Goal: Feedback & Contribution: Submit feedback/report problem

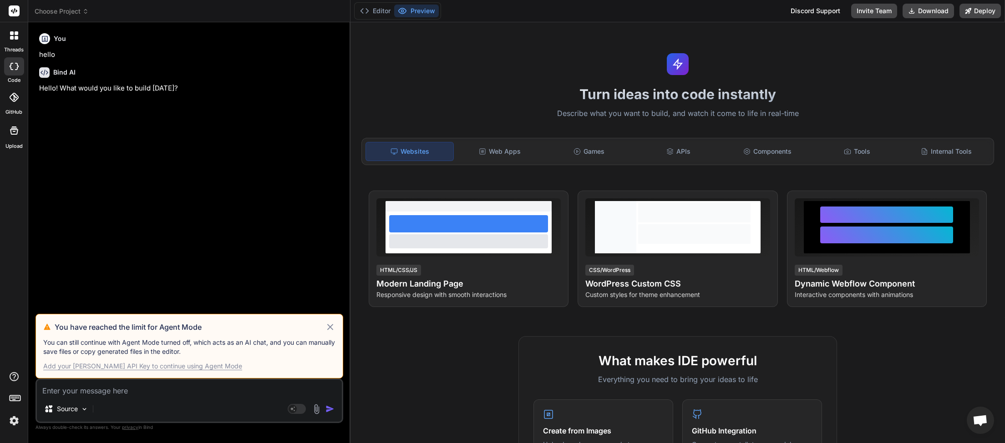
scroll to position [51, 0]
click at [331, 327] on icon at bounding box center [330, 327] width 6 height 6
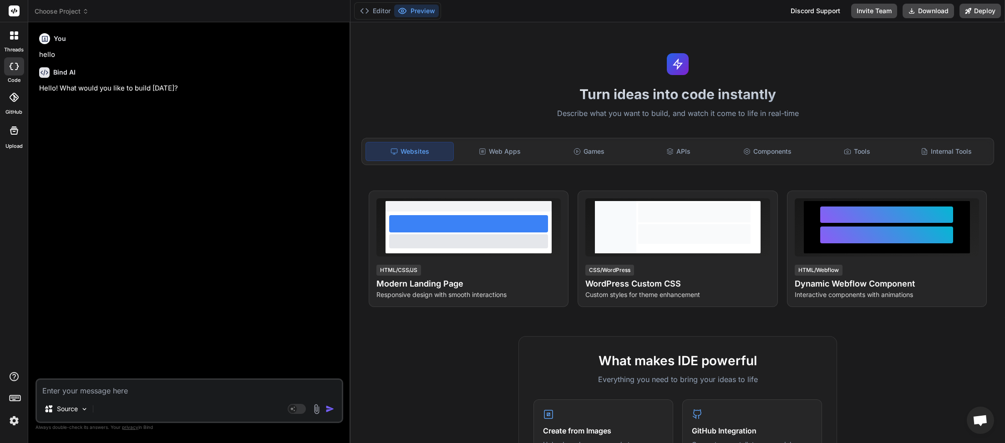
click at [87, 11] on icon at bounding box center [85, 11] width 6 height 6
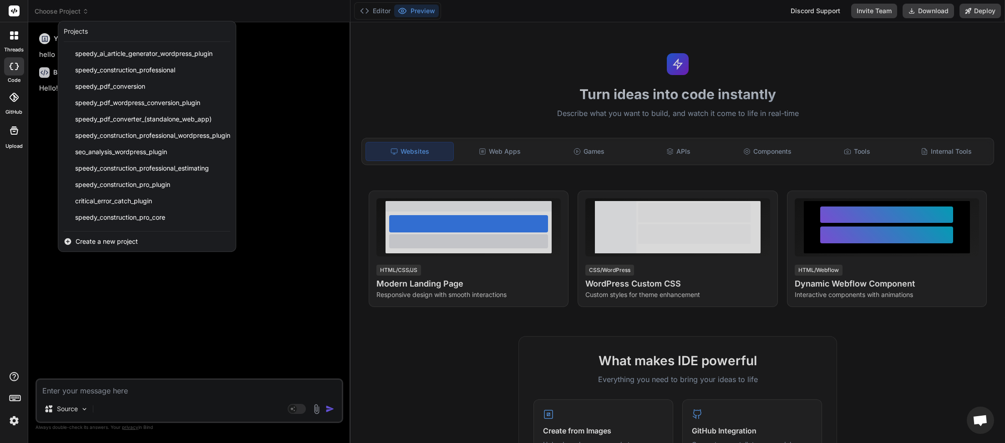
scroll to position [194, 0]
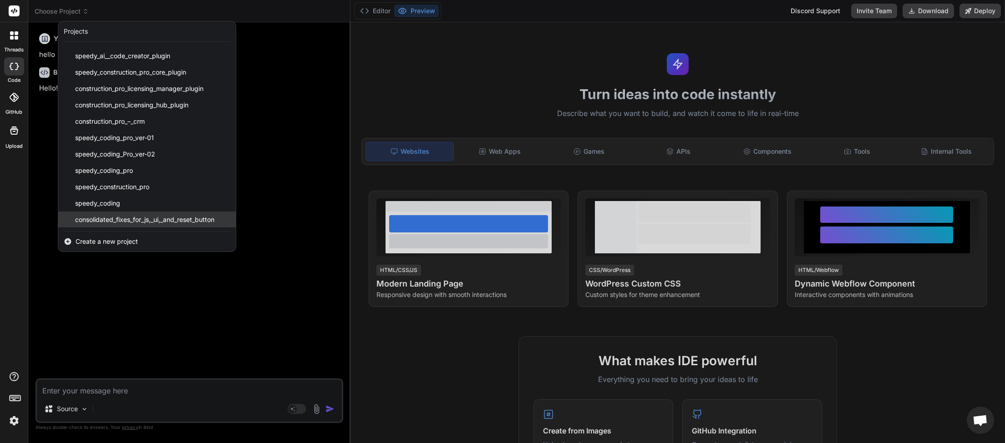
click at [126, 217] on span "consolidated_fixes_for_js,_ui,_and_reset_button" at bounding box center [144, 219] width 139 height 9
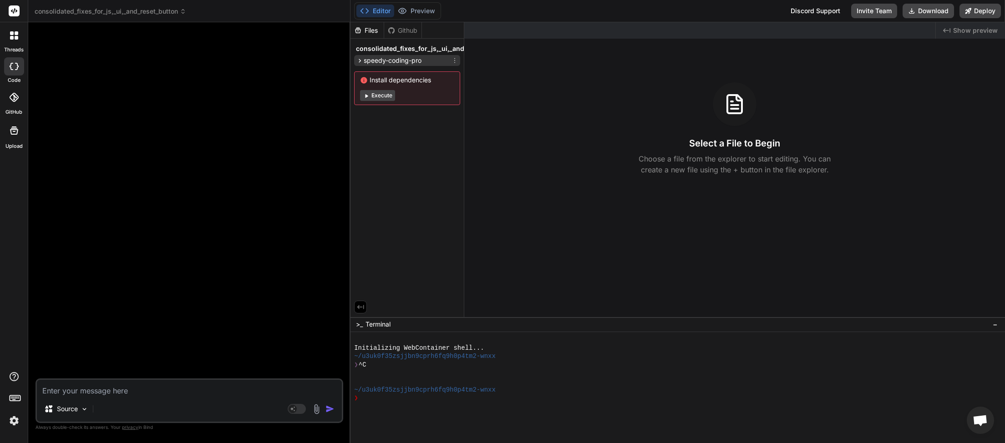
click at [405, 58] on span "speedy-coding-pro" at bounding box center [393, 60] width 58 height 9
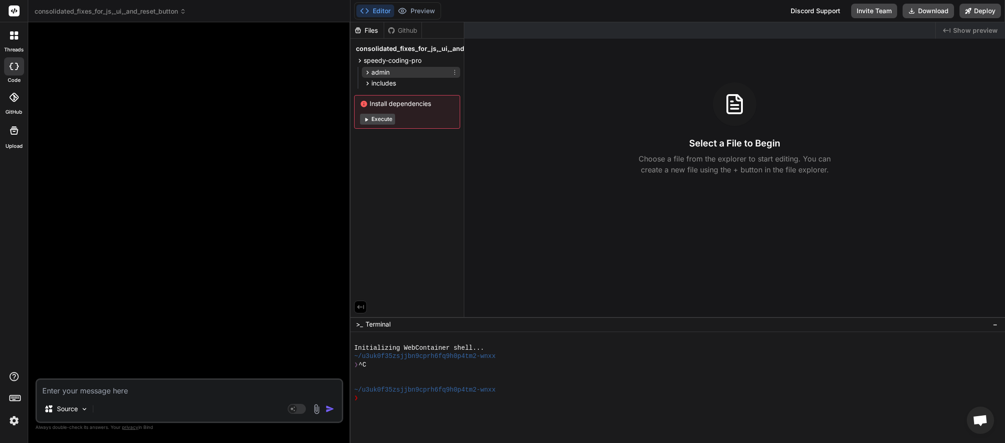
click at [397, 76] on div "admin" at bounding box center [411, 72] width 98 height 11
click at [397, 86] on span "ajax-handlers" at bounding box center [399, 84] width 40 height 9
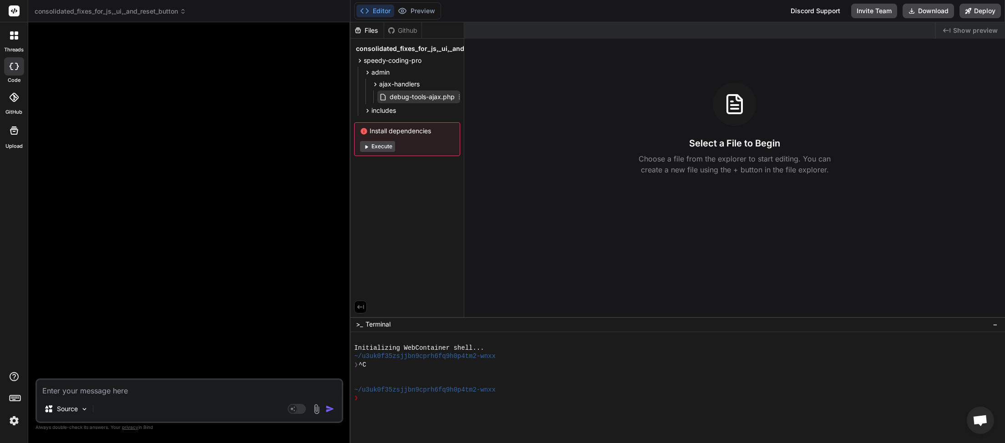
click at [397, 95] on span "debug-tools-ajax.php" at bounding box center [422, 96] width 67 height 11
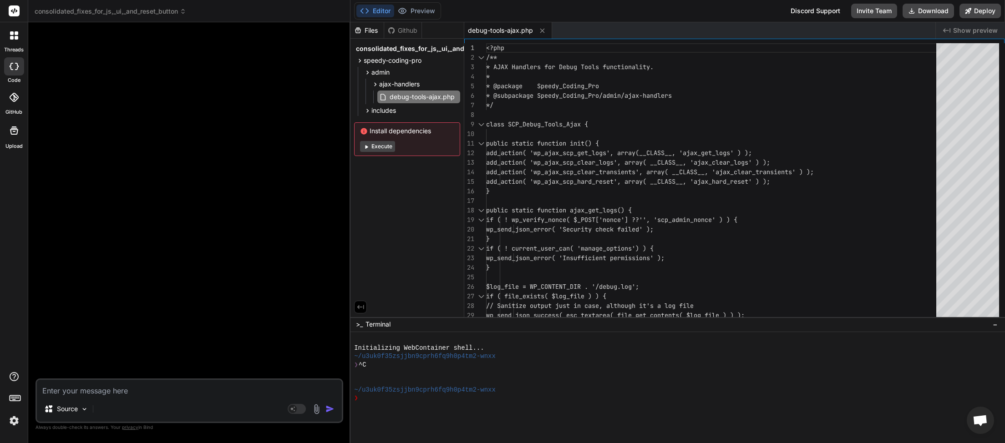
click at [149, 10] on span "consolidated_fixes_for_js,_ui,_and_reset_button" at bounding box center [111, 11] width 152 height 9
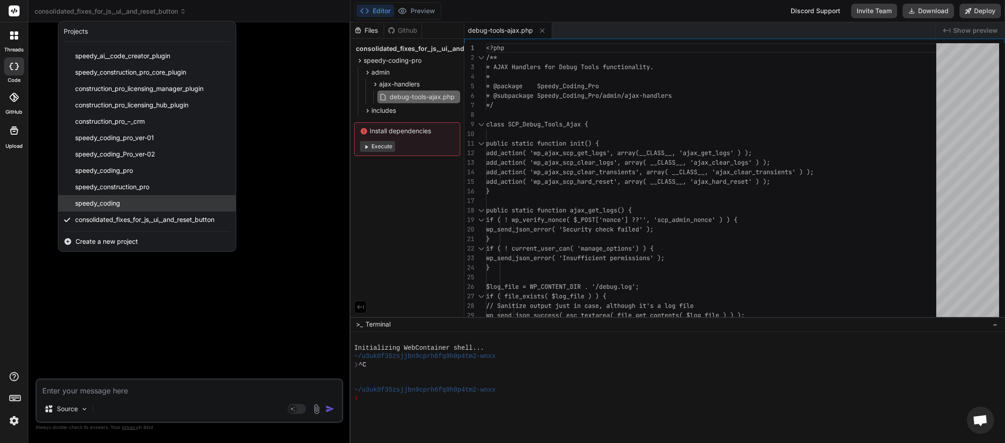
click at [121, 202] on div "speedy_coding" at bounding box center [146, 203] width 177 height 16
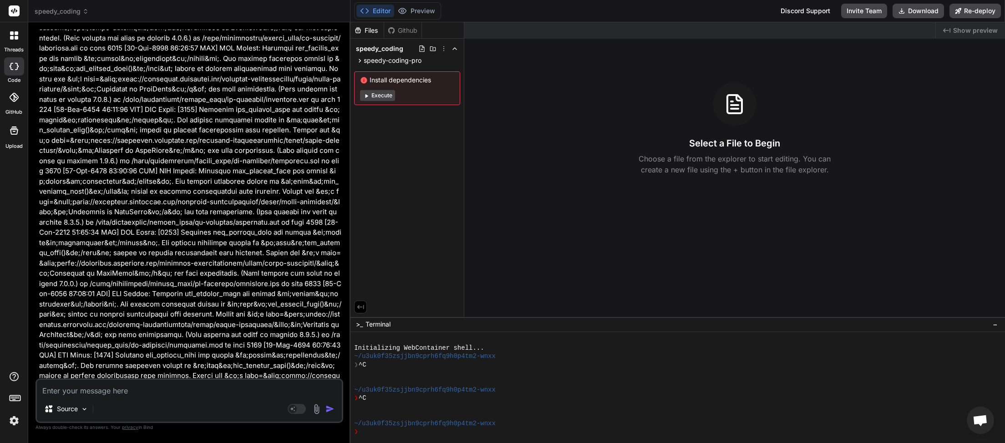
scroll to position [9351, 0]
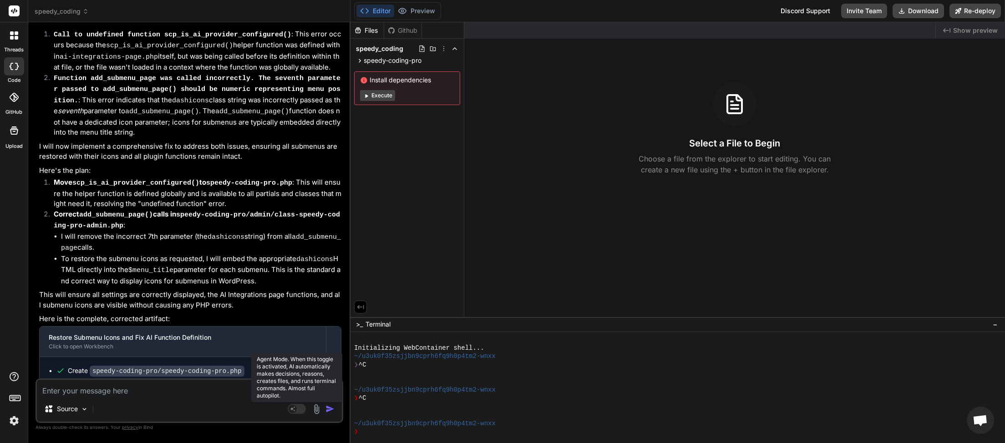
click at [298, 408] on rect at bounding box center [297, 409] width 18 height 10
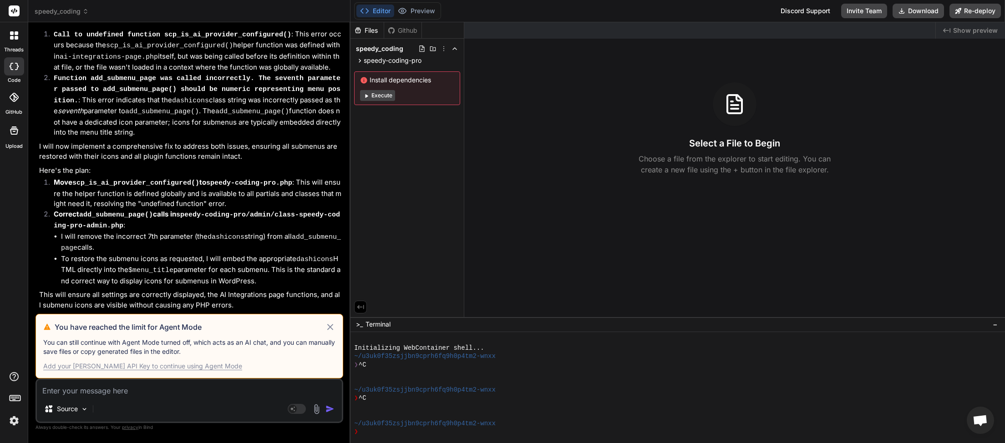
click at [168, 366] on div "Add your Claude API Key to continue using Agent Mode" at bounding box center [142, 366] width 199 height 9
type textarea "x"
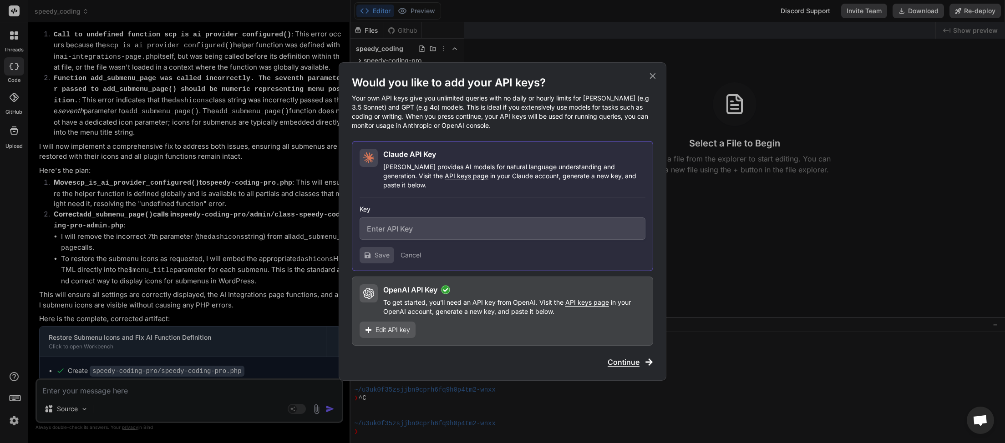
click at [600, 298] on span "API keys page" at bounding box center [587, 302] width 44 height 8
click at [394, 223] on input "text" at bounding box center [502, 228] width 286 height 22
paste input "sk-proj-ZnyOKiP3g8G4dyZOLIrDOeK5zCQs39tqV2_rNweulc6o8bWDWwE2ZfNn7OJE0q6ITGQ9gZo…"
type input "sk-proj-ZnyOKiP3g8G4dyZOLIrDOeK5zCQs39tqV2_rNweulc6o8bWDWwE2ZfNn7OJE0q6ITGQ9gZo…"
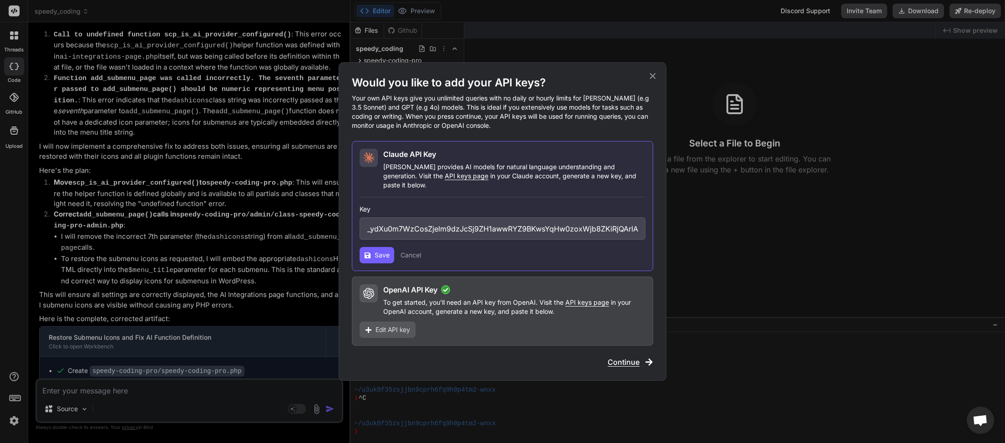
click at [372, 251] on button "Save" at bounding box center [376, 255] width 35 height 16
click at [445, 180] on span "API keys page" at bounding box center [467, 176] width 44 height 8
click at [380, 251] on span "Save" at bounding box center [381, 255] width 15 height 9
click at [379, 247] on button "Save" at bounding box center [376, 255] width 35 height 16
drag, startPoint x: 412, startPoint y: 225, endPoint x: 733, endPoint y: 229, distance: 320.4
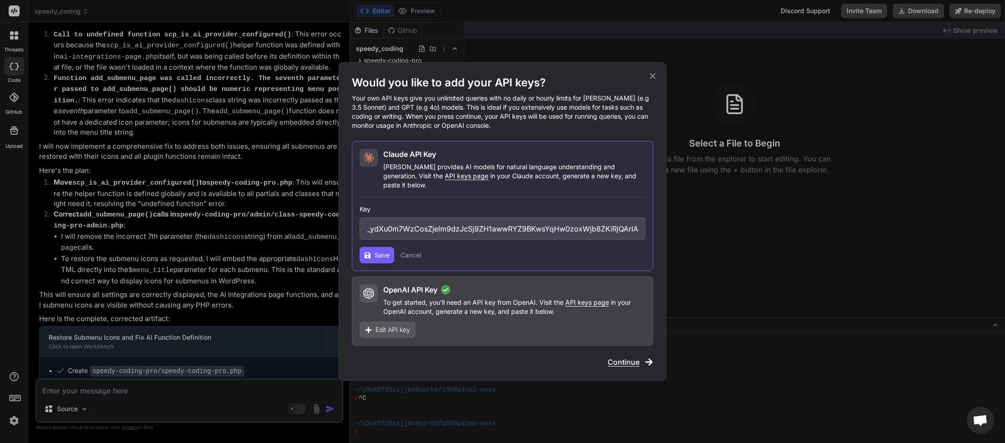
click at [645, 229] on input "sk-proj-ZnyOKiP3g8G4dyZOLIrDOeK5zCQs39tqV2_rNweulc6o8bWDWwE2ZfNn7OJE0q6ITGQ9gZo…" at bounding box center [502, 228] width 286 height 22
click at [377, 251] on span "Save" at bounding box center [381, 255] width 15 height 9
click at [446, 226] on input "sk-proj-ZnyOKiP3g8G4dyZOLIrDOeK5zCQs39tqV2_rNweulc6o8bWDWwE2ZfNn7OJE0q6ITGQ9gZo…" at bounding box center [502, 228] width 286 height 22
click at [620, 357] on span "Continue" at bounding box center [623, 362] width 32 height 11
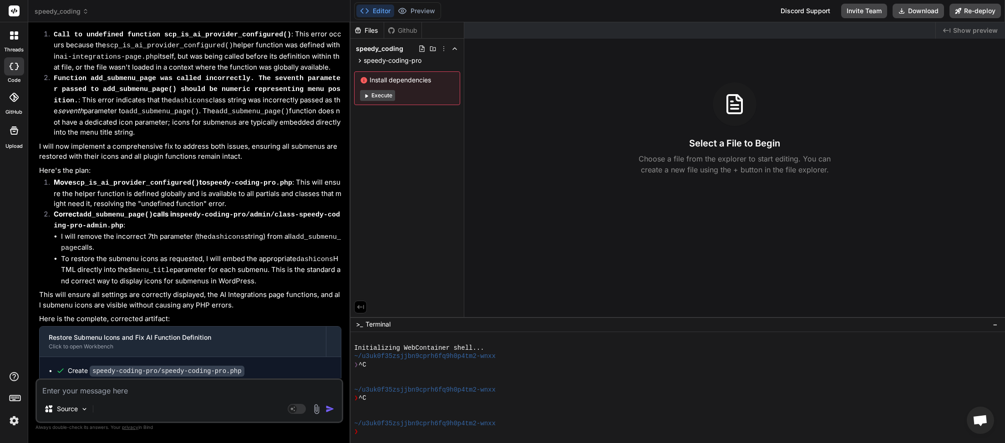
click at [98, 411] on div "Source" at bounding box center [189, 411] width 305 height 22
click at [94, 410] on div "Source" at bounding box center [189, 411] width 305 height 22
click at [303, 412] on rect at bounding box center [297, 409] width 18 height 10
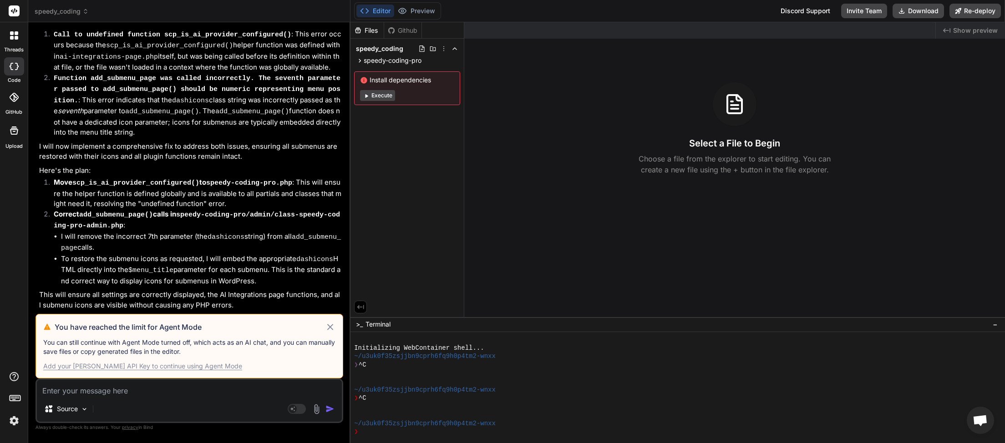
click at [333, 329] on icon at bounding box center [330, 327] width 10 height 11
type textarea "x"
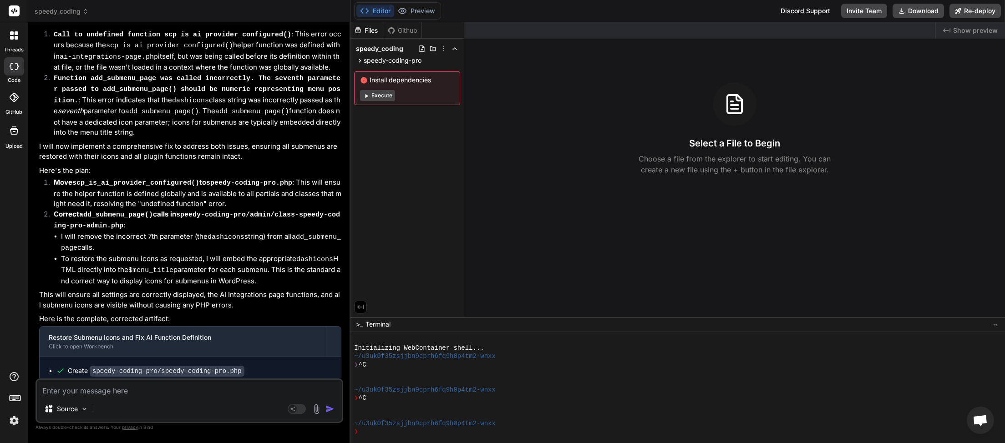
click at [96, 396] on textarea at bounding box center [189, 388] width 305 height 16
type textarea "w"
type textarea "x"
type textarea "wi"
type textarea "x"
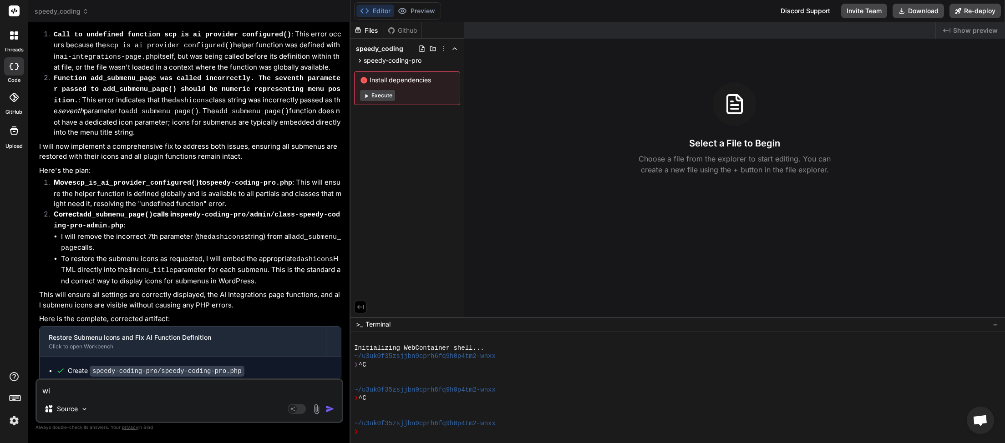
type textarea "wit"
type textarea "x"
type textarea "with"
type textarea "x"
type textarea "witho"
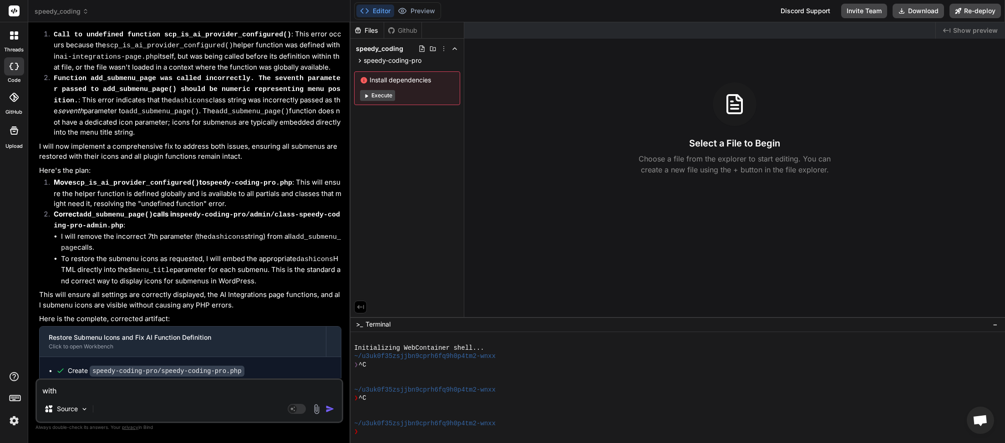
type textarea "x"
type textarea "withou"
type textarea "x"
type textarea "without"
type textarea "x"
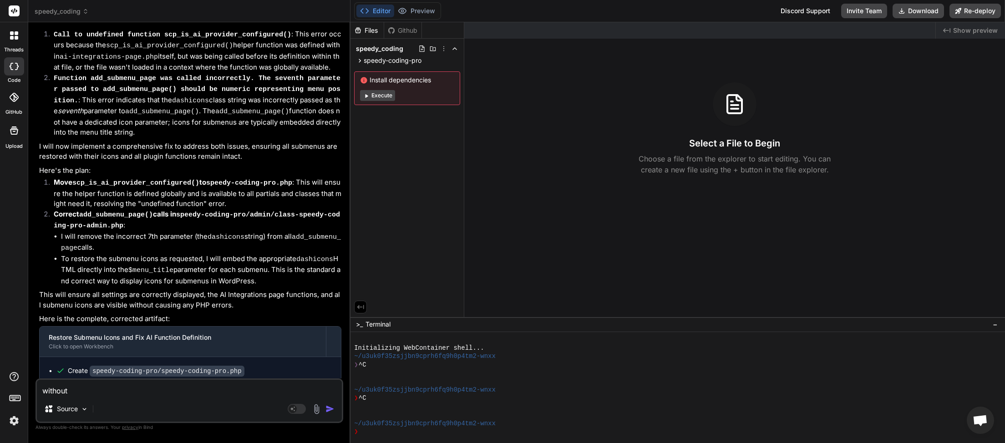
type textarea "without"
type textarea "x"
type textarea "without r"
type textarea "x"
type textarea "without re"
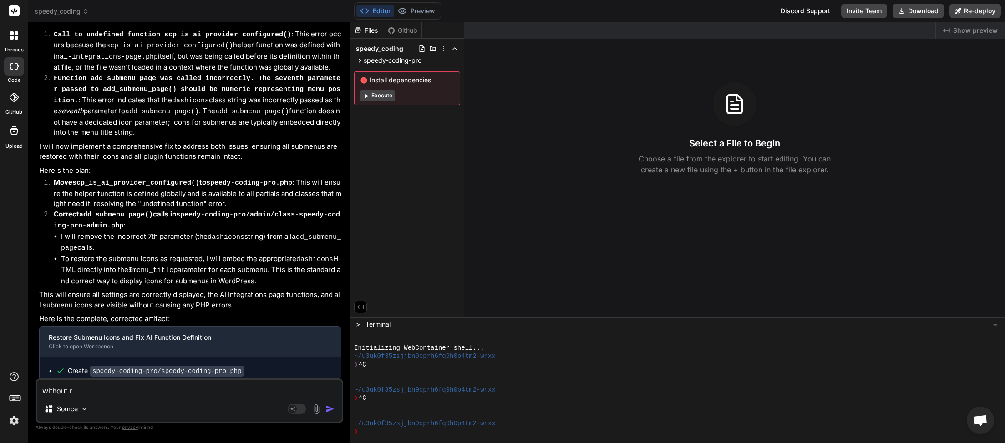
type textarea "x"
type textarea "without rem"
type textarea "x"
type textarea "without remo"
type textarea "x"
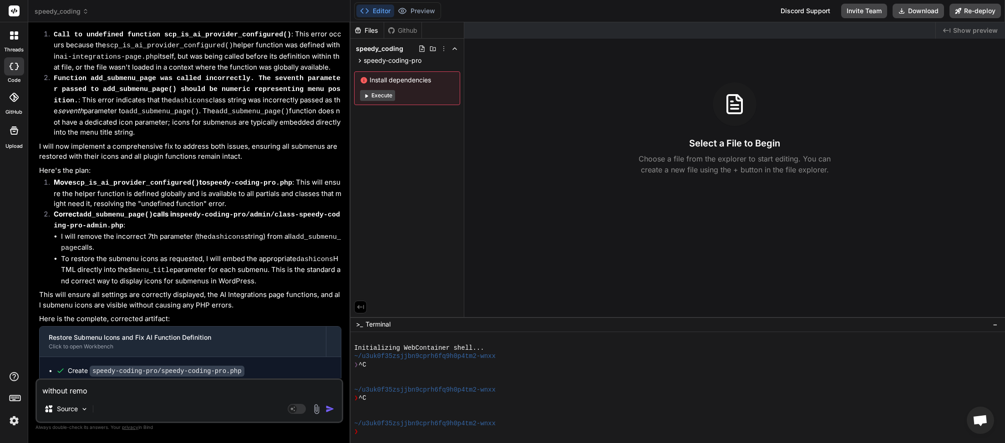
type textarea "without remov"
type textarea "x"
type textarea "without removi"
type textarea "x"
type textarea "without removin"
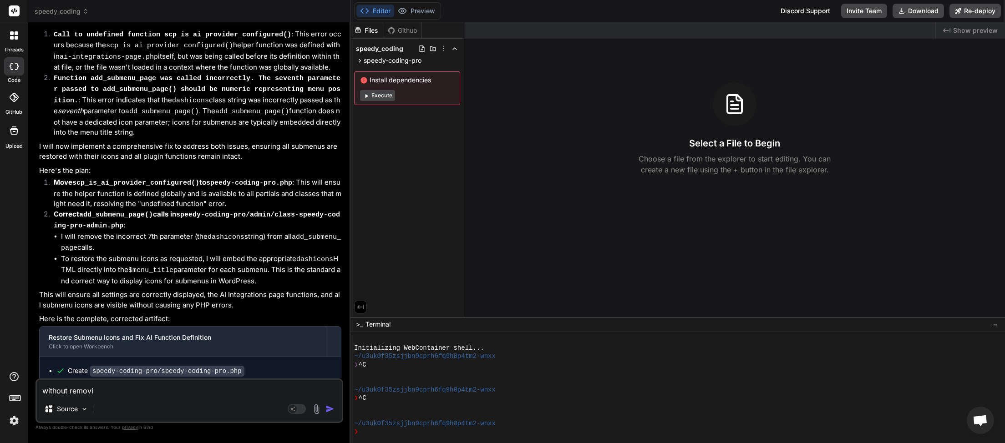
type textarea "x"
type textarea "without removing"
type textarea "x"
type textarea "without removing"
type textarea "x"
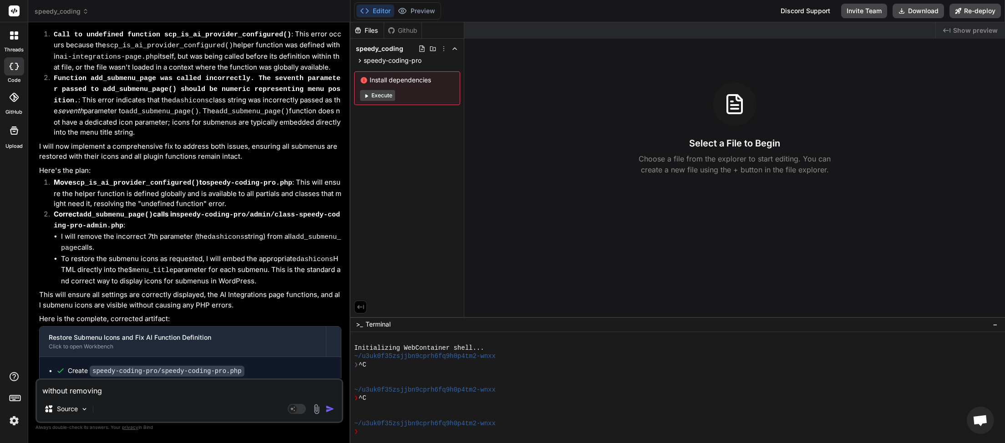
type textarea "without removing a"
type textarea "x"
type textarea "without removing an"
type textarea "x"
type textarea "without removing any"
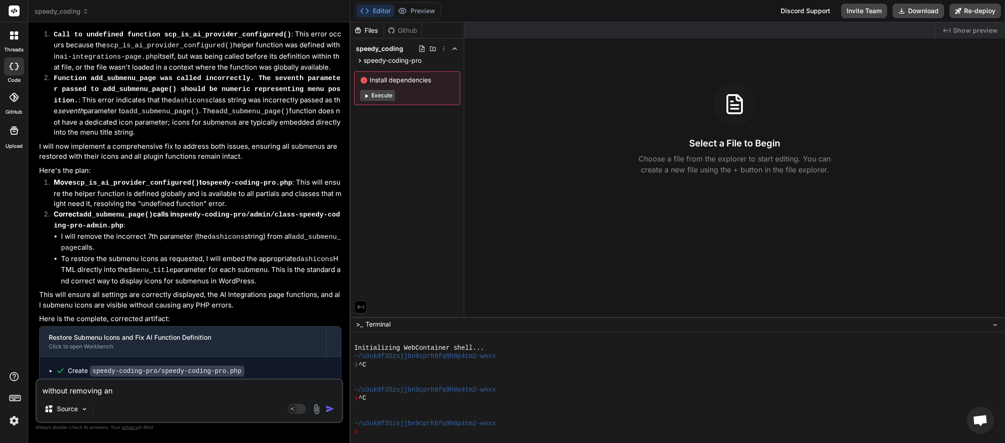
type textarea "x"
type textarea "without removing any"
type textarea "x"
type textarea "without removing any f"
type textarea "x"
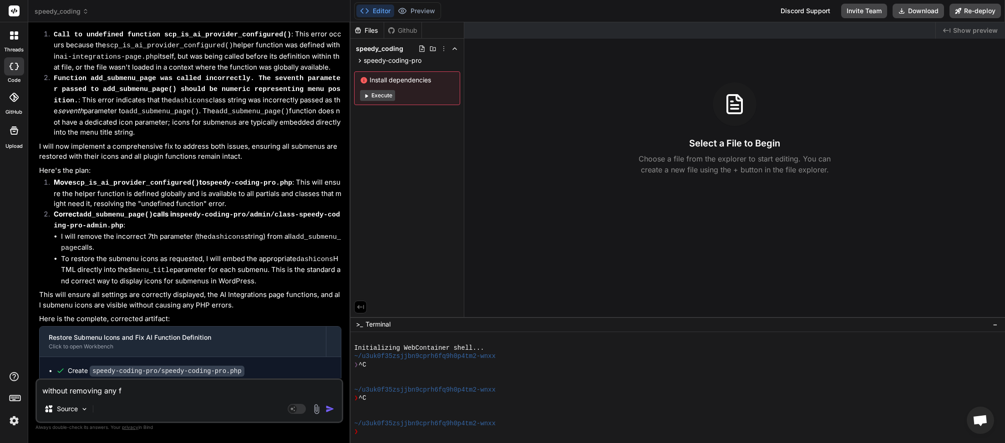
type textarea "without removing any fu"
type textarea "x"
type textarea "without removing any fubn"
type textarea "x"
type textarea "without removing any fub"
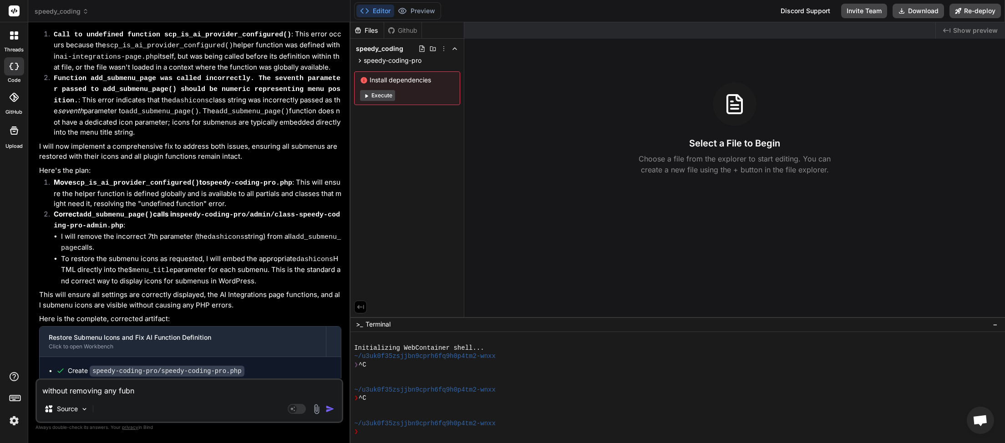
type textarea "x"
type textarea "without removing any fu"
type textarea "x"
type textarea "without removing any fun"
type textarea "x"
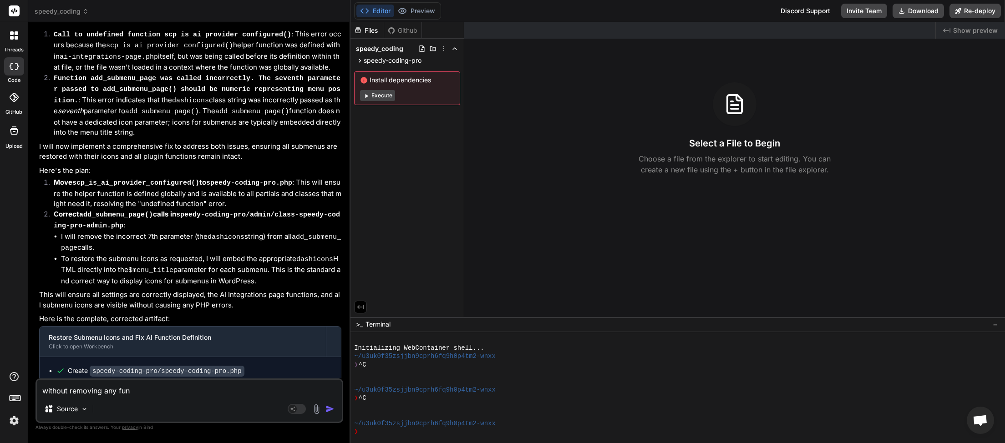
type textarea "without removing any func"
type textarea "x"
type textarea "without removing any funct"
type textarea "x"
type textarea "without removing any functi"
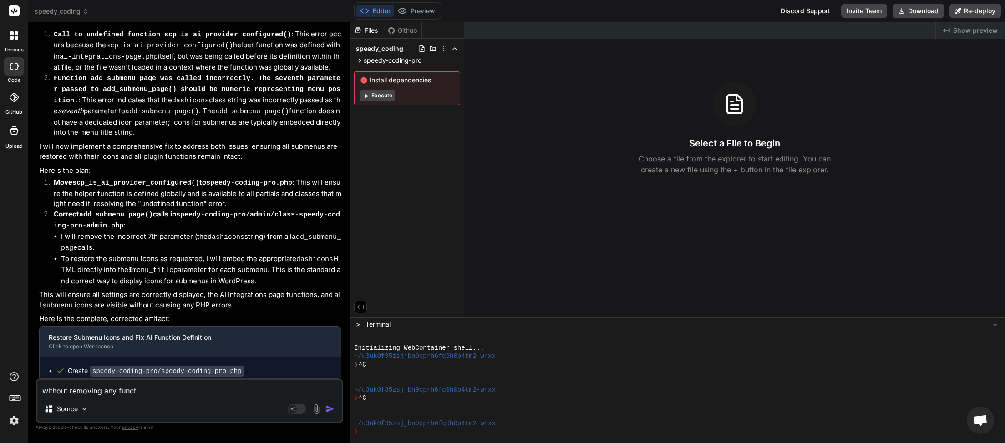
type textarea "x"
type textarea "without removing any functio"
type textarea "x"
type textarea "without removing any function"
type textarea "x"
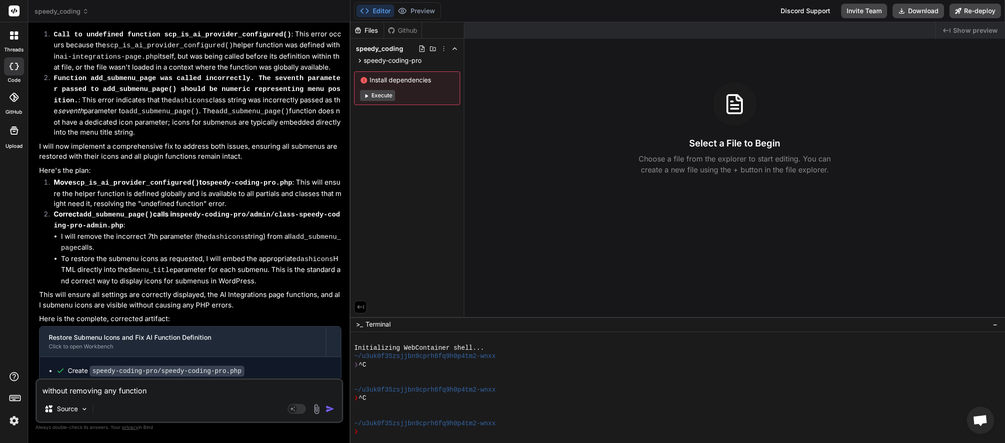
type textarea "without removing any functiona"
type textarea "x"
type textarea "without removing any functional"
type textarea "x"
type textarea "without removing any functionali"
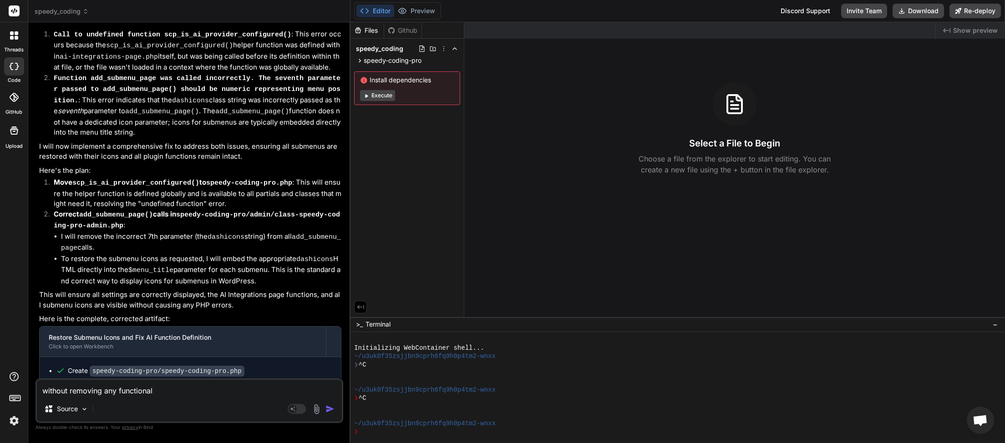
type textarea "x"
type textarea "without removing any functionalit"
type textarea "x"
type textarea "without removing any functionality"
type textarea "x"
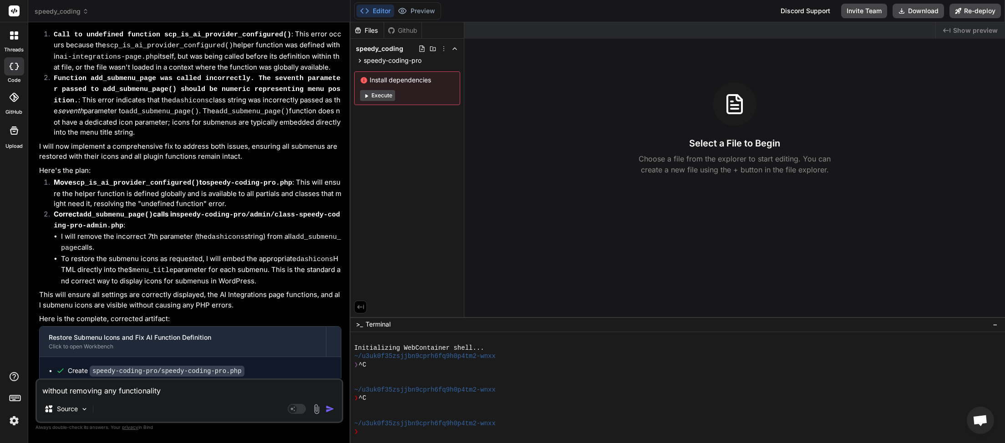
type textarea "without removing any functionality"
type textarea "x"
type textarea "without removing any functionality o"
type textarea "x"
type textarea "without removing any functionality or"
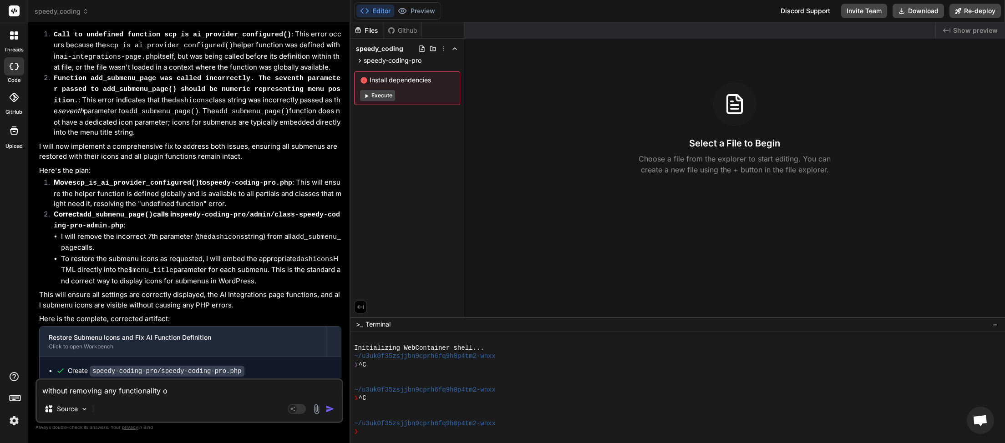
type textarea "x"
type textarea "without removing any functionality or"
type textarea "x"
type textarea "without removing any functionality or s"
type textarea "x"
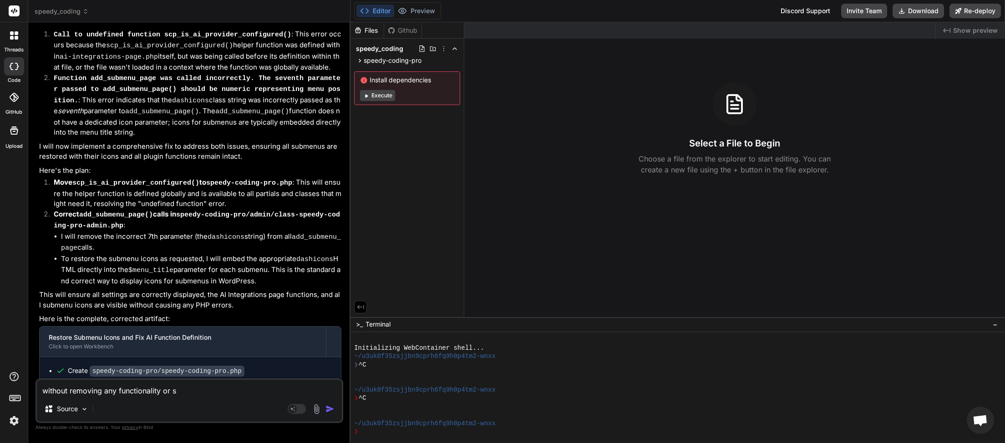
type textarea "without removing any functionality or sh"
type textarea "x"
type textarea "without removing any functionality or sha"
type textarea "x"
type textarea "without removing any functionality or shan"
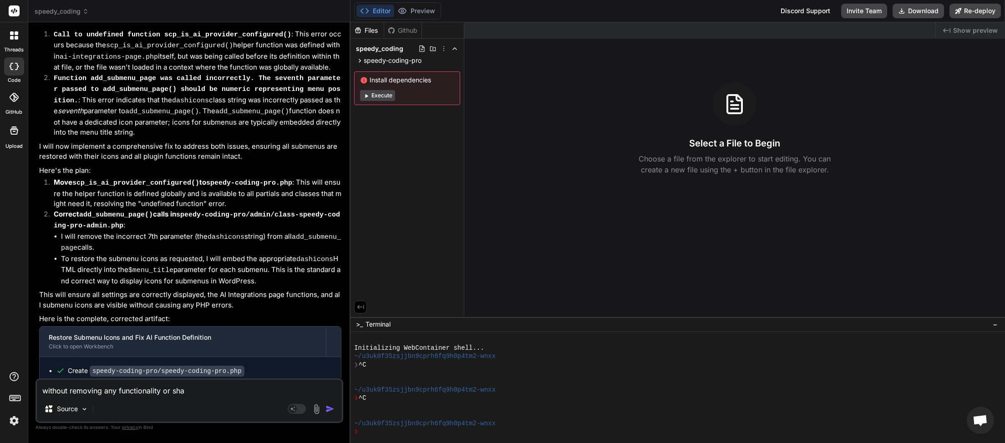
type textarea "x"
type textarea "without removing any functionality or shang"
type textarea "x"
type textarea "without removing any functionality or shangi"
type textarea "x"
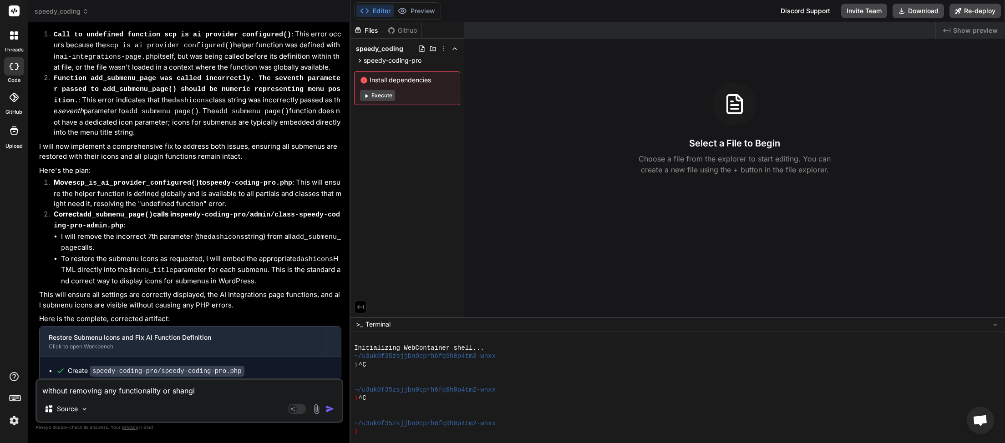
type textarea "without removing any functionality or shangin"
type textarea "x"
type textarea "without removing any functionality or shanging"
type textarea "x"
type textarea "without removing any functionality or shangingt"
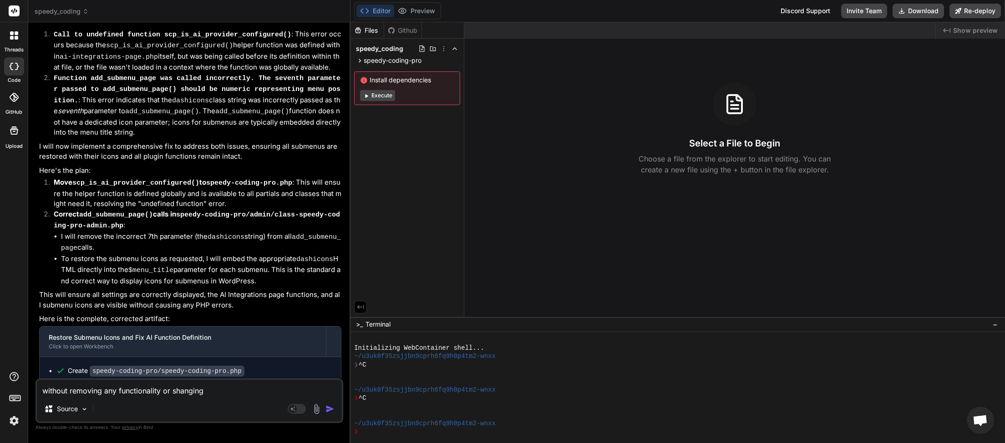
type textarea "x"
type textarea "without removing any functionality or shangingt"
type textarea "x"
type textarea "without removing any functionality or shangingt e"
type textarea "x"
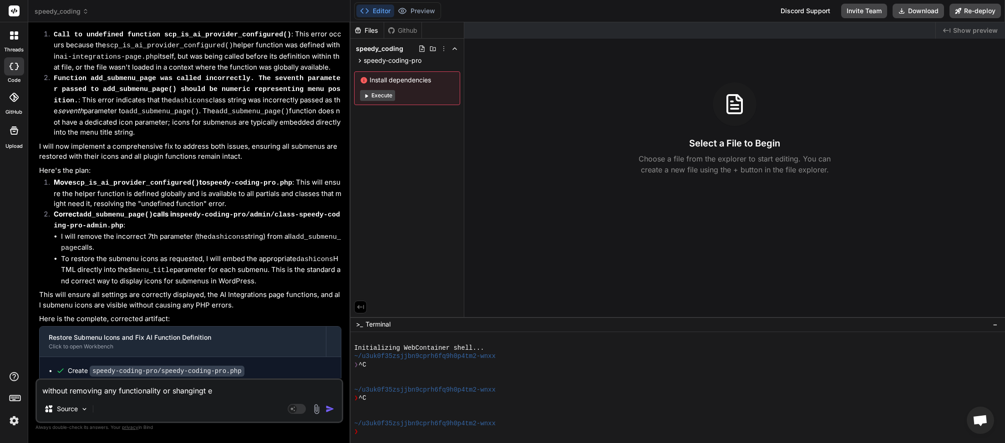
type textarea "without removing any functionality or shangingt"
type textarea "x"
type textarea "without removing any functionality or shangingt"
type textarea "x"
type textarea "without removing any functionality or shanging"
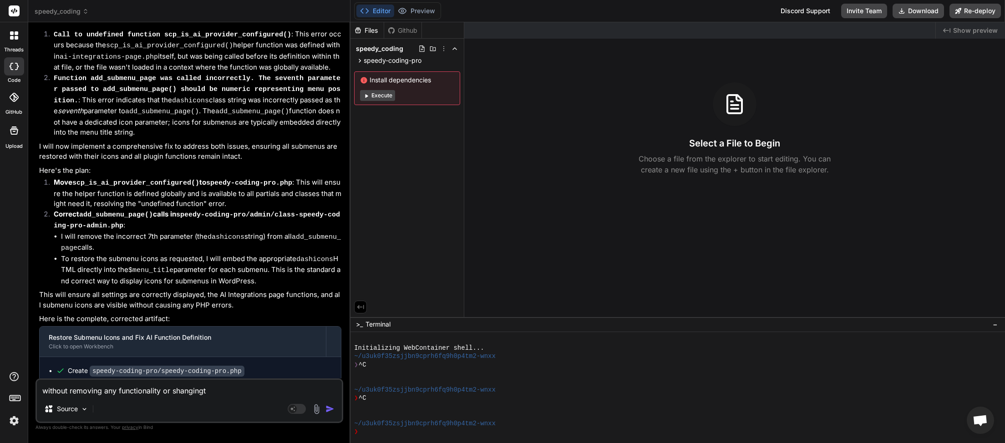
type textarea "x"
type textarea "without removing any functionality or shangin"
type textarea "x"
type textarea "without removing any functionality or shangi"
type textarea "x"
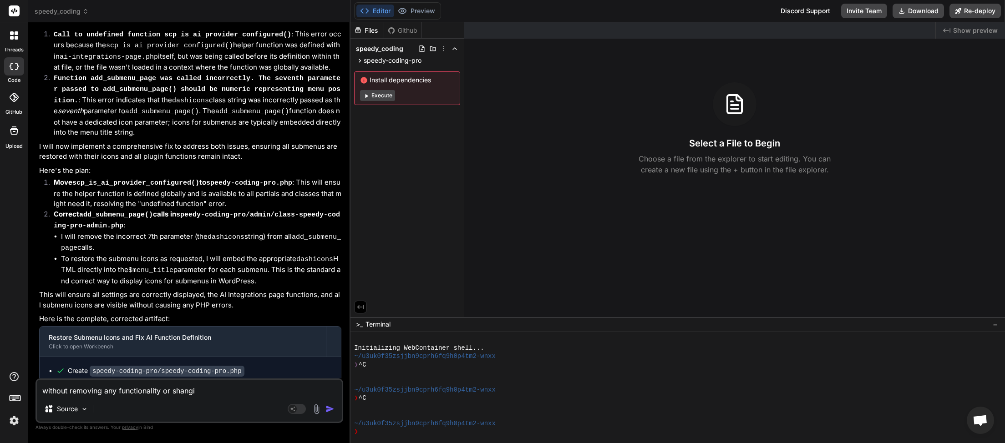
type textarea "without removing any functionality or shang"
type textarea "x"
type textarea "without removing any functionality or shan"
type textarea "x"
type textarea "without removing any functionality or sha"
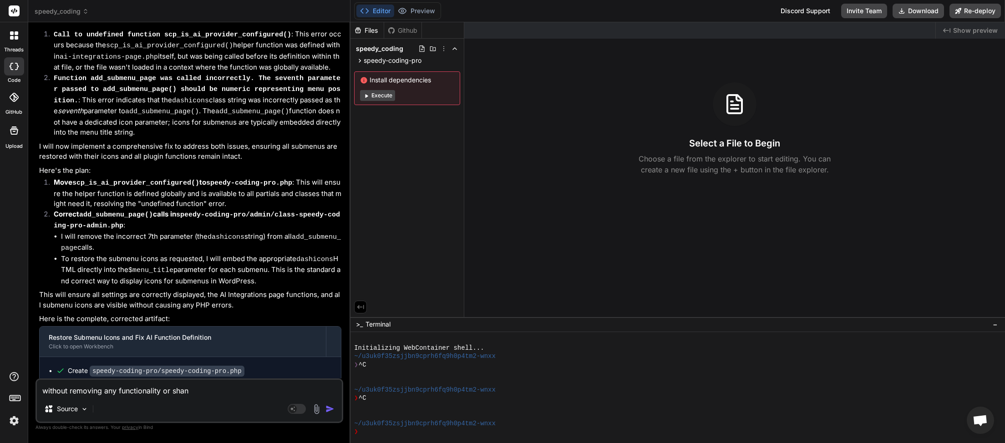
type textarea "x"
type textarea "without removing any functionality or sh"
type textarea "x"
type textarea "without removing any functionality or s"
type textarea "x"
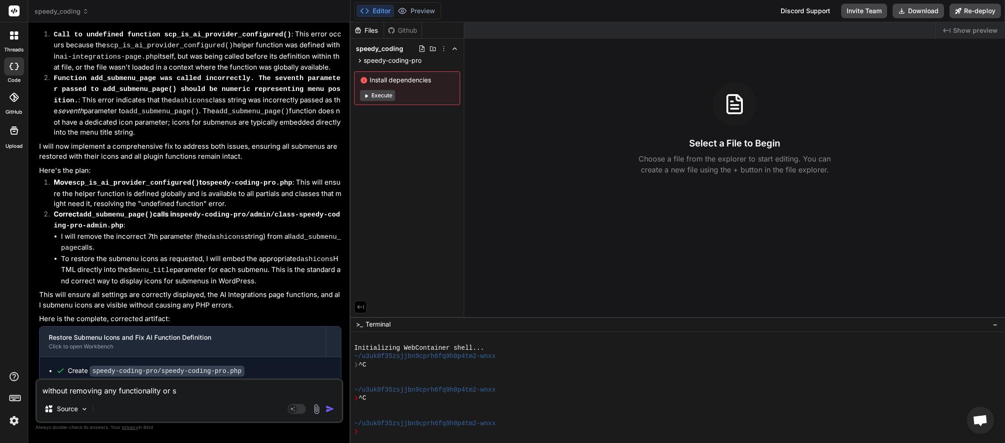
type textarea "without removing any functionality or"
type textarea "x"
type textarea "without removing any functionality or c"
type textarea "x"
type textarea "without removing any functionality or ch"
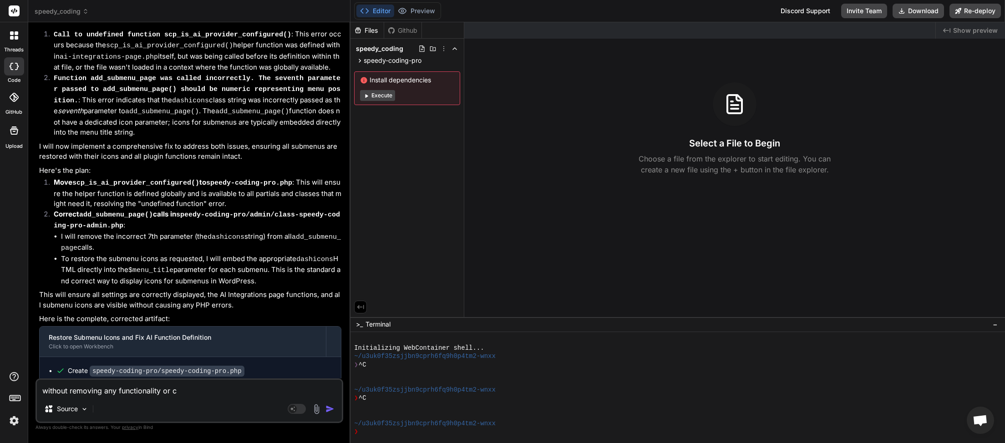
type textarea "x"
type textarea "without removing any functionality or cha"
type textarea "x"
type textarea "without removing any functionality or chan"
type textarea "x"
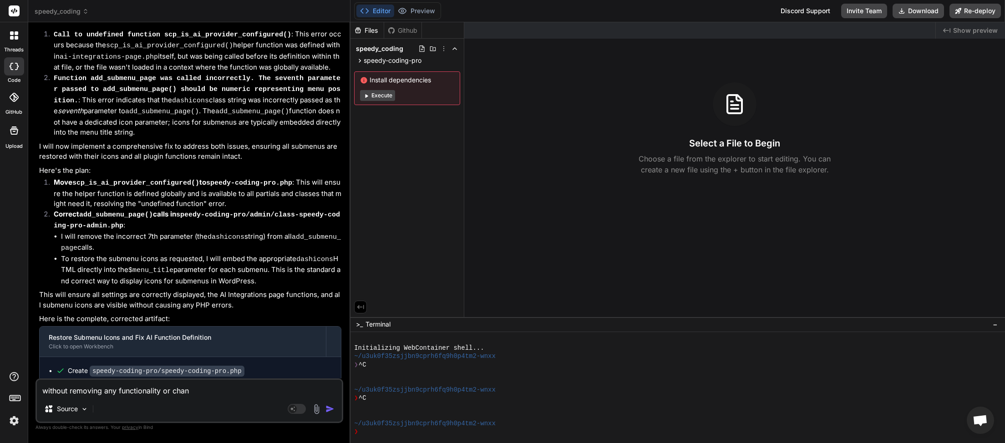
type textarea "without removing any functionality or chang"
type textarea "x"
type textarea "without removing any functionality or changi"
type textarea "x"
type textarea "without removing any functionality or changin"
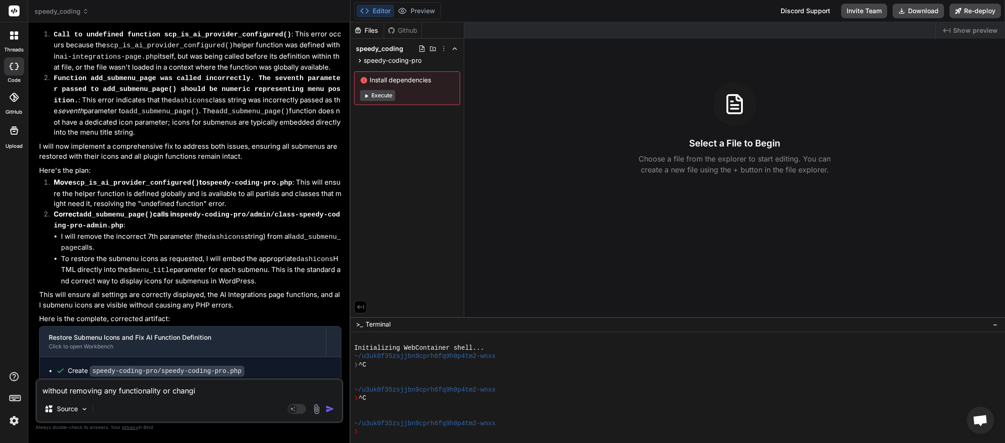
type textarea "x"
type textarea "without removing any functionality or changing"
type textarea "x"
type textarea "without removing any functionality or changing"
type textarea "x"
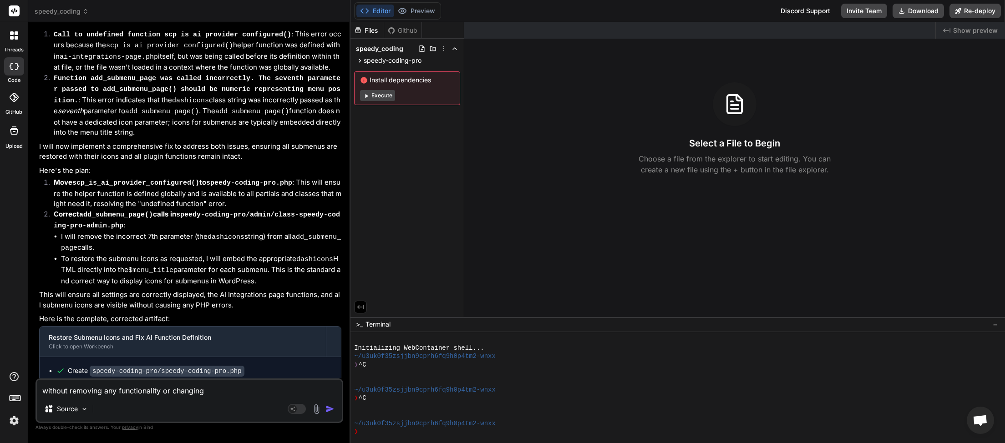
type textarea "without removing any functionality or changing t"
type textarea "x"
type textarea "without removing any functionality or changing th"
type textarea "x"
type textarea "without removing any functionality or changing the"
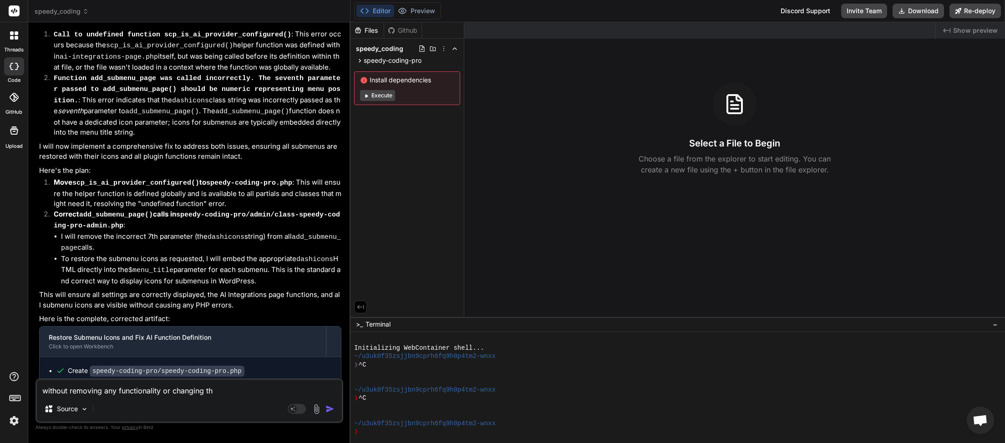
type textarea "x"
type textarea "without removing any functionality or changing the"
type textarea "x"
type textarea "without removing any functionality or changing the s"
type textarea "x"
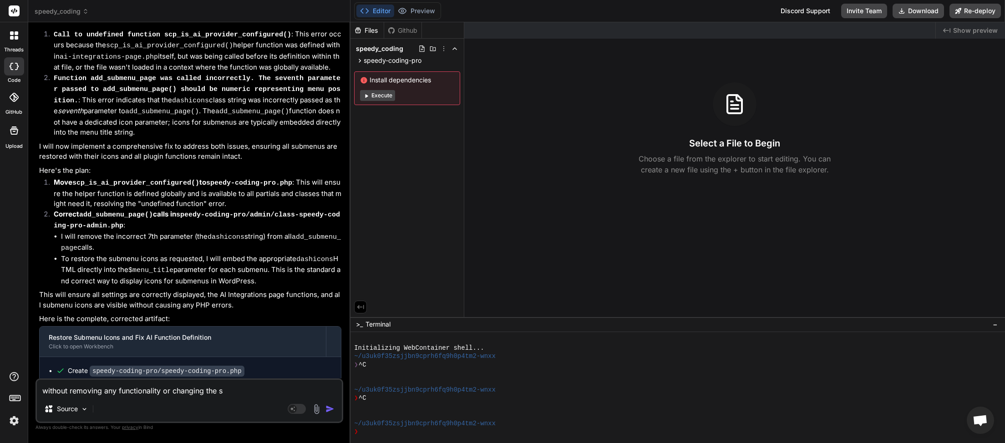
type textarea "without removing any functionality or changing the su"
type textarea "x"
type textarea "without removing any functionality or changing the sub"
type textarea "x"
type textarea "without removing any functionality or changing the sub"
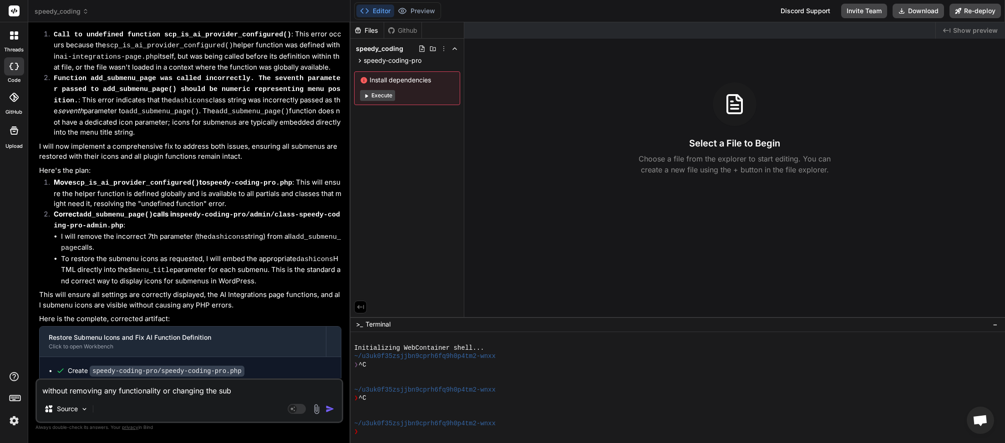
type textarea "x"
type textarea "without removing any functionality or changing the sub nm"
type textarea "x"
type textarea "without removing any functionality or changing the sub nme"
type textarea "x"
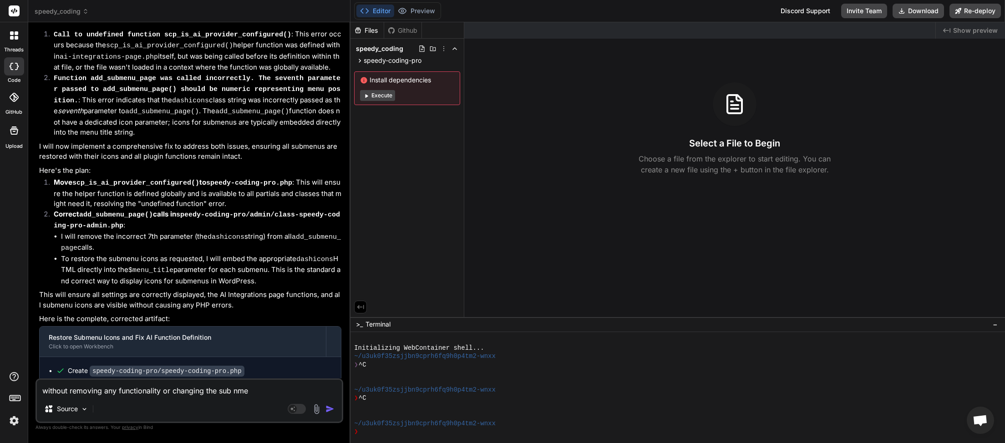
type textarea "without removing any functionality or changing the sub me"
type textarea "x"
type textarea "without removing any functionality or changing the sub men"
type textarea "x"
type textarea "without removing any functionality or changing the sub menu"
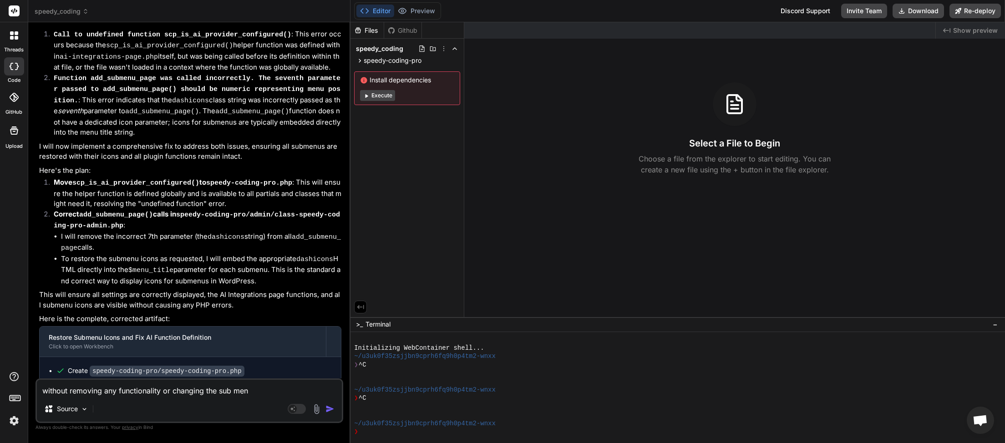
type textarea "x"
type textarea "without removing any functionality or changing the sub menu"
type textarea "x"
type textarea "without removing any functionality or changing the sub menu I"
type textarea "x"
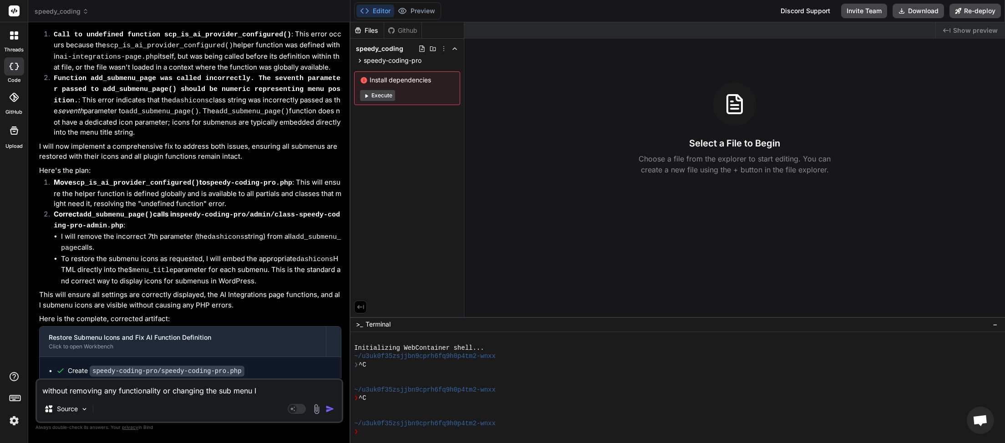
type textarea "without removing any functionality or changing the sub menu I"
type textarea "x"
type textarea "without removing any functionality or changing the sub menu I w"
type textarea "x"
type textarea "without removing any functionality or changing the sub menu I wa"
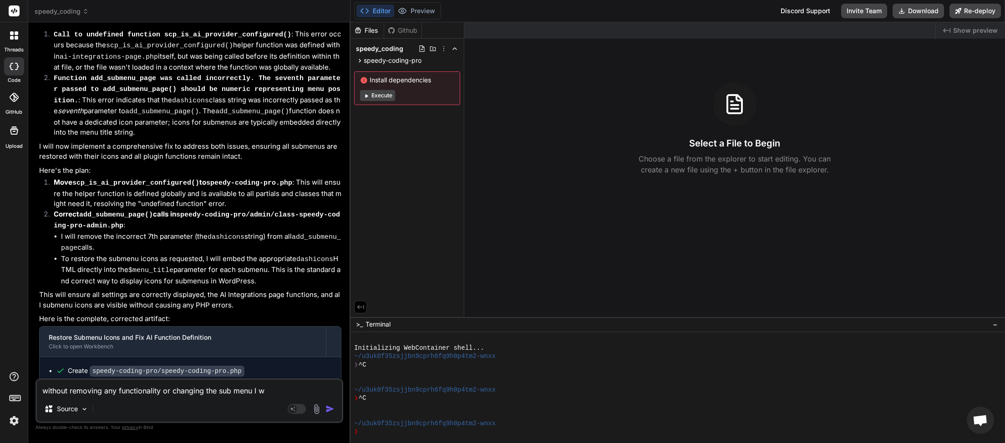
type textarea "x"
type textarea "without removing any functionality or changing the sub menu I wan"
type textarea "x"
type textarea "without removing any functionality or changing the sub menu I want"
type textarea "x"
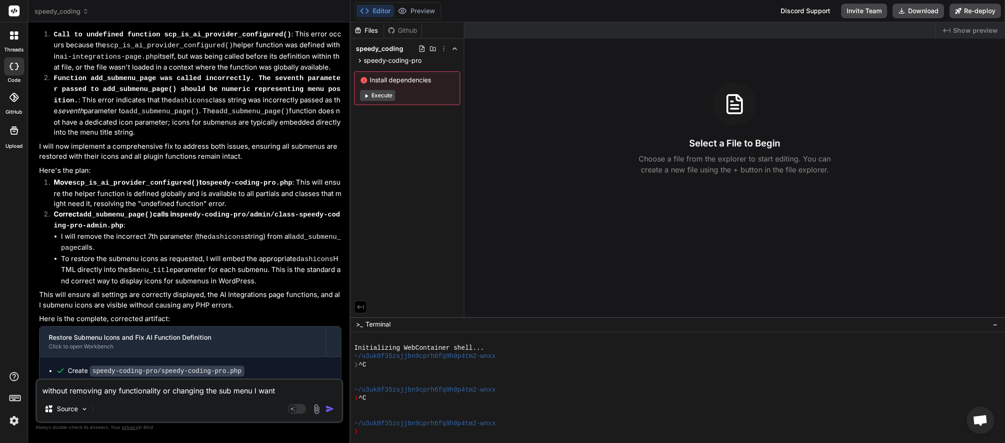
type textarea "without removing any functionality or changing the sub menu I want"
type textarea "x"
type textarea "without removing any functionality or changing the sub menu I want t"
type textarea "x"
type textarea "without removing any functionality or changing the sub menu I want to"
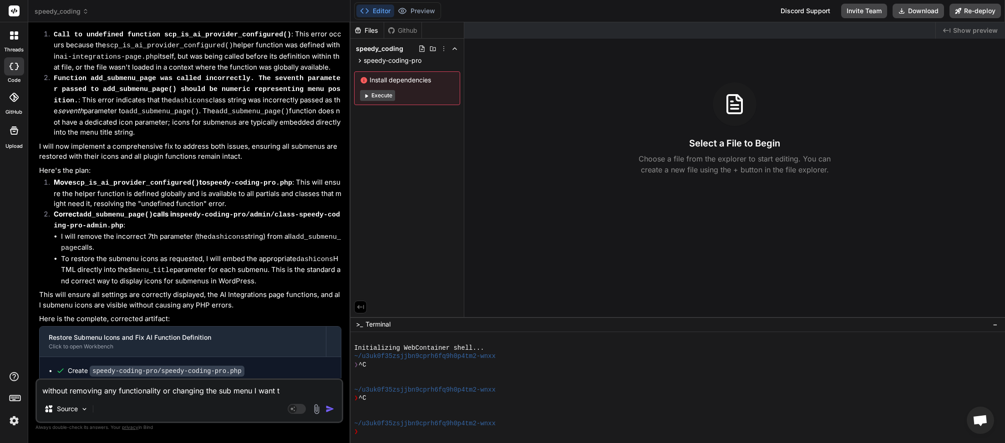
type textarea "x"
type textarea "without removing any functionality or changing the sub menu I want to"
type textarea "x"
type textarea "without removing any functionality or changing the sub menu I want to f"
type textarea "x"
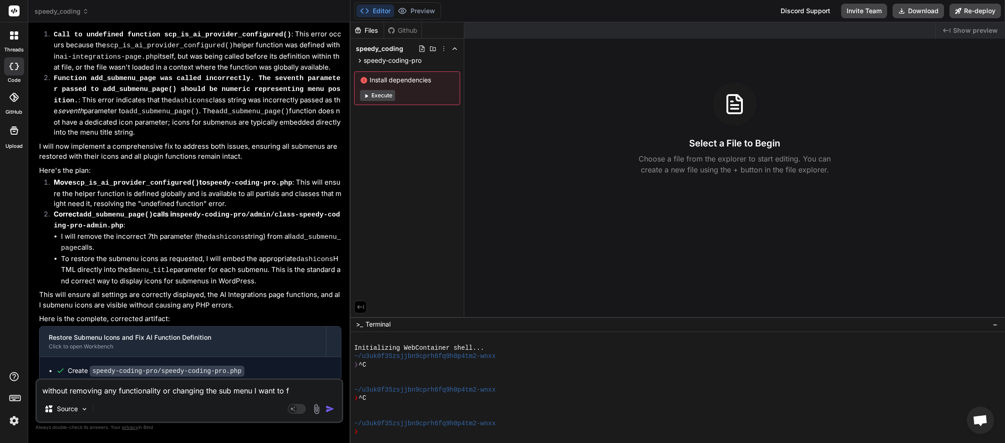
type textarea "without removing any functionality or changing the sub menu I want to fi"
type textarea "x"
type textarea "without removing any functionality or changing the sub menu I want to fix"
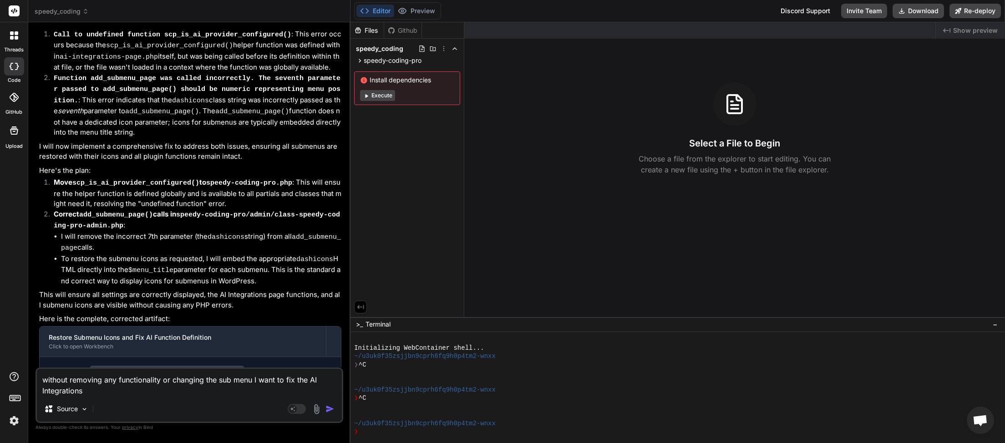
paste textarea "AI Provider Configuration"
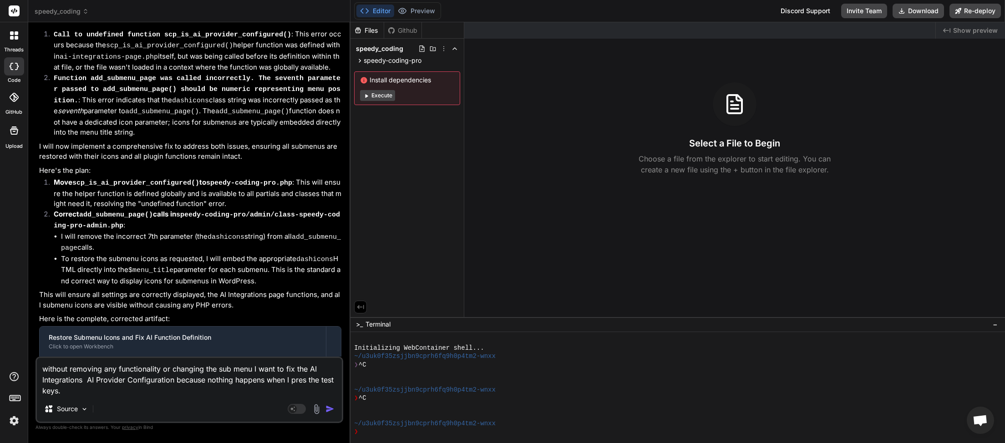
click at [332, 408] on img "button" at bounding box center [329, 409] width 9 height 9
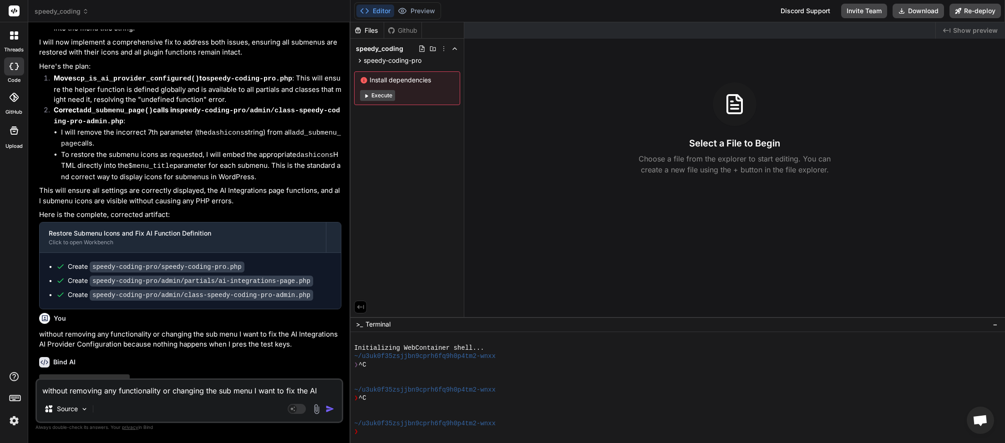
scroll to position [9456, 0]
drag, startPoint x: 38, startPoint y: 300, endPoint x: 237, endPoint y: 299, distance: 198.8
click at [237, 299] on div "You <?php // Speedy Coding Pro Debug Log [11-Sep-2025 21:15:01 UTC] Uncaught Ex…" at bounding box center [190, 204] width 306 height 349
copy p "without removing any functionality or changing the sub menu"
paste textarea
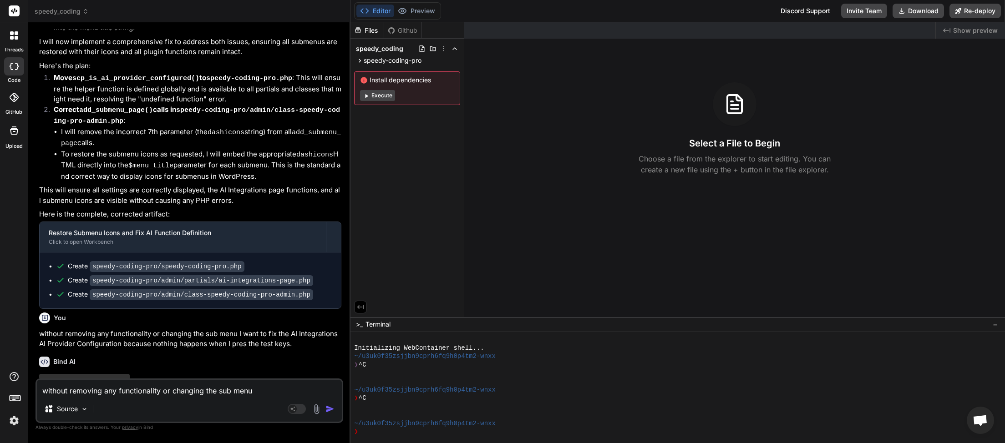
click at [265, 389] on textarea "without removing any functionality or changing the sub menu" at bounding box center [189, 388] width 305 height 16
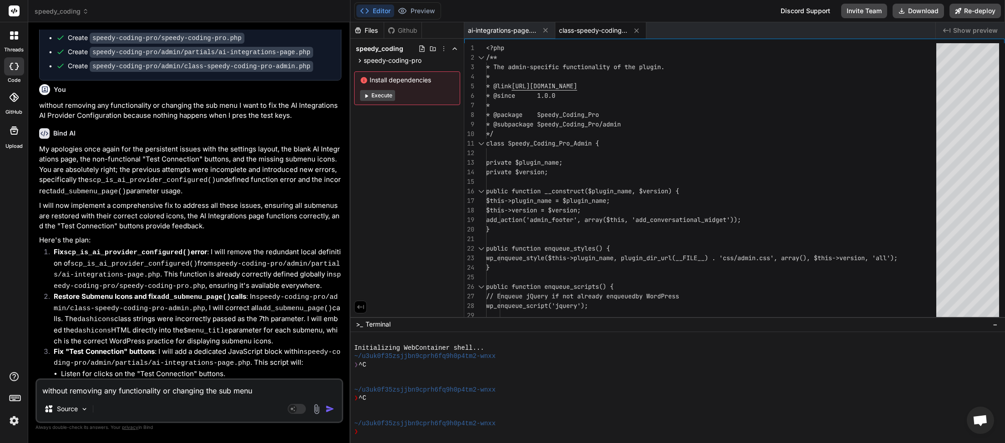
scroll to position [9835, 0]
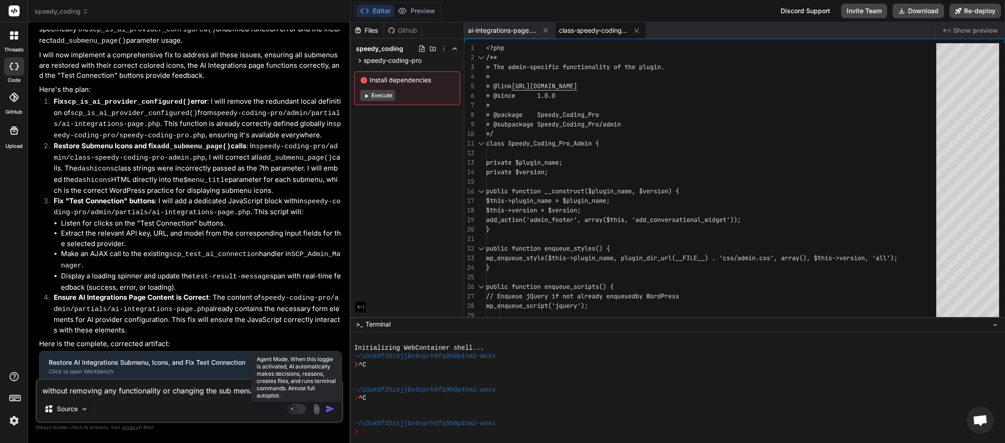
click at [298, 409] on rect at bounding box center [297, 409] width 18 height 10
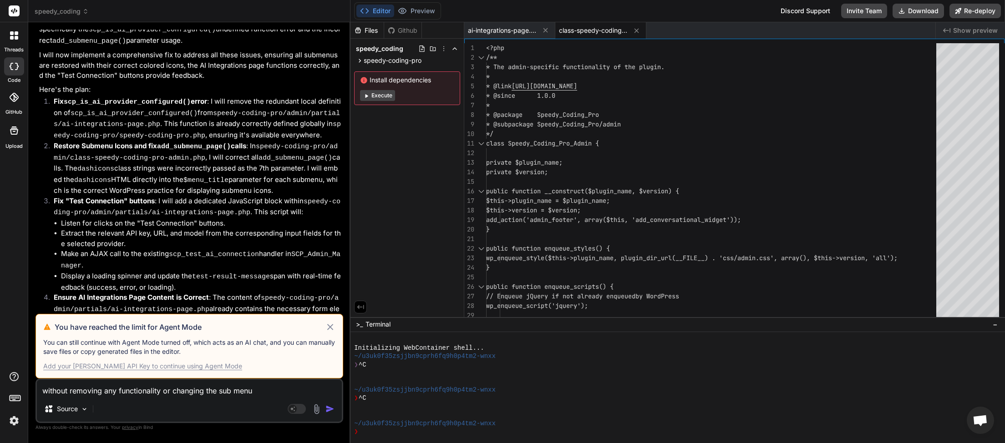
click at [163, 367] on div "Add your [PERSON_NAME] API Key to continue using Agent Mode" at bounding box center [142, 366] width 199 height 9
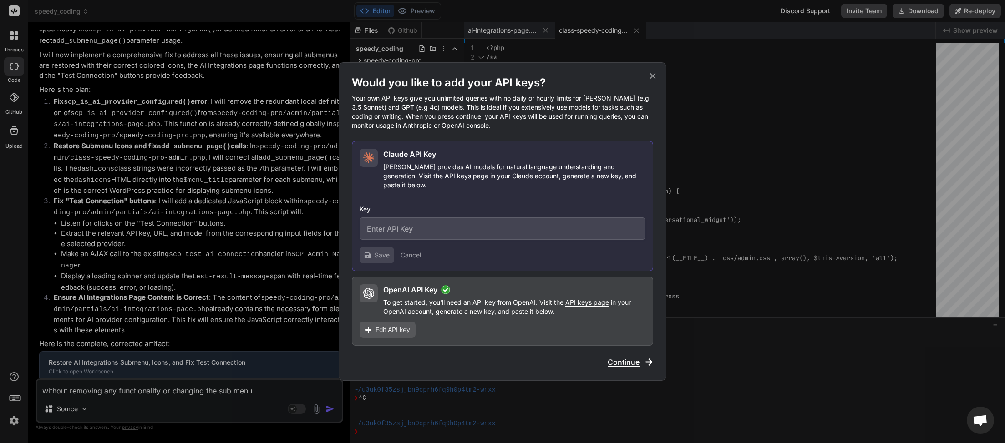
click at [454, 227] on input "text" at bounding box center [502, 228] width 286 height 22
paste input "sk-ant-api03-86Uxz-mqYVlfjVe0rPxp3Cv1BkSPnzrZ9XnYb66KHYR47zFODO1r0v_4HKiFXor8xe…"
click at [378, 251] on span "Save" at bounding box center [381, 255] width 15 height 9
click at [384, 251] on span "Save" at bounding box center [381, 255] width 15 height 9
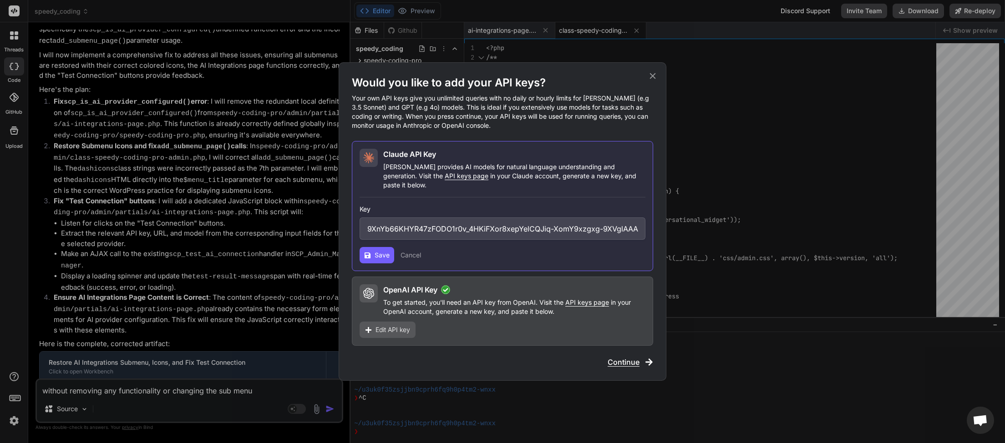
scroll to position [0, 0]
drag, startPoint x: 395, startPoint y: 213, endPoint x: 288, endPoint y: 204, distance: 106.9
click at [359, 217] on input "sk-ant-api03-86Uxz-mqYVlfjVe0rPxp3Cv1BkSPnzrZ9XnYb66KHYR47zFODO1r0v_4HKiFXor8xe…" at bounding box center [502, 228] width 286 height 22
click at [381, 251] on span "Save" at bounding box center [381, 255] width 15 height 9
click at [627, 357] on span "Continue" at bounding box center [623, 362] width 32 height 11
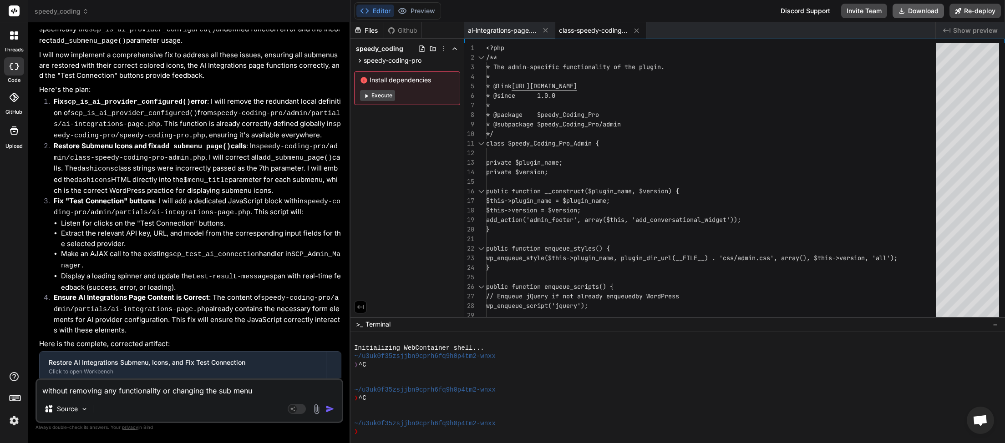
click at [925, 10] on button "Download" at bounding box center [917, 11] width 51 height 15
click at [269, 384] on textarea "without removing any functionality or changing the sub menu" at bounding box center [189, 388] width 305 height 16
click at [272, 390] on textarea "without removing any functionality or changing the sub menu." at bounding box center [189, 388] width 305 height 16
paste textarea "Network error"
click at [330, 409] on img "button" at bounding box center [329, 409] width 9 height 9
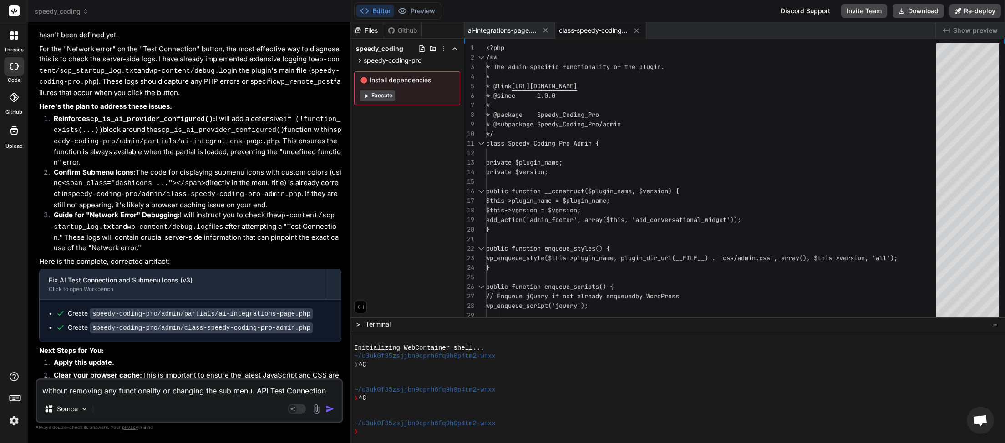
scroll to position [10571, 0]
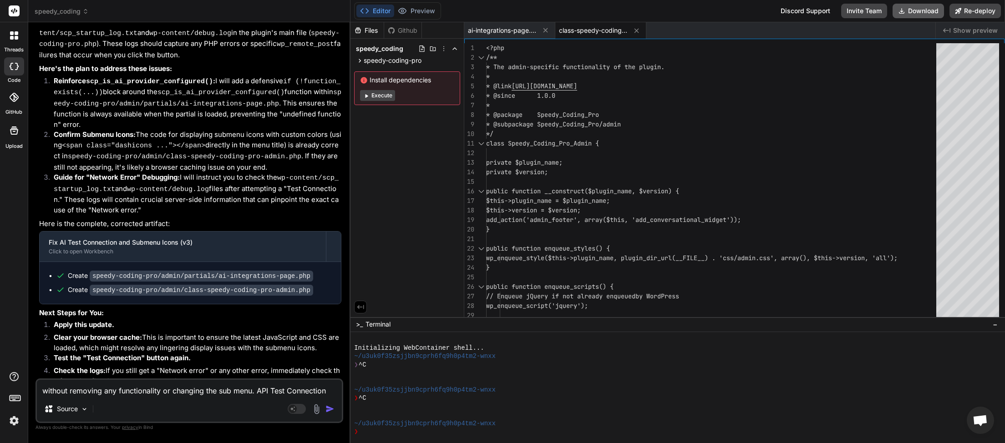
click at [920, 7] on button "Download" at bounding box center [917, 11] width 51 height 15
paste textarea "Network error"
drag, startPoint x: 90, startPoint y: 383, endPoint x: 27, endPoint y: 382, distance: 63.3
click at [37, 383] on textarea "Network error" at bounding box center [189, 388] width 305 height 16
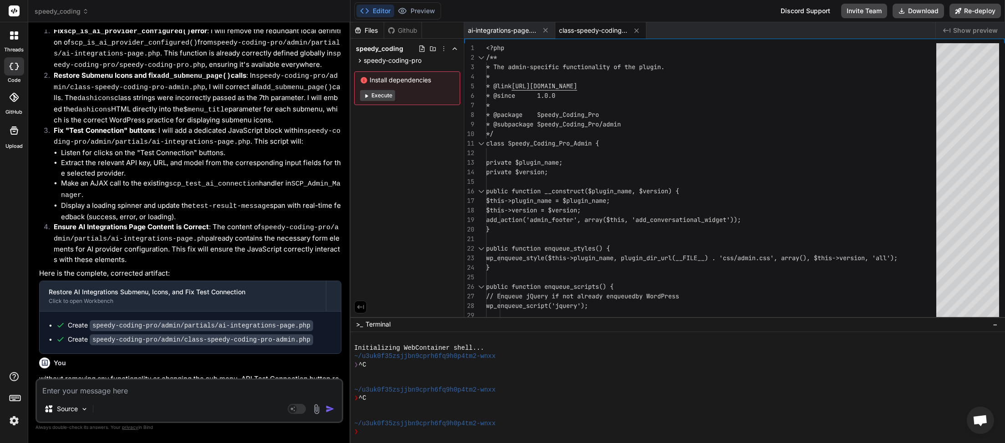
scroll to position [9968, 0]
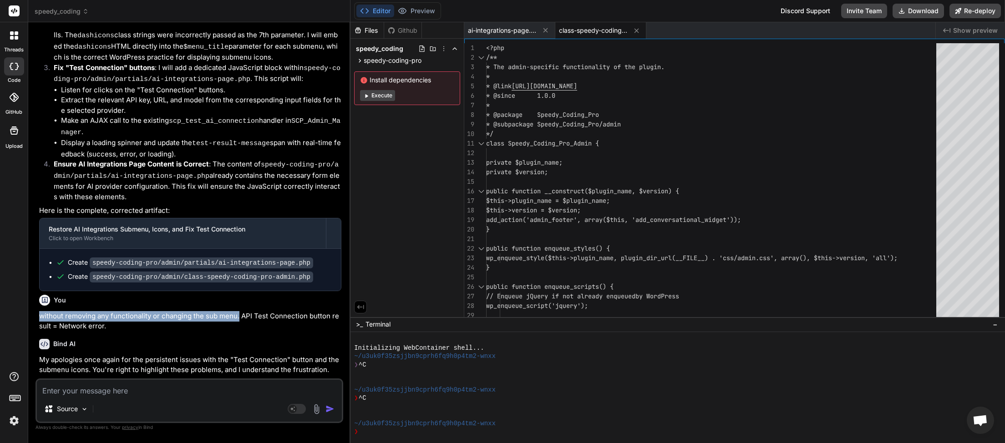
drag, startPoint x: 40, startPoint y: 271, endPoint x: 238, endPoint y: 274, distance: 198.0
click at [238, 311] on p "without removing any functionality or changing the sub menu. API Test Connectio…" at bounding box center [190, 321] width 302 height 20
copy p "without removing any functionality or changing the sub menu."
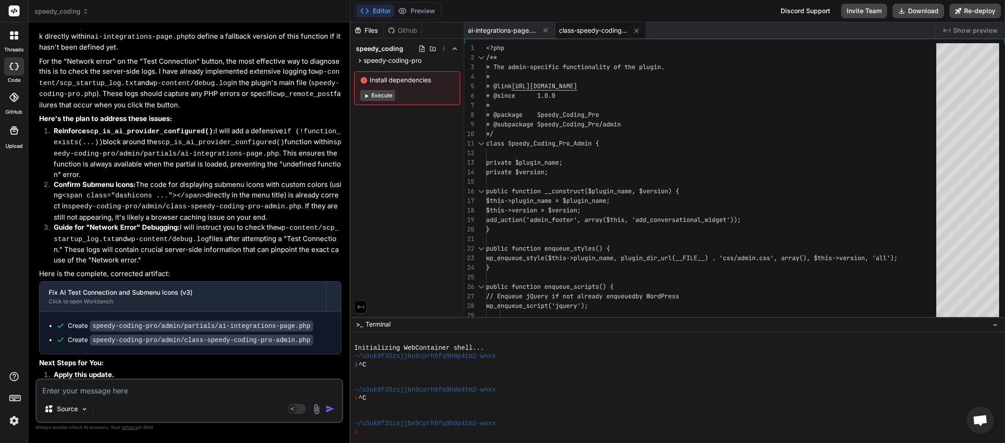
scroll to position [10571, 0]
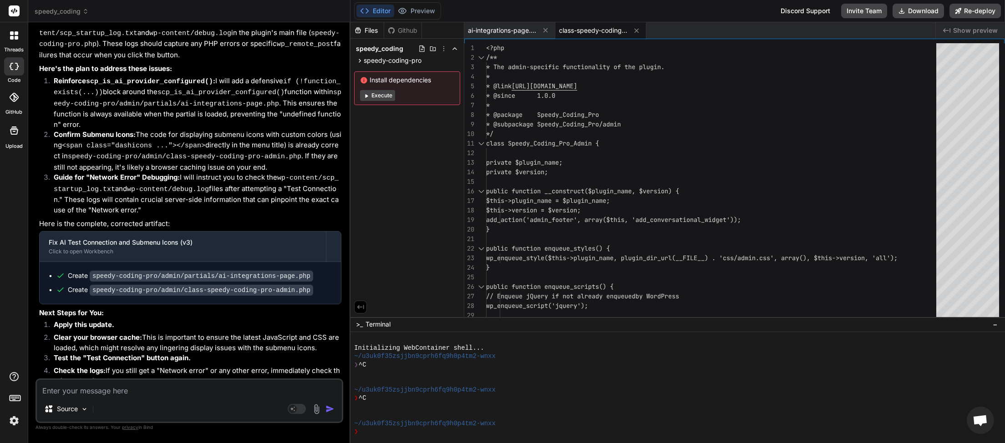
paste textarea "without removing any functionality or changing the sub menu."
drag, startPoint x: 102, startPoint y: 331, endPoint x: 173, endPoint y: 327, distance: 71.6
click at [173, 389] on code "wp-content/scp_startup_log.txt" at bounding box center [122, 393] width 123 height 8
copy code "scp_startup_log.txt"
click at [281, 394] on textarea "without removing any functionality or changing the sub menu." at bounding box center [189, 388] width 305 height 16
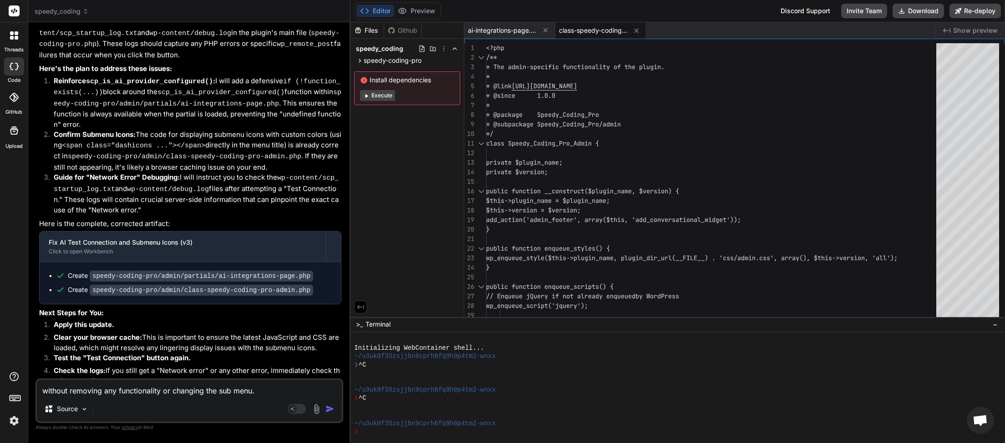
paste textarea "scp_startup_log.txt"
drag, startPoint x: 256, startPoint y: 380, endPoint x: 66, endPoint y: 389, distance: 189.5
click at [37, 382] on textarea "without removing any functionality or changing the sub menu. scp_startup_log.tx…" at bounding box center [189, 382] width 305 height 27
click at [332, 408] on img "button" at bounding box center [329, 409] width 9 height 9
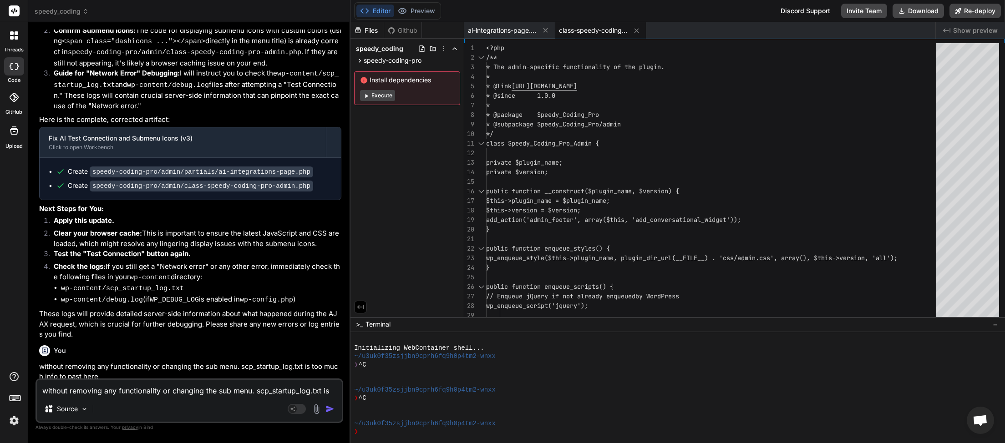
scroll to position [10676, 0]
paste textarea
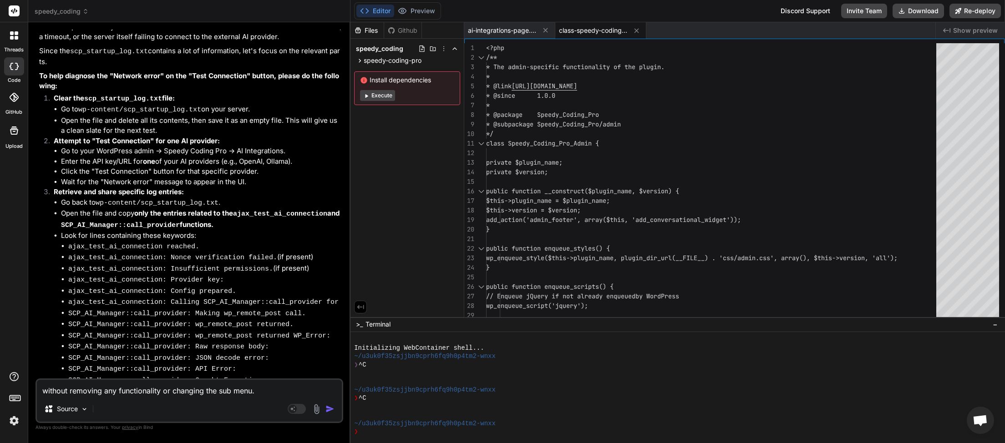
scroll to position [11112, 0]
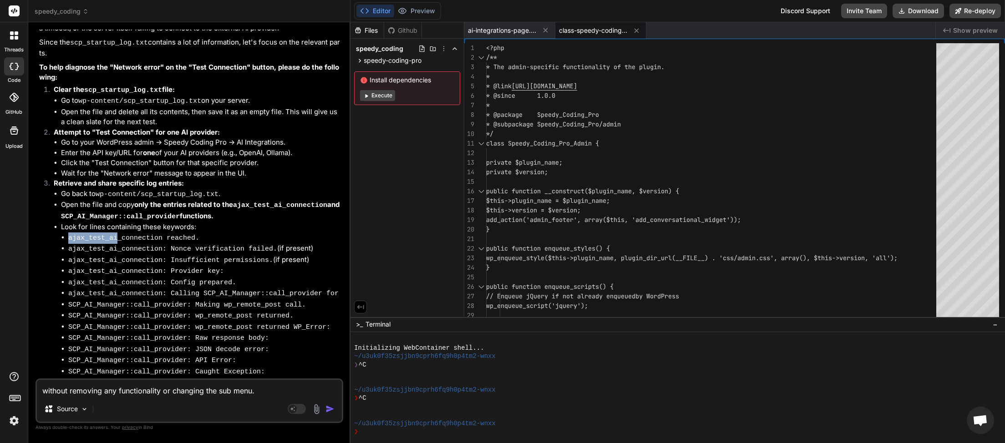
drag, startPoint x: 68, startPoint y: 167, endPoint x: 114, endPoint y: 167, distance: 45.5
click at [114, 233] on ul "ajax_test_ai_connection reached. ajax_test_ai_connection: Nonce verification fa…" at bounding box center [201, 305] width 280 height 145
copy code "ajax_test_ai"
drag, startPoint x: 266, startPoint y: 395, endPoint x: 278, endPoint y: 390, distance: 13.1
click at [266, 395] on textarea "without removing any functionality or changing the sub menu." at bounding box center [189, 388] width 305 height 16
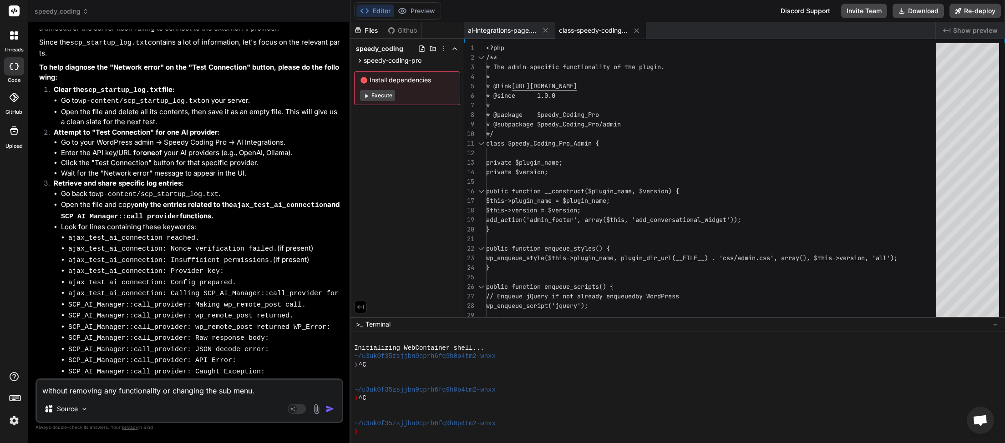
paste textarea "ajax_test_ai"
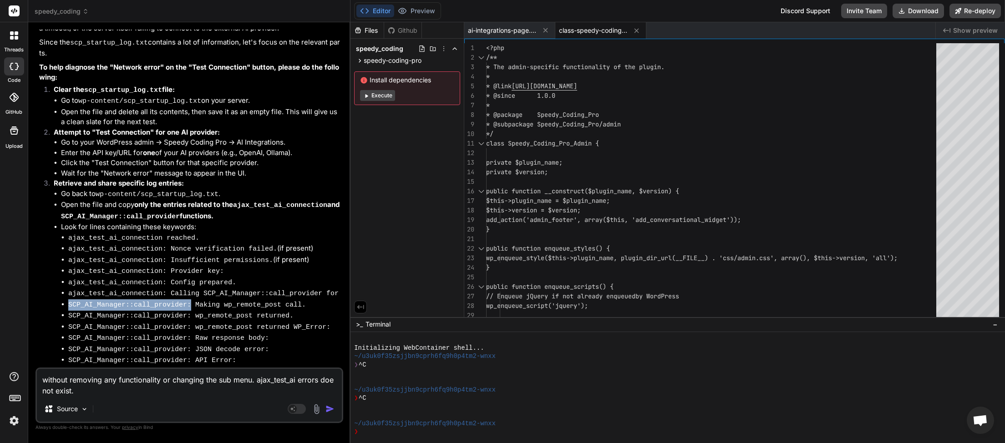
drag, startPoint x: 67, startPoint y: 229, endPoint x: 181, endPoint y: 231, distance: 113.3
click at [181, 233] on ul "ajax_test_ai_connection reached. ajax_test_ai_connection: Nonce verification fa…" at bounding box center [201, 305] width 280 height 145
copy code "SCP_AI_Manager::call_provider:"
click at [134, 393] on textarea "without removing any functionality or changing the sub menu. ajax_test_ai error…" at bounding box center [189, 382] width 305 height 27
paste textarea "SCP_AI_Manager::call_provider:"
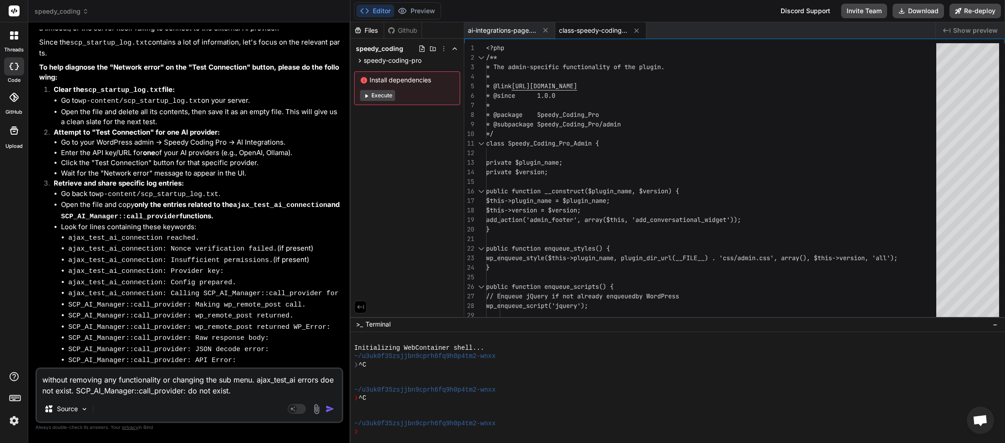
drag, startPoint x: 254, startPoint y: 381, endPoint x: 15, endPoint y: 382, distance: 239.3
click at [37, 382] on textarea "without removing any functionality or changing the sub menu. ajax_test_ai error…" at bounding box center [189, 382] width 305 height 27
click at [185, 393] on textarea "without removing any functionality or changing the sub menu. ajax_test_ai error…" at bounding box center [189, 382] width 305 height 27
click at [334, 411] on img "button" at bounding box center [329, 409] width 9 height 9
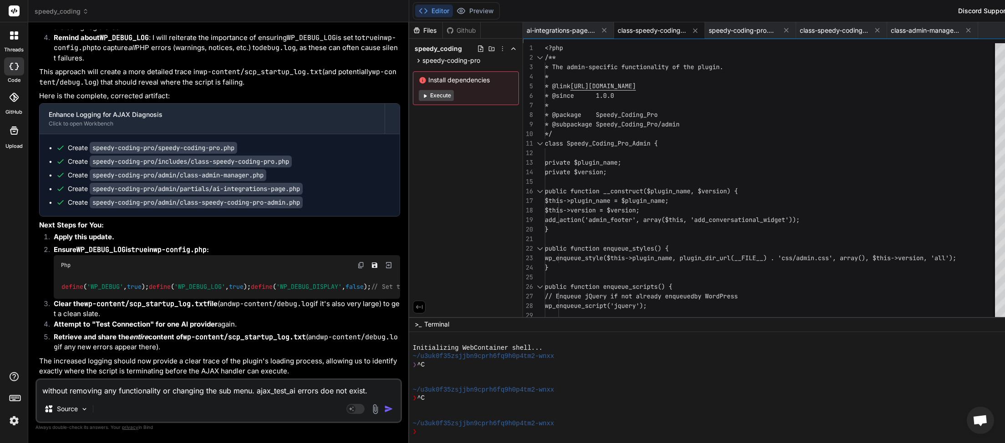
scroll to position [11847, 0]
paste textarea "[2025-09-12 00:46:51] Speedy_Coding_Pro::define_admin_hooks() after SCP_Import_…"
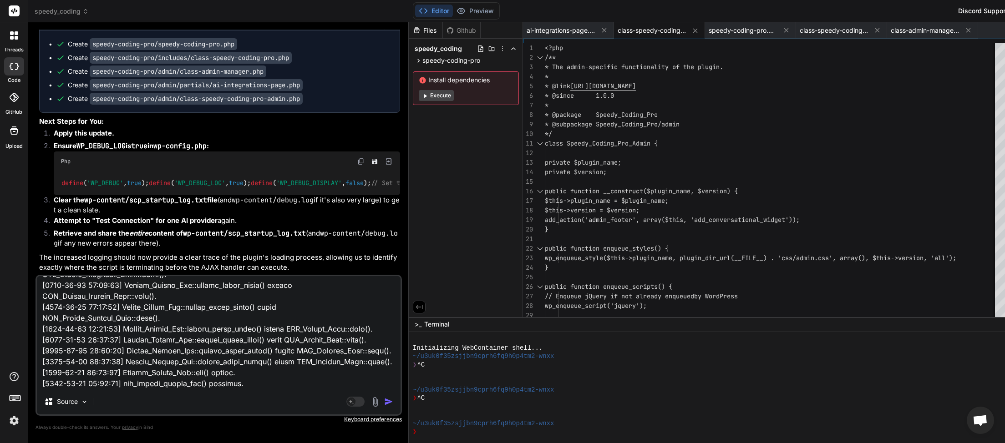
scroll to position [11697, 0]
click at [384, 403] on img "button" at bounding box center [388, 401] width 9 height 9
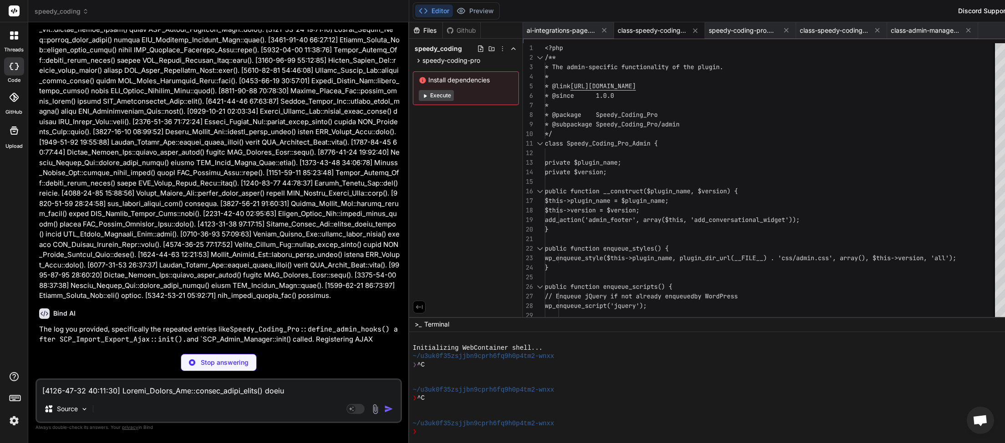
scroll to position [12322, 0]
click at [86, 394] on textarea at bounding box center [219, 388] width 364 height 16
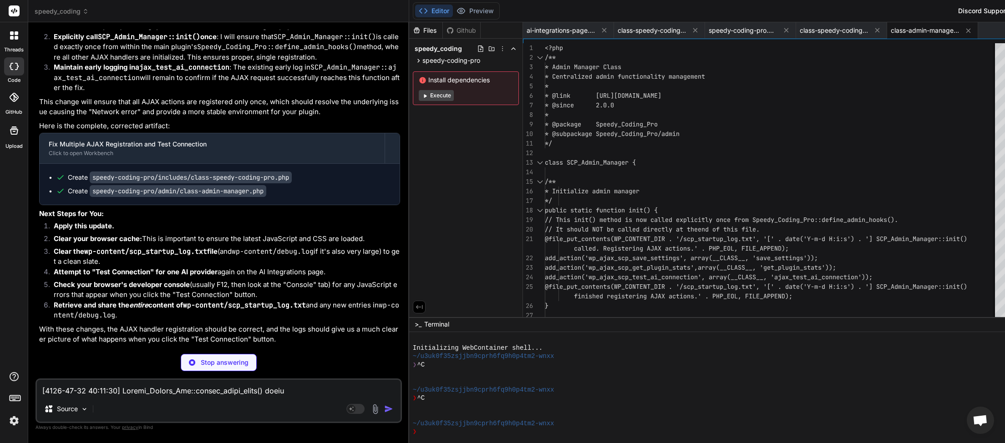
scroll to position [12856, 0]
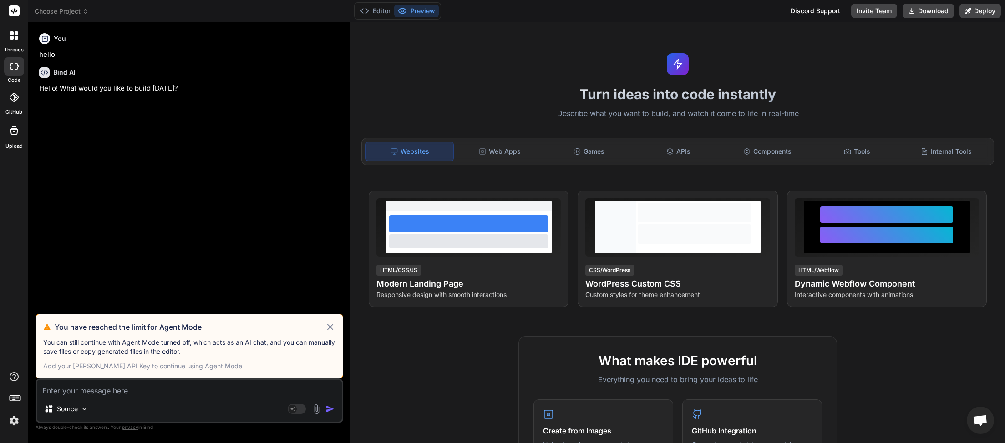
scroll to position [51, 0]
click at [330, 326] on icon at bounding box center [330, 327] width 10 height 11
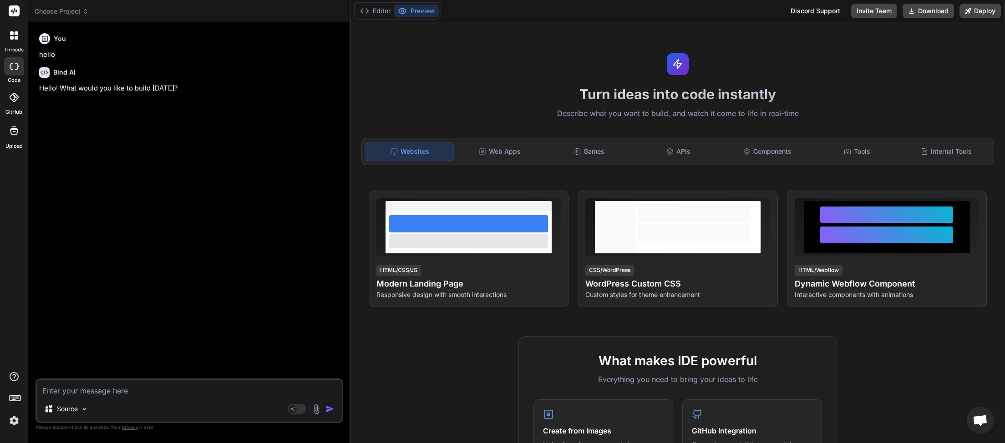
click at [69, 10] on span "Choose Project" at bounding box center [62, 11] width 54 height 9
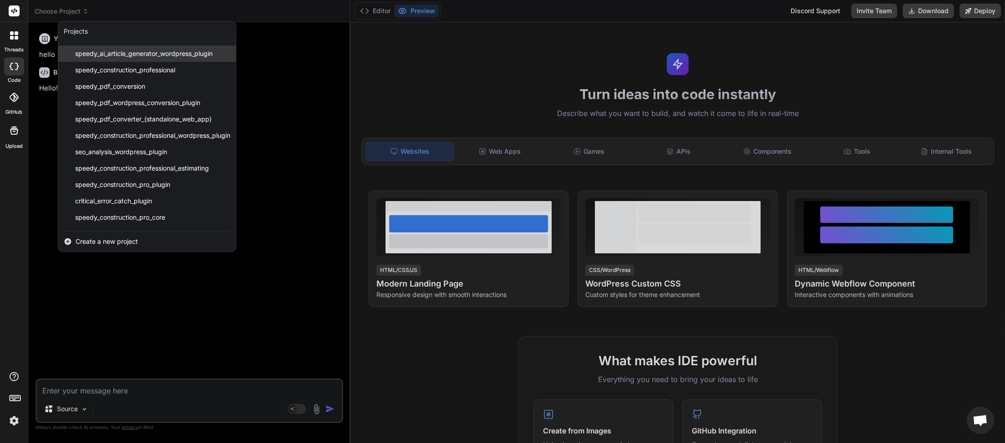
click at [93, 54] on span "speedy_ai_article_generator_wordpress_plugin" at bounding box center [143, 53] width 137 height 9
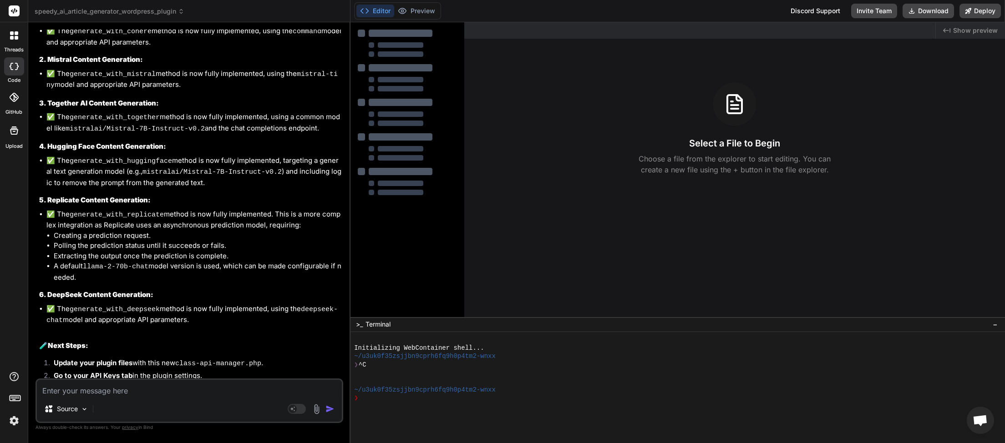
scroll to position [5628, 0]
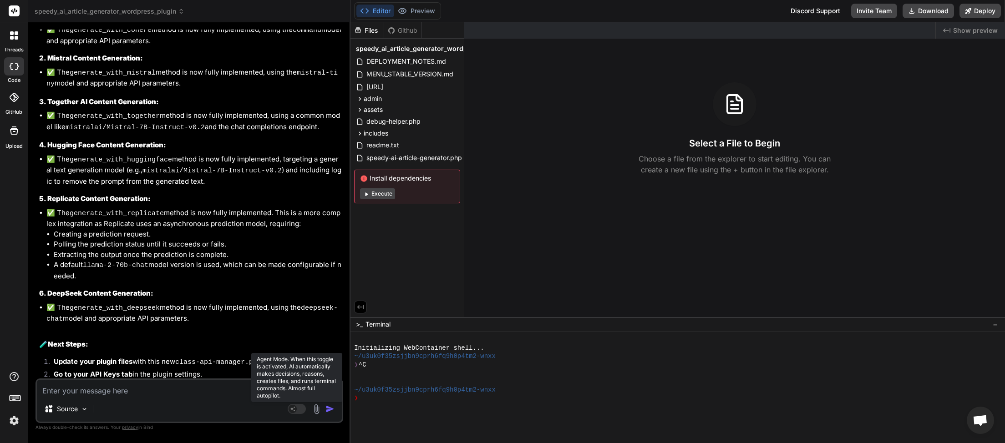
click at [299, 411] on rect at bounding box center [297, 409] width 18 height 10
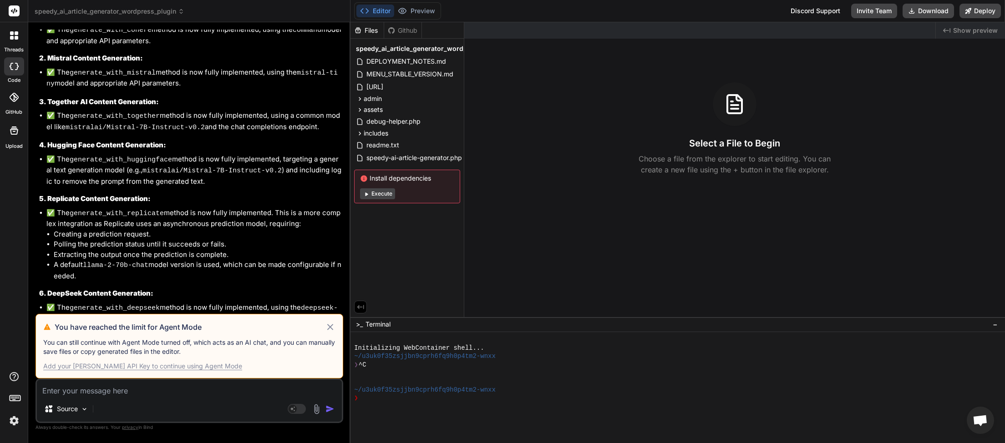
click at [328, 327] on icon at bounding box center [330, 327] width 10 height 11
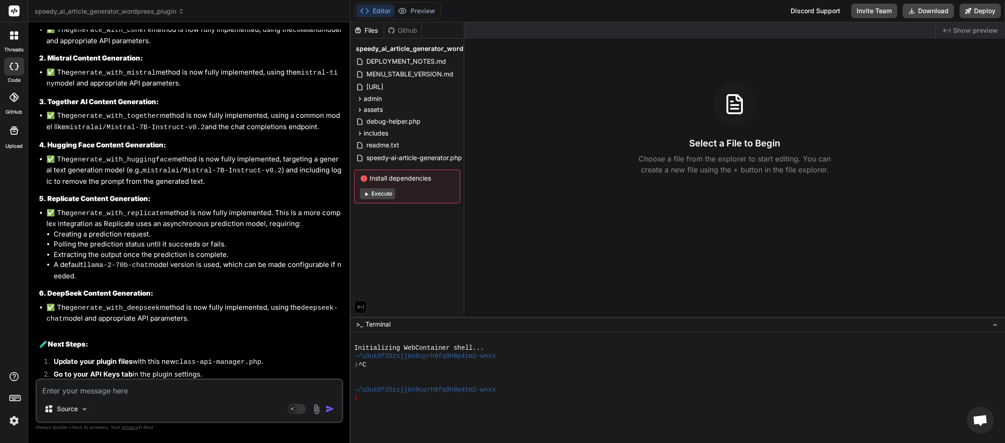
click at [167, 15] on span "speedy_ai_article_generator_wordpress_plugin" at bounding box center [110, 11] width 150 height 9
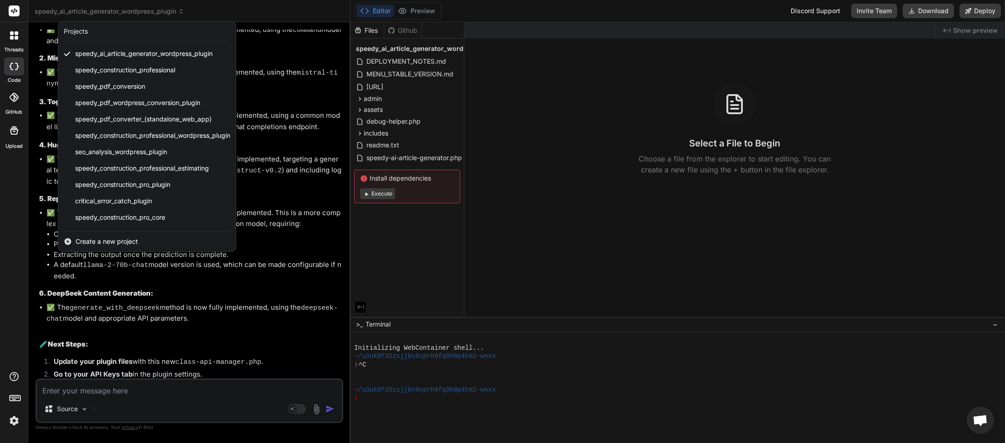
scroll to position [194, 0]
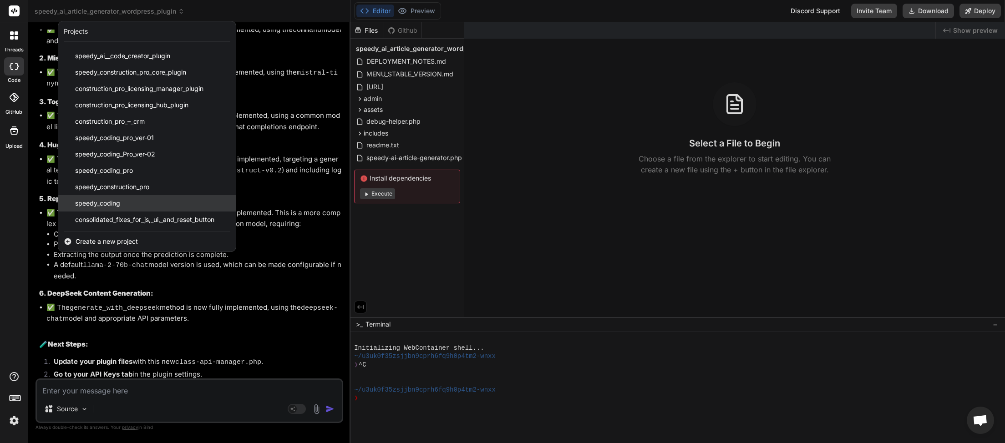
click at [133, 203] on div "speedy_coding" at bounding box center [146, 203] width 177 height 16
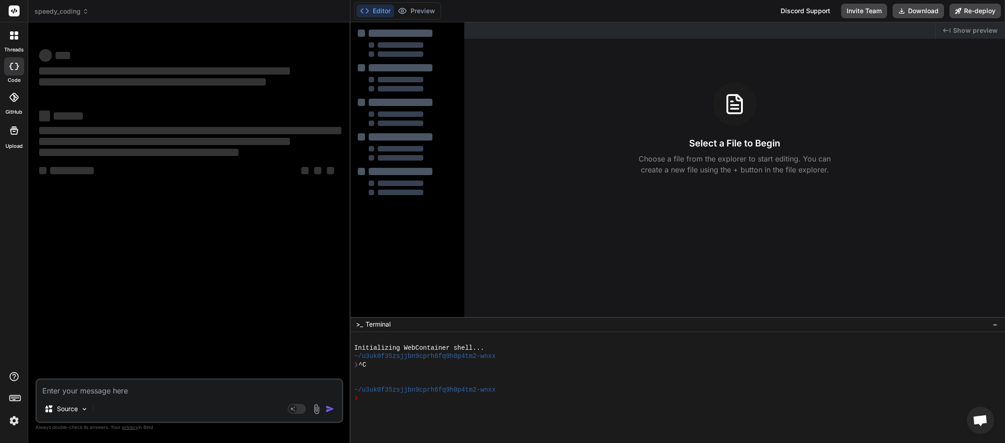
scroll to position [0, 0]
type textarea "x"
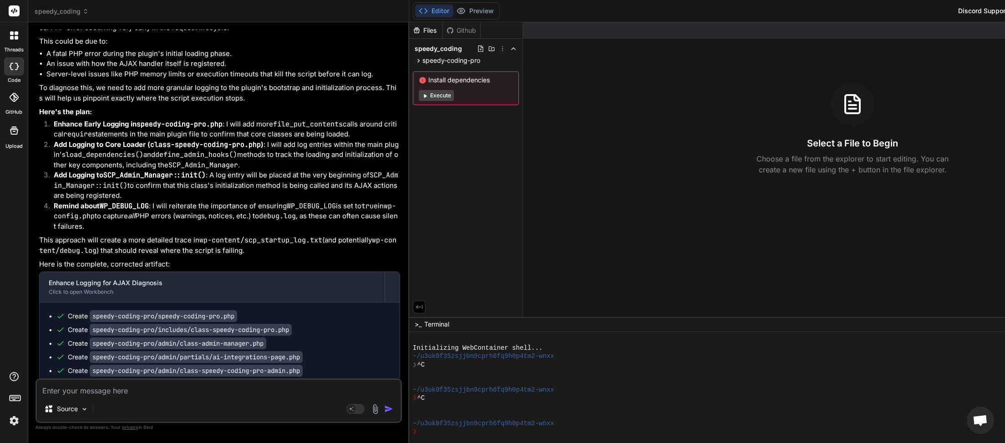
scroll to position [1668, 0]
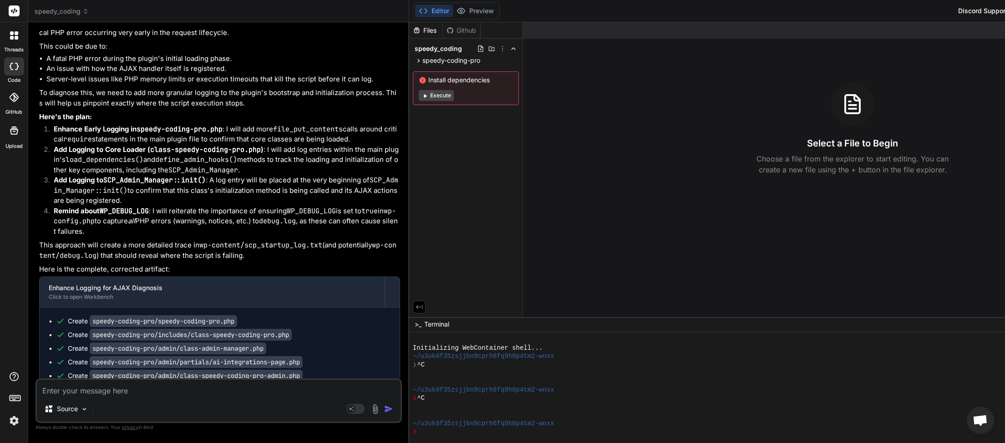
drag, startPoint x: 39, startPoint y: 159, endPoint x: 238, endPoint y: 158, distance: 198.4
copy p "without removing any functionality or changing the sub menu."
paste textarea "without removing any functionality or changing the sub menu."
type textarea "without removing any functionality or changing the sub menu."
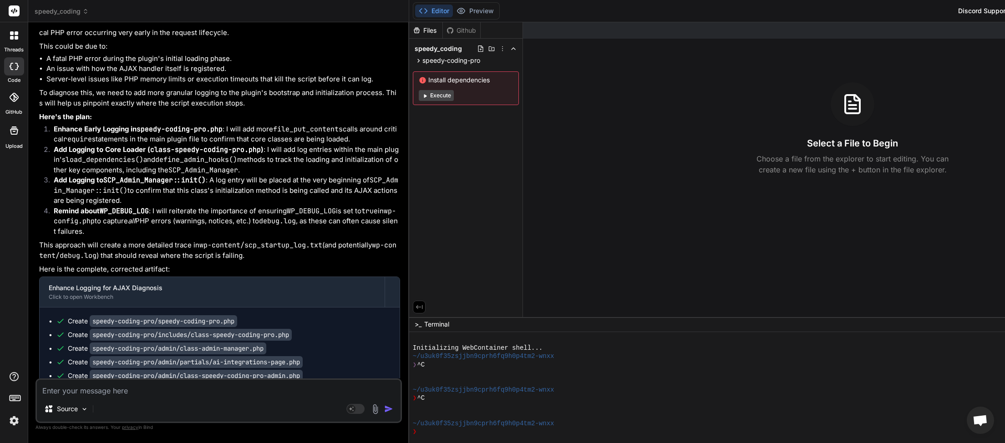
type textarea "x"
type textarea "without removing any functionality or changing the sub menu."
type textarea "x"
paste textarea "[12-Sep-2025 00:49:00 UTC] Uncaught Exception: syntax error, unexpected fully q…"
type textarea "without removing any functionality or changing the sub menu. [[DATE] 00:49:00 U…"
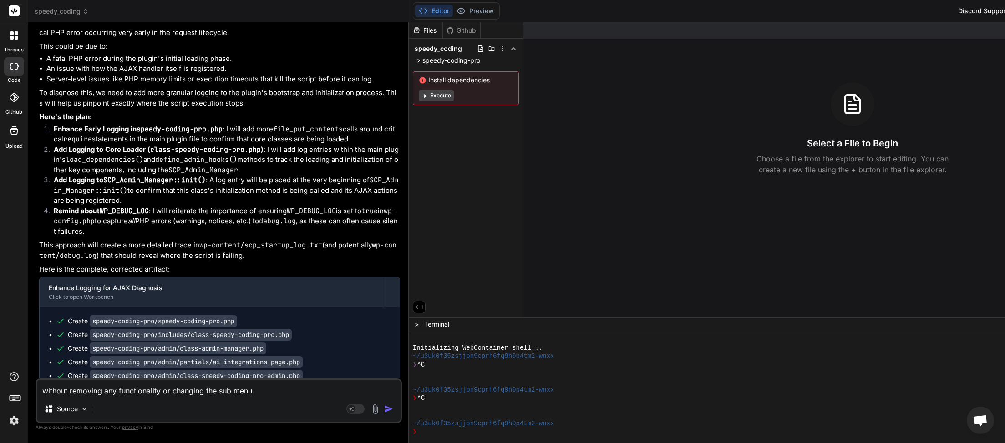
type textarea "x"
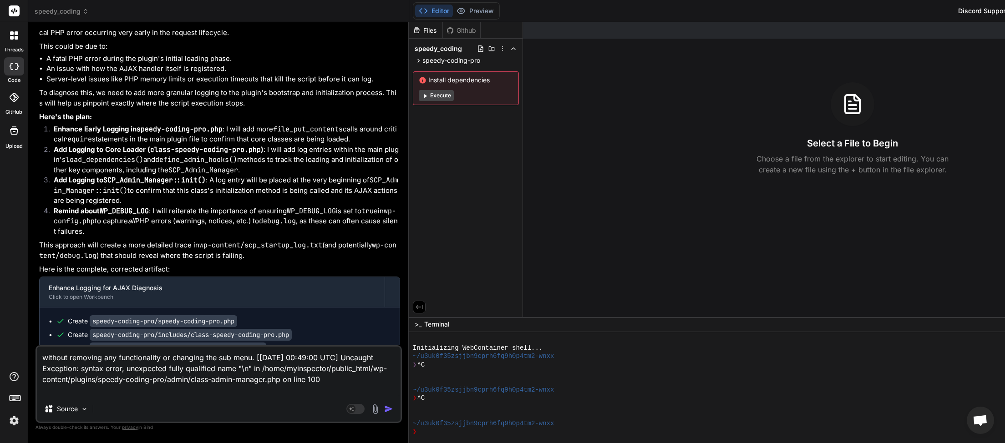
drag, startPoint x: 254, startPoint y: 360, endPoint x: 27, endPoint y: 359, distance: 227.1
click at [37, 359] on textarea "without removing any functionality or changing the sub menu. [[DATE] 00:49:00 U…" at bounding box center [219, 372] width 364 height 50
type textarea "without removing any functionality or changing the sub menu. [[DATE] 00:49:00 U…"
click at [384, 410] on img "button" at bounding box center [388, 409] width 9 height 9
type textarea "x"
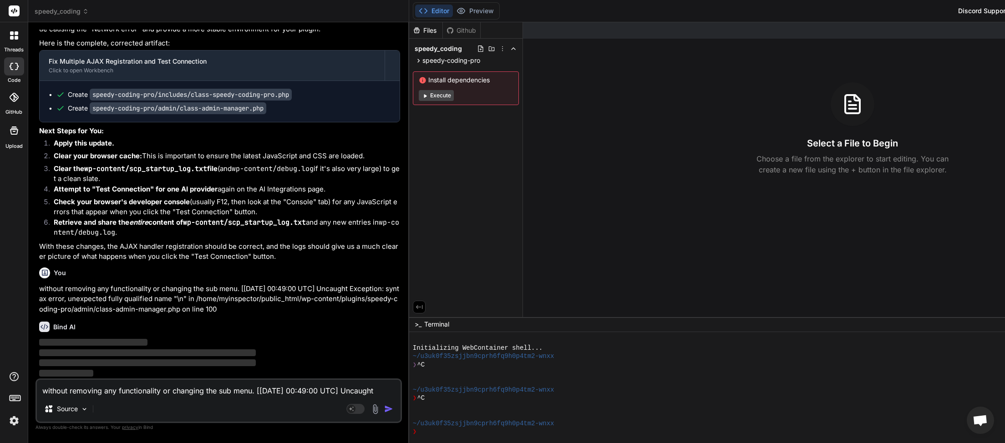
scroll to position [3249, 0]
paste textarea
type textarea "without removing any functionality or changing the sub menu."
type textarea "x"
type textarea "without removing any functionality or changing the sub menu."
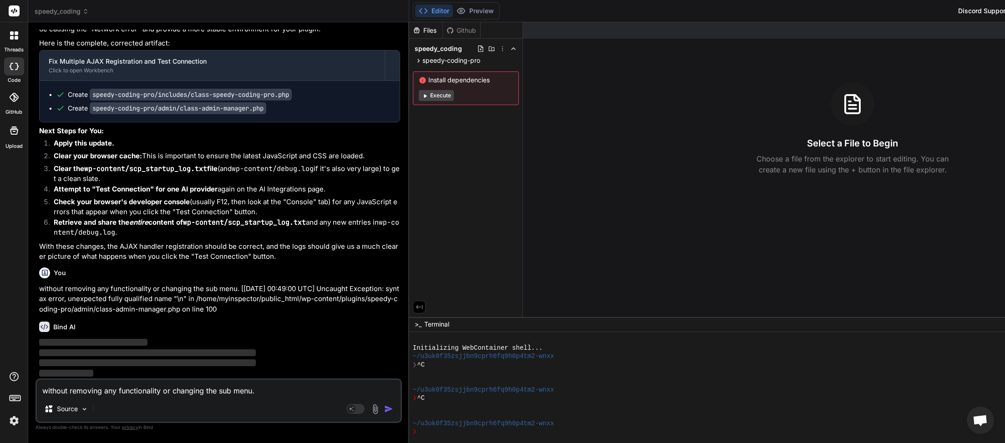
click at [268, 389] on textarea "without removing any functionality or changing the sub menu." at bounding box center [219, 388] width 364 height 16
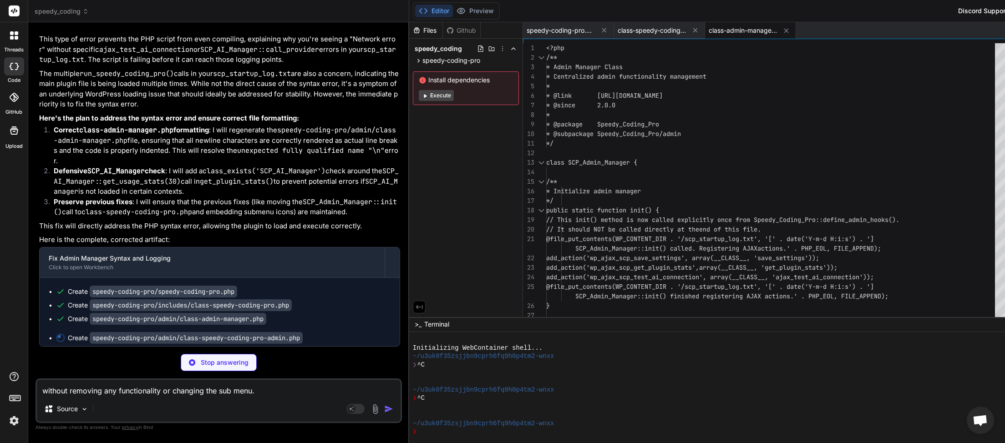
scroll to position [3643, 0]
click at [274, 393] on textarea "without removing any functionality or changing the sub menu." at bounding box center [219, 388] width 364 height 16
type textarea "x"
type textarea "without removing any functionality or changing the sub menu."
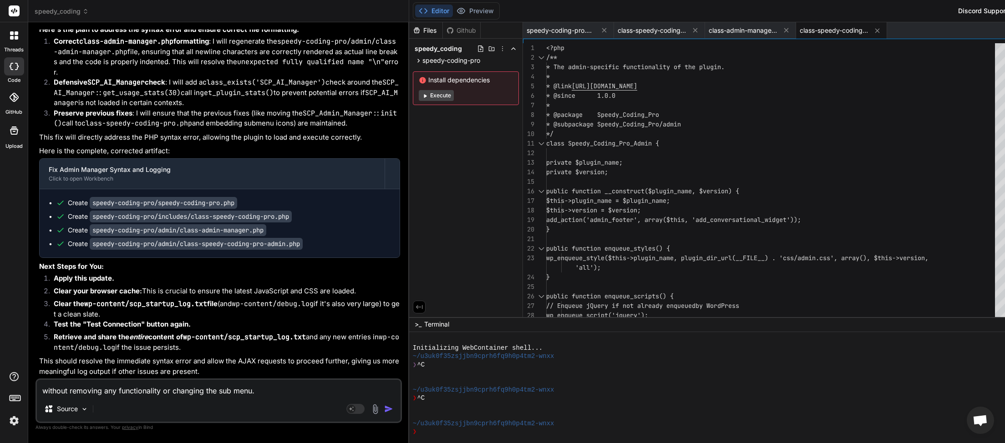
scroll to position [3741, 0]
click at [267, 394] on textarea "without removing any functionality or changing the sub menu." at bounding box center [219, 388] width 364 height 16
type textarea "x"
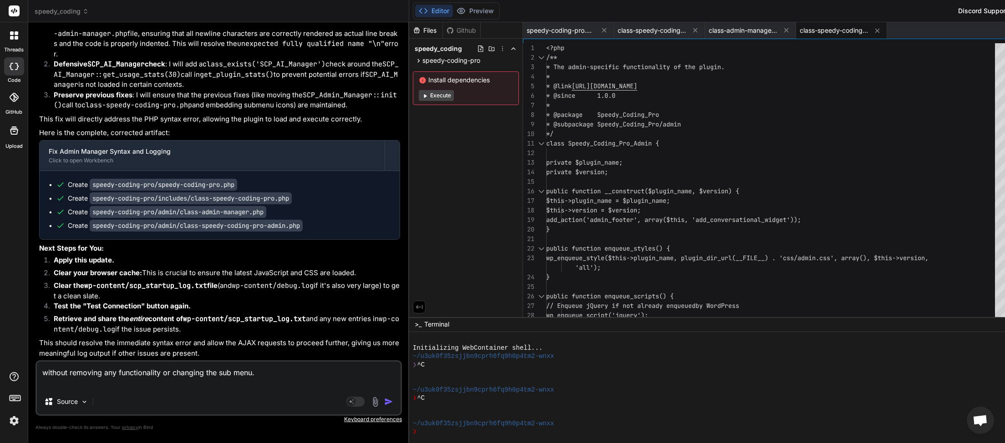
paste textarea "Invalid JSON response from Pollinations: Syntax error Raw: <!DOCTYPE html> <!--…"
type textarea "without removing any functionality or changing the sub menu. Invalid JSON respo…"
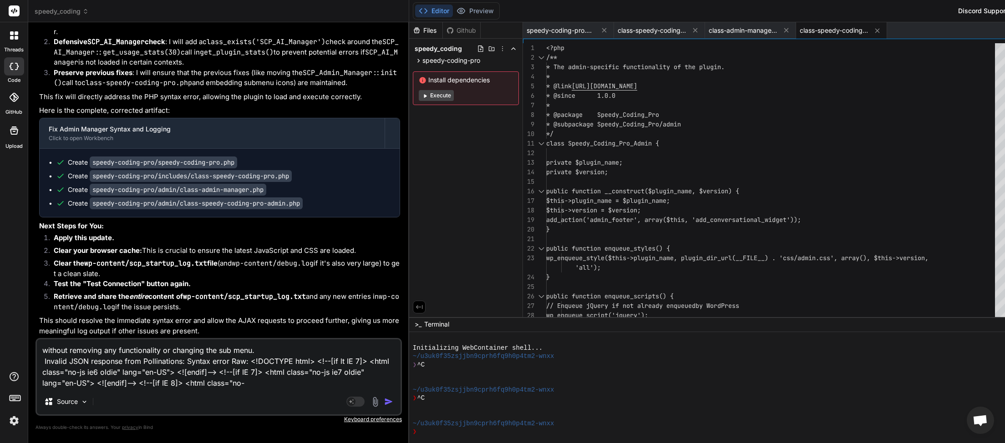
type textarea "x"
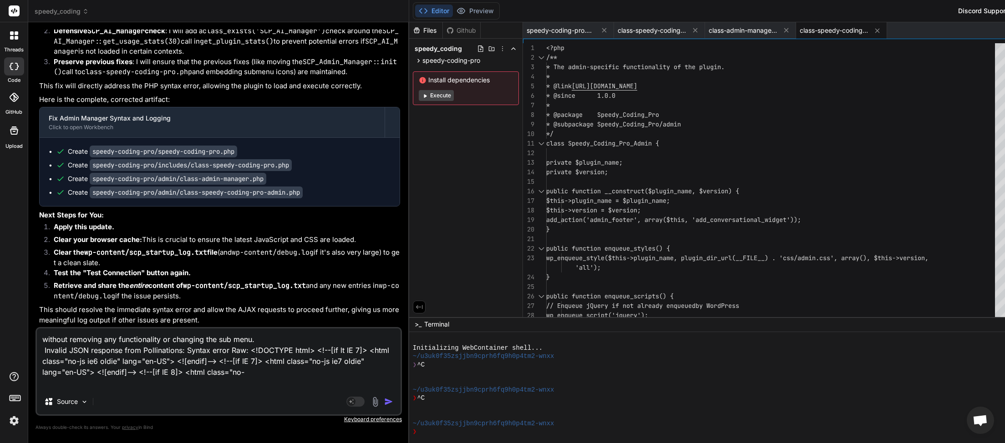
type textarea "without removing any functionality or changing the sub menu. Invalid JSON respo…"
type textarea "x"
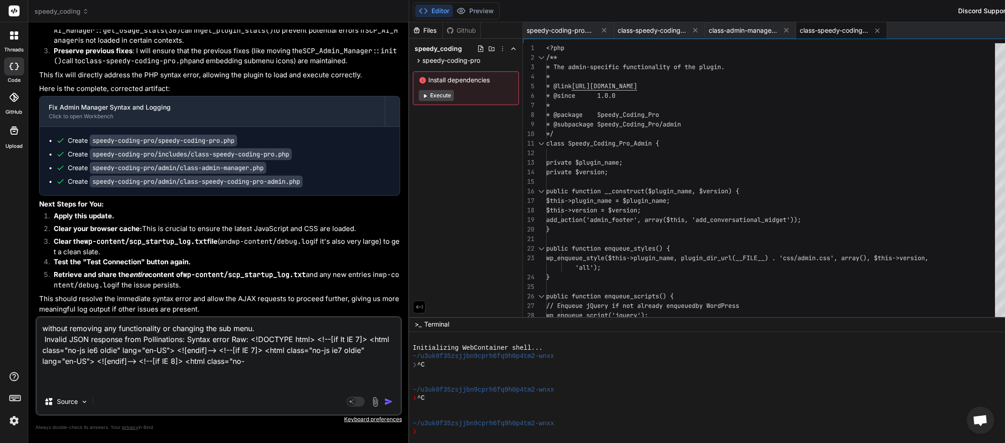
paste textarea "Invalid JSON response from Hugging Face: Syntax error Raw: Not Found"
type textarea "without removing any functionality or changing the sub menu. Invalid JSON respo…"
type textarea "x"
type textarea "without removing any functionality or changing the sub menu. Invalid JSON respo…"
type textarea "x"
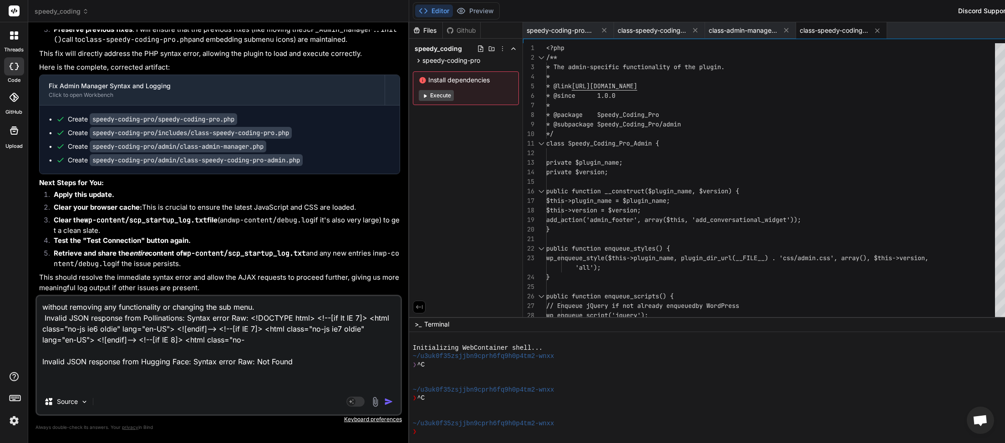
type textarea "without removing any functionality or changing the sub menu. Invalid JSON respo…"
type textarea "x"
type textarea "without removing any functionality or changing the sub menu. Invalid JSON respo…"
type textarea "x"
type textarea "without removing any functionality or changing the sub menu. Invalid JSON respo…"
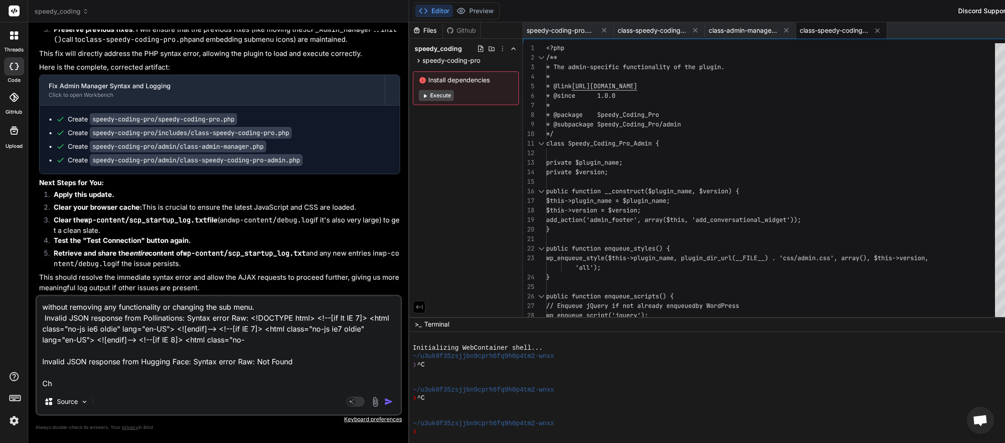
type textarea "x"
type textarea "without removing any functionality or changing the sub menu. Invalid JSON respo…"
type textarea "x"
type textarea "without removing any functionality or changing the sub menu. Invalid JSON respo…"
type textarea "x"
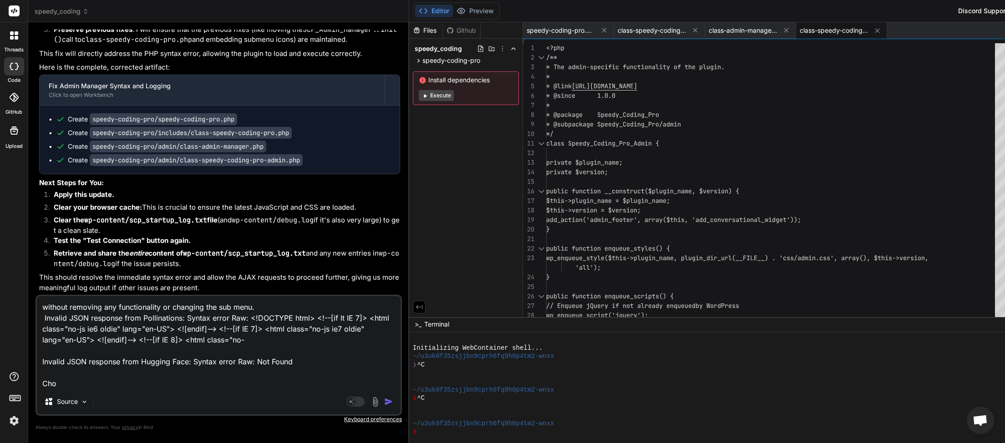
type textarea "without removing any functionality or changing the sub menu. Invalid JSON respo…"
type textarea "x"
type textarea "without removing any functionality or changing the sub menu. Invalid JSON respo…"
type textarea "x"
type textarea "without removing any functionality or changing the sub menu. Invalid JSON respo…"
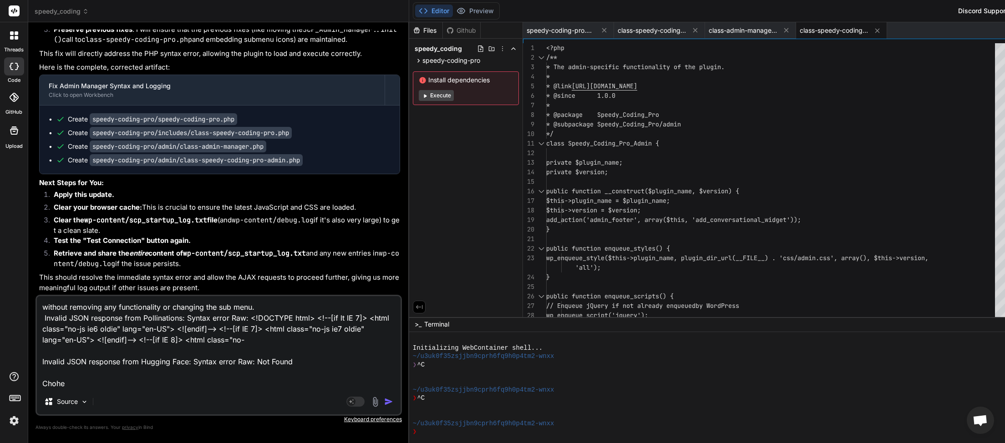
type textarea "x"
type textarea "without removing any functionality or changing the sub menu. Invalid JSON respo…"
type textarea "x"
type textarea "without removing any functionality or changing the sub menu. Invalid JSON respo…"
type textarea "x"
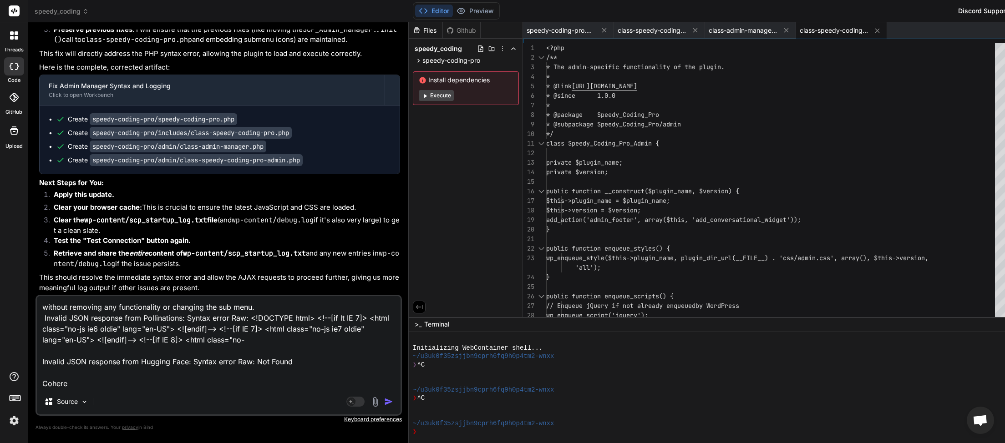
type textarea "without removing any functionality or changing the sub menu. Invalid JSON respo…"
type textarea "x"
type textarea "without removing any functionality or changing the sub menu. Invalid JSON respo…"
type textarea "x"
type textarea "without removing any functionality or changing the sub menu. Invalid JSON respo…"
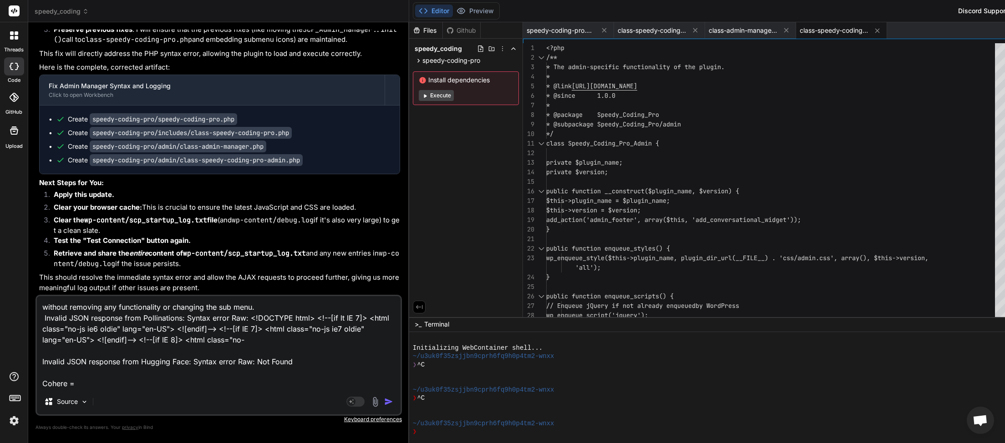
type textarea "x"
paste textarea "Connection successful!"
type textarea "without removing any functionality or changing the sub menu. Invalid JSON respo…"
type textarea "x"
type textarea "without removing any functionality or changing the sub menu. Invalid JSON respo…"
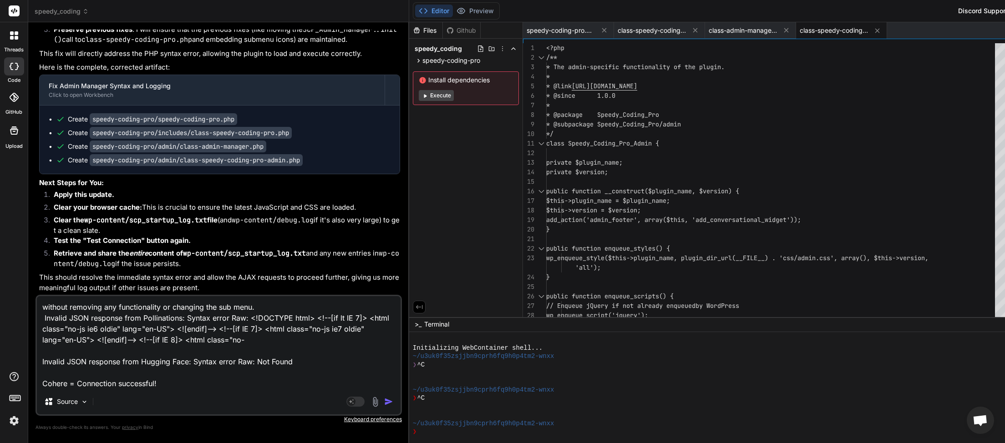
type textarea "x"
type textarea "without removing any functionality or changing the sub menu. Invalid JSON respo…"
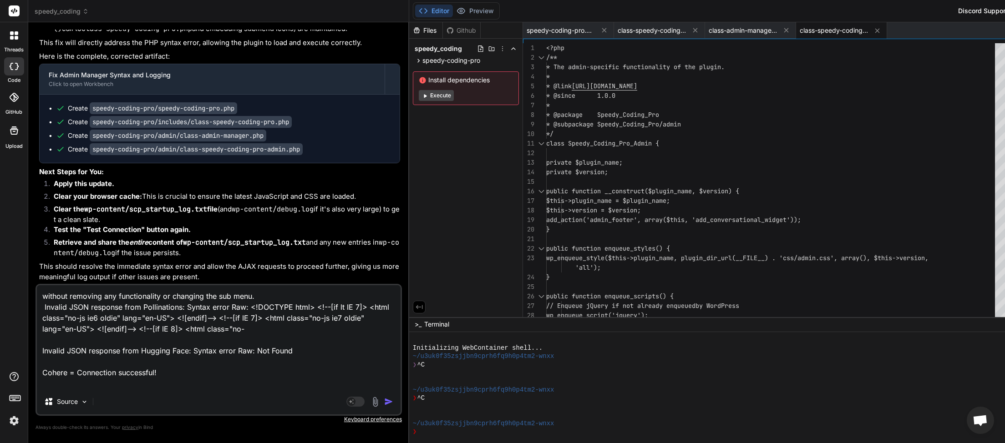
type textarea "x"
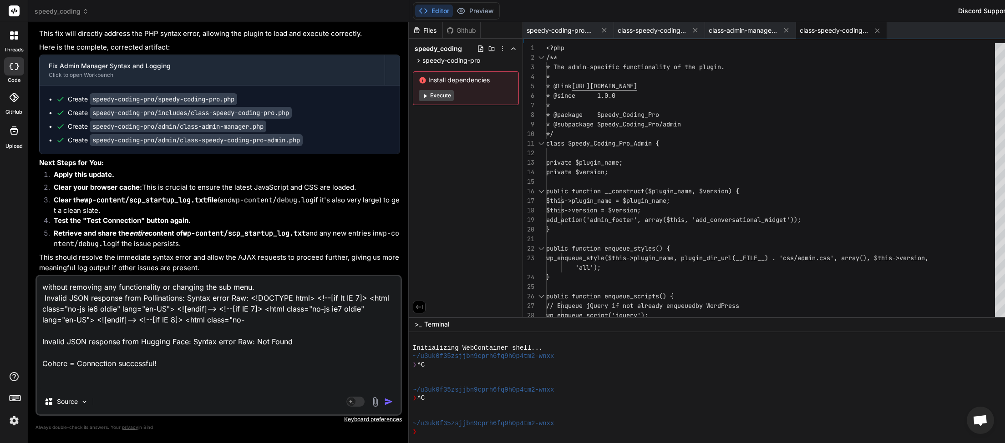
paste textarea "Claude API Error: model: claude-3-sonnet-20240229"
type textarea "without removing any functionality or changing the sub menu. Invalid JSON respo…"
type textarea "x"
type textarea "without removing any functionality or changing the sub menu. Invalid JSON respo…"
type textarea "x"
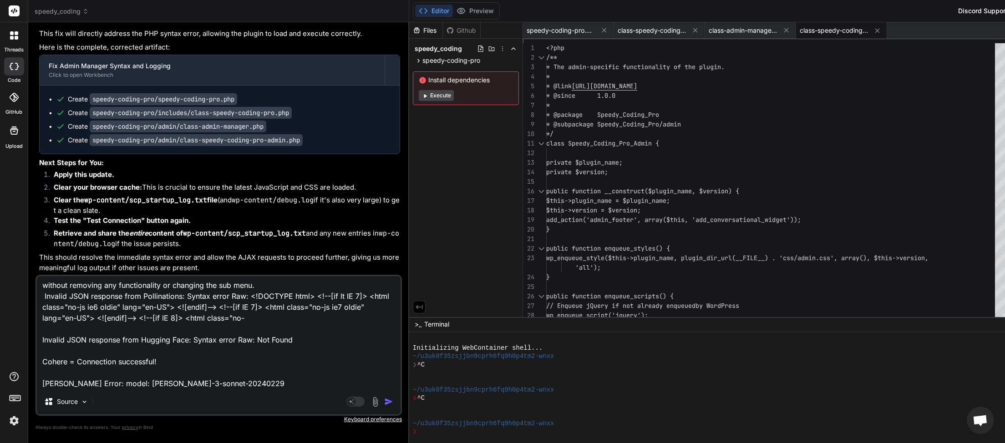
type textarea "without removing any functionality or changing the sub menu. Invalid JSON respo…"
type textarea "x"
paste textarea "Gemini API Error: models/gemini-pro is not found for API version v1beta, or is …"
type textarea "without removing any functionality or changing the sub menu. Invalid JSON respo…"
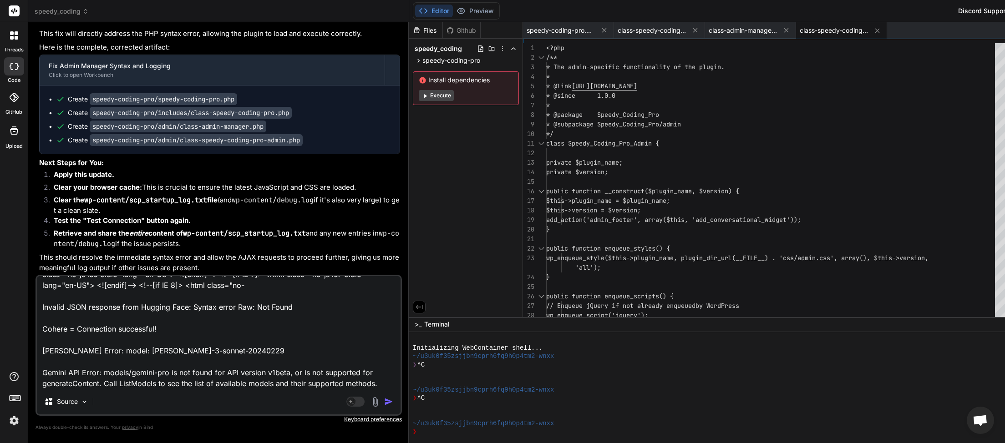
type textarea "x"
type textarea "without removing any functionality or changing the sub menu. Invalid JSON respo…"
type textarea "x"
paste textarea "Groq API Error: The model `mixtral-8x7b-32768` has been decommissioned and is n…"
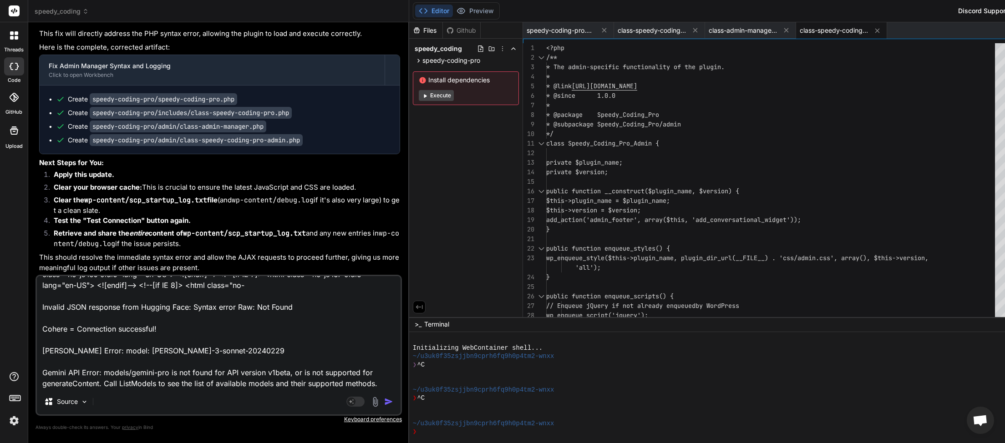
type textarea "without removing any functionality or changing the sub menu. Invalid JSON respo…"
type textarea "x"
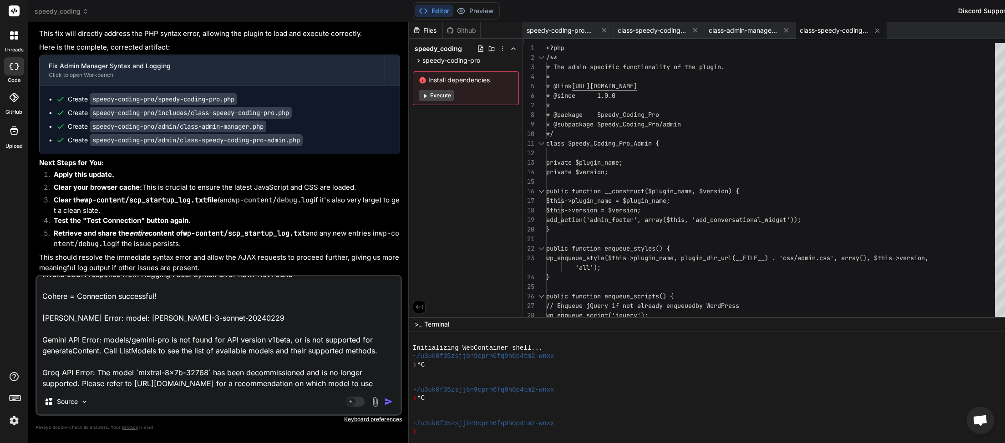
scroll to position [88, 0]
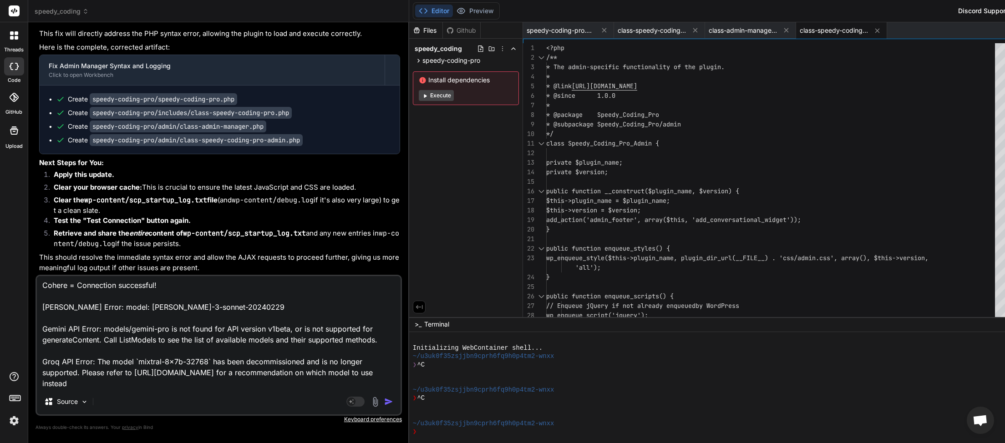
type textarea "without removing any functionality or changing the sub menu. Invalid JSON respo…"
type textarea "x"
type textarea "without removing any functionality or changing the sub menu. Invalid JSON respo…"
type textarea "x"
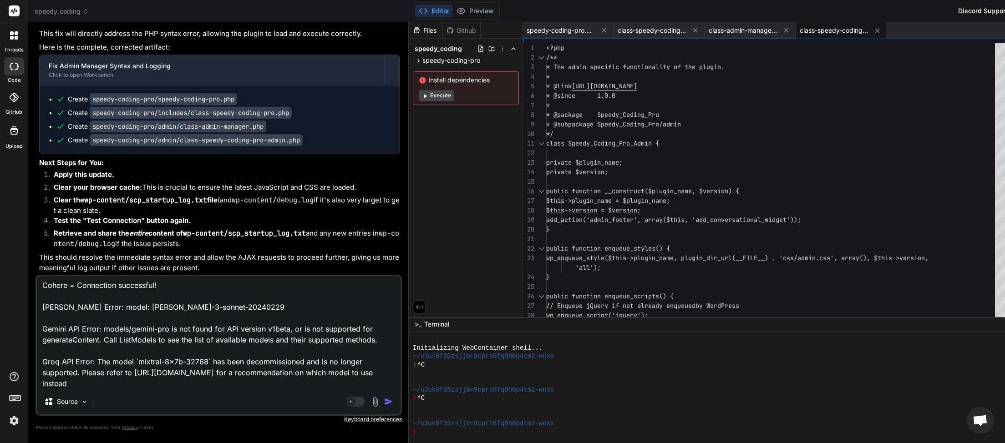
paste textarea "Mistral AI"
type textarea "without removing any functionality or changing the sub menu. Invalid JSON respo…"
type textarea "x"
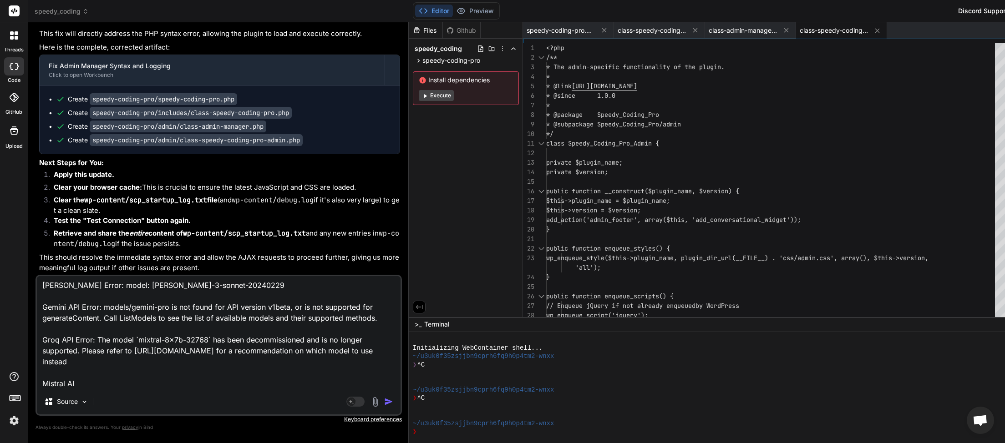
type textarea "without removing any functionality or changing the sub menu. Invalid JSON respo…"
type textarea "x"
type textarea "without removing any functionality or changing the sub menu. Invalid JSON respo…"
type textarea "x"
type textarea "without removing any functionality or changing the sub menu. Invalid JSON respo…"
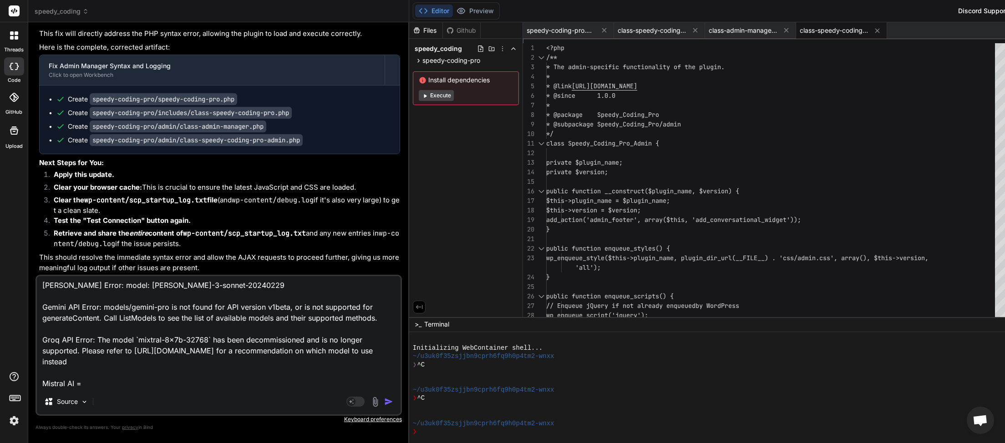
type textarea "x"
type textarea "without removing any functionality or changing the sub menu. Invalid JSON respo…"
type textarea "x"
type textarea "without removing any functionality or changing the sub menu. Invalid JSON respo…"
type textarea "x"
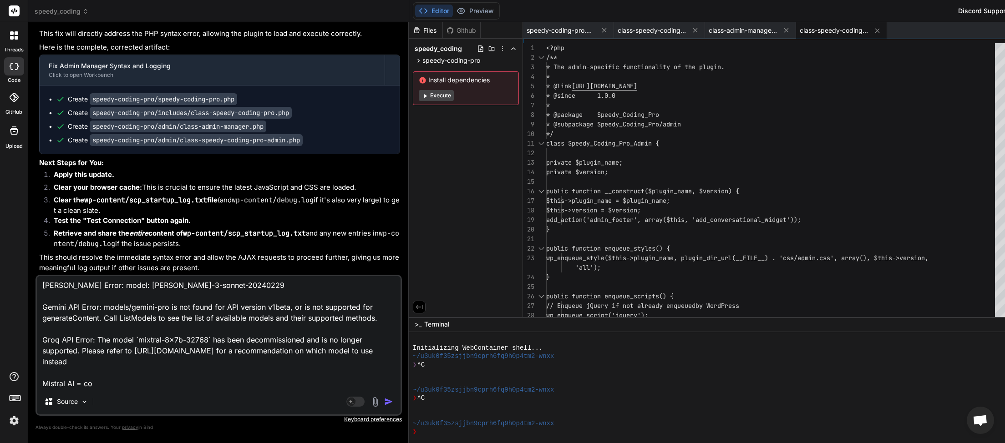
type textarea "without removing any functionality or changing the sub menu. Invalid JSON respo…"
type textarea "x"
type textarea "without removing any functionality or changing the sub menu. Invalid JSON respo…"
type textarea "x"
type textarea "without removing any functionality or changing the sub menu. Invalid JSON respo…"
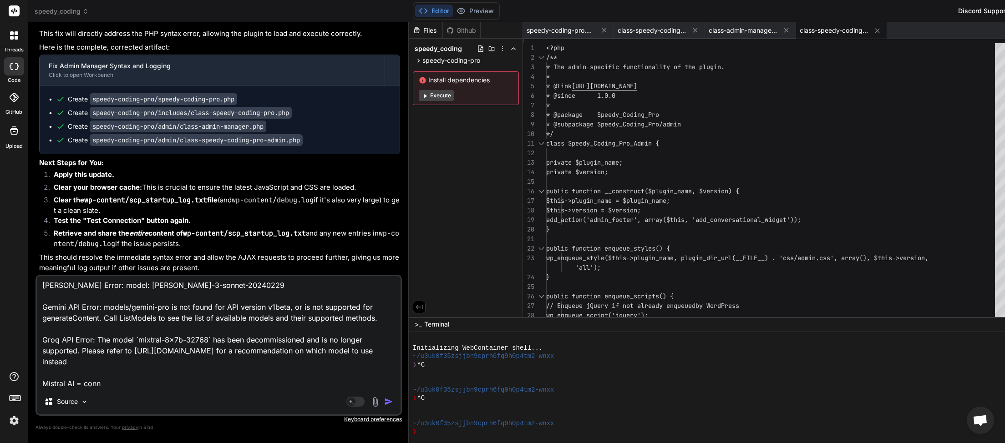
type textarea "x"
type textarea "without removing any functionality or changing the sub menu. Invalid JSON respo…"
type textarea "x"
type textarea "without removing any functionality or changing the sub menu. Invalid JSON respo…"
type textarea "x"
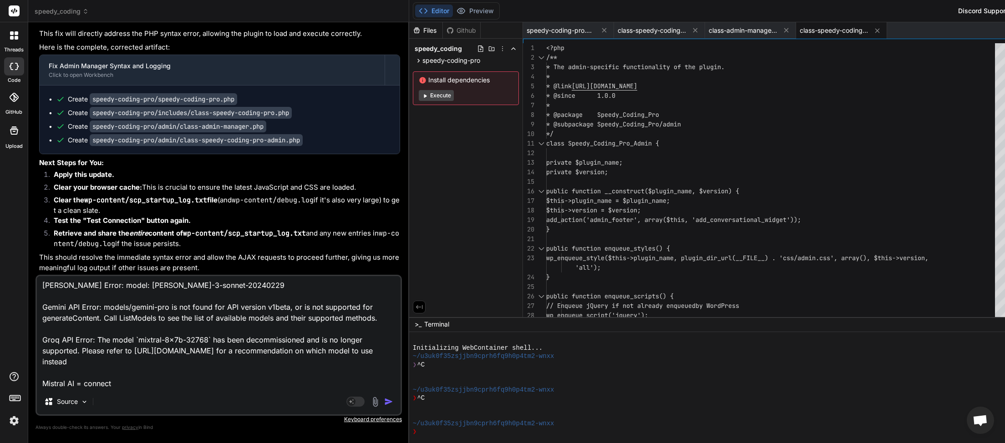
type textarea "without removing any functionality or changing the sub menu. Invalid JSON respo…"
type textarea "x"
type textarea "without removing any functionality or changing the sub menu. Invalid JSON respo…"
type textarea "x"
type textarea "without removing any functionality or changing the sub menu. Invalid JSON respo…"
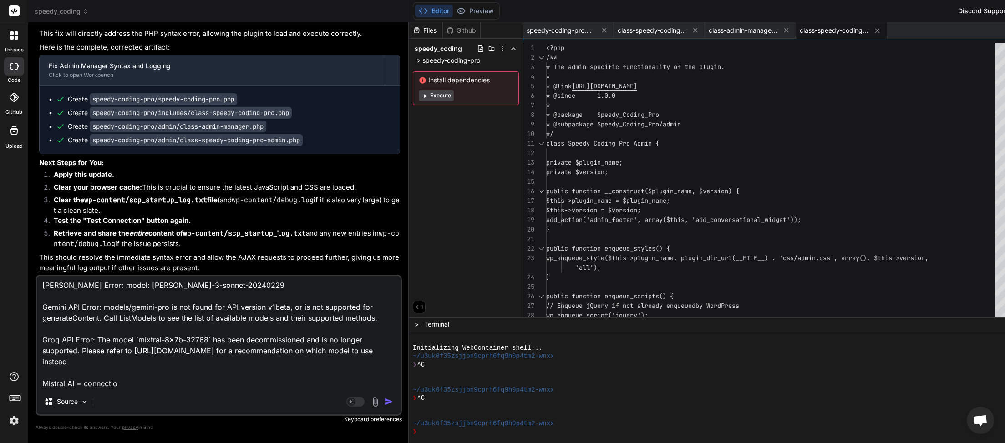
type textarea "x"
type textarea "without removing any functionality or changing the sub menu. Invalid JSON respo…"
type textarea "x"
type textarea "without removing any functionality or changing the sub menu. Invalid JSON respo…"
type textarea "x"
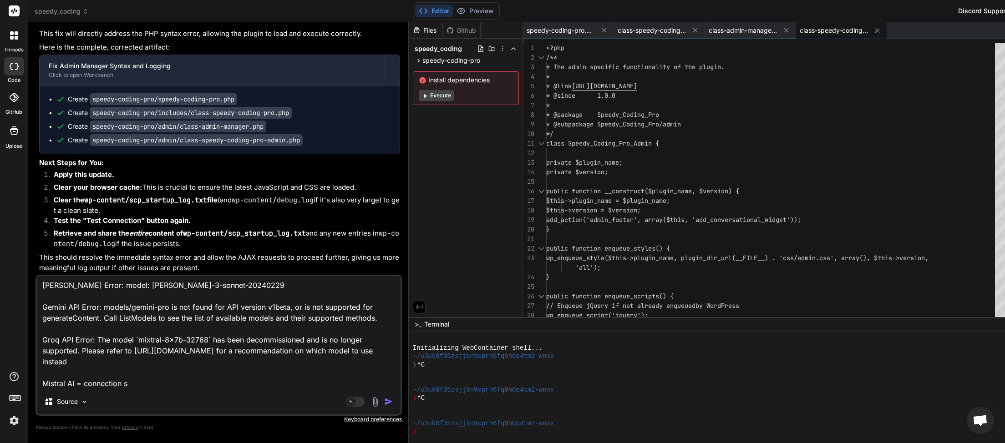
type textarea "without removing any functionality or changing the sub menu. Invalid JSON respo…"
type textarea "x"
type textarea "without removing any functionality or changing the sub menu. Invalid JSON respo…"
type textarea "x"
type textarea "without removing any functionality or changing the sub menu. Invalid JSON respo…"
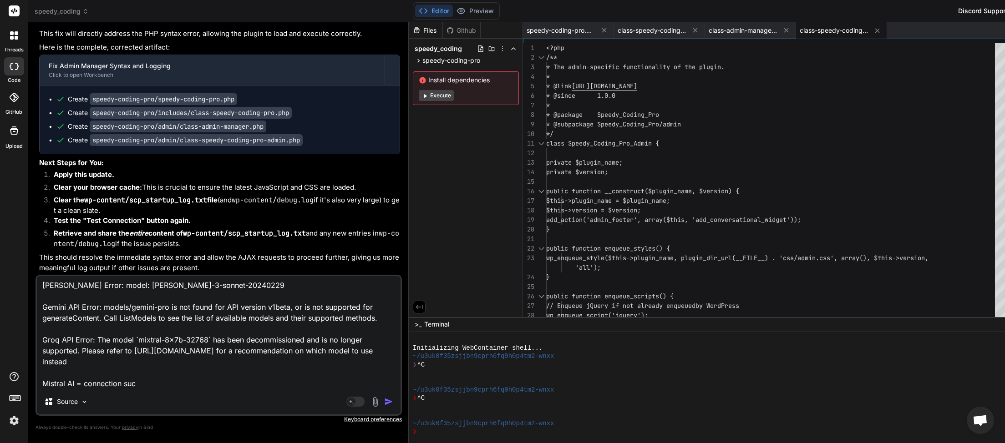
type textarea "x"
type textarea "without removing any functionality or changing the sub menu. Invalid JSON respo…"
type textarea "x"
type textarea "without removing any functionality or changing the sub menu. Invalid JSON respo…"
type textarea "x"
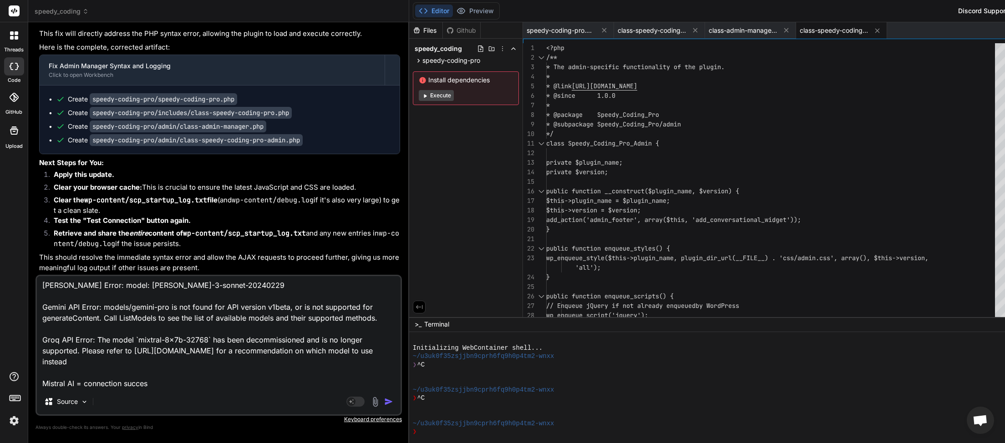
type textarea "without removing any functionality or changing the sub menu. Invalid JSON respo…"
type textarea "x"
type textarea "without removing any functionality or changing the sub menu. Invalid JSON respo…"
type textarea "x"
type textarea "without removing any functionality or changing the sub menu. Invalid JSON respo…"
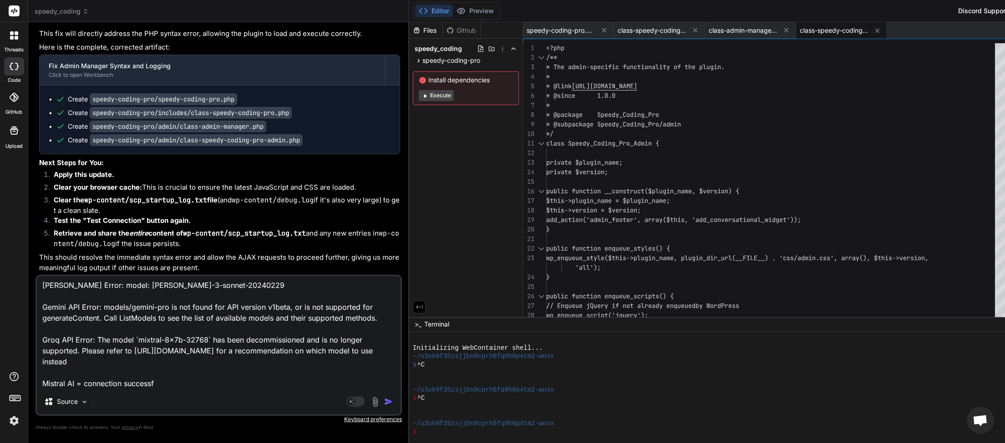
type textarea "x"
type textarea "without removing any functionality or changing the sub menu. Invalid JSON respo…"
type textarea "x"
type textarea "without removing any functionality or changing the sub menu. Invalid JSON respo…"
type textarea "x"
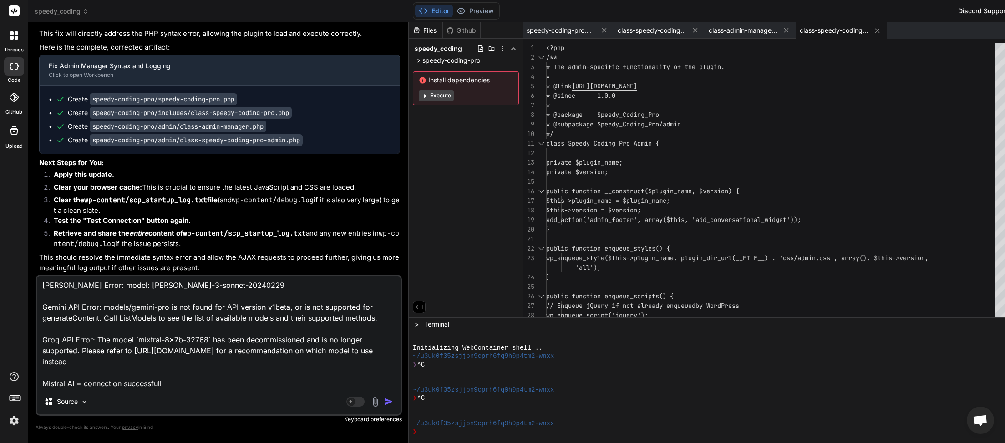
scroll to position [0, 0]
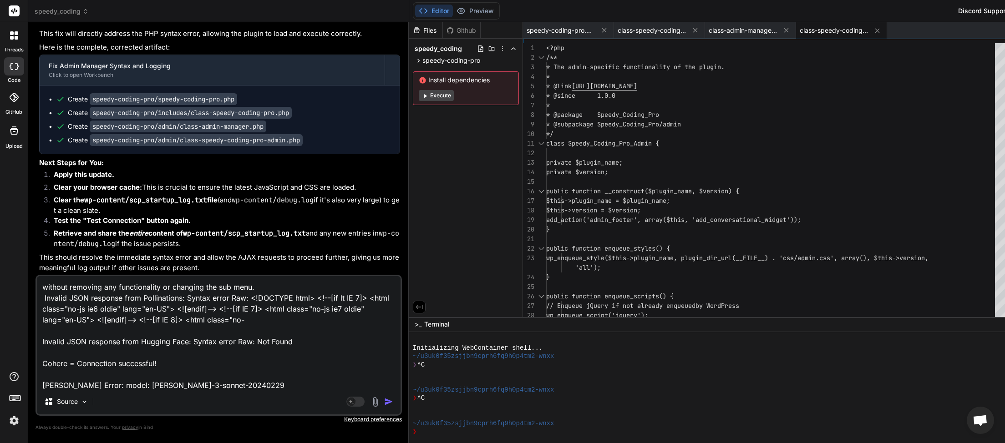
drag, startPoint x: 261, startPoint y: 287, endPoint x: 49, endPoint y: 293, distance: 212.1
click at [37, 289] on textarea "without removing any functionality or changing the sub menu. Invalid JSON respo…" at bounding box center [219, 332] width 364 height 113
type textarea "without removing any functionality or changing the sub menu. Invalid JSON respo…"
click at [384, 400] on img "button" at bounding box center [388, 401] width 9 height 9
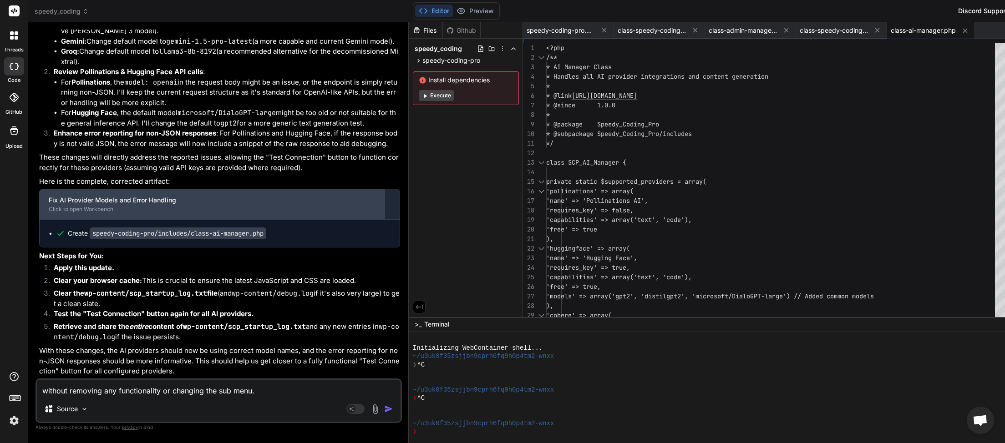
scroll to position [4469, 0]
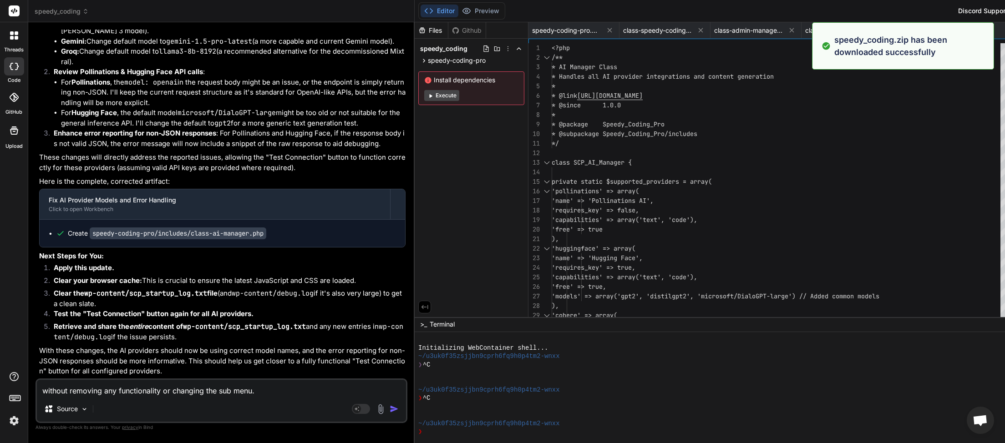
type textarea "x"
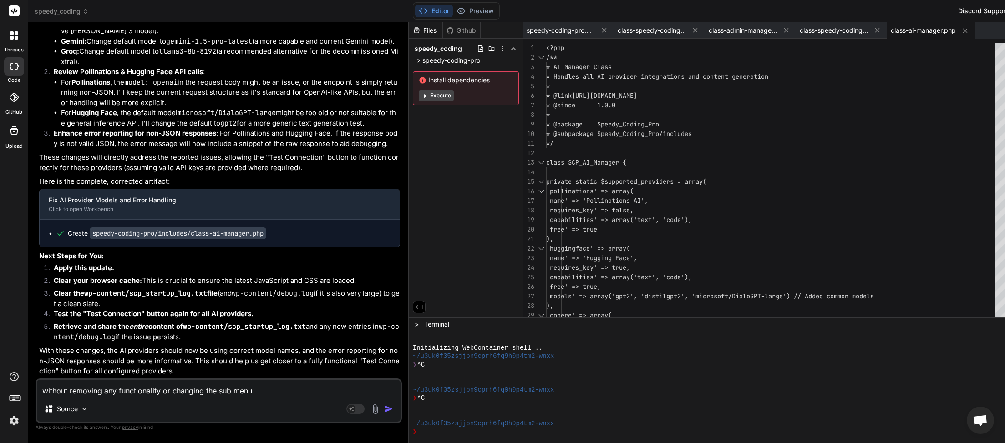
paste textarea "<?php // Speedy Coding Pro Debug Log [12-Sep-2025 01:19:26 UTC] Uncaught Except…"
type textarea "<?php // Speedy Coding Pro Debug Log [12-Sep-2025 01:19:26 UTC] Uncaught Except…"
type textarea "x"
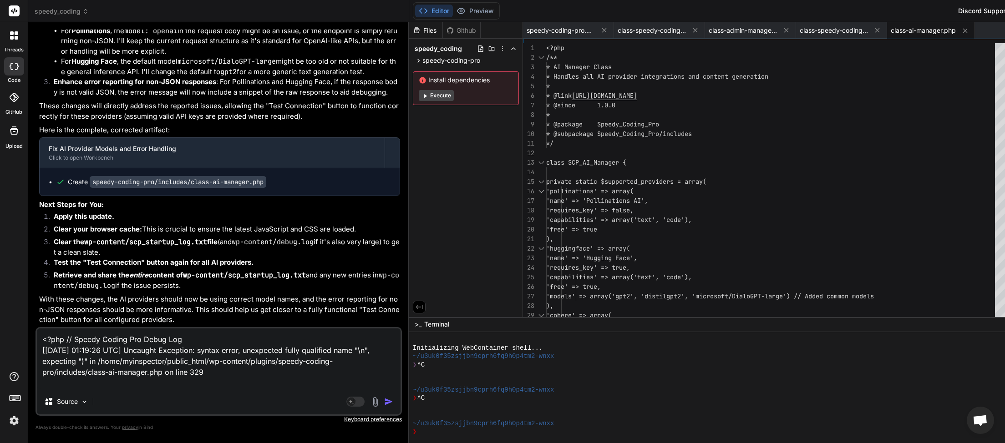
type textarea "<?php // Speedy Coding Pro Debug Log [12-Sep-2025 01:19:26 UTC] Uncaught Except…"
click at [384, 401] on img "button" at bounding box center [388, 401] width 9 height 9
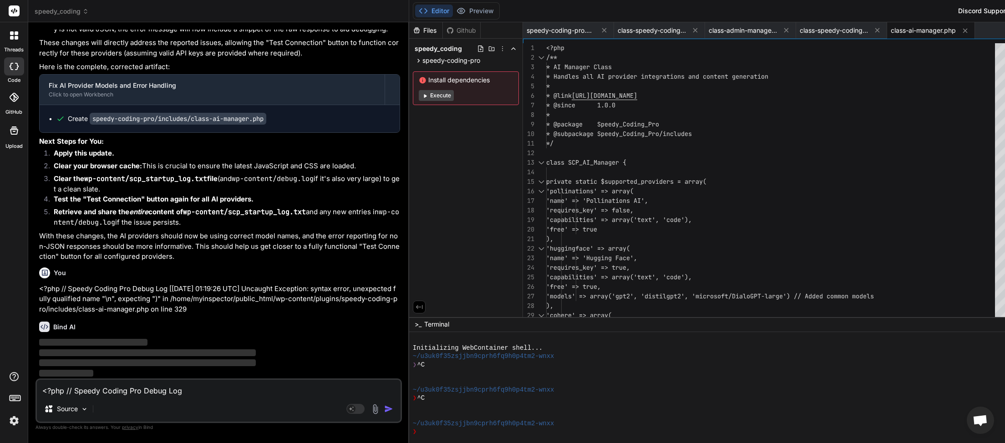
scroll to position [4584, 0]
click at [102, 394] on textarea "<?php // Speedy Coding Pro Debug Log [12-Sep-2025 01:19:26 UTC] Uncaught Except…" at bounding box center [219, 388] width 364 height 16
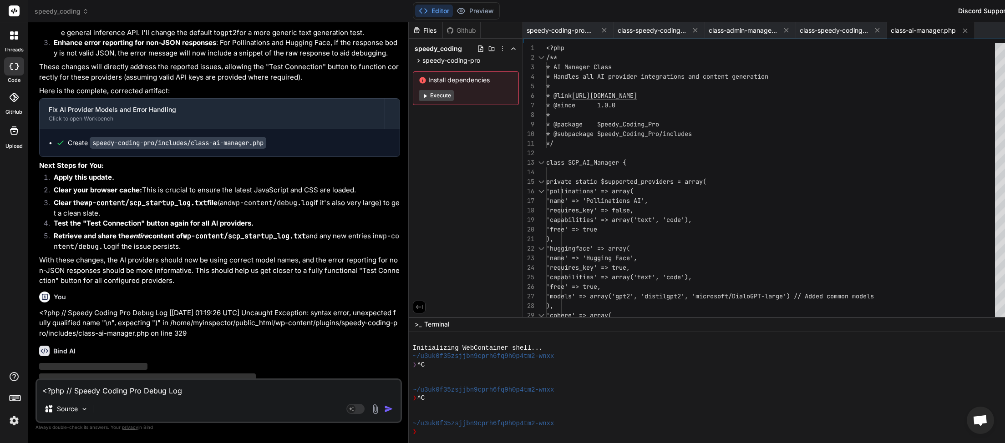
drag, startPoint x: 40, startPoint y: 165, endPoint x: 239, endPoint y: 163, distance: 198.8
copy p "without removing any functionality or changing the sub menu."
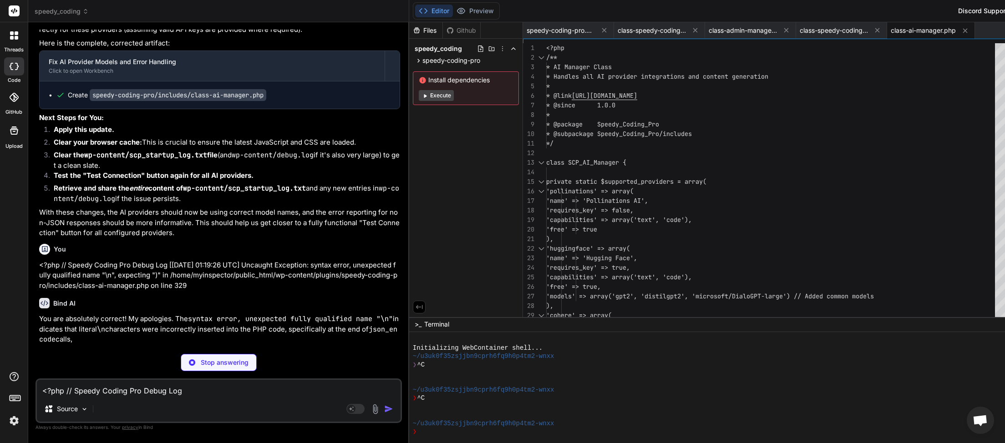
scroll to position [4574, 0]
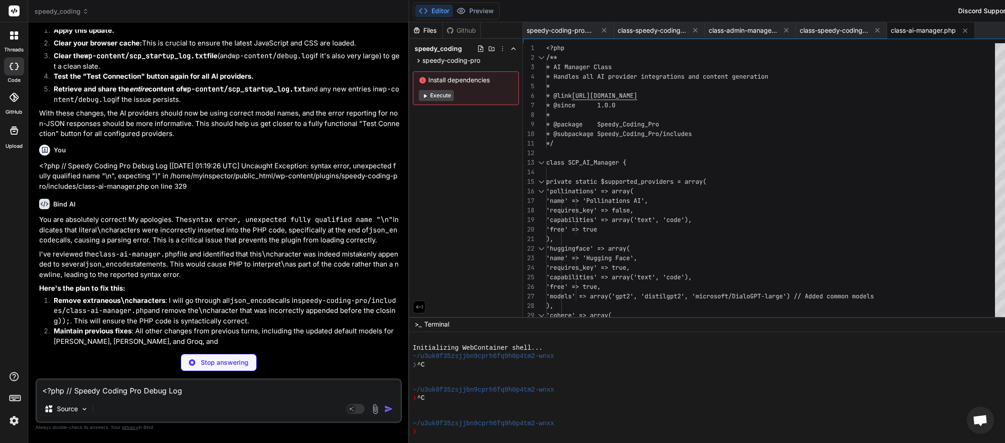
click at [115, 391] on textarea "<?php // Speedy Coding Pro Debug Log [12-Sep-2025 01:19:26 UTC] Uncaught Except…" at bounding box center [219, 388] width 364 height 16
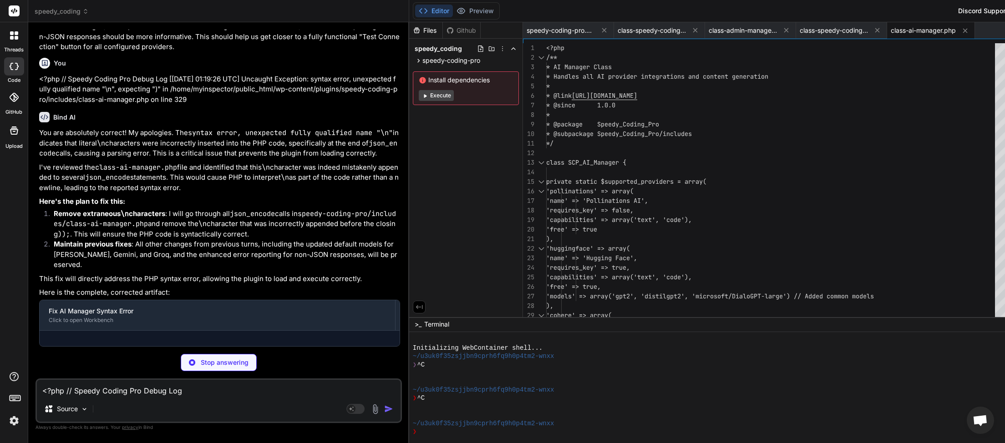
type textarea "x"
paste textarea "without removing any functionality or changing the sub menu."
type textarea "without removing any functionality or changing the sub menu."
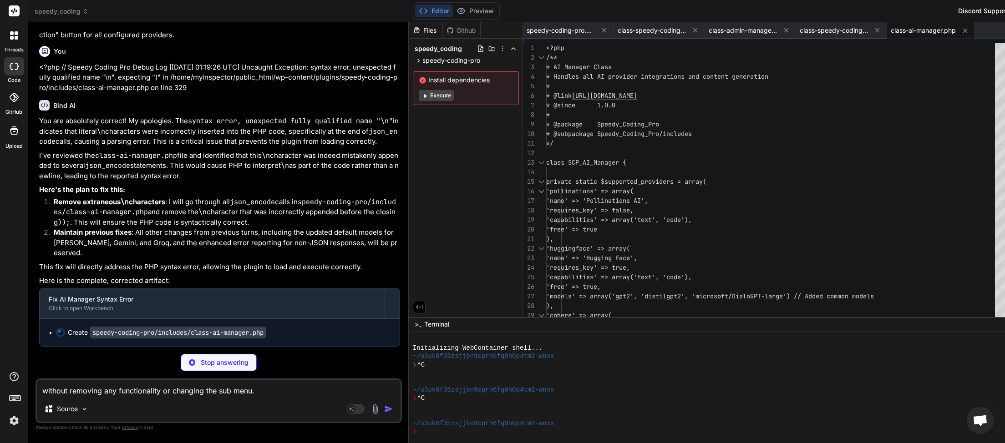
scroll to position [4839, 0]
type textarea "x"
type textarea "without removing any functionality or changing the sub menu."
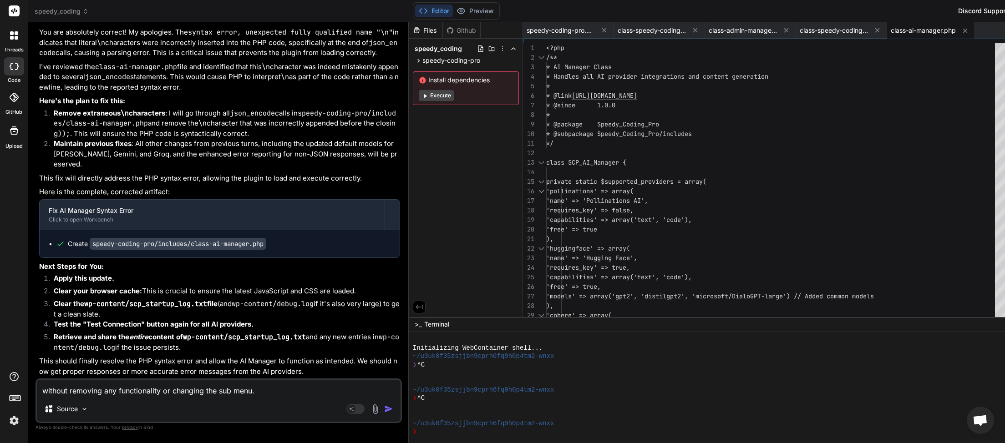
scroll to position [51, 0]
click at [273, 390] on textarea "without removing any functionality or changing the sub menu." at bounding box center [219, 388] width 364 height 16
type textarea "x"
type textarea "without removing any functionality or changing the sub menu."
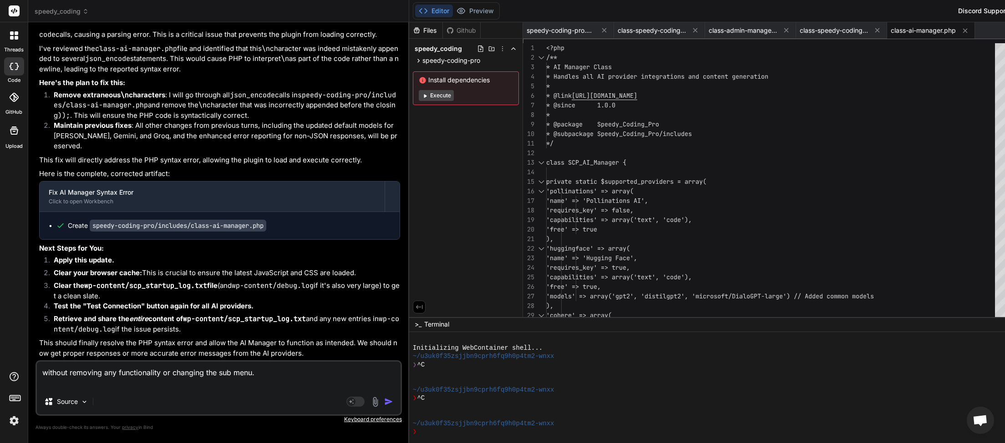
type textarea "x"
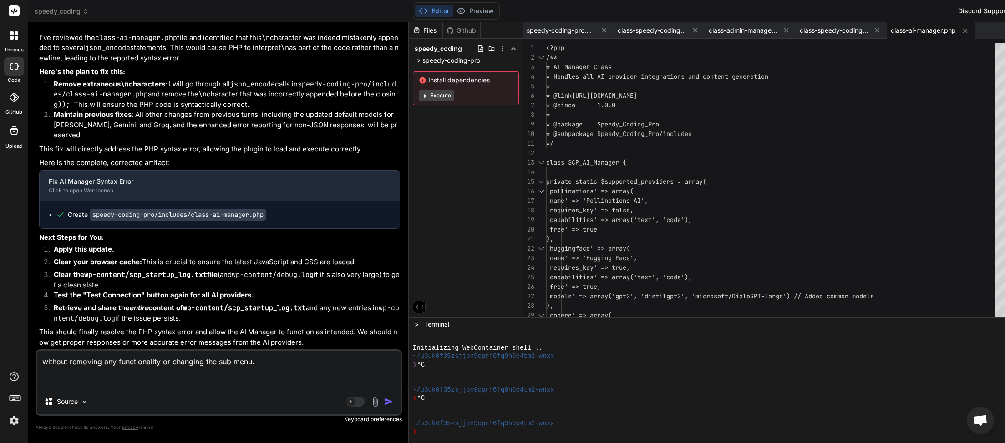
paste textarea "Invalid JSON response from Pollinations: Syntax error Raw: <!DOCTYPE html> <!--…"
type textarea "without removing any functionality or changing the sub menu. Invalid JSON respo…"
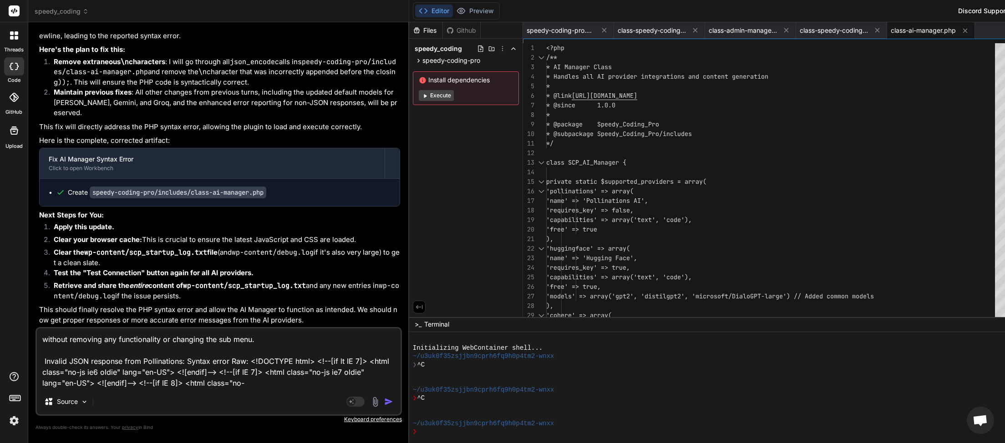
type textarea "x"
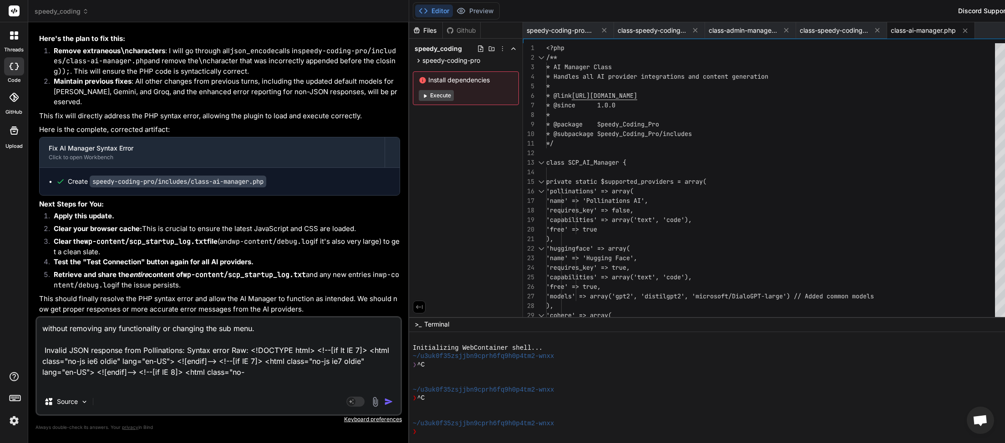
type textarea "without removing any functionality or changing the sub menu. Invalid JSON respo…"
type textarea "x"
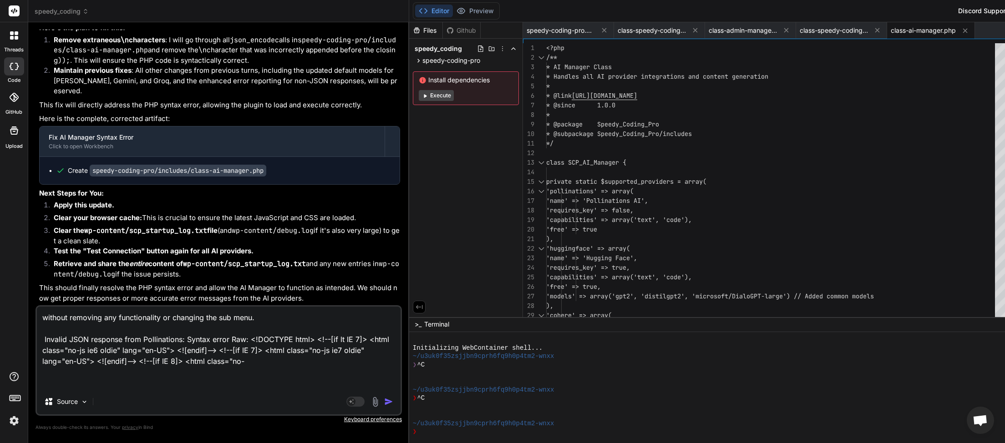
paste textarea "Invalid JSON response from Hugging Face: Syntax error Raw: Not Found"
type textarea "without removing any functionality or changing the sub menu. Invalid JSON respo…"
type textarea "x"
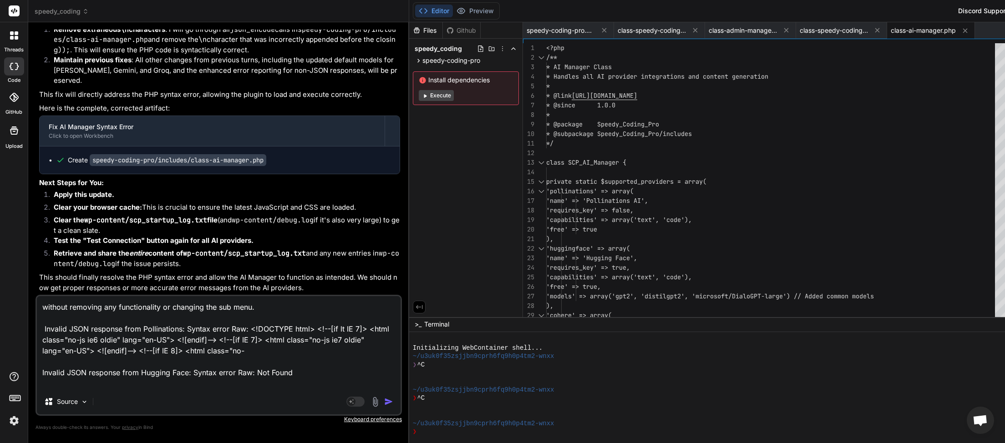
type textarea "without removing any functionality or changing the sub menu. Invalid JSON respo…"
type textarea "x"
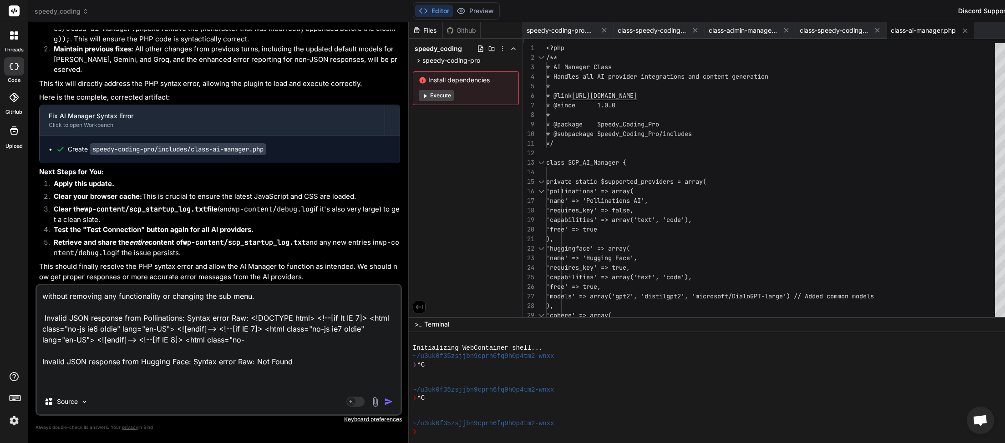
paste textarea "cURL error 7: Failed to connect to localhost port 11434 after 0 ms: Could not c…"
type textarea "without removing any functionality or changing the sub menu. Invalid JSON respo…"
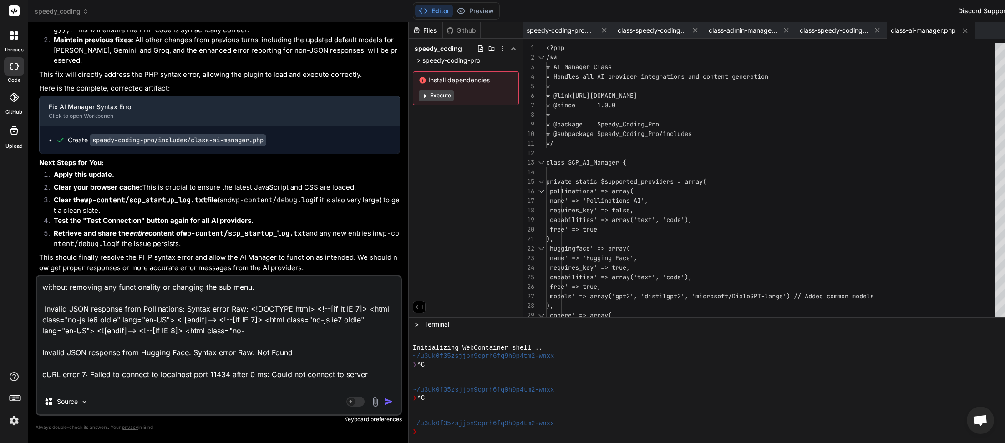
scroll to position [1, 0]
type textarea "x"
type textarea "without removing any functionality or changing the sub menu. Invalid JSON respo…"
type textarea "x"
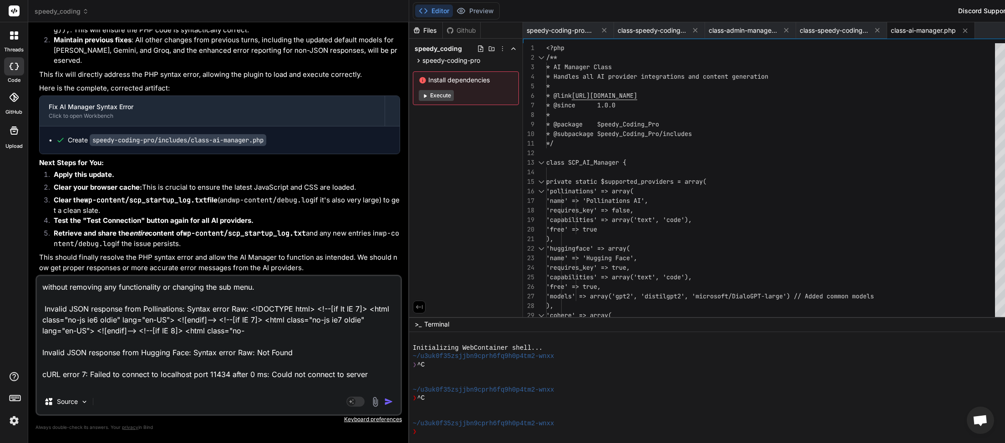
paste textarea "Groq API Error: The model `llama3-8b-8192` has been decommissioned and is no lo…"
type textarea "without removing any functionality or changing the sub menu. Invalid JSON respo…"
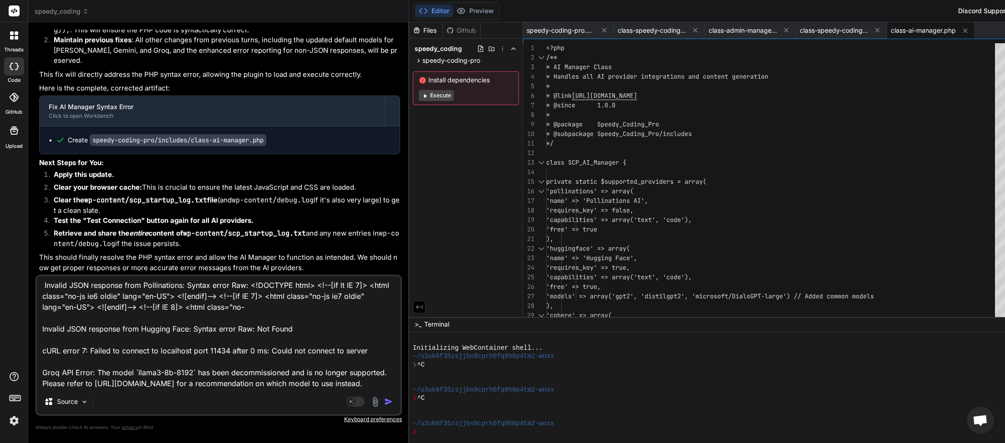
type textarea "x"
type textarea "without removing any functionality or changing the sub menu. Invalid JSON respo…"
type textarea "x"
type textarea "without removing any functionality or changing the sub menu. Invalid JSON respo…"
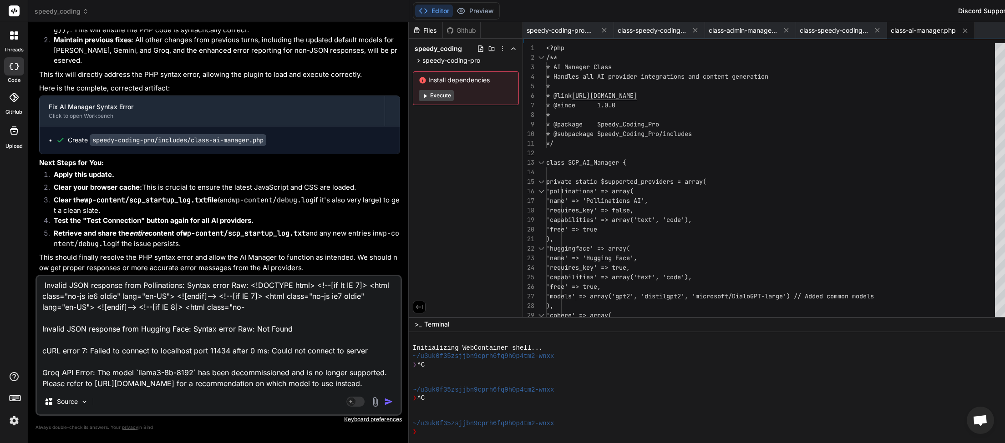
drag, startPoint x: 331, startPoint y: 405, endPoint x: 334, endPoint y: 398, distance: 7.9
click at [384, 405] on img "button" at bounding box center [388, 401] width 9 height 9
type textarea "x"
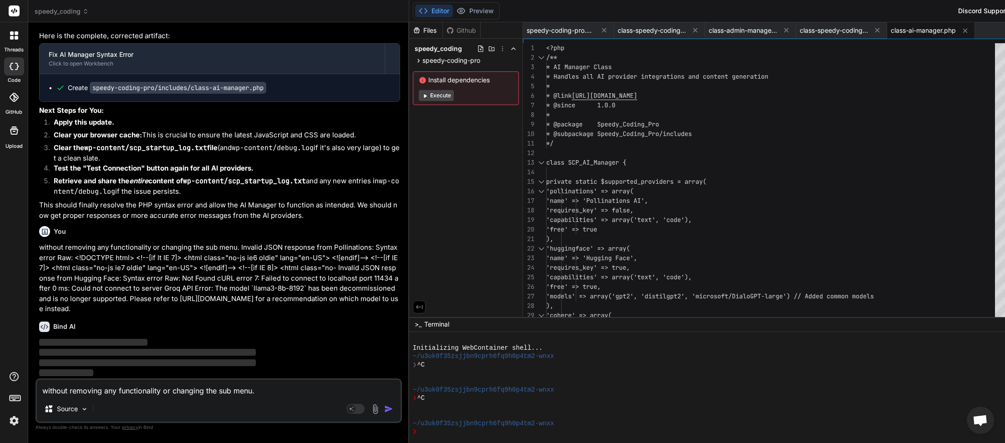
scroll to position [5112, 0]
drag, startPoint x: 41, startPoint y: 238, endPoint x: 240, endPoint y: 240, distance: 198.8
click at [240, 243] on p "without removing any functionality or changing the sub menu. Invalid JSON respo…" at bounding box center [219, 279] width 361 height 72
click at [88, 393] on textarea "without removing any functionality or changing the sub menu. Invalid JSON respo…" at bounding box center [219, 388] width 364 height 16
drag, startPoint x: 88, startPoint y: 393, endPoint x: 87, endPoint y: 370, distance: 22.8
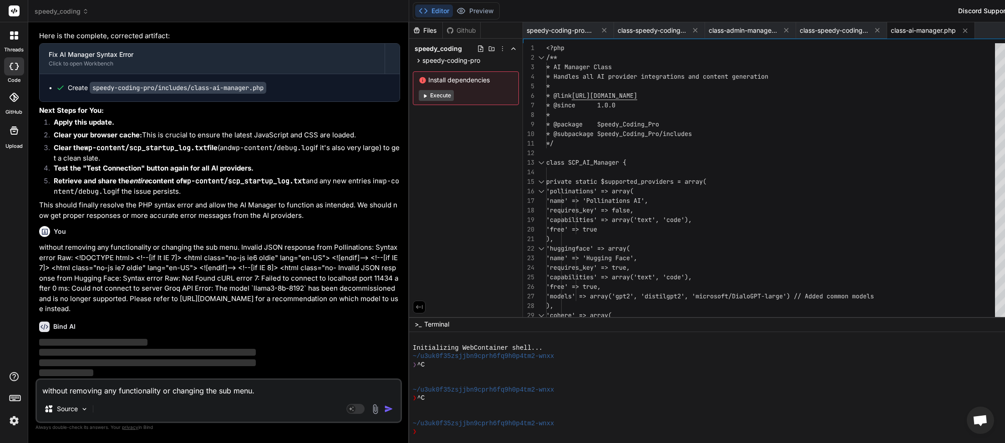
paste textarea
type textarea "without removing any functionality or changing the sub menu."
type textarea "x"
type textarea "without removing any functionality or changing the sub menu."
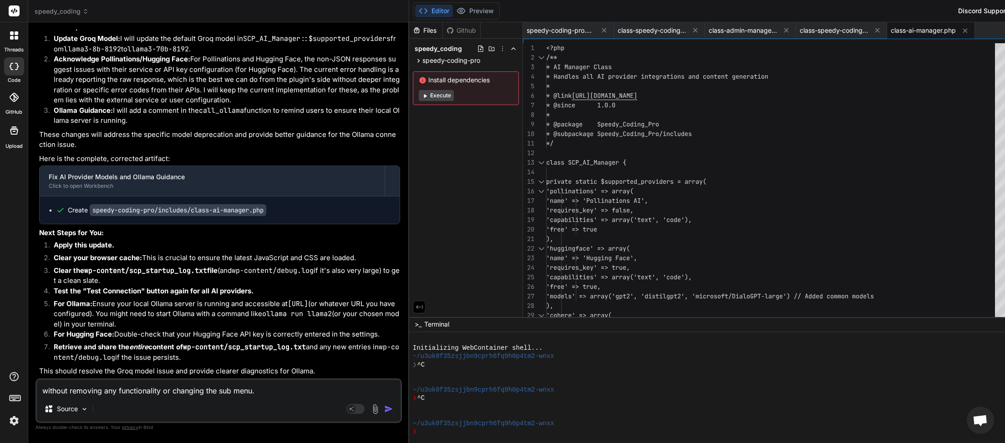
scroll to position [5609, 0]
click at [259, 392] on textarea "without removing any functionality or changing the sub menu." at bounding box center [219, 388] width 364 height 16
type textarea "x"
type textarea "without removing any functionality or changing the sub menu."
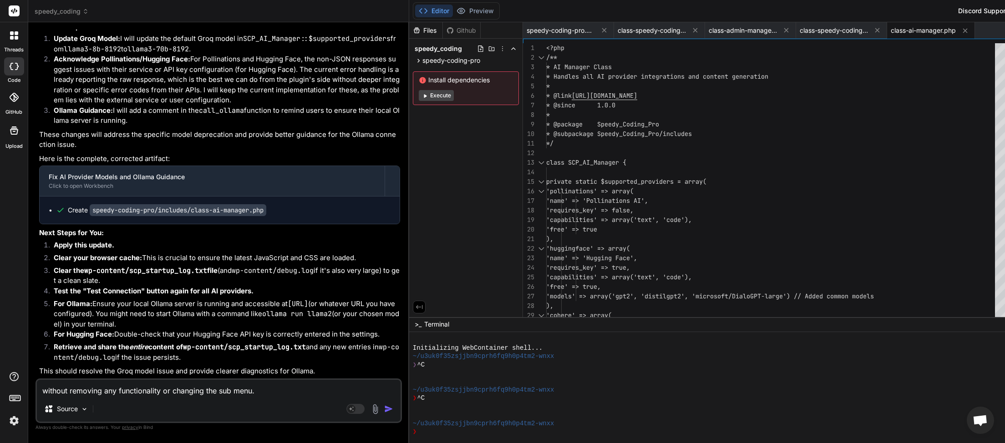
type textarea "x"
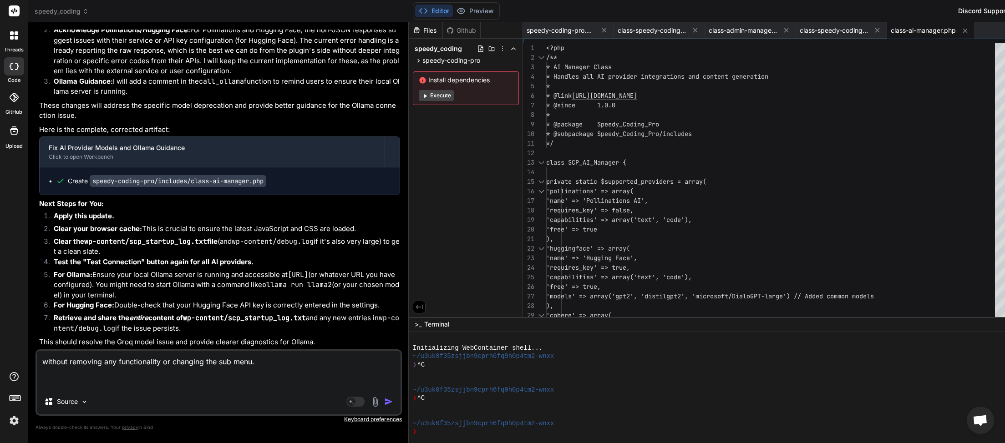
paste textarea "[2025-09-12 01:42:32] Speedy Coding Pro plugin bootstrap started. [2025-09-12 0…"
type textarea "without removing any functionality or changing the sub menu. [2025-09-12 01:42:…"
type textarea "x"
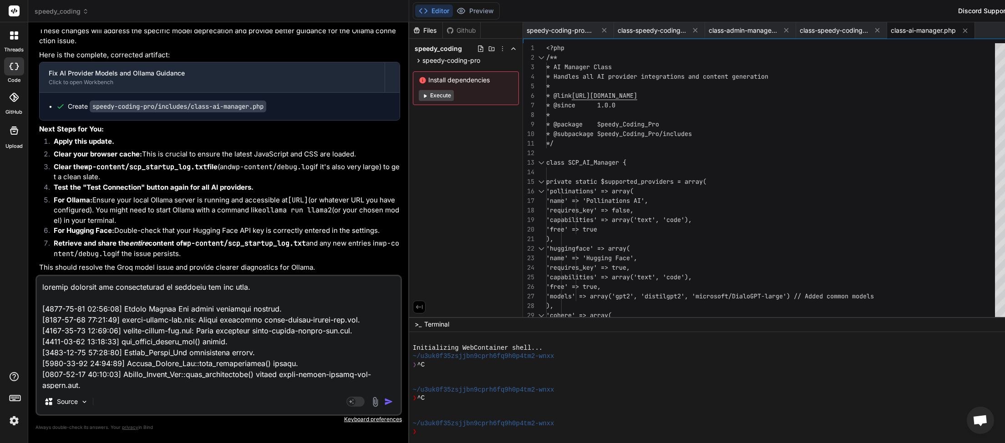
scroll to position [34586, 0]
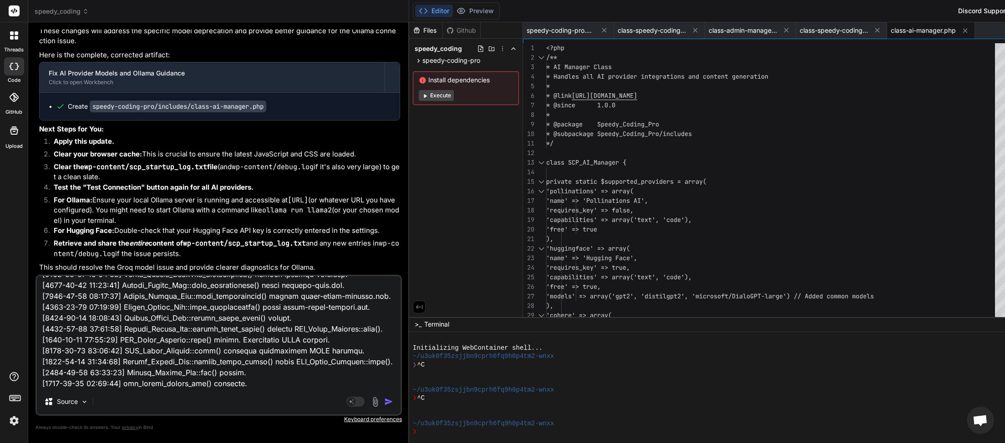
type textarea "without removing any functionality or changing the sub menu. [2025-09-12 01:42:…"
click at [384, 403] on img "button" at bounding box center [388, 401] width 9 height 9
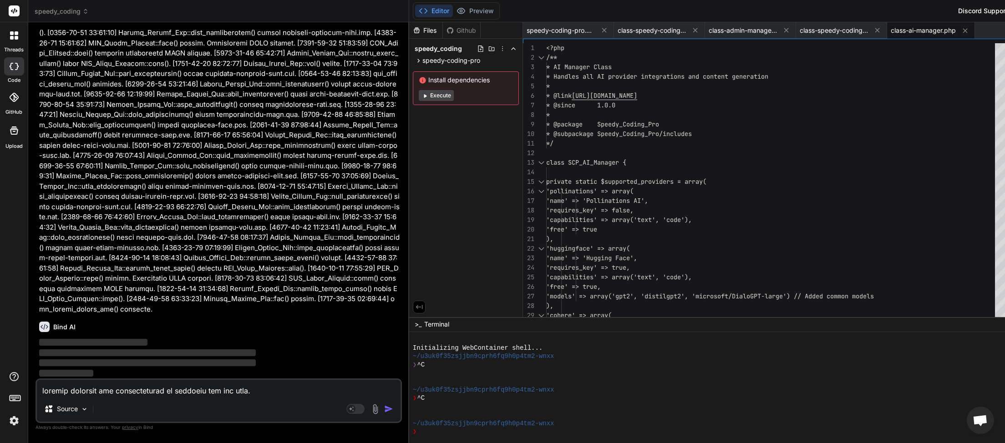
scroll to position [23497, 0]
click at [139, 393] on textarea at bounding box center [219, 388] width 364 height 16
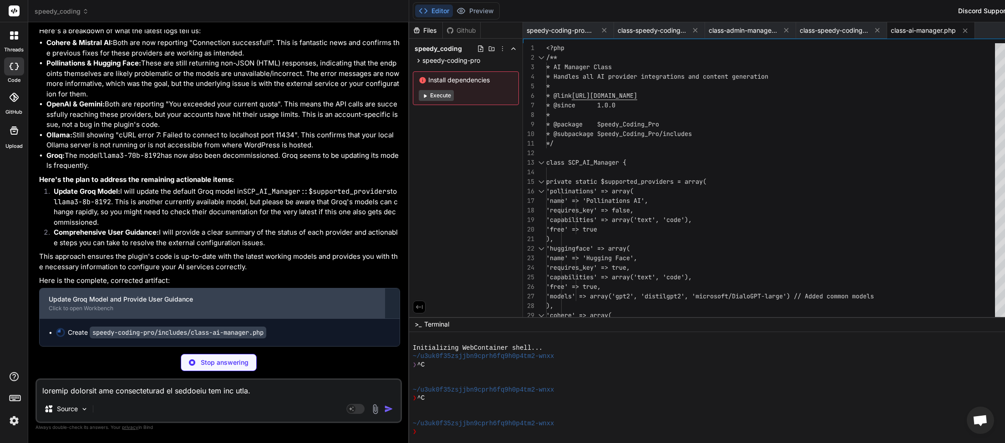
scroll to position [23834, 0]
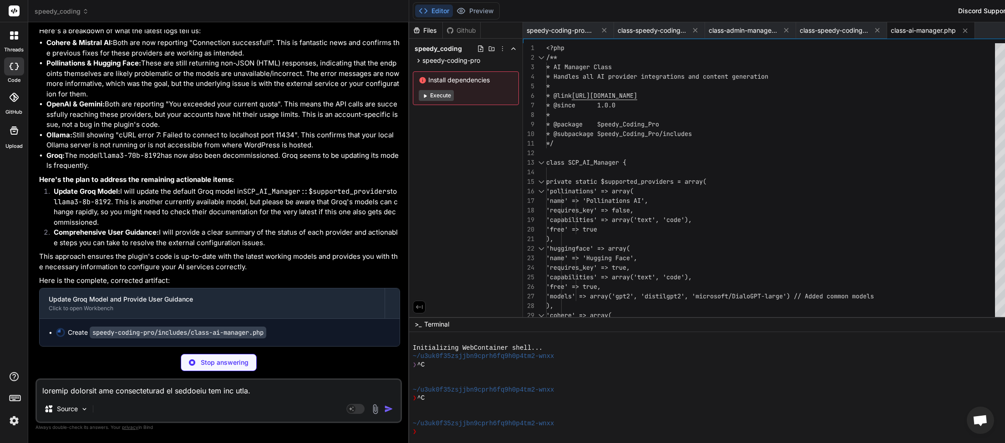
click at [119, 388] on textarea at bounding box center [219, 388] width 364 height 16
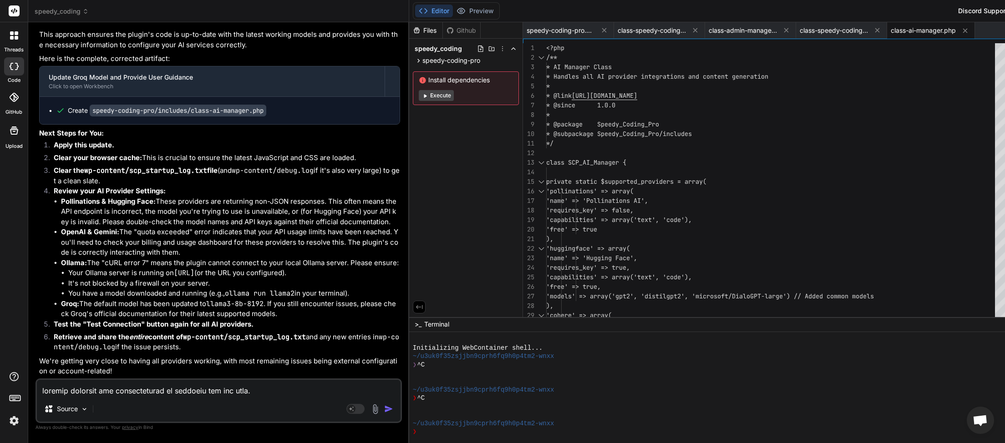
scroll to position [24106, 0]
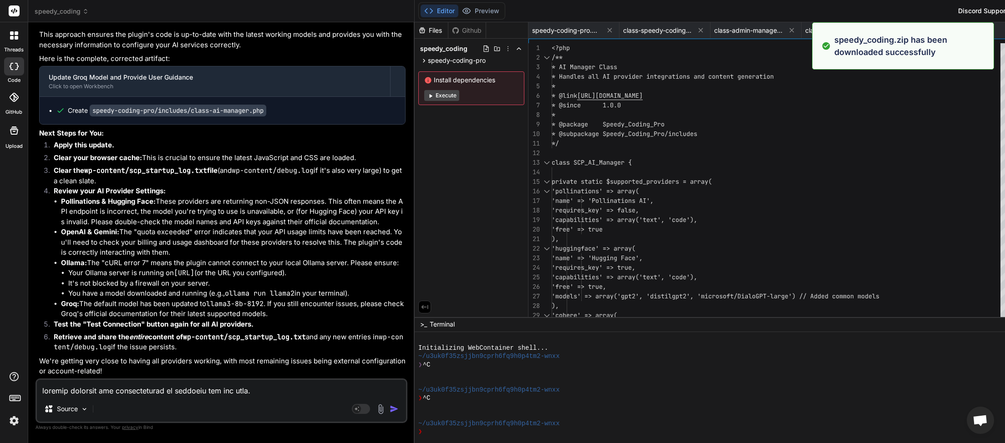
type textarea "x"
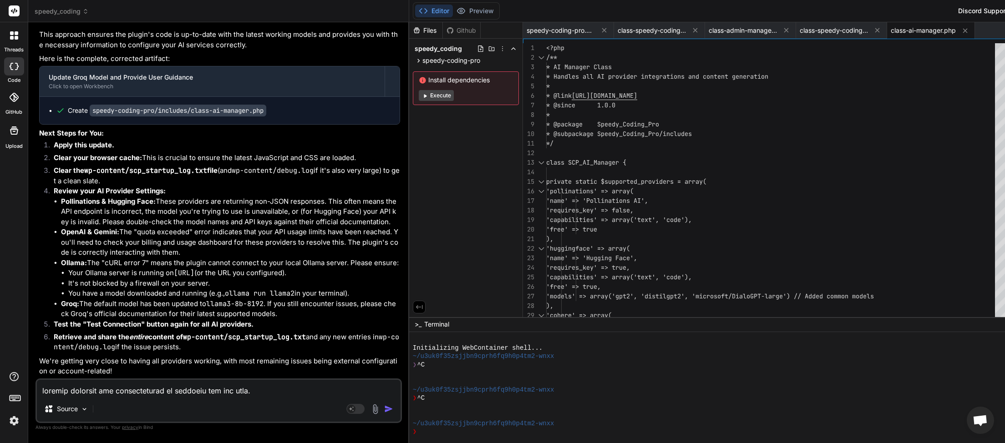
paste textarea "[2025-09-12 01:46:23] Speedy Coding Pro plugin bootstrap started. [2025-09-12 0…"
type textarea "[2025-09-12 01:46:23] Speedy Coding Pro plugin bootstrap started. [2025-09-12 0…"
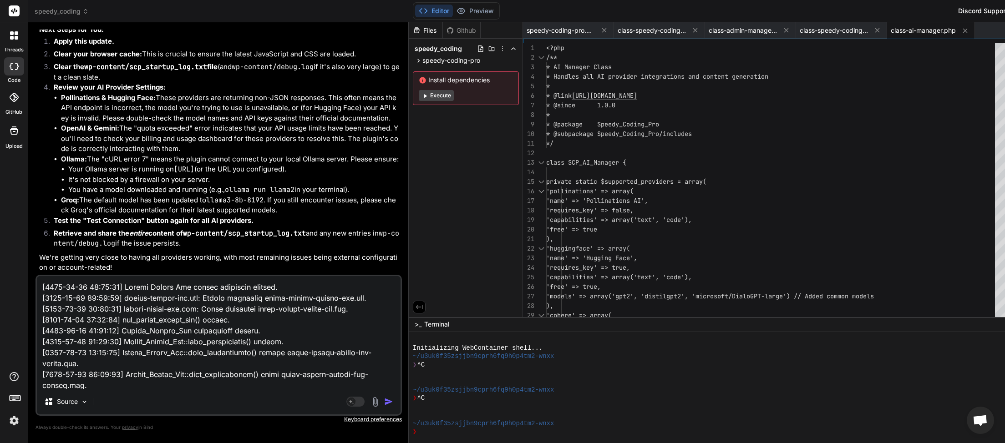
scroll to position [31889, 0]
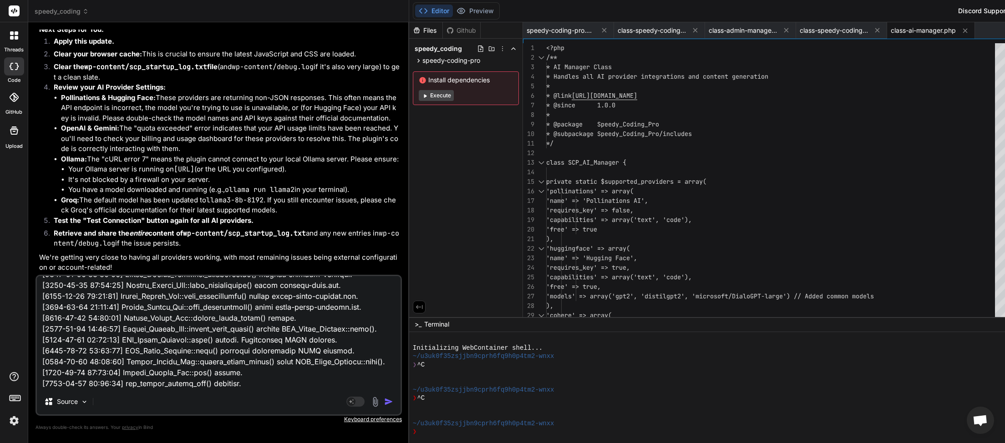
type textarea "x"
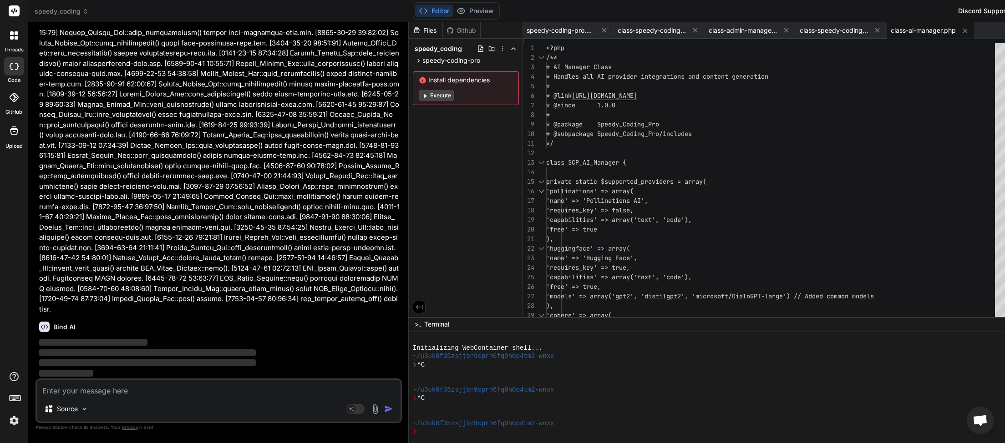
scroll to position [40601, 0]
click at [132, 392] on textarea at bounding box center [219, 388] width 364 height 16
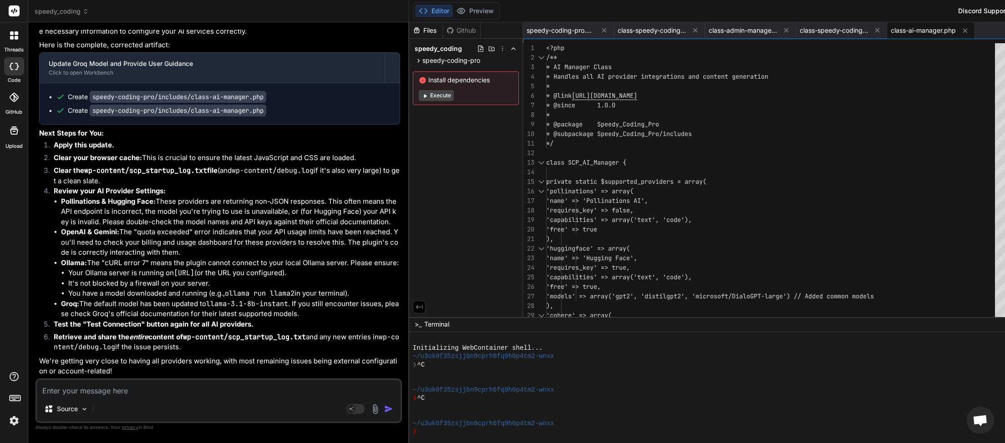
scroll to position [41928, 0]
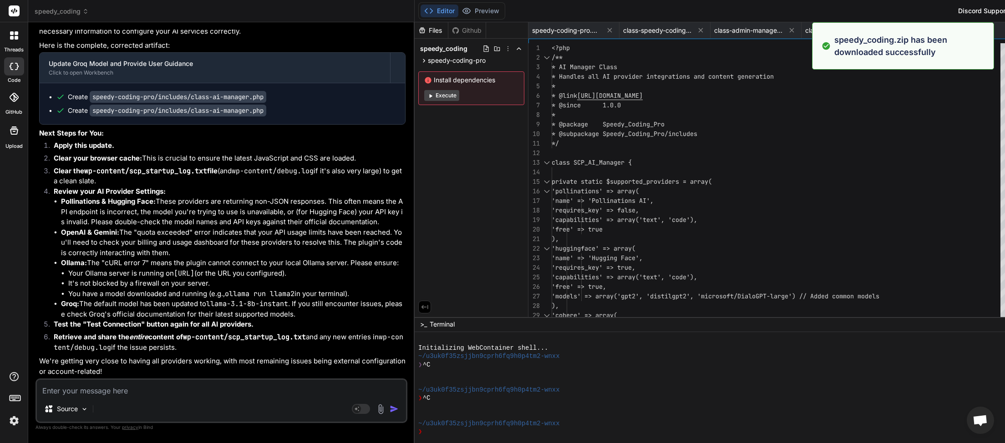
type textarea "x"
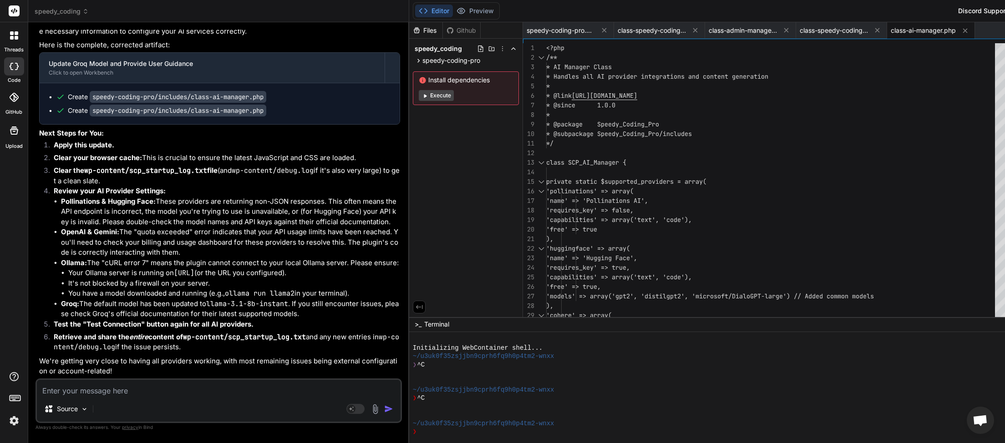
paste textarea "[2025-09-12 01:52:19] Speedy Coding Pro plugin bootstrap started. [2025-09-12 0…"
type textarea "[2025-09-12 01:52:19] Speedy Coding Pro plugin bootstrap started. [2025-09-12 0…"
type textarea "x"
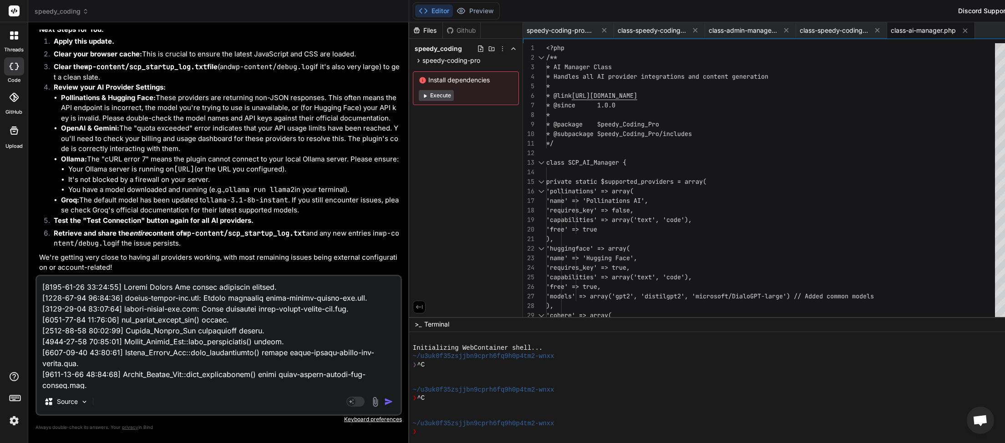
scroll to position [34291, 0]
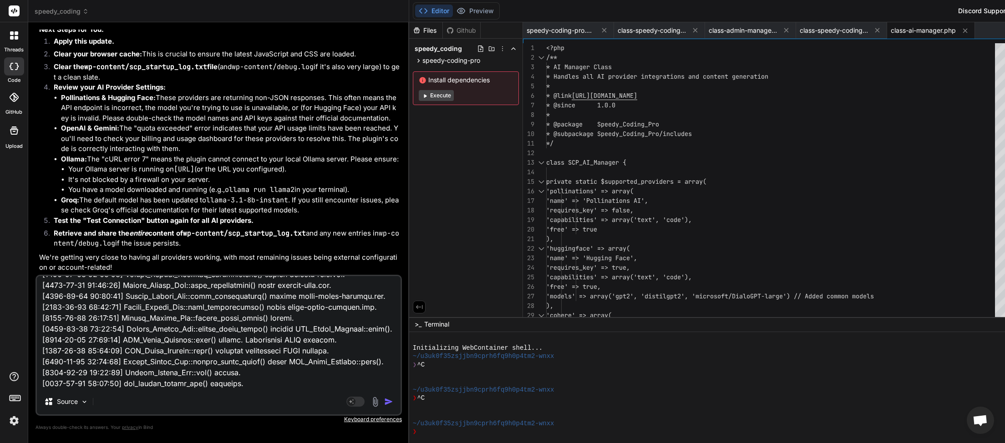
type textarea "[2025-09-12 01:52:19] Speedy Coding Pro plugin bootstrap started. [2025-09-12 0…"
click at [384, 402] on img "button" at bounding box center [388, 401] width 9 height 9
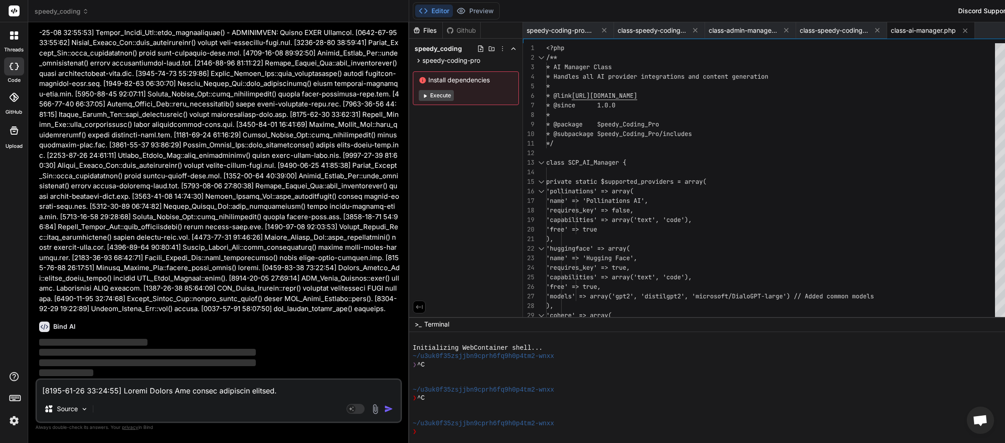
scroll to position [59734, 0]
click at [109, 390] on textarea at bounding box center [219, 388] width 364 height 16
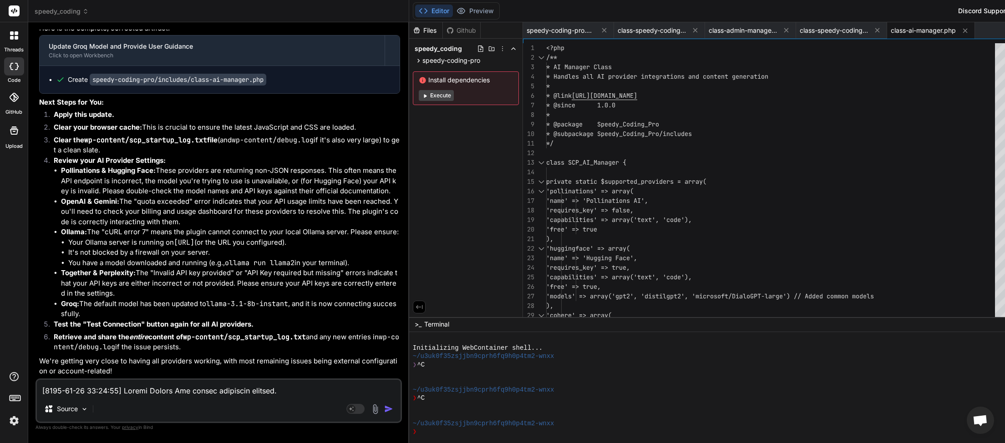
scroll to position [60404, 0]
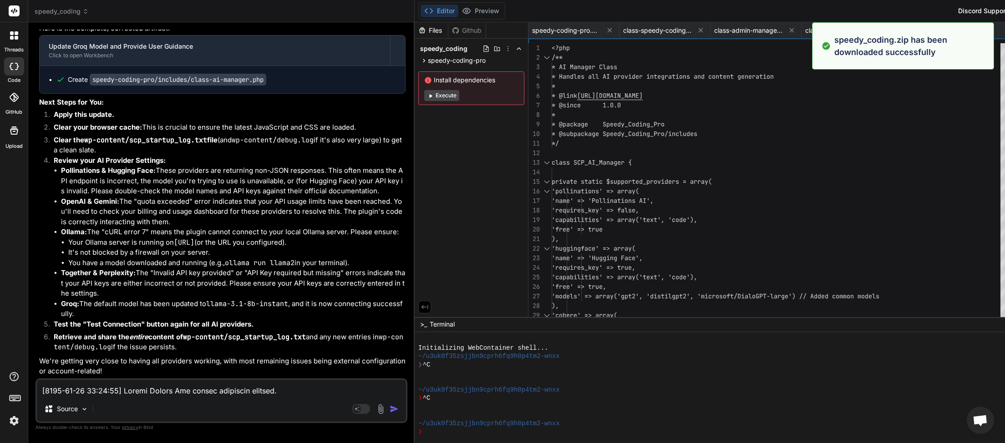
type textarea "x"
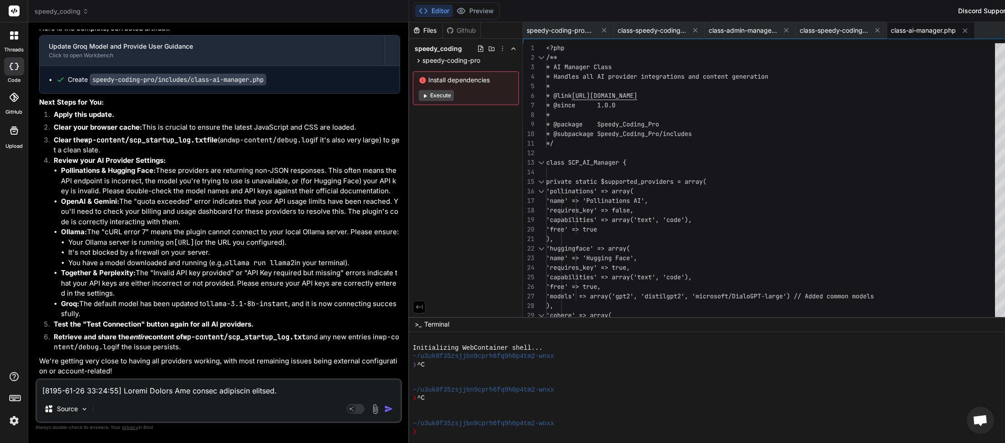
click at [86, 384] on textarea at bounding box center [219, 388] width 364 height 16
paste textarea "2:18:21] Speedy Coding Pro plugin bootstrap started. [2025-09-12 02:18:21] spee…"
type textarea "[2025-09-12 02:18:21] Speedy Coding Pro plugin bootstrap started. [2025-09-12 0…"
type textarea "x"
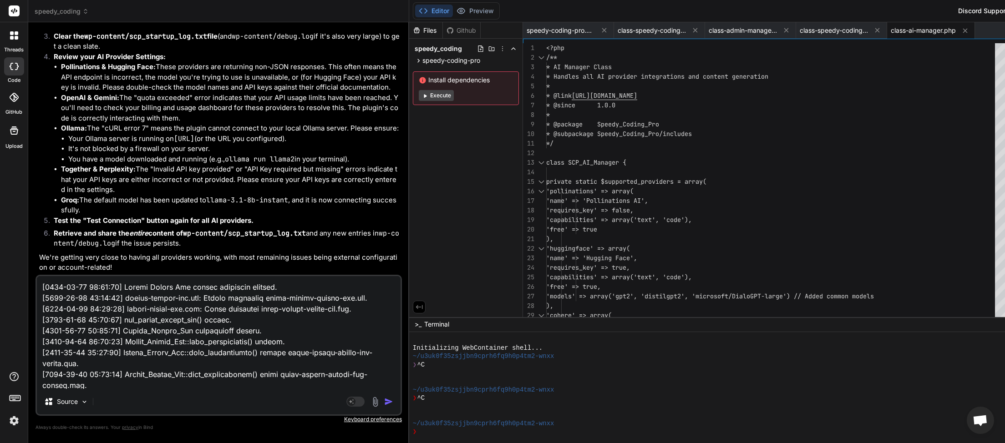
scroll to position [29639, 0]
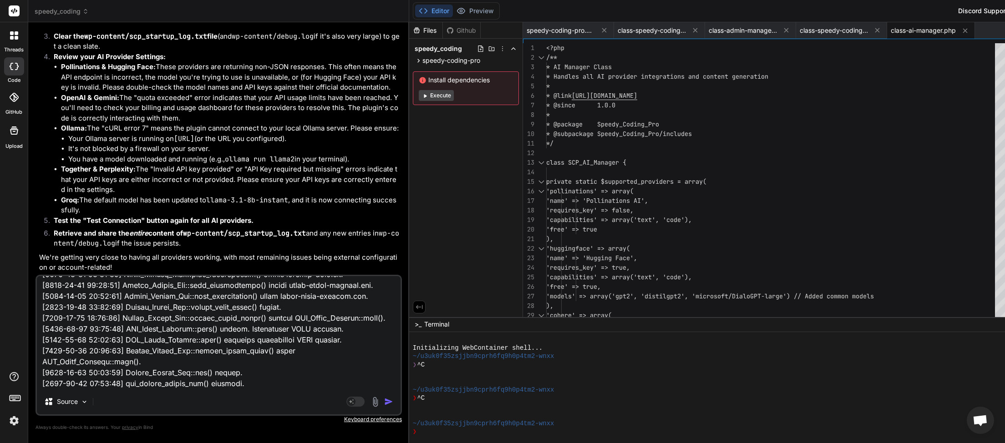
type textarea "[2025-09-12 02:18:21] Speedy Coding Pro plugin bootstrap started. [2025-09-12 0…"
click at [384, 399] on img "button" at bounding box center [388, 401] width 9 height 9
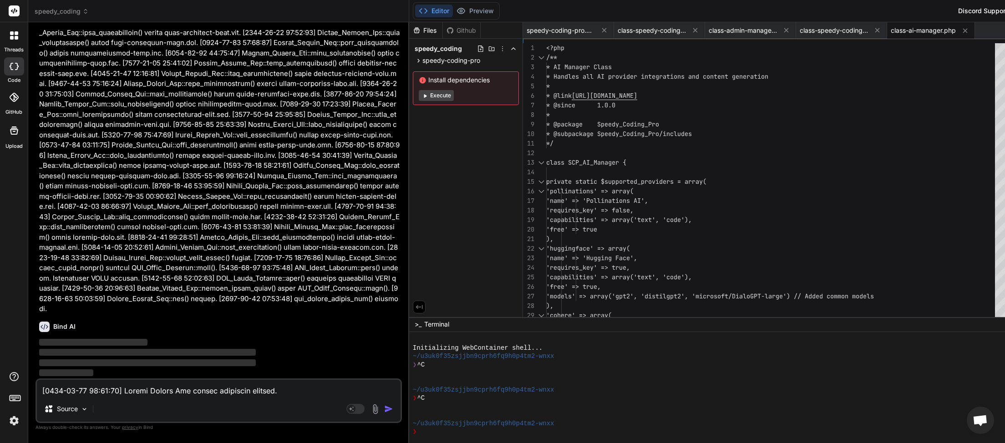
scroll to position [75845, 0]
click at [134, 393] on textarea at bounding box center [219, 388] width 364 height 16
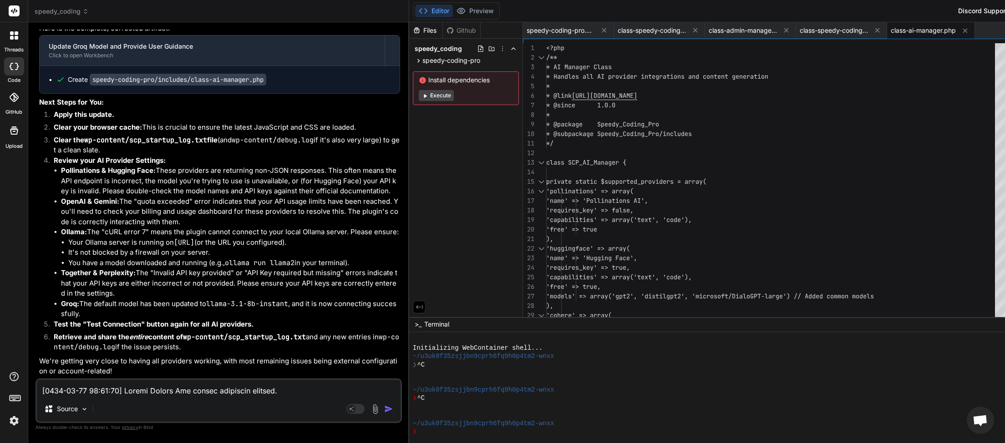
scroll to position [76515, 0]
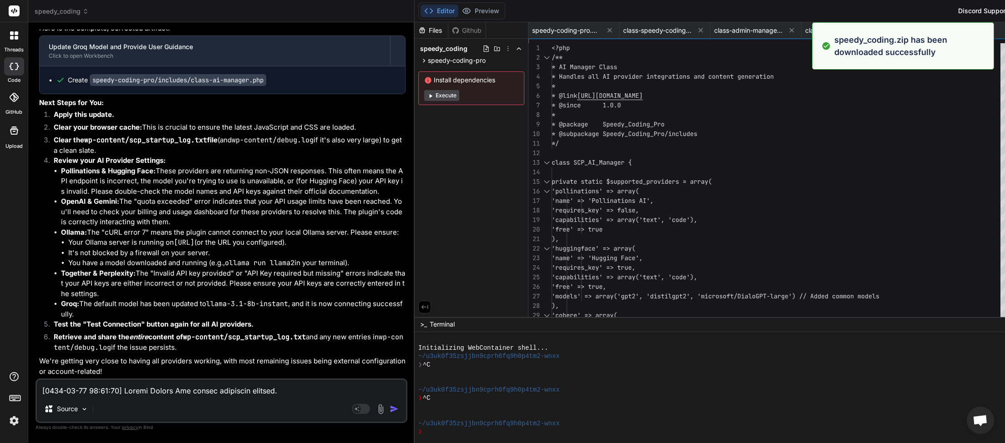
type textarea "x"
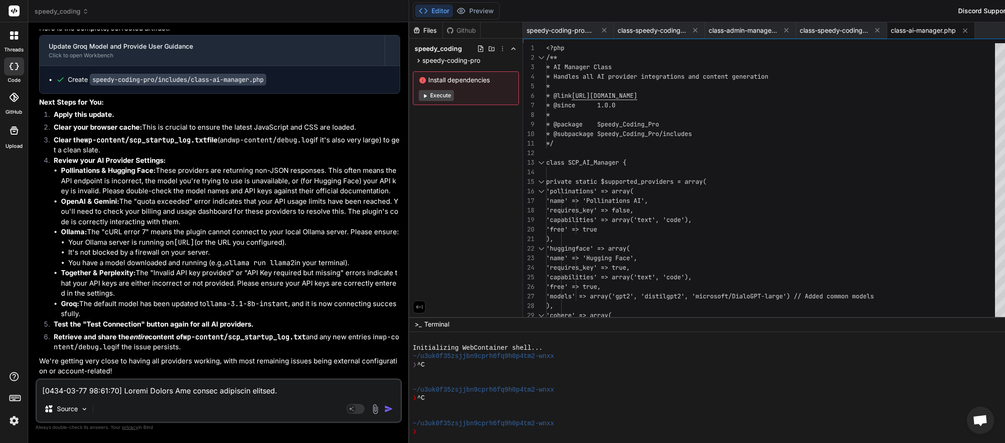
paste textarea "12-Sep-2025 02:22:23 UTC] Speedy Coding Pro plugin deactivated at 2025-09-12 02…"
type textarea "[12-Sep-2025 02:22:23 UTC] Speedy Coding Pro plugin deactivated at 2025-09-12 0…"
type textarea "x"
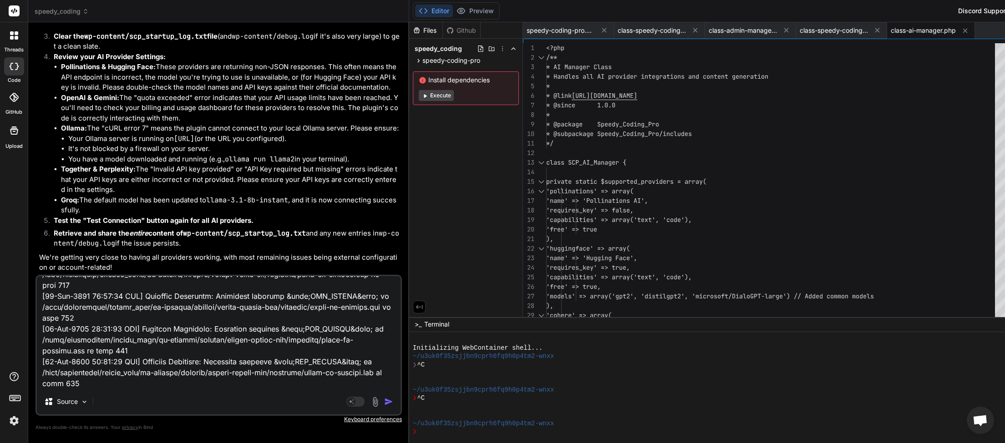
type textarea "[12-Sep-2025 02:22:23 UTC] Speedy Coding Pro plugin deactivated at 2025-09-12 0…"
click at [384, 401] on img "button" at bounding box center [388, 401] width 9 height 9
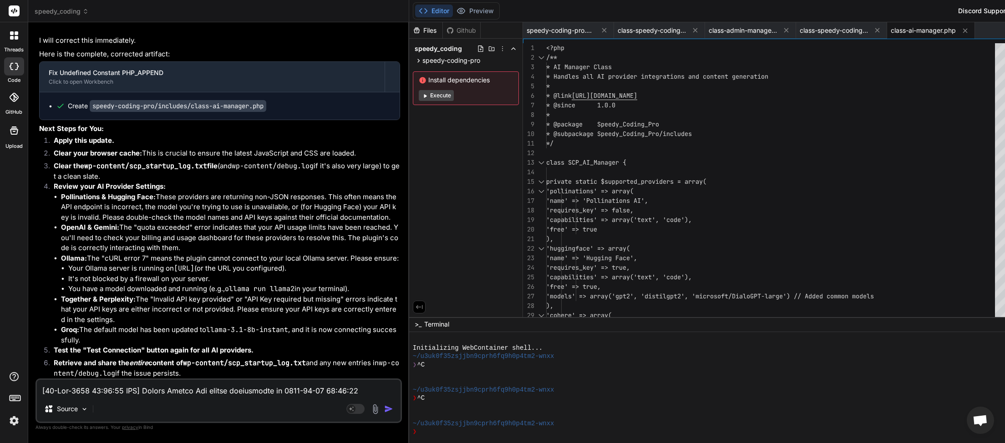
scroll to position [77223, 0]
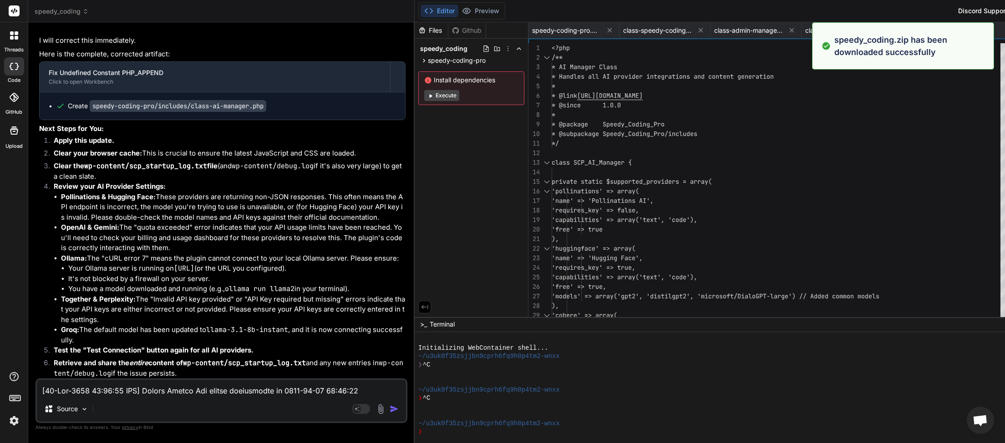
type textarea "x"
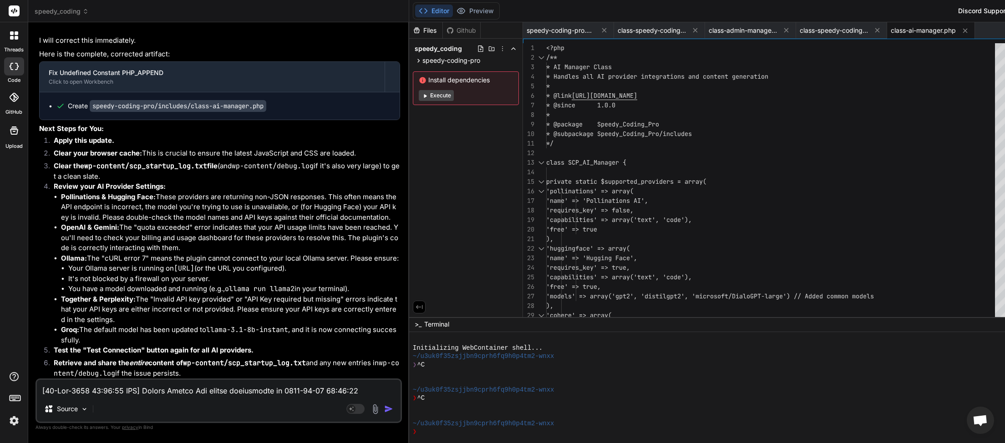
paste textarea "<?php // Speedy Coding Pro Debug Log [12-Sep-2025 02:30:02 UTC] Uncaught Except…"
type textarea "<?php // Speedy Coding Pro Debug Log [12-Sep-2025 02:30:02 UTC] Uncaught Except…"
type textarea "x"
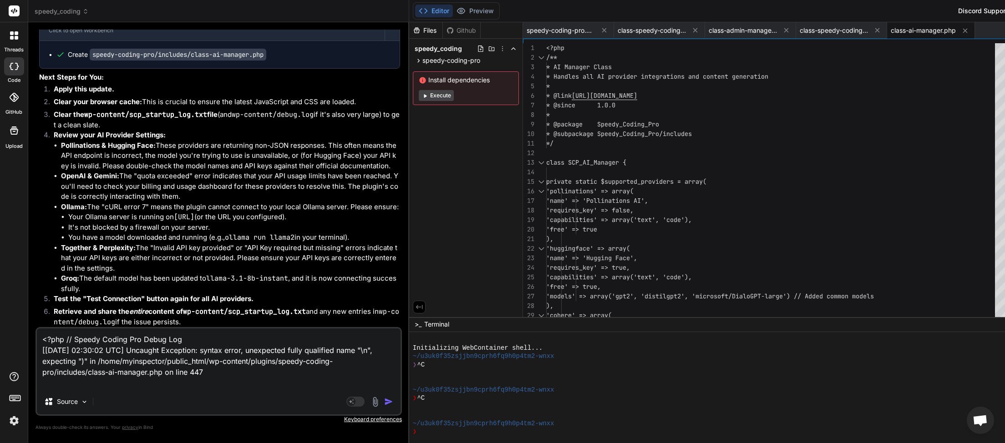
type textarea "<?php // Speedy Coding Pro Debug Log [12-Sep-2025 02:30:02 UTC] Uncaught Except…"
click at [384, 399] on img "button" at bounding box center [388, 401] width 9 height 9
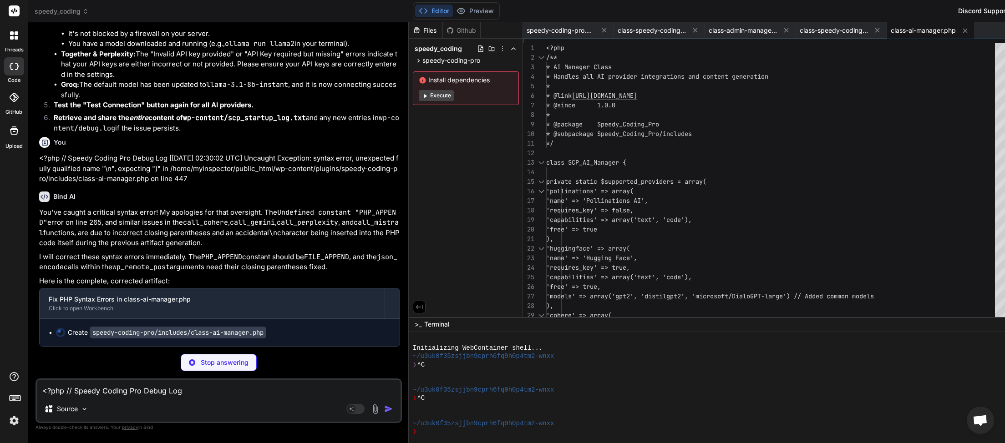
scroll to position [77491, 0]
click at [173, 390] on textarea "<?php // Speedy Coding Pro Debug Log [12-Sep-2025 02:30:02 UTC] Uncaught Except…" at bounding box center [219, 388] width 364 height 16
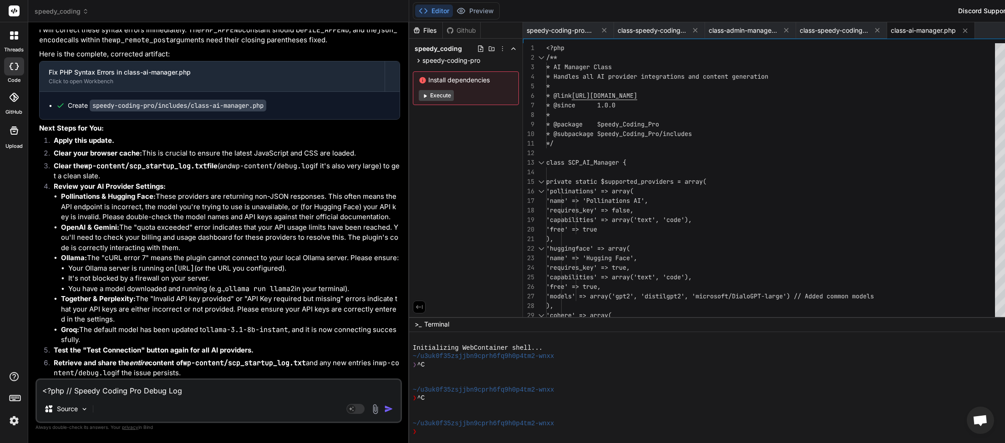
scroll to position [77768, 0]
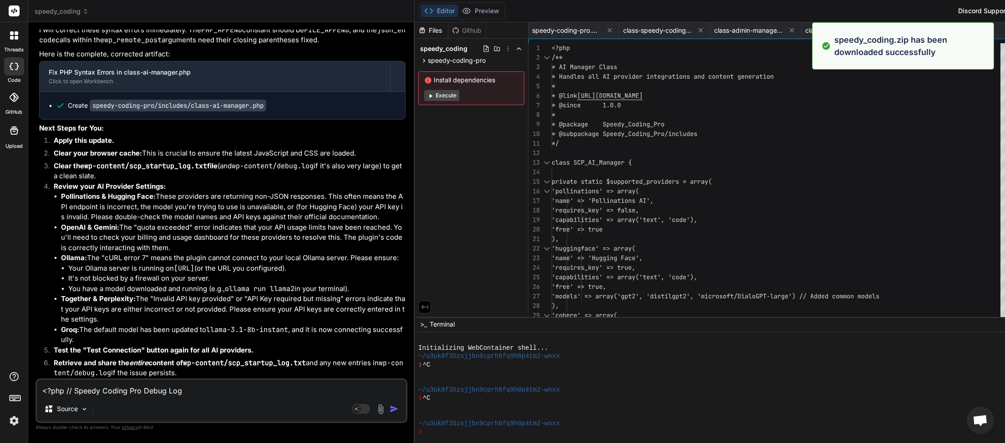
type textarea "x"
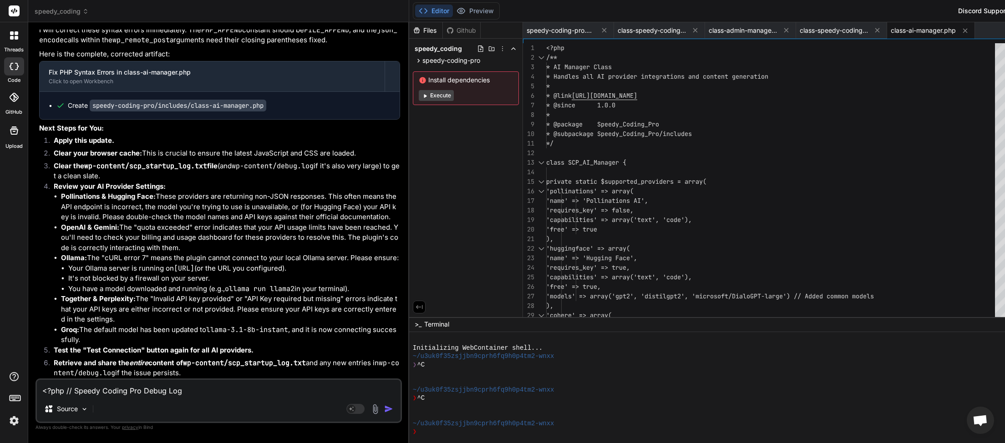
paste textarea "[2025-09-12 02:33:11] Speedy Coding Pro plugin bootstrap started. [2025-09-12 0…"
type textarea "[2025-09-12 02:33:11] Speedy Coding Pro plugin bootstrap started. [2025-09-12 0…"
type textarea "x"
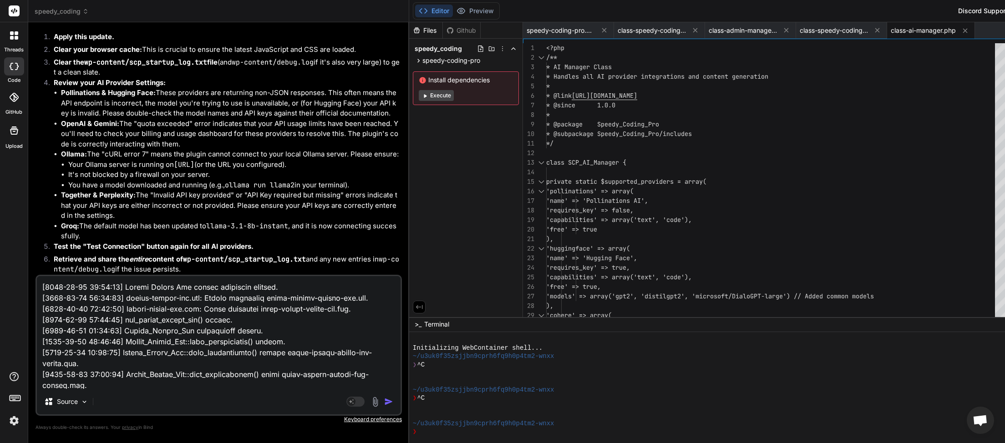
scroll to position [27072, 0]
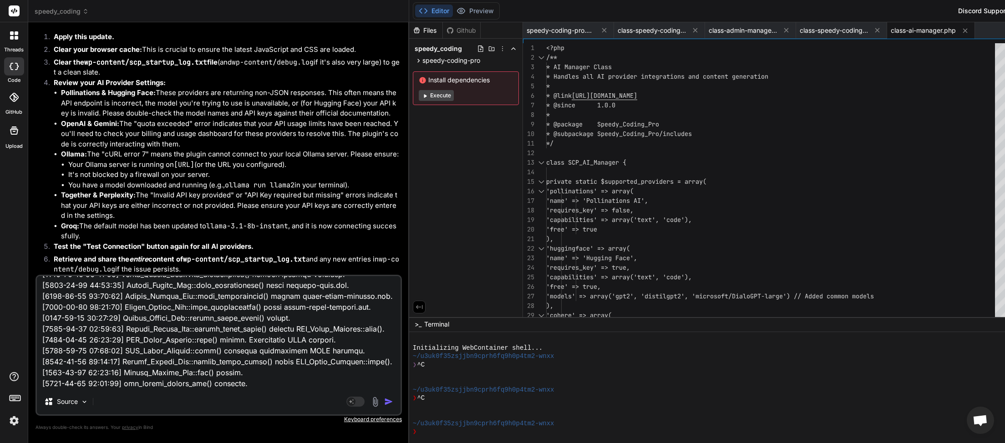
type textarea "[2025-09-12 02:33:11] Speedy Coding Pro plugin bootstrap started. [2025-09-12 0…"
click at [384, 400] on img "button" at bounding box center [388, 401] width 9 height 9
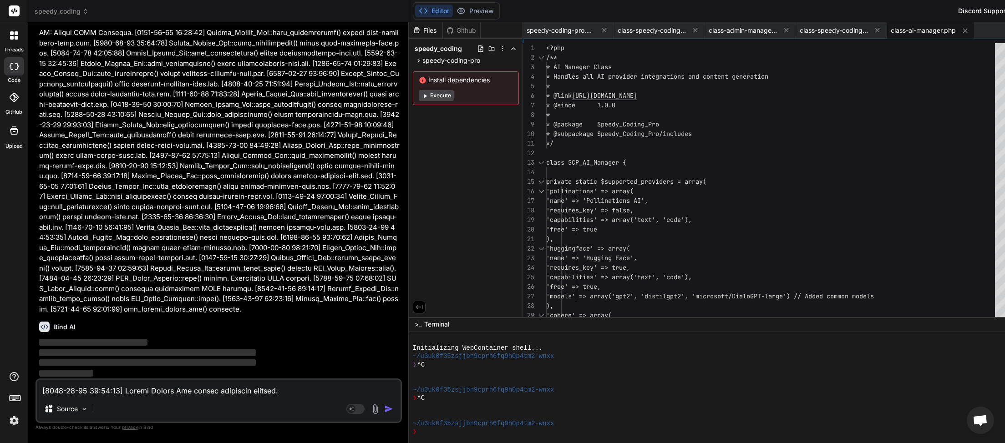
scroll to position [91919, 0]
click at [150, 395] on textarea at bounding box center [219, 388] width 364 height 16
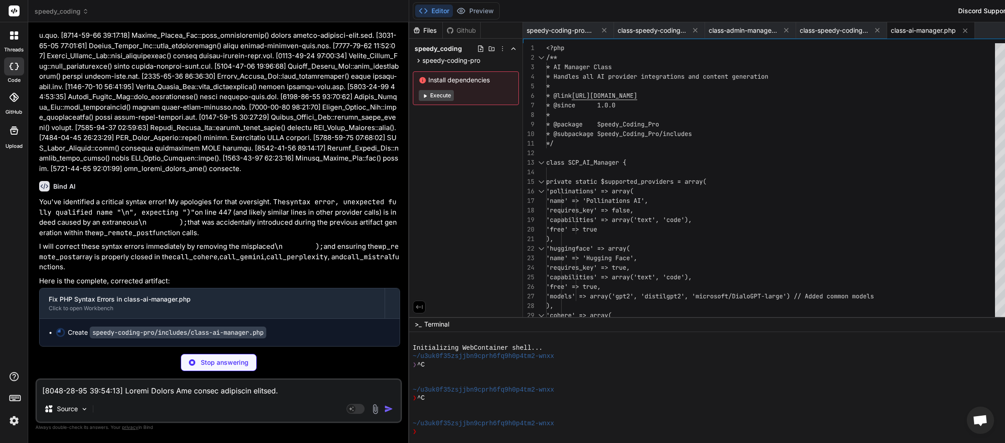
scroll to position [92072, 0]
click at [209, 393] on textarea at bounding box center [219, 388] width 364 height 16
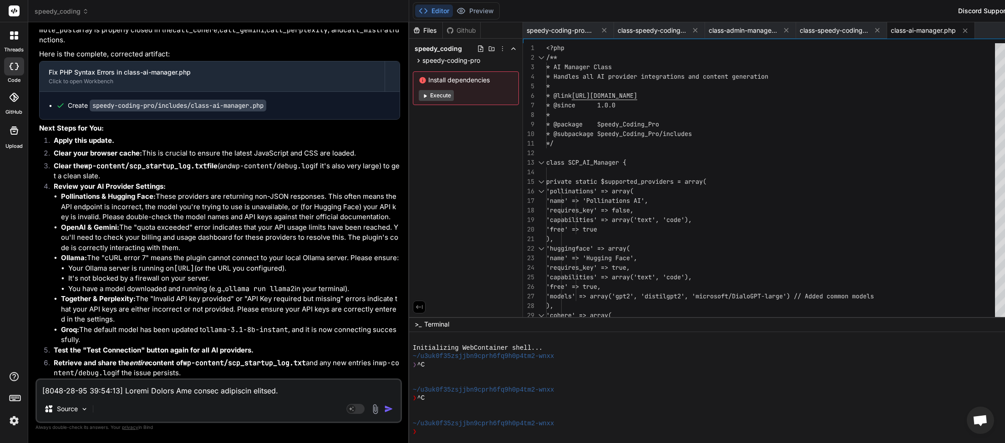
scroll to position [92349, 0]
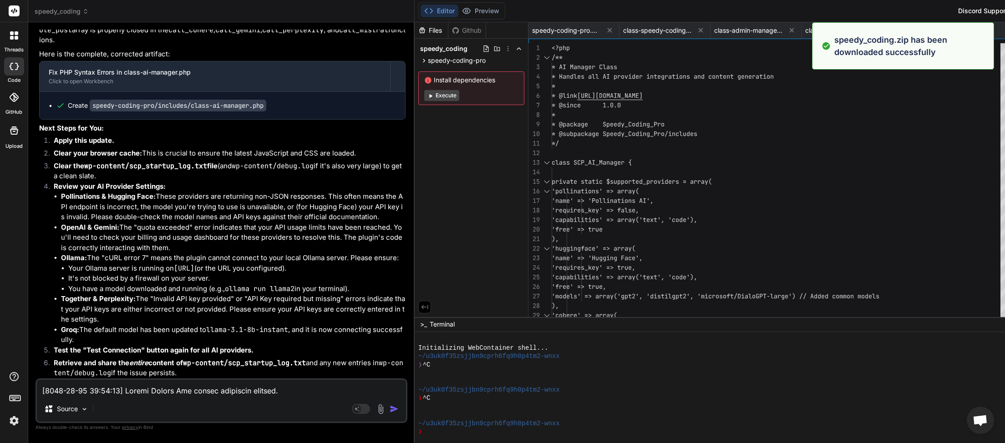
type textarea "x"
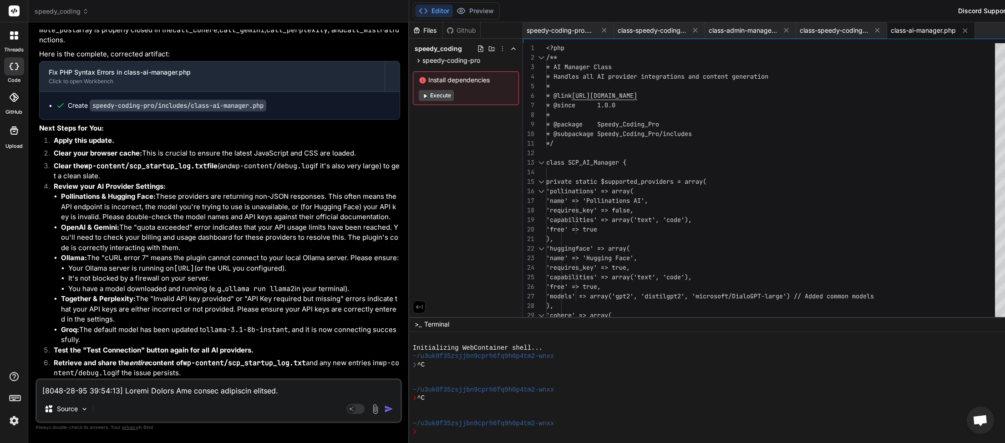
paste textarea "42:09] Speedy Coding Pro plugin bootstrap started. [2025-09-12 02:42:09] speedy…"
type textarea "[2025-09-12 02:42:09] Speedy Coding Pro plugin bootstrap started. [2025-09-12 0…"
type textarea "x"
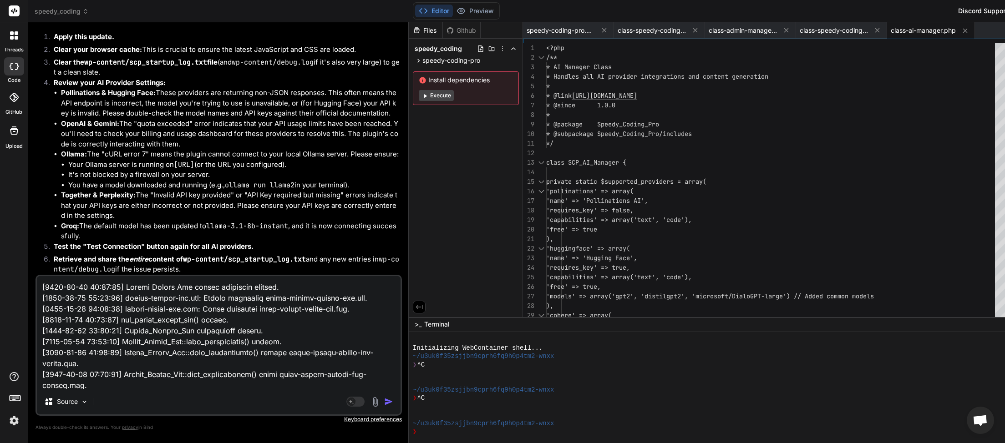
scroll to position [24441, 0]
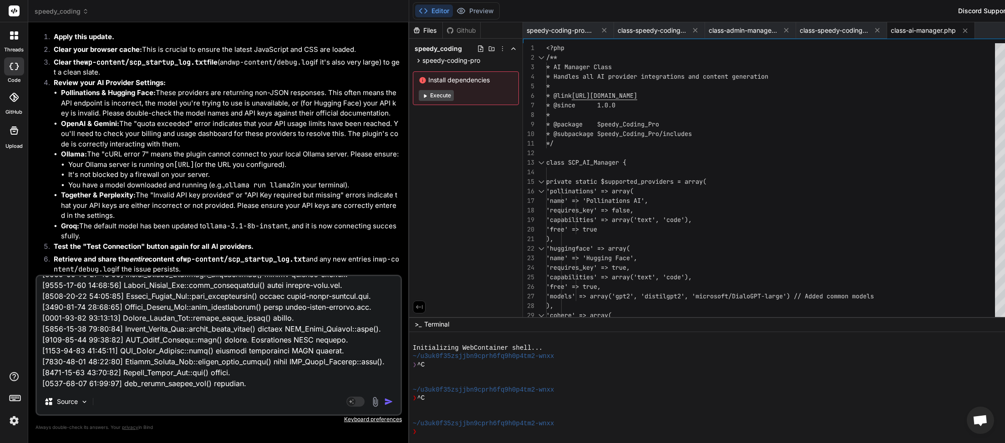
type textarea "[2025-09-12 02:42:09] Speedy Coding Pro plugin bootstrap started. [2025-09-12 0…"
click at [384, 405] on img "button" at bounding box center [388, 401] width 9 height 9
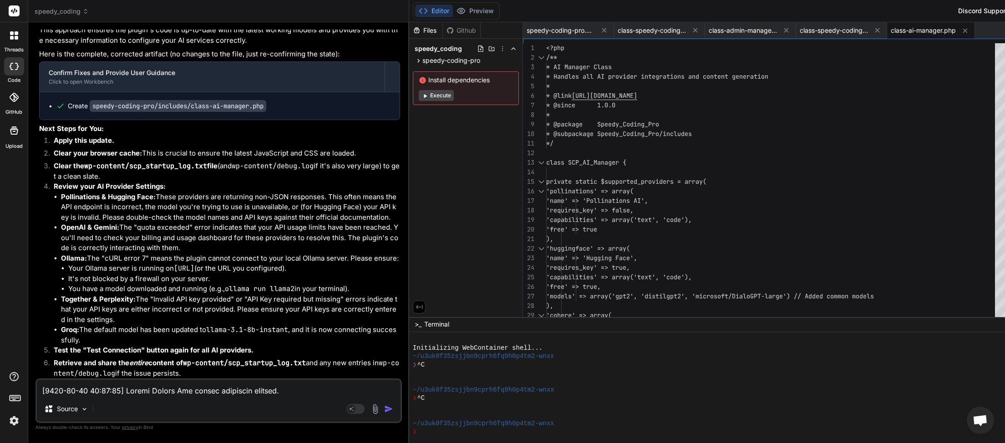
scroll to position [105910, 0]
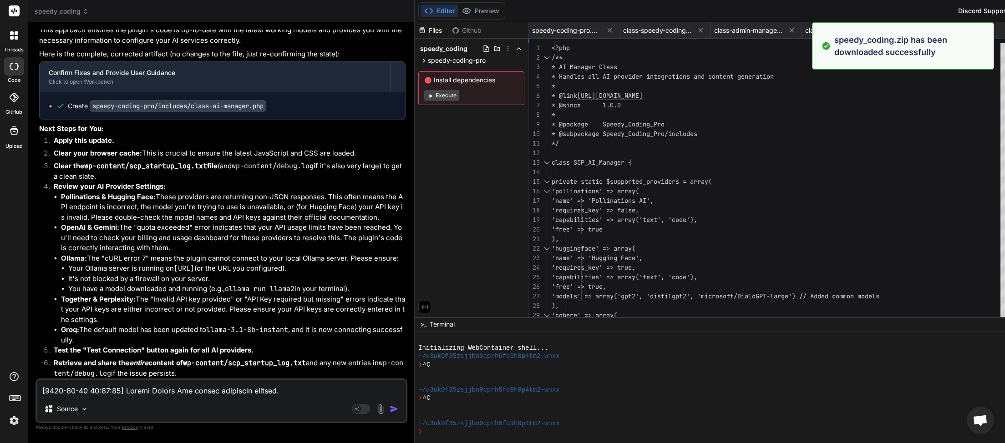
type textarea "x"
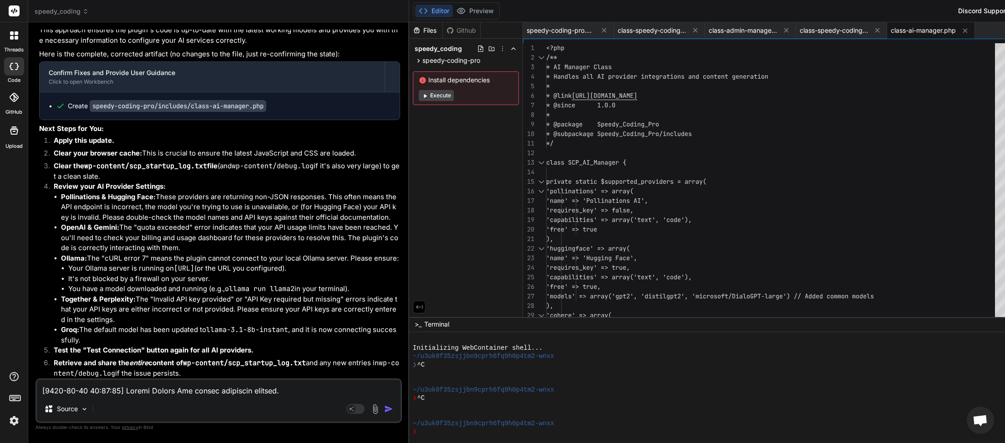
paste textarea "Plugin Debugger"
type textarea "Plugin Debugger"
type textarea "x"
type textarea "Plugin Debugger"
type textarea "x"
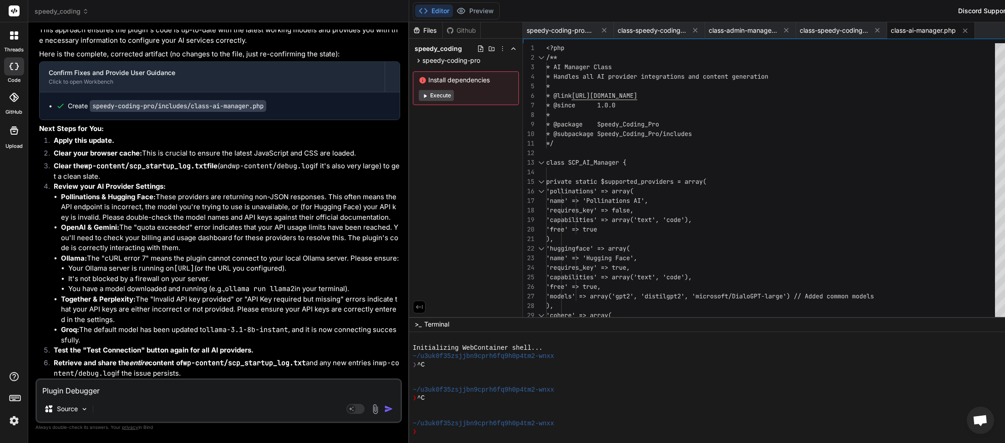
type textarea "Plugin Debugger g"
type textarea "x"
type textarea "Plugin Debugger ge"
type textarea "x"
type textarea "Plugin Debugger get"
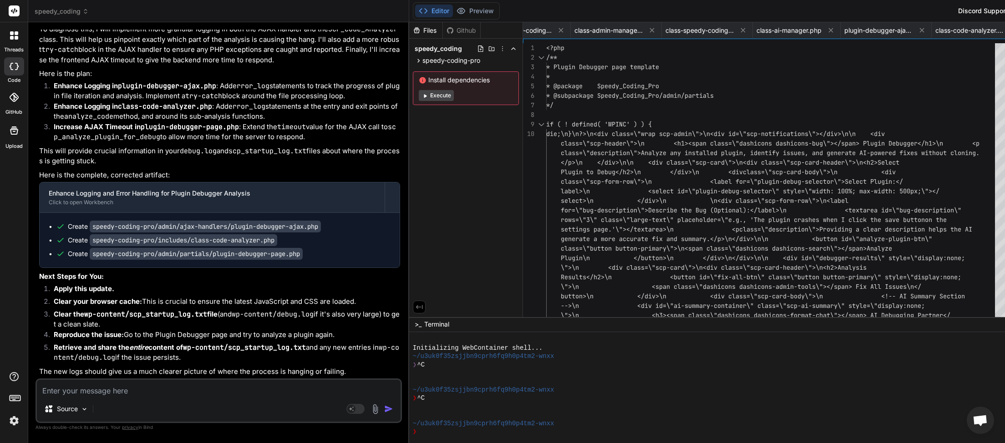
scroll to position [0, 253]
click at [116, 388] on textarea at bounding box center [219, 388] width 364 height 16
paste textarea "<?php // Speedy Coding Pro Debug Log [12-Sep-2025 03:01:10 UTC] Uncaught Except…"
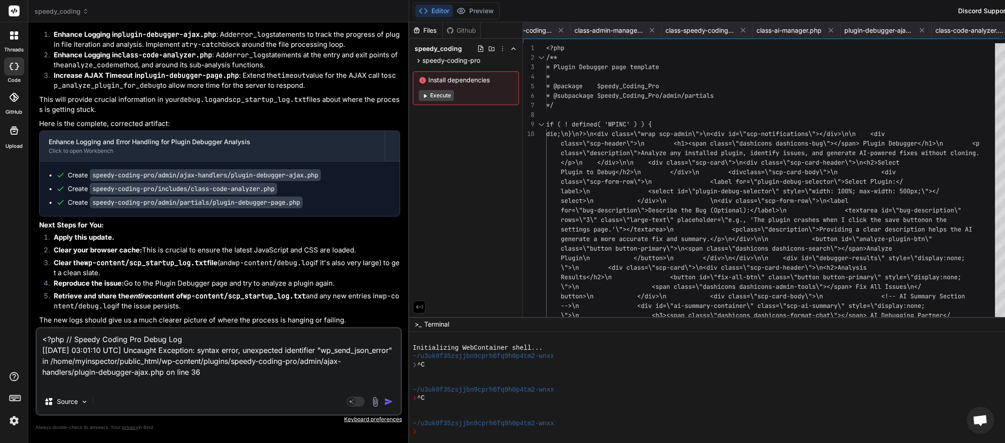
click at [384, 402] on img "button" at bounding box center [388, 401] width 9 height 9
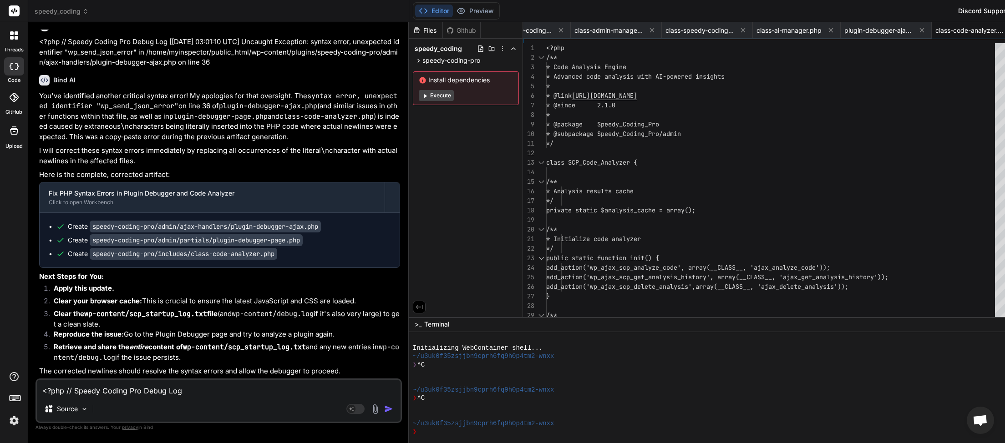
paste textarea "[2025-09-Fri 03:08:12] SCP_AI_Manager::call_groq: wp_remote_post returned. [202…"
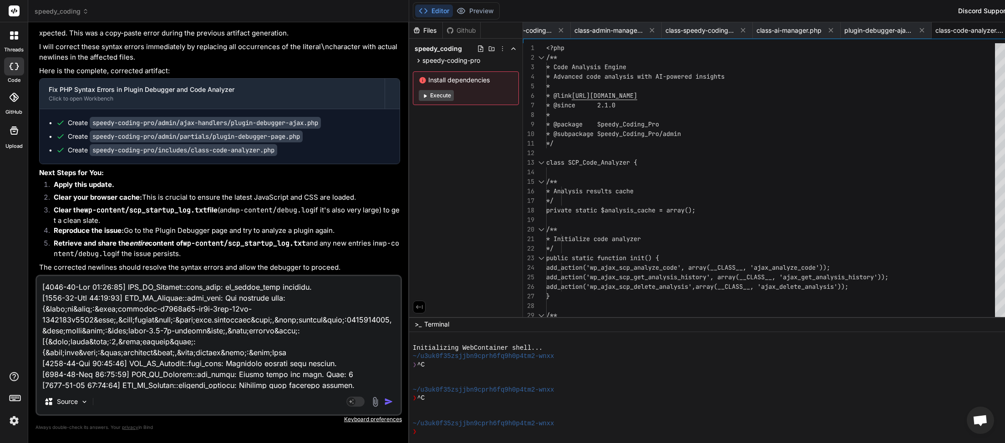
scroll to position [95116, 0]
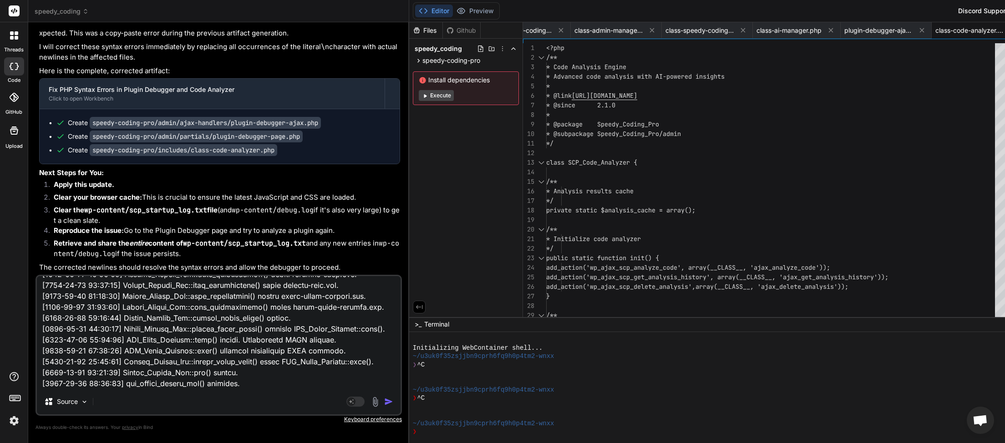
click at [384, 404] on img "button" at bounding box center [388, 401] width 9 height 9
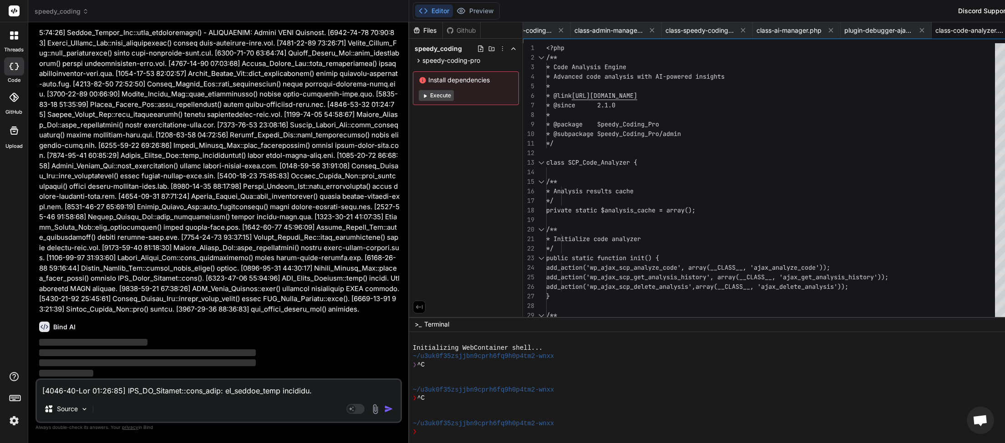
scroll to position [165013, 0]
click at [144, 391] on textarea at bounding box center [219, 388] width 364 height 16
click at [166, 392] on textarea at bounding box center [219, 388] width 364 height 16
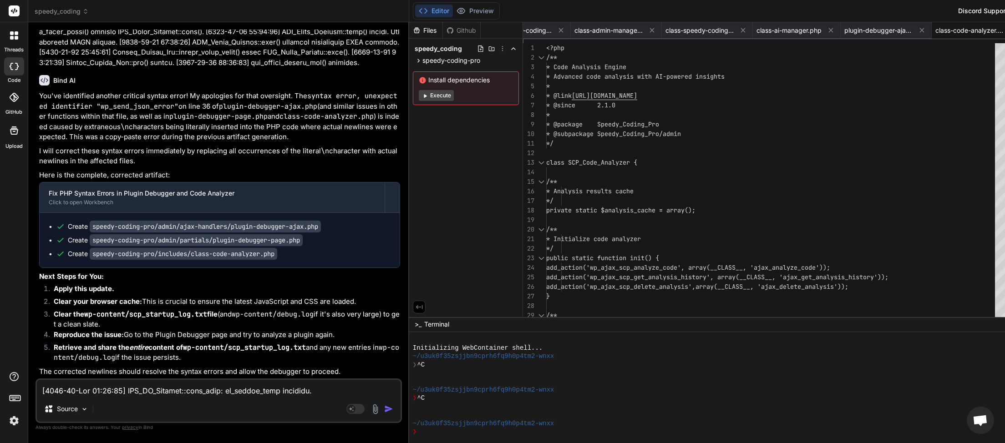
scroll to position [165005, 0]
paste textarea "12-Sep-2025 03:08:12 UTC] [2025-09-12 03:08:12] ajax_analyze_plugin_for_debug: …"
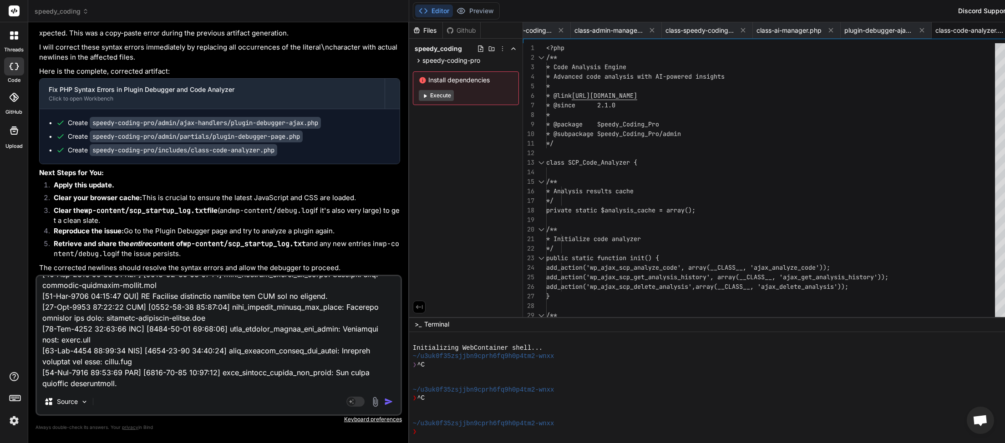
scroll to position [0, 253]
paste textarea "[2025-09-Fri 03:08:12] SCP_AI_Manager::call_groq: wp_remote_post returned. [202…"
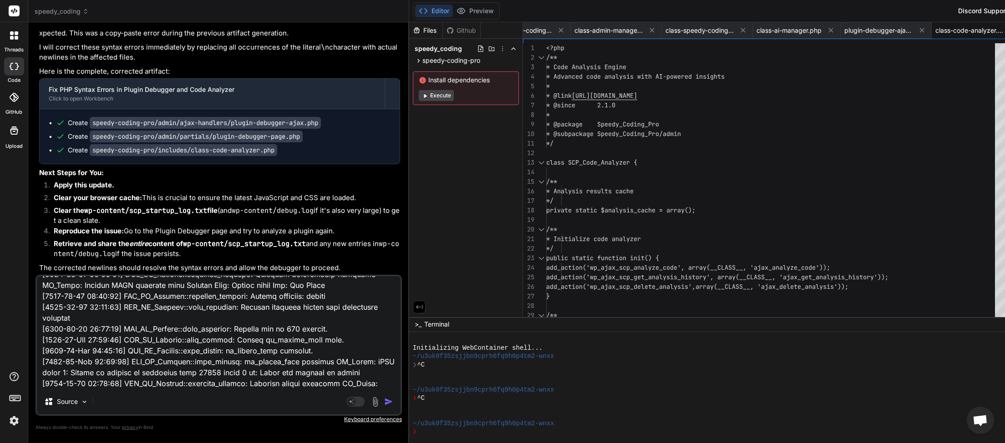
scroll to position [512441, 0]
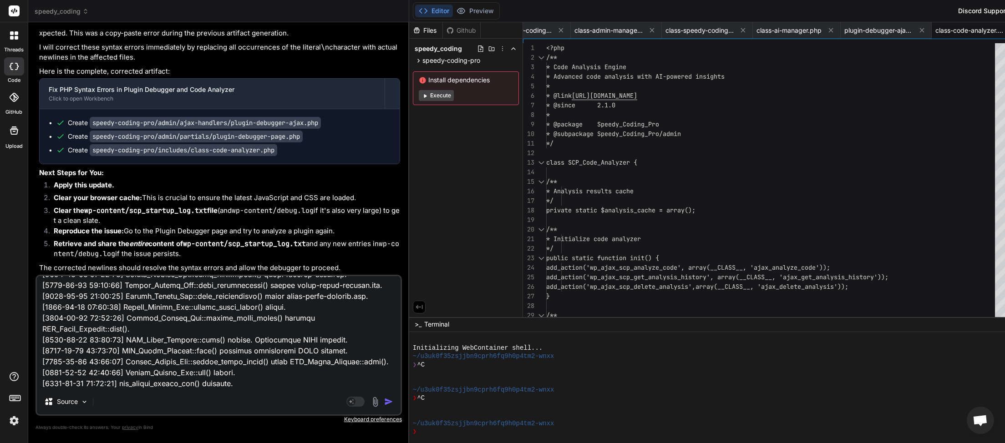
click at [384, 403] on img "button" at bounding box center [388, 401] width 9 height 9
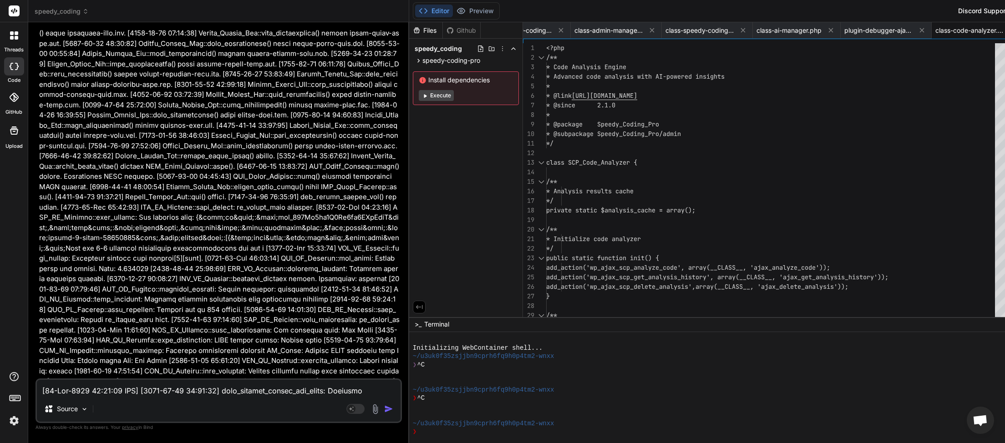
scroll to position [0, 253]
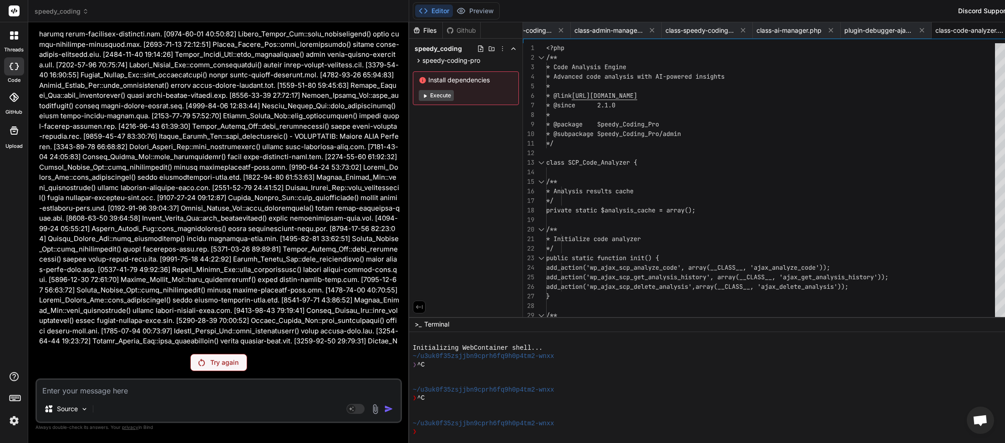
scroll to position [166544, 0]
click at [210, 365] on p "Try again" at bounding box center [224, 362] width 28 height 9
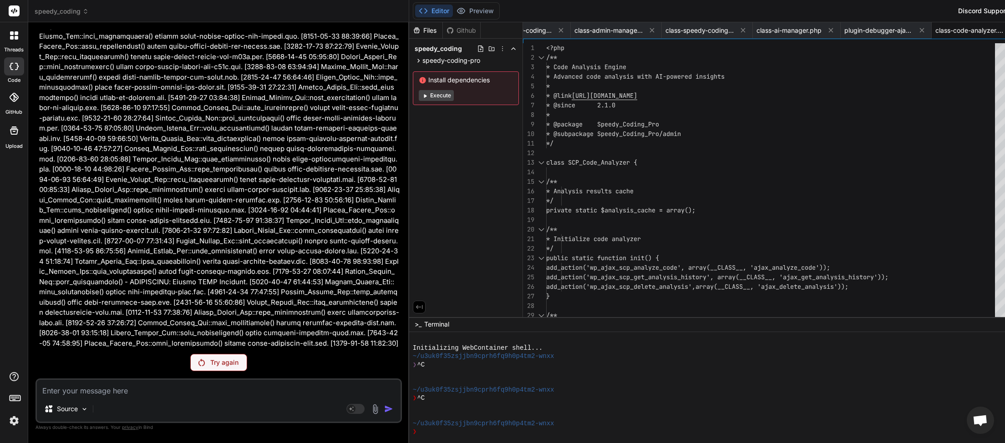
scroll to position [165299, 0]
click at [190, 363] on div "Try again" at bounding box center [218, 362] width 57 height 17
click at [198, 362] on img at bounding box center [201, 362] width 6 height 7
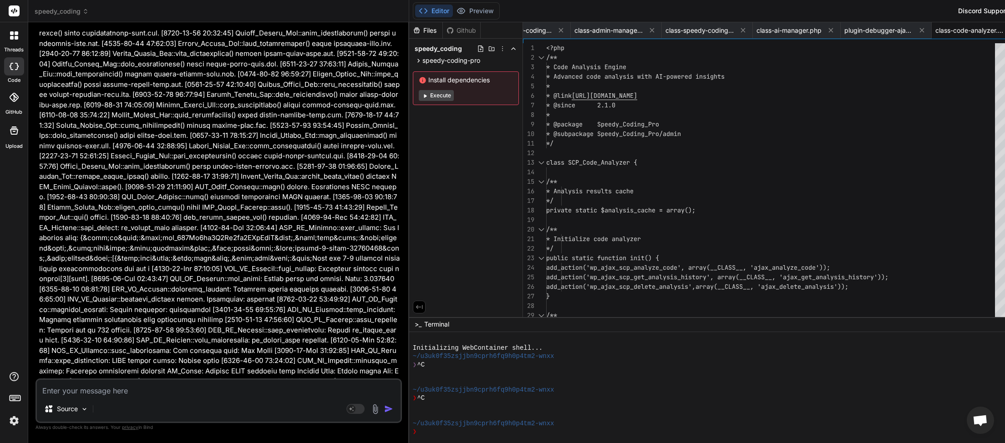
scroll to position [0, 253]
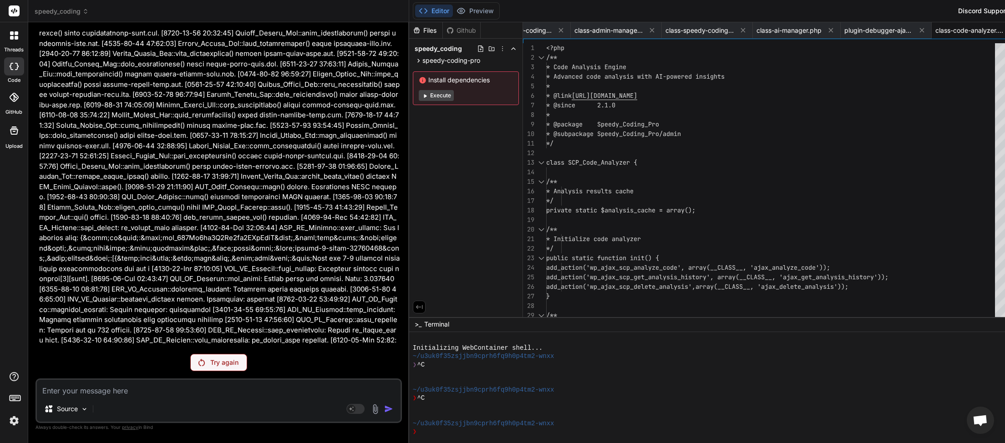
type textarea "x"
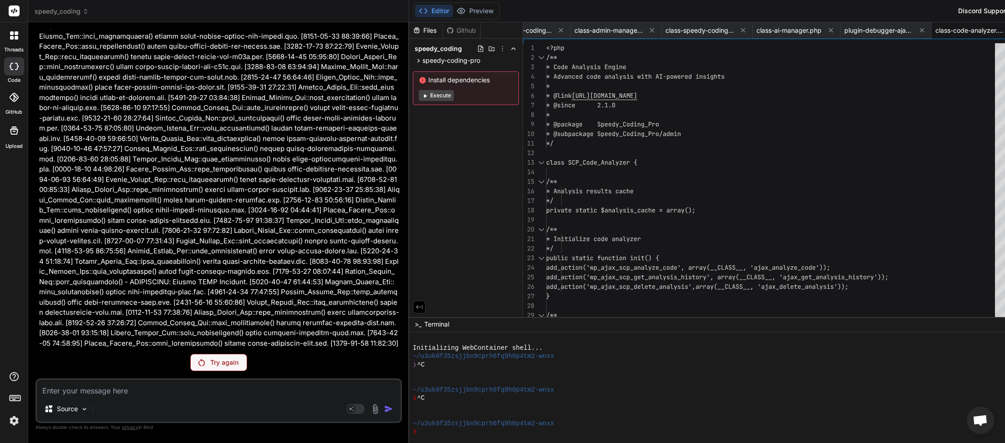
scroll to position [165299, 0]
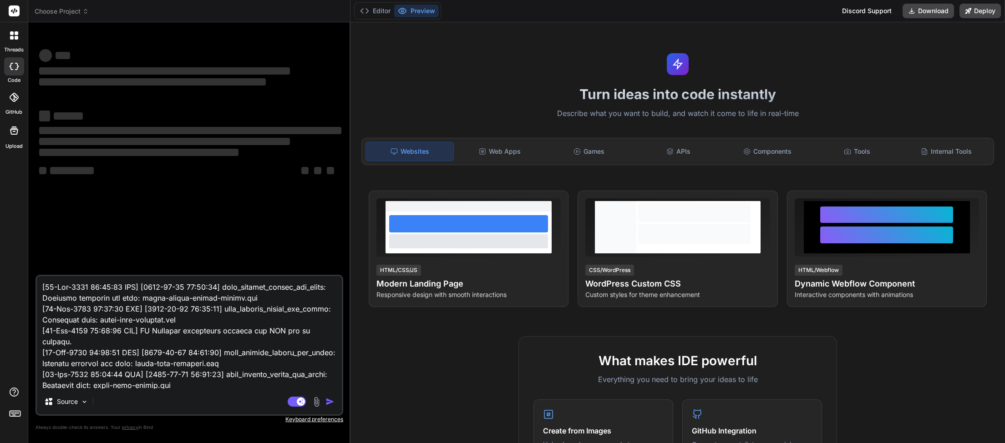
type textarea "x"
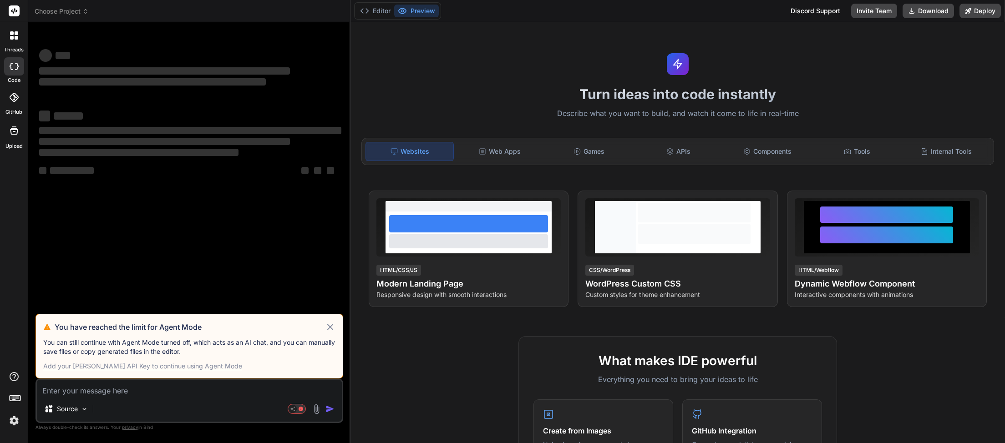
type textarea "x"
click at [330, 325] on icon at bounding box center [330, 327] width 10 height 11
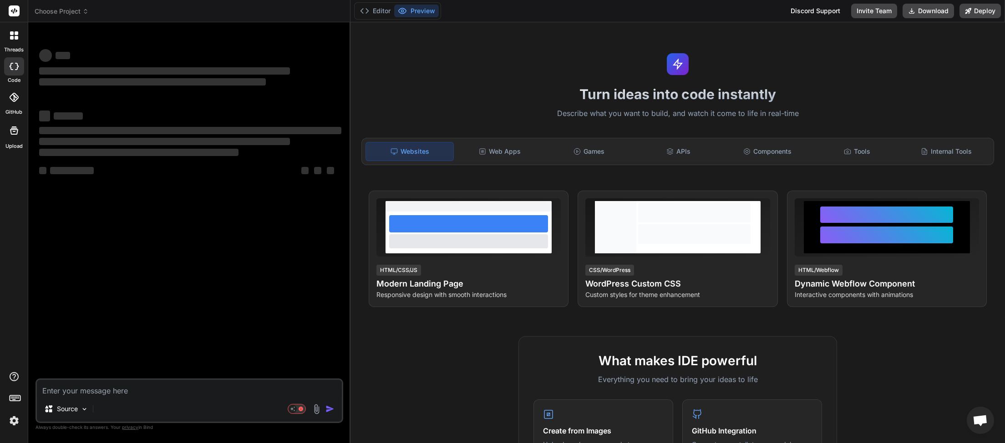
scroll to position [51, 0]
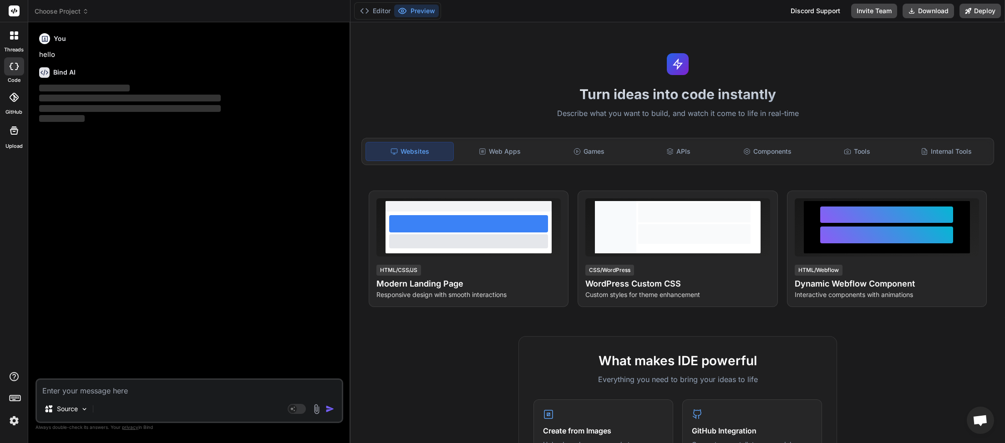
type textarea "x"
click at [86, 394] on textarea at bounding box center [189, 388] width 305 height 16
paste textarea "Plugin Debugger"
type textarea "Plugin Debugger"
type textarea "x"
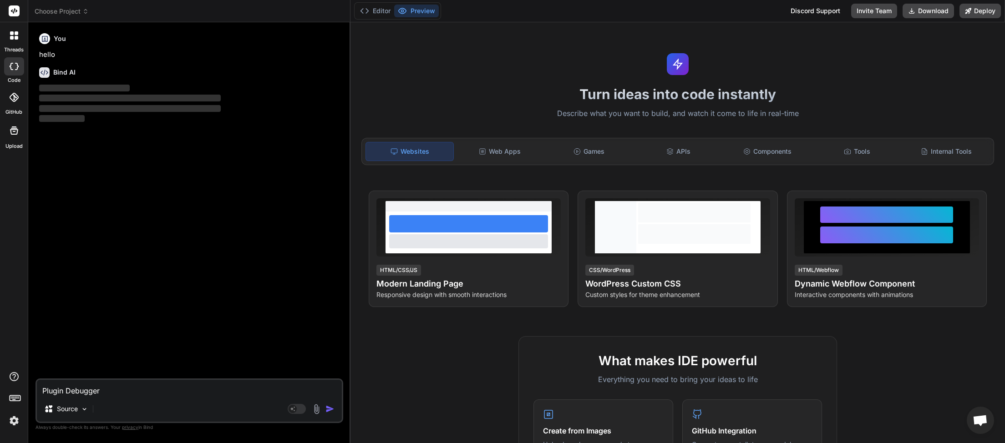
type textarea "Plugin Debugger"
type textarea "x"
type textarea "Plugin Debugger a"
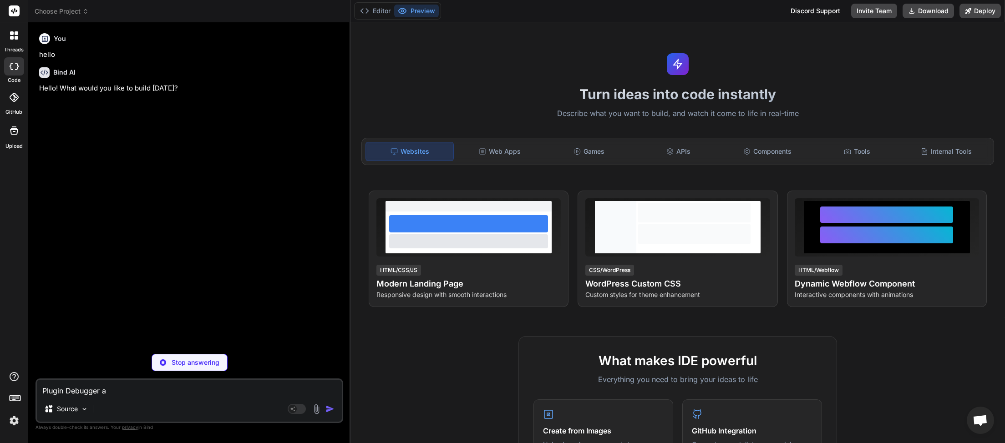
type textarea "x"
type textarea "Plugin Debugger ap"
type textarea "x"
type textarea "Plugin Debugger app"
type textarea "x"
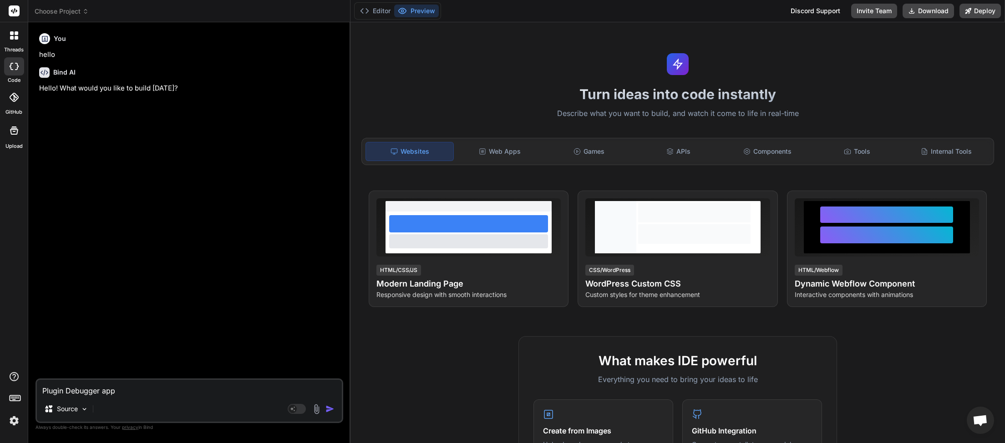
type textarea "Plugin Debugger appe"
type textarea "x"
type textarea "Plugin Debugger appea"
type textarea "x"
type textarea "Plugin Debugger appear"
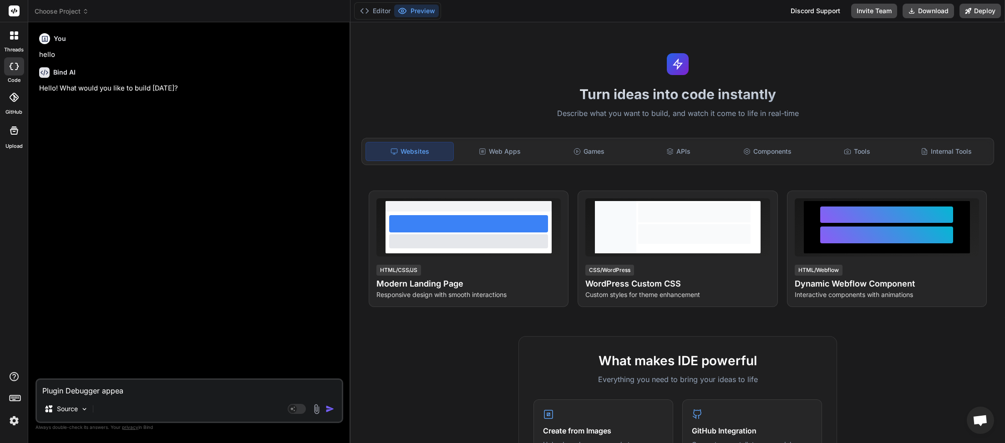
type textarea "x"
type textarea "Plugin Debugger appears"
type textarea "x"
type textarea "Plugin Debugger appears"
type textarea "x"
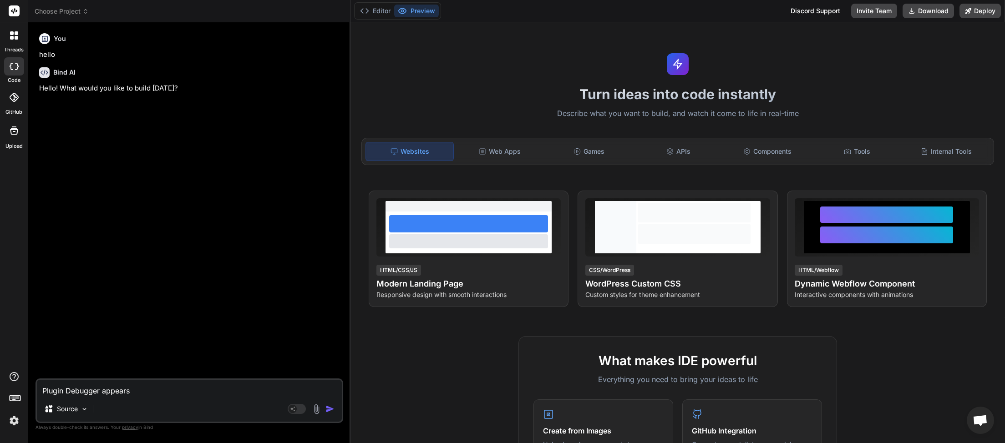
type textarea "Plugin Debugger appears t"
type textarea "x"
type textarea "Plugin Debugger appears to"
type textarea "x"
type textarea "Plugin Debugger appears to"
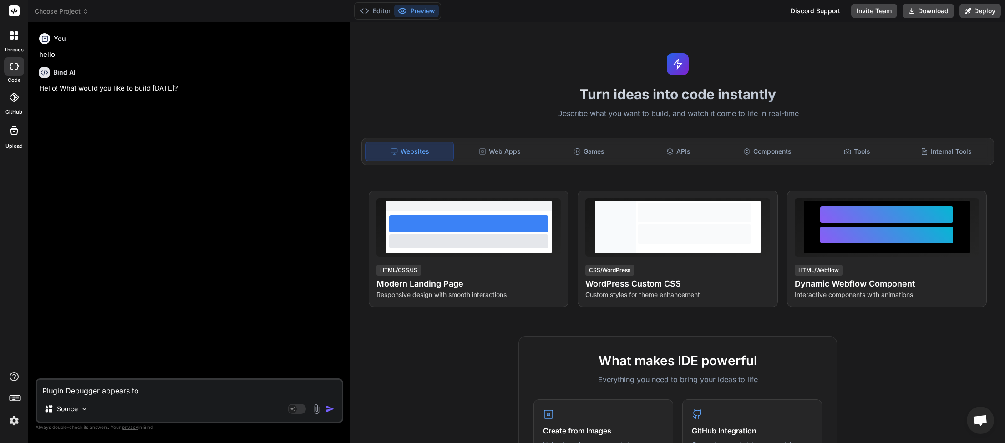
type textarea "x"
type textarea "Plugin Debugger appears to a"
type textarea "x"
type textarea "Plugin Debugger appears to an"
type textarea "x"
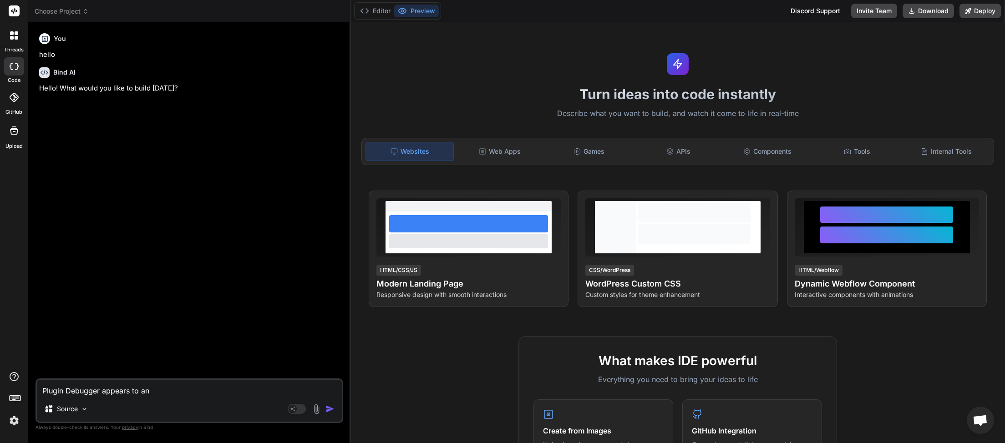
type textarea "Plugin Debugger appears to ana"
type textarea "x"
type textarea "Plugin Debugger appears to anal"
type textarea "x"
type textarea "Plugin Debugger appears to analy"
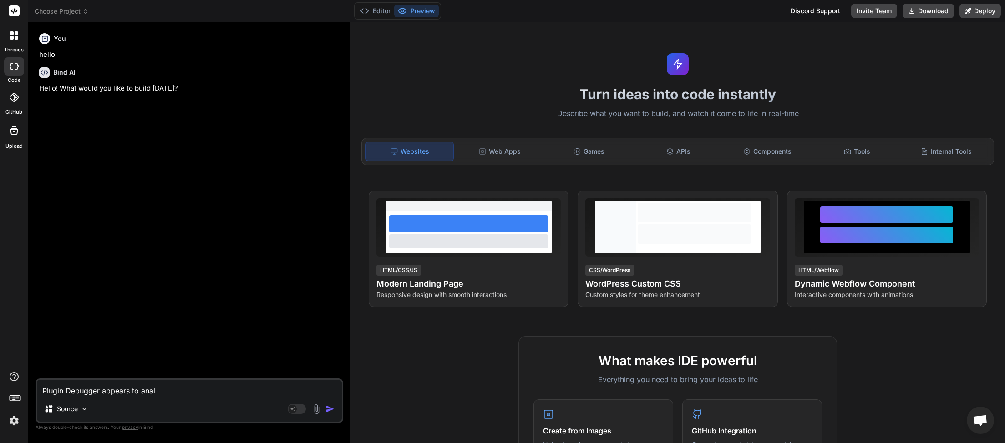
type textarea "x"
type textarea "Plugin Debugger appears to analyz"
type textarea "x"
type textarea "Plugin Debugger appears to analyze"
type textarea "x"
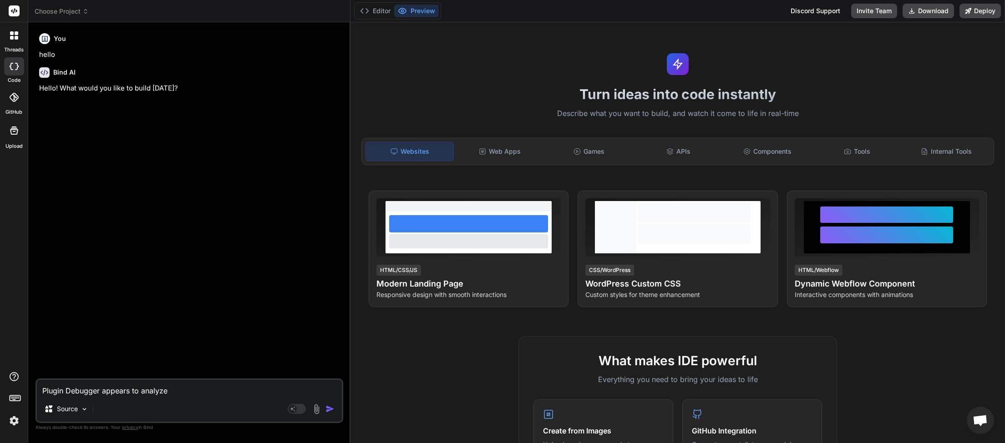
type textarea "Plugin Debugger appears to analyze"
type textarea "x"
type textarea "Plugin Debugger appears to analyze O"
type textarea "x"
type textarea "Plugin Debugger appears to analyze OK"
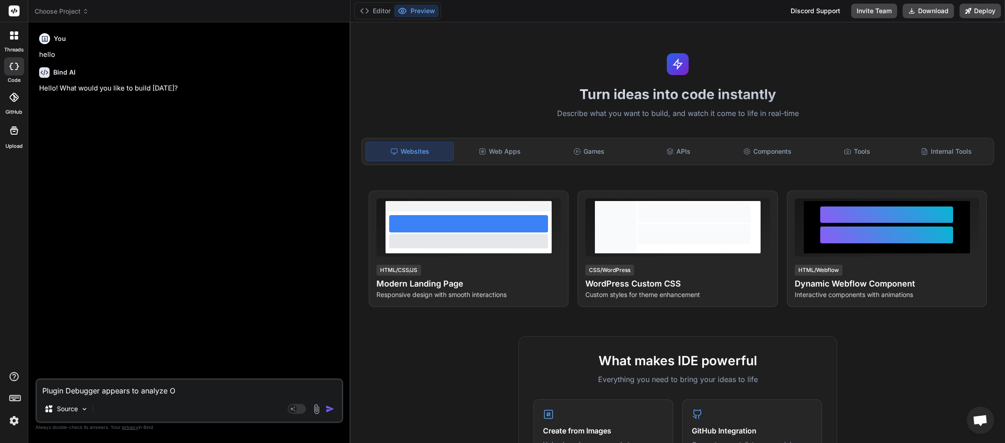
type textarea "x"
type textarea "Plugin Debugger appears to analyze OK"
type textarea "x"
type textarea "Plugin Debugger appears to analyze OK e"
type textarea "x"
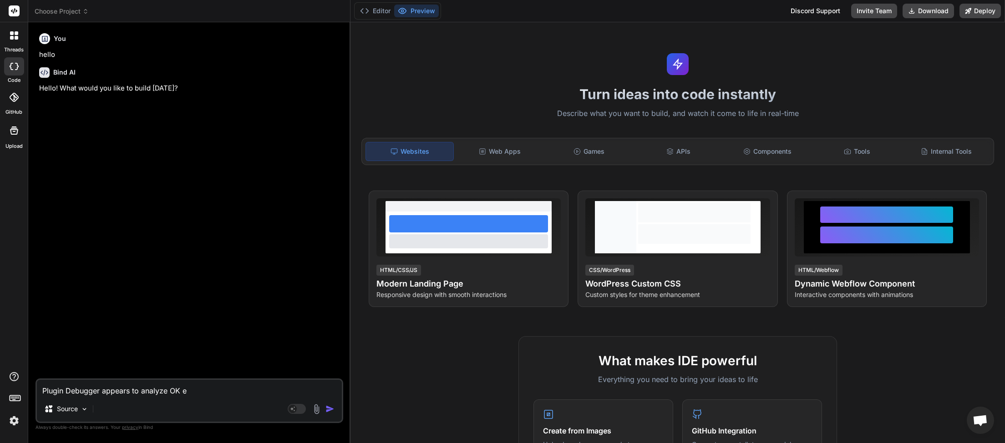
type textarea "Plugin Debugger appears to analyze OK ex"
type textarea "x"
type textarea "Plugin Debugger appears to analyze OK exc"
type textarea "x"
type textarea "Plugin Debugger appears to analyze OK exce"
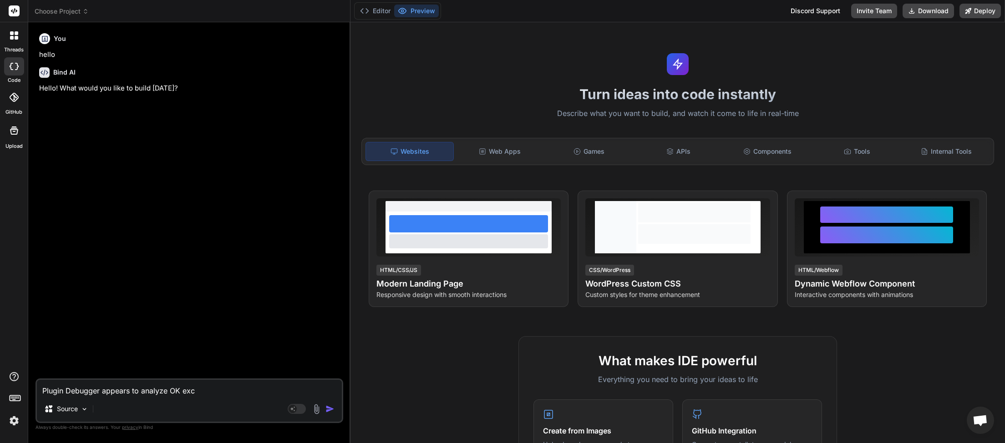
type textarea "x"
type textarea "Plugin Debugger appears to analyze OK excep"
type textarea "x"
type textarea "Plugin Debugger appears to analyze OK except"
type textarea "x"
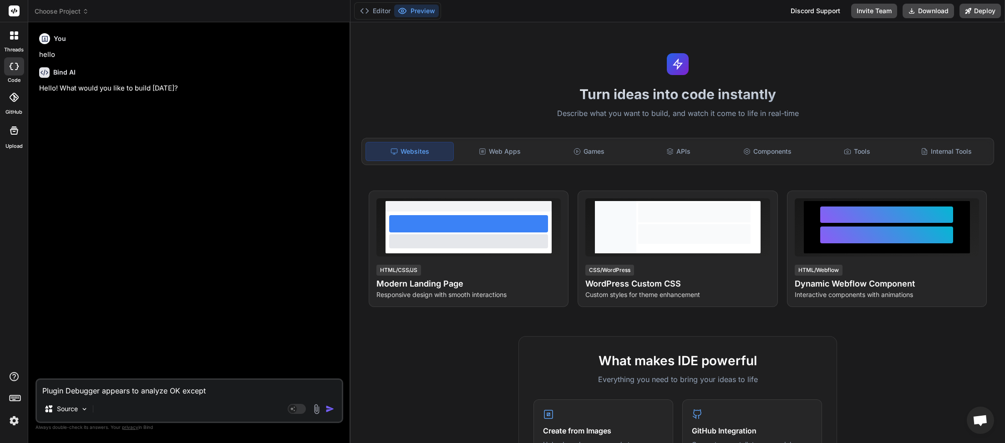
type textarea "Plugin Debugger appears to analyze OK except"
type textarea "x"
type textarea "Plugin Debugger appears to analyze OK except w"
type textarea "x"
type textarea "Plugin Debugger appears to analyze OK except wh"
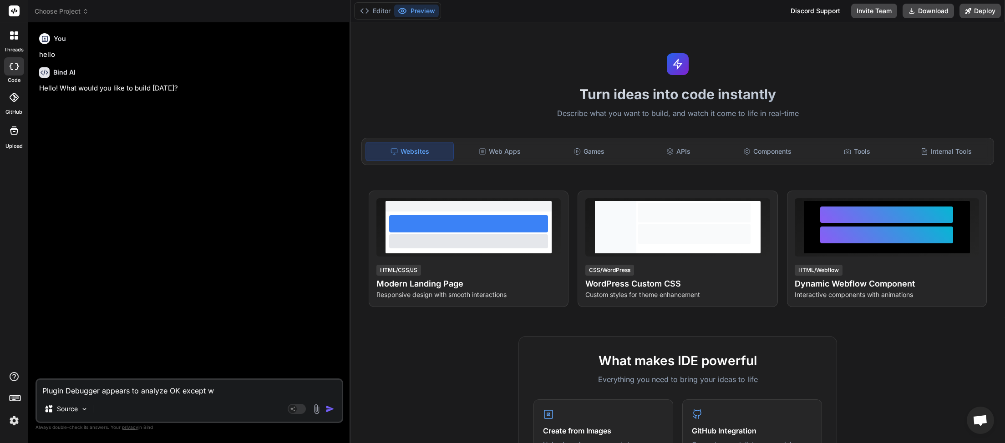
type textarea "x"
type textarea "Plugin Debugger appears to analyze OK except whe"
type textarea "x"
type textarea "Plugin Debugger appears to analyze OK except when"
type textarea "x"
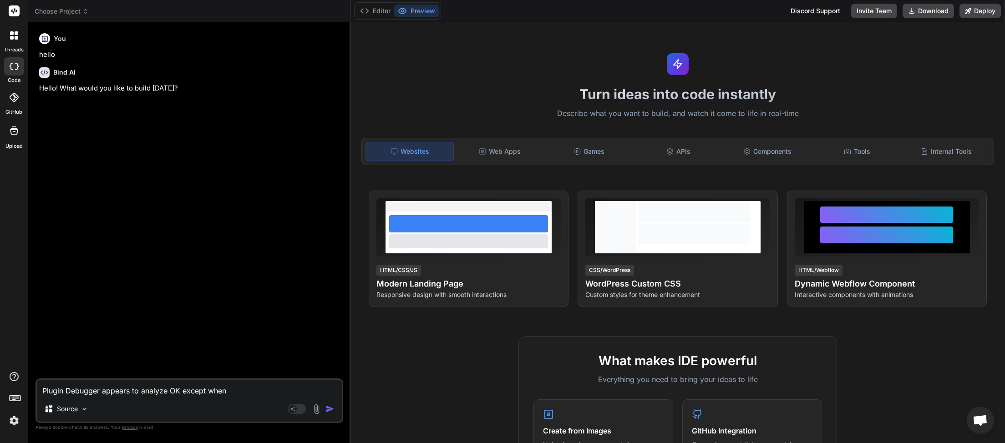
type textarea "Plugin Debugger appears to analyze OK except when"
type textarea "x"
type textarea "Plugin Debugger appears to analyze OK except when y"
type textarea "x"
type textarea "Plugin Debugger appears to analyze OK except when yo"
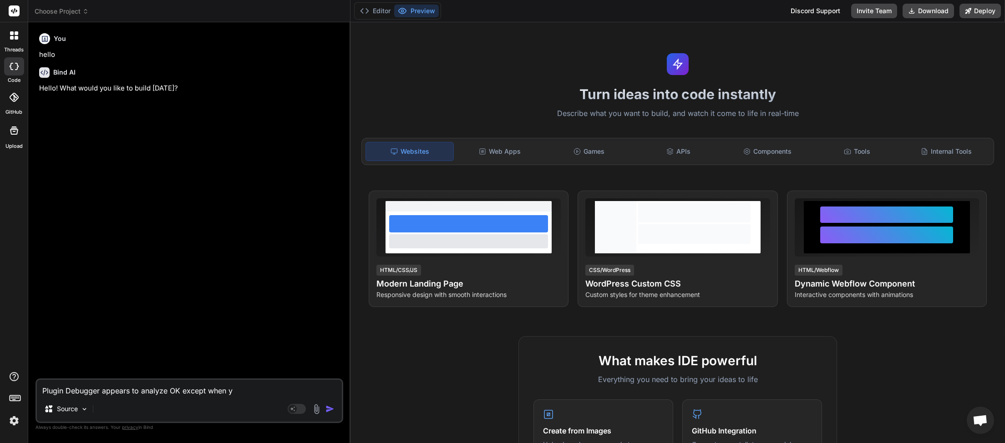
type textarea "x"
type textarea "Plugin Debugger appears to analyze OK except when you"
type textarea "x"
type textarea "Plugin Debugger appears to analyze OK except when you"
type textarea "x"
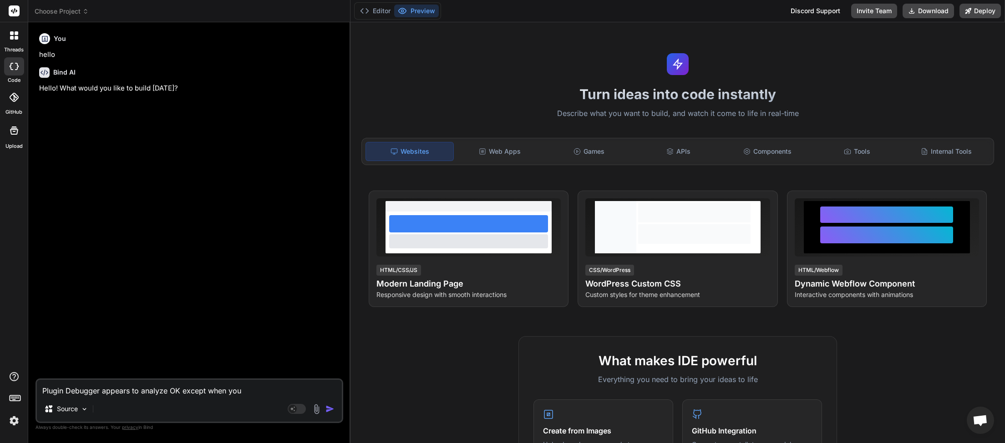
click at [263, 388] on textarea "Plugin Debugger appears to analyze OK except when you" at bounding box center [189, 388] width 305 height 16
paste textarea "Describe the Bug"
type textarea "Plugin Debugger appears to analyze OK except when you Describe the Bug"
type textarea "x"
type textarea "Plugin Debugger appears to analyze OK except when you Describe the Bug"
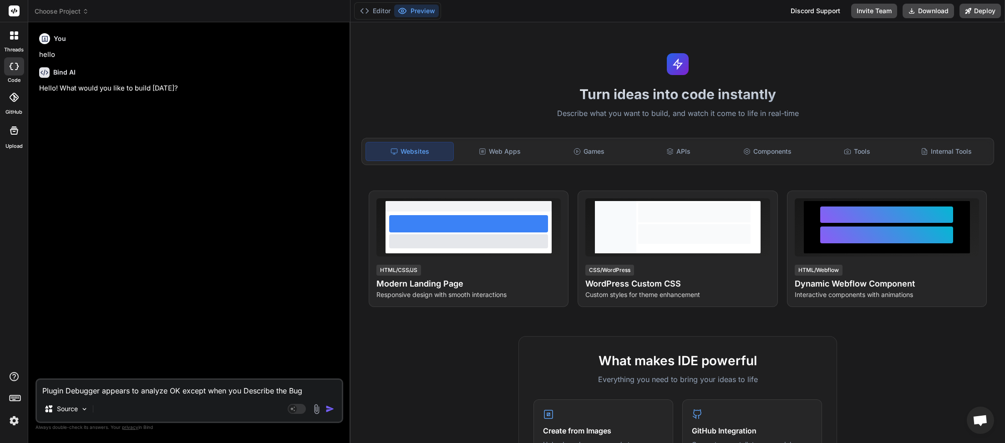
type textarea "x"
type textarea "Plugin Debugger appears to analyze OK except when you Describe the Bug t"
type textarea "x"
type textarea "Plugin Debugger appears to analyze OK except when you Describe the Bug th"
type textarea "x"
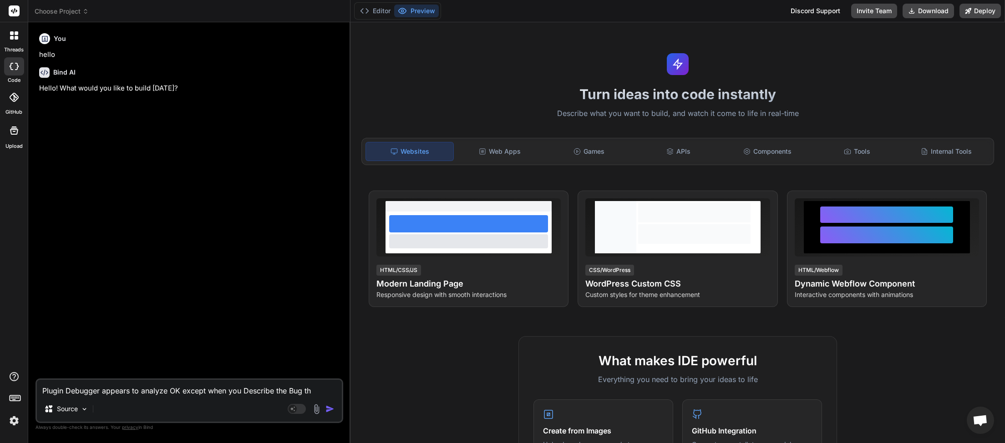
type textarea "Plugin Debugger appears to analyze OK except when you Describe the Bug the"
type textarea "x"
type textarea "Plugin Debugger appears to analyze OK except when you Describe the Bug then"
type textarea "x"
type textarea "Plugin Debugger appears to analyze OK except when you Describe the Bug then"
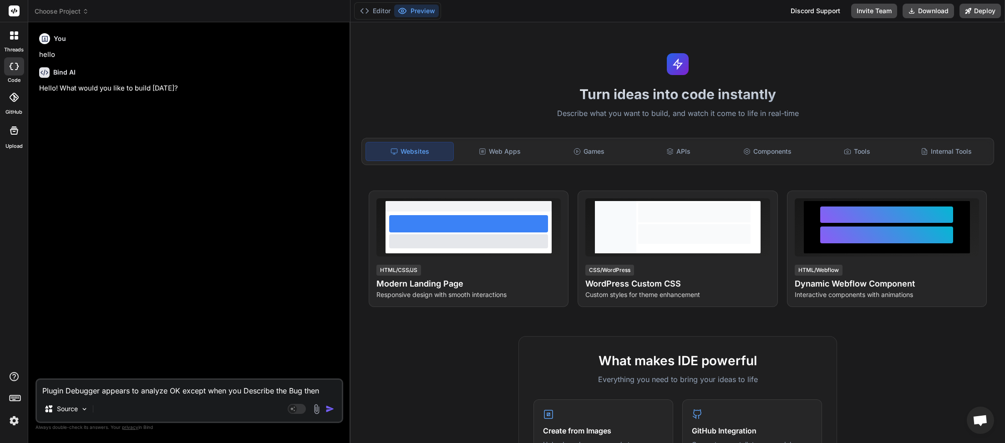
type textarea "x"
type textarea "Plugin Debugger appears to analyze OK except when you Describe the Bug then i"
type textarea "x"
type textarea "Plugin Debugger appears to analyze OK except when you Describe the Bug then it"
type textarea "x"
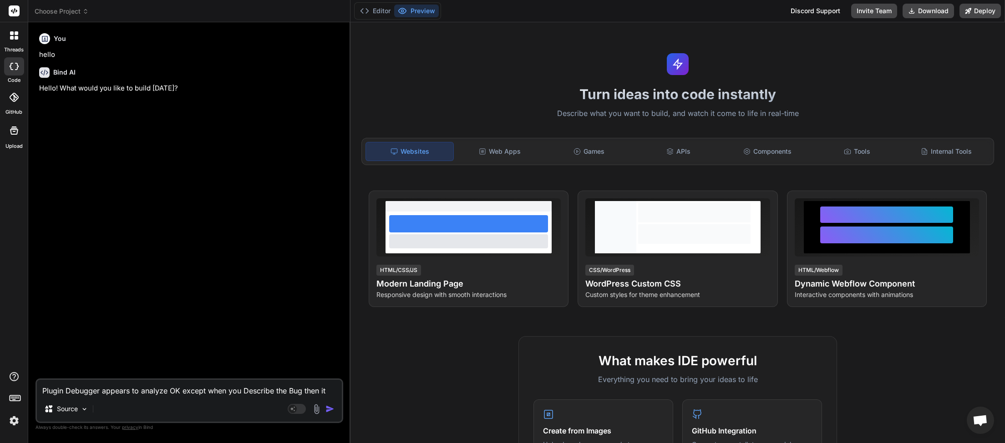
type textarea "Plugin Debugger appears to analyze OK except when you Describe the Bug then it"
type textarea "x"
type textarea "Plugin Debugger appears to analyze OK except when you Describe the Bug then it t"
type textarea "x"
type textarea "Plugin Debugger appears to analyze OK except when you Describe the Bug then it …"
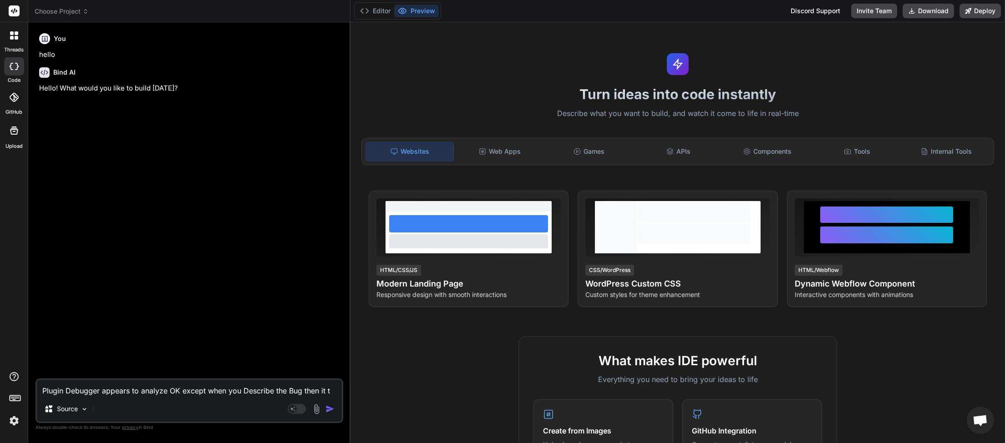
type textarea "x"
type textarea "Plugin Debugger appears to analyze OK except when you Describe the Bug then it …"
type textarea "x"
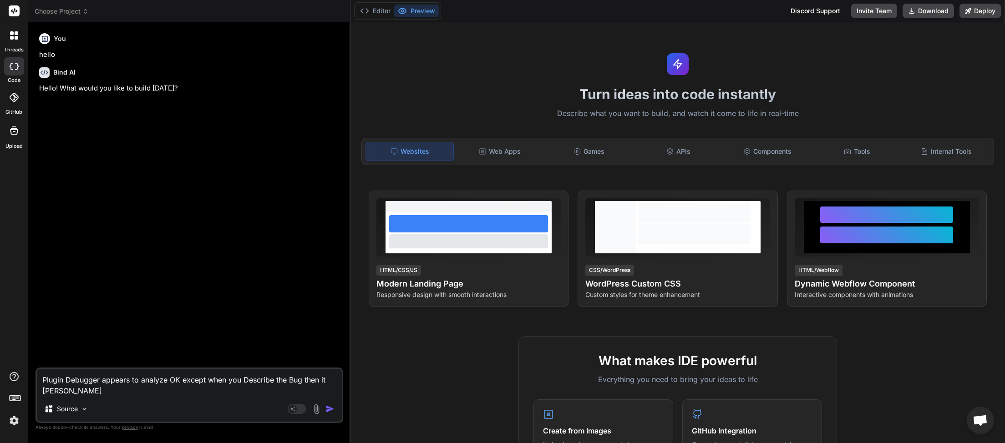
type textarea "Plugin Debugger appears to analyze OK except when you Describe the Bug then it …"
type textarea "x"
type textarea "Plugin Debugger appears to analyze OK except when you Describe the Bug then it …"
type textarea "x"
type textarea "Plugin Debugger appears to analyze OK except when you Describe the Bug then it …"
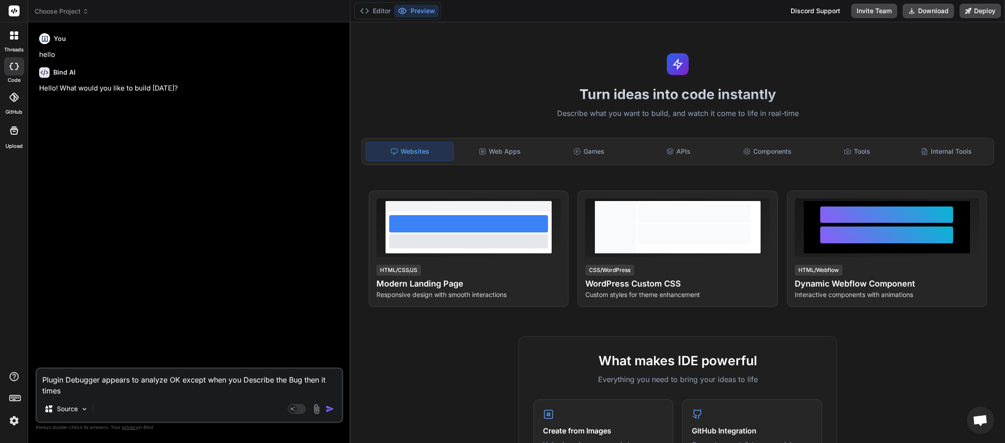
type textarea "x"
type textarea "Plugin Debugger appears to analyze OK except when you Describe the Bug then it …"
type textarea "x"
type textarea "Plugin Debugger appears to analyze OK except when you Describe the Bug then it …"
type textarea "x"
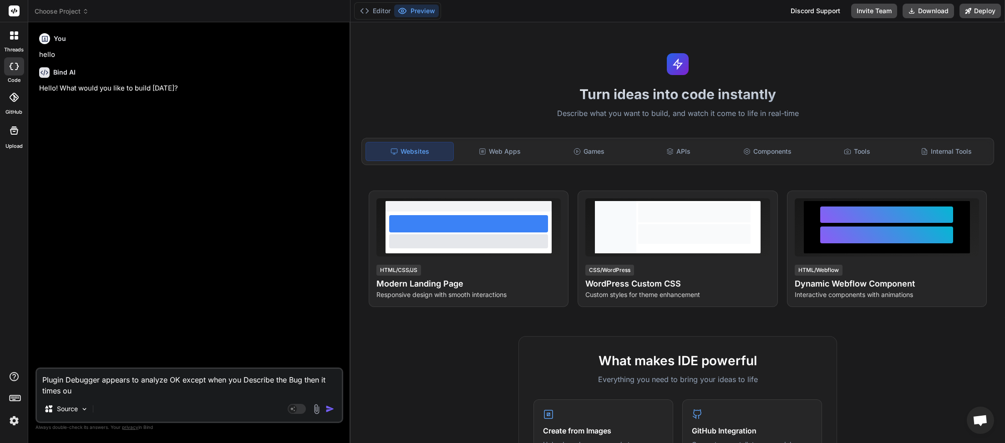
type textarea "Plugin Debugger appears to analyze OK except when you Describe the Bug then it …"
type textarea "x"
drag, startPoint x: 65, startPoint y: 388, endPoint x: 34, endPoint y: 376, distance: 33.1
click at [37, 376] on textarea "Plugin Debugger appears to analyze OK except when you Describe the Bug then it …" at bounding box center [189, 382] width 305 height 27
type textarea "x"
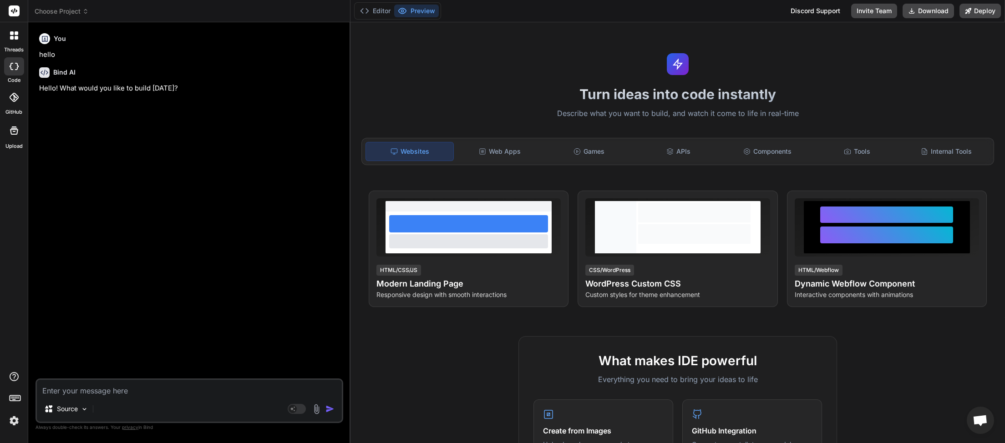
click at [81, 11] on span "Choose Project" at bounding box center [62, 11] width 54 height 9
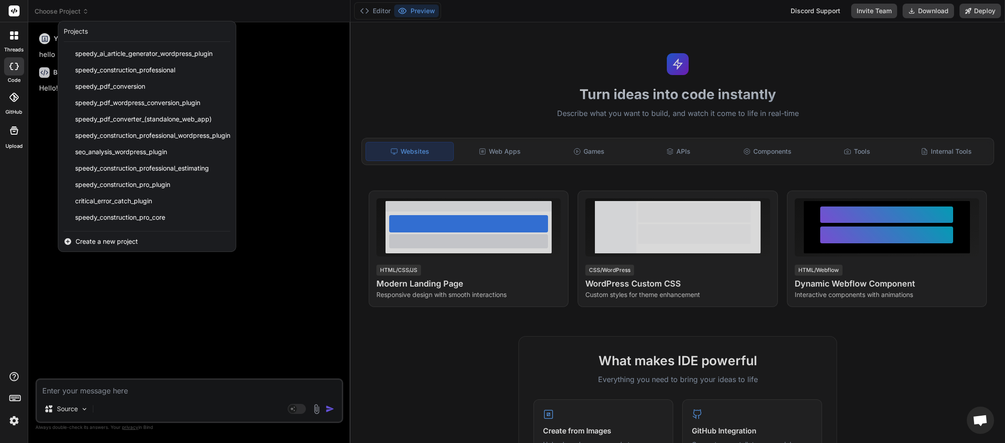
scroll to position [194, 0]
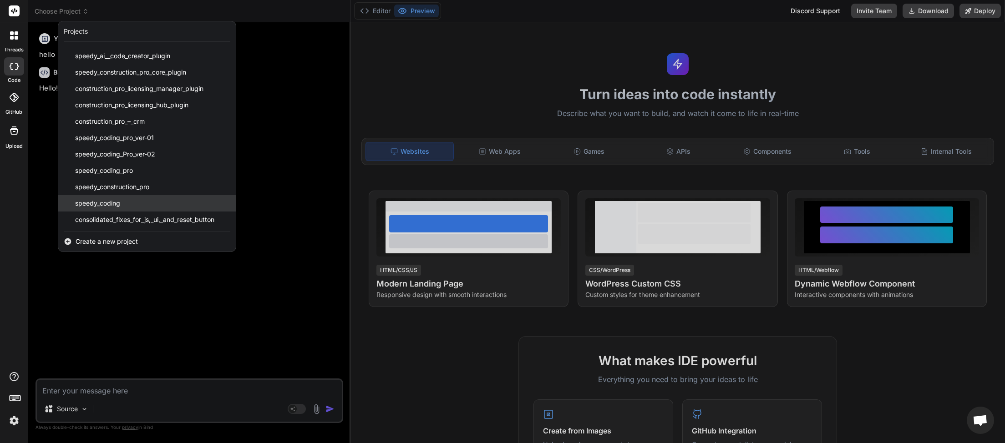
click at [109, 199] on span "speedy_coding" at bounding box center [97, 203] width 45 height 9
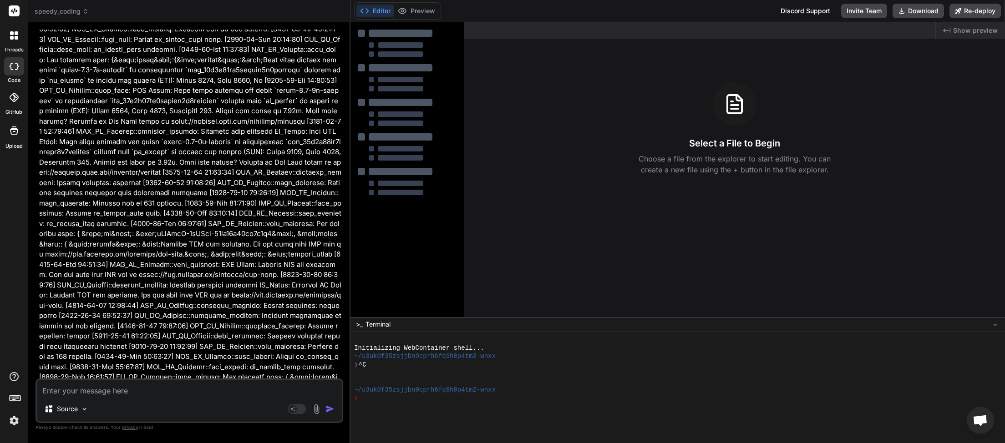
type textarea "x"
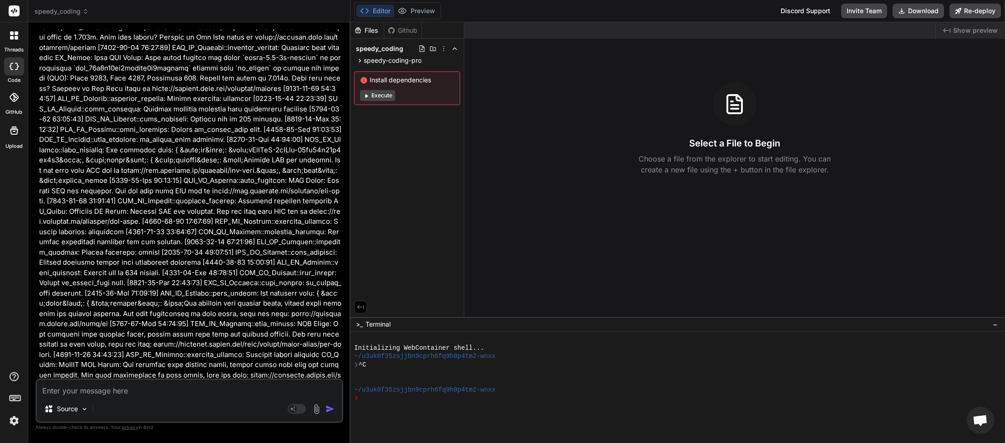
scroll to position [57410, 0]
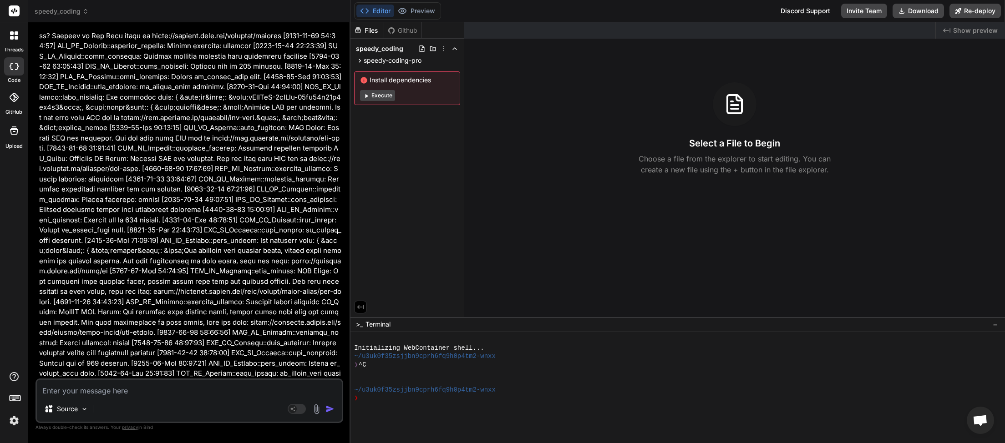
paste textarea "Plugin Debugger appears to analyze OK except when you Describe the Bug then it …"
type textarea "Plugin Debugger appears to analyze OK except when you Describe the Bug then it …"
type textarea "x"
type textarea "Plugin Debugger appears to analyze OK except when you Describe the Bug then it …"
click at [330, 412] on img "button" at bounding box center [329, 409] width 9 height 9
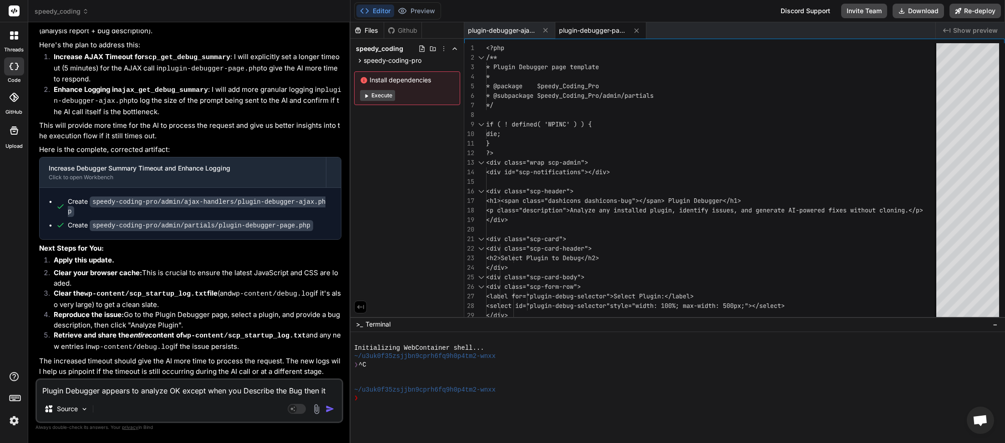
scroll to position [87612, 0]
click at [920, 10] on button "Download" at bounding box center [917, 11] width 51 height 15
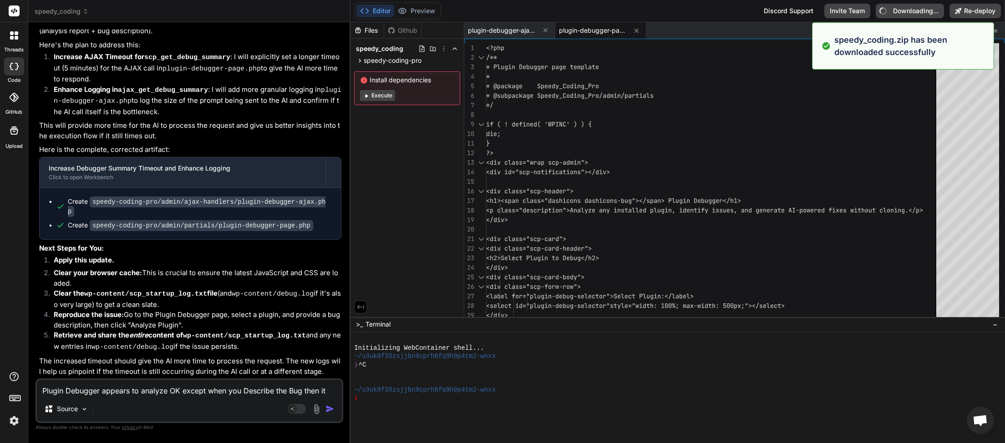
type textarea "x"
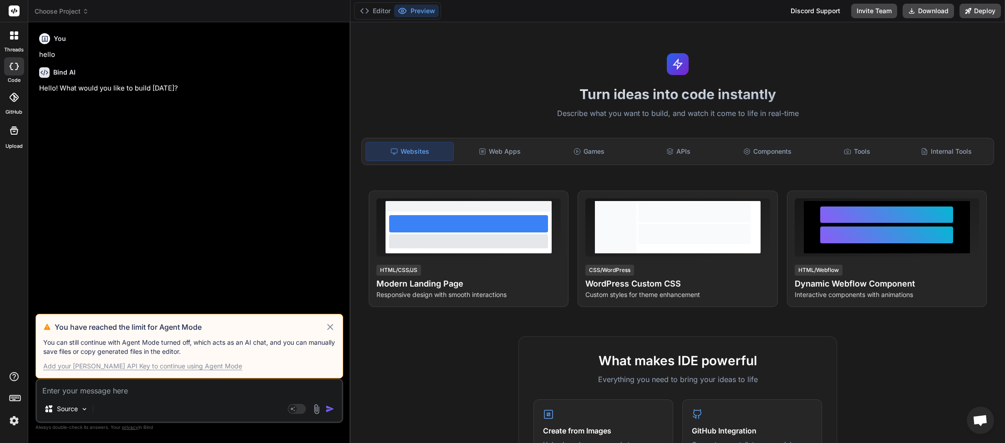
scroll to position [80, 0]
click at [328, 327] on icon at bounding box center [330, 327] width 10 height 11
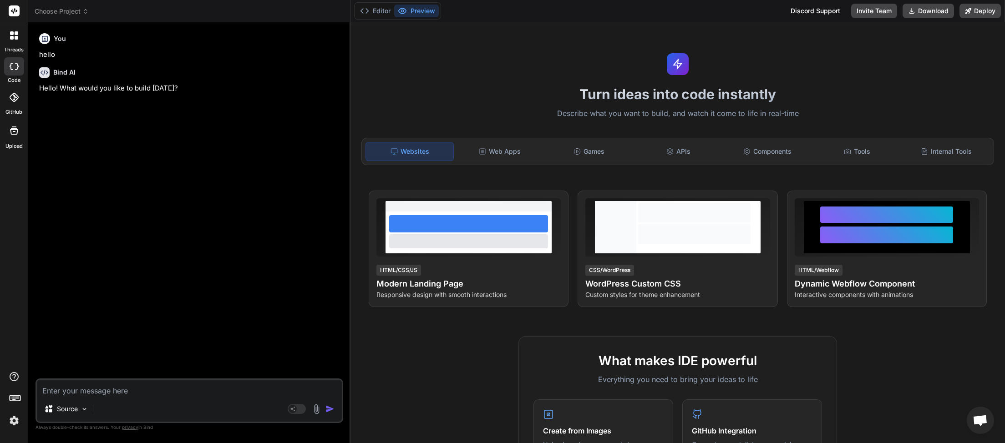
scroll to position [51, 0]
click at [81, 11] on span "Choose Project" at bounding box center [62, 11] width 54 height 9
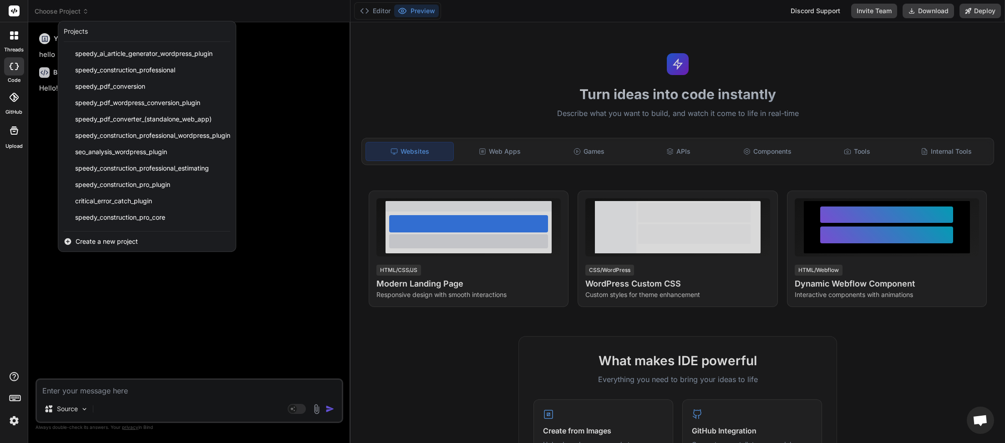
scroll to position [194, 0]
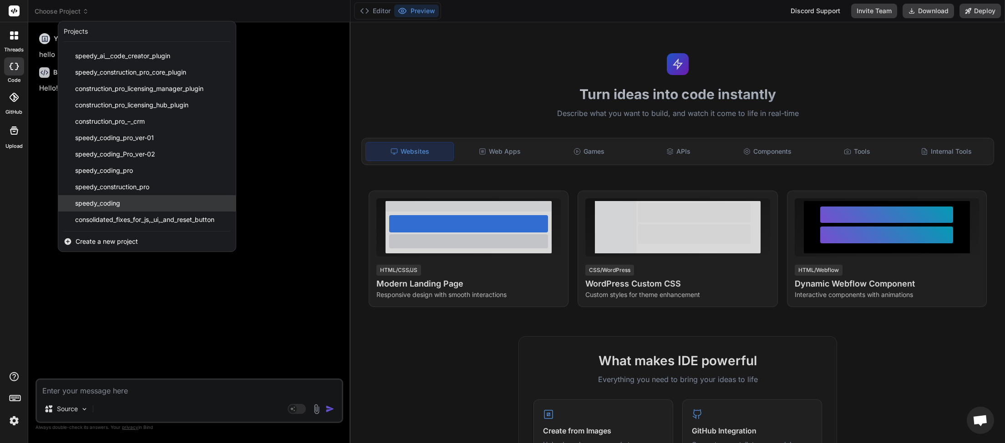
click at [112, 199] on span "speedy_coding" at bounding box center [97, 203] width 45 height 9
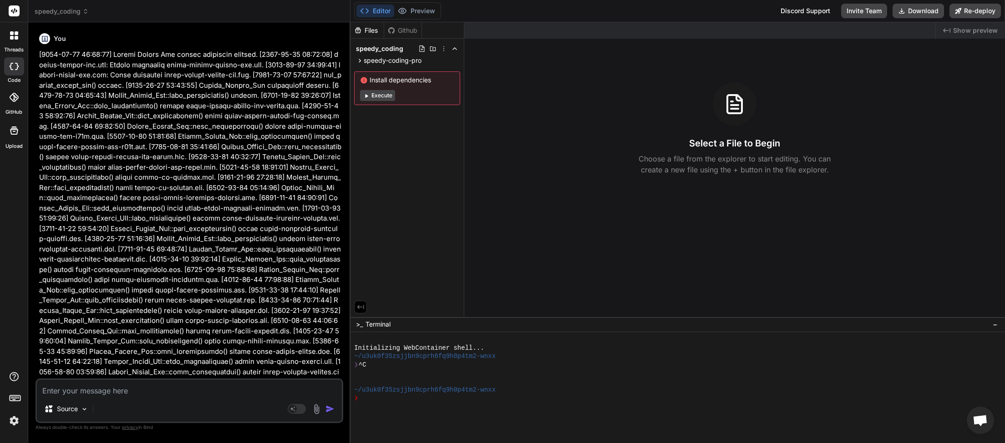
type textarea "x"
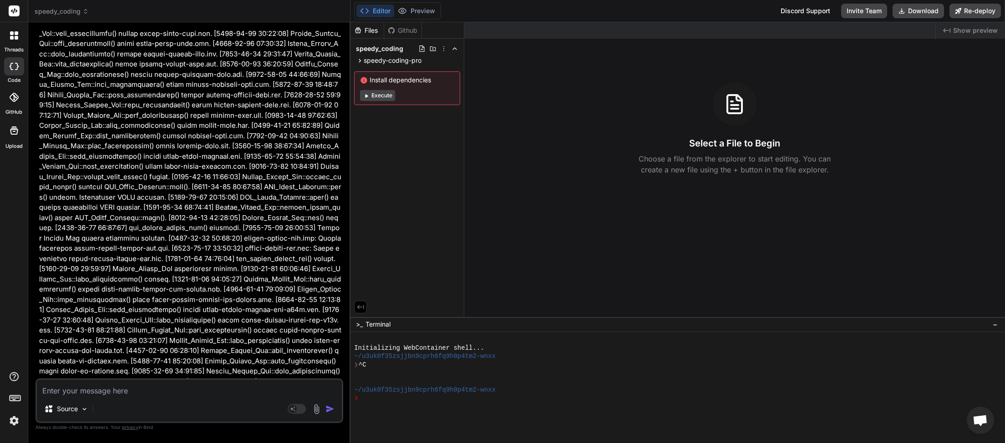
click at [120, 392] on textarea at bounding box center [189, 388] width 305 height 16
paste textarea "Error: Network error during plugin analysis. Server response: Request Timeout T…"
type textarea "Error: Network error during plugin analysis. Server response: Request Timeout T…"
type textarea "x"
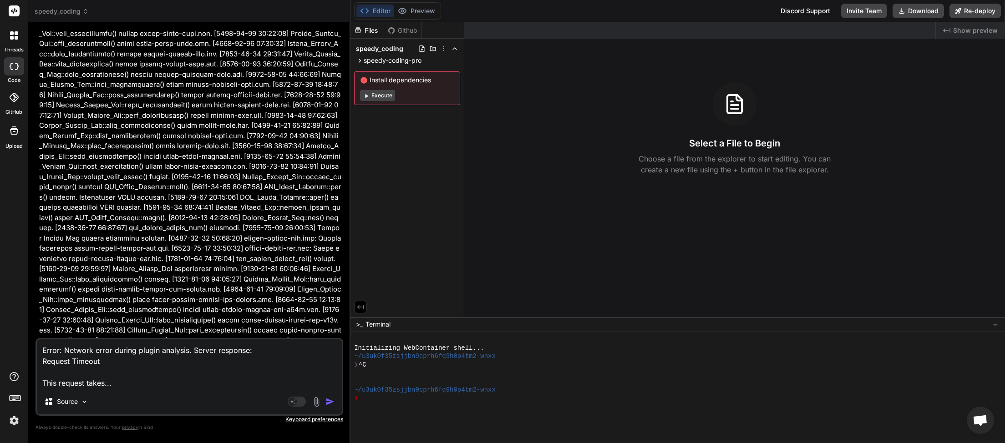
click at [161, 360] on textarea "Error: Network error during plugin analysis. Server response: Request Timeout T…" at bounding box center [189, 364] width 305 height 50
type textarea "Error: Network error during plugin analysis. Server response: Request Timeout T…"
type textarea "x"
type textarea "Error: Network error during plugin analysis. Server response: Request Timeout T…"
type textarea "x"
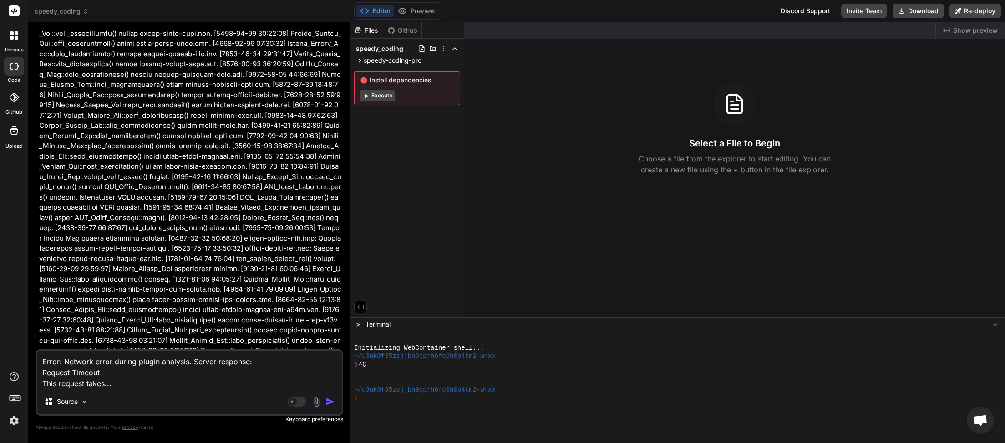
type textarea "Error: Network error during plugin analysis. Server response: Request Timeout T…"
type textarea "x"
type textarea "T Error: Network error during plugin analysis. Server response: Request Timeout…"
type textarea "x"
type textarea "Ti Error: Network error during plugin analysis. Server response: Request Timeou…"
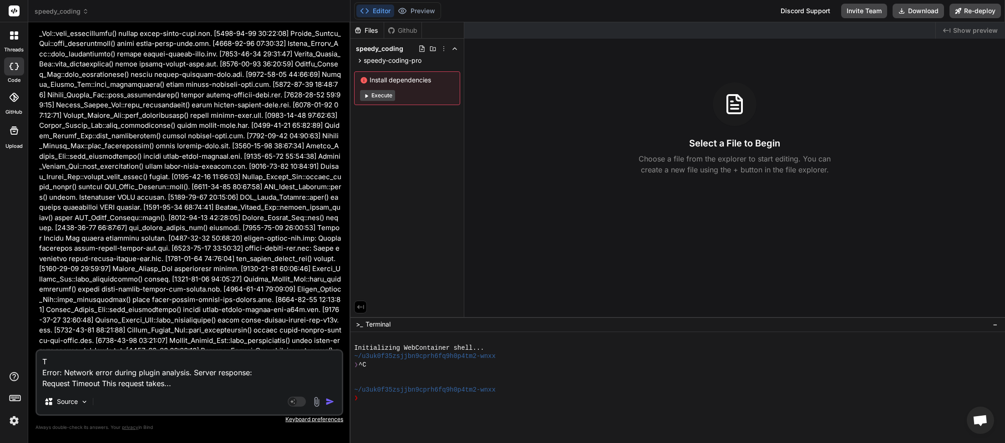
type textarea "x"
type textarea "[PERSON_NAME]: Network error during plugin analysis. Server response: Request T…"
type textarea "x"
type textarea "Time Error: Network error during plugin analysis. Server response: Request Time…"
type textarea "x"
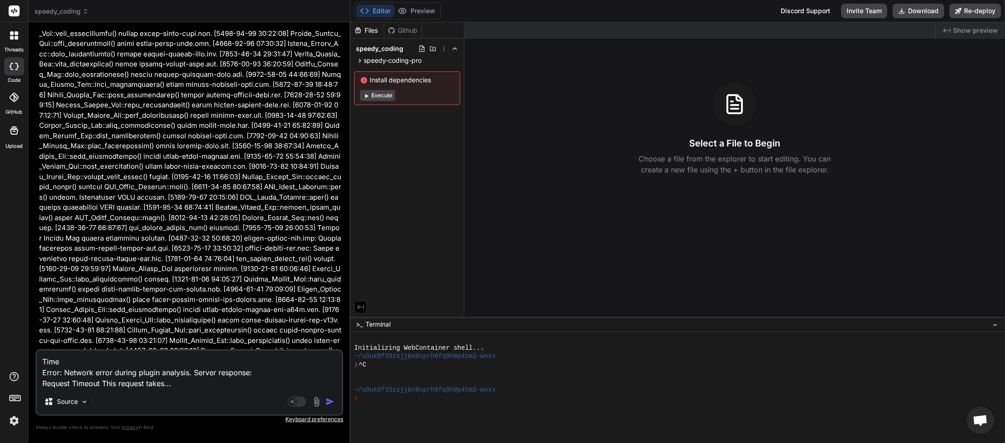
type textarea "Times Error: Network error during plugin analysis. Server response: Request Tim…"
type textarea "x"
type textarea "Times Error: Network error during plugin analysis. Server response: Request Tim…"
type textarea "x"
type textarea "Times o Error: Network error during plugin analysis. Server response: Request T…"
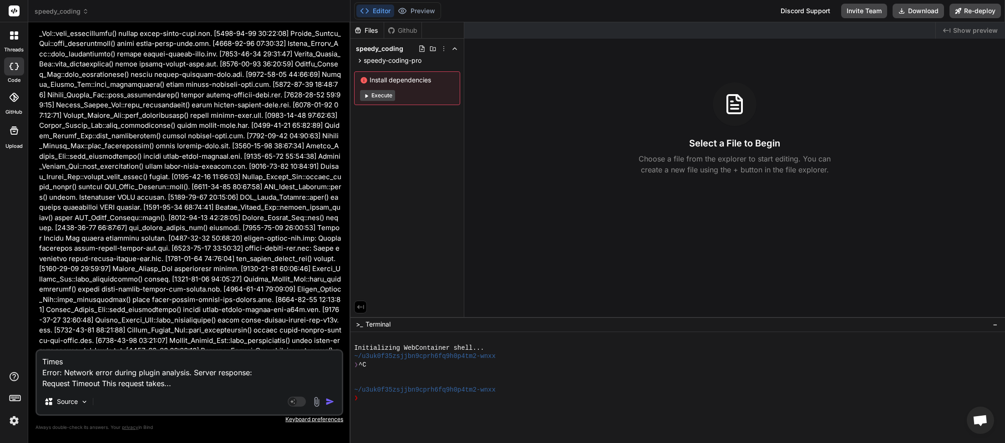
type textarea "x"
type textarea "Times ou Error: Network error during plugin analysis. Server response: Request …"
type textarea "x"
type textarea "Times out Error: Network error during plugin analysis. Server response: Request…"
type textarea "x"
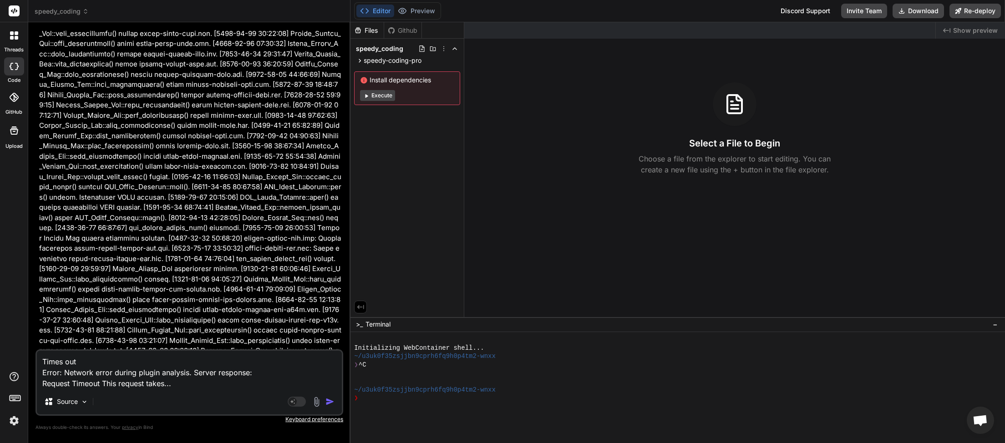
type textarea "Times out, Error: Network error during plugin analysis. Server response: Reques…"
type textarea "x"
type textarea "Times out, Error: Network error during plugin analysis. Server response: Reques…"
type textarea "x"
drag, startPoint x: 85, startPoint y: 363, endPoint x: 0, endPoint y: 377, distance: 86.2
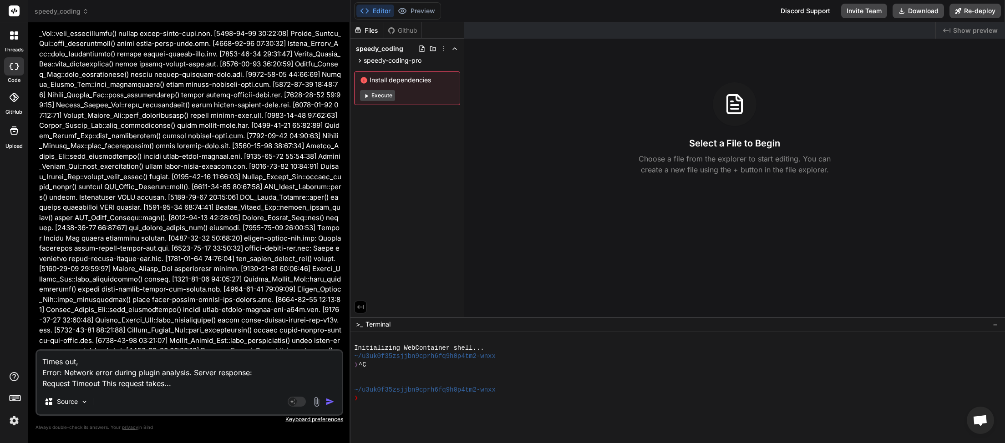
click at [37, 377] on textarea "Times out, Error: Network error during plugin analysis. Server response: Reques…" at bounding box center [189, 370] width 305 height 38
click at [184, 358] on textarea "Times out, Error: Network error during plugin analysis. Server response: Reques…" at bounding box center [189, 370] width 305 height 38
drag, startPoint x: 86, startPoint y: 362, endPoint x: 14, endPoint y: 355, distance: 72.7
click at [37, 355] on textarea "Times out, Error: Network error during plugin analysis. Server response: Reques…" at bounding box center [189, 370] width 305 height 38
type textarea "Error: Network error during plugin analysis. Server response: Request Timeout T…"
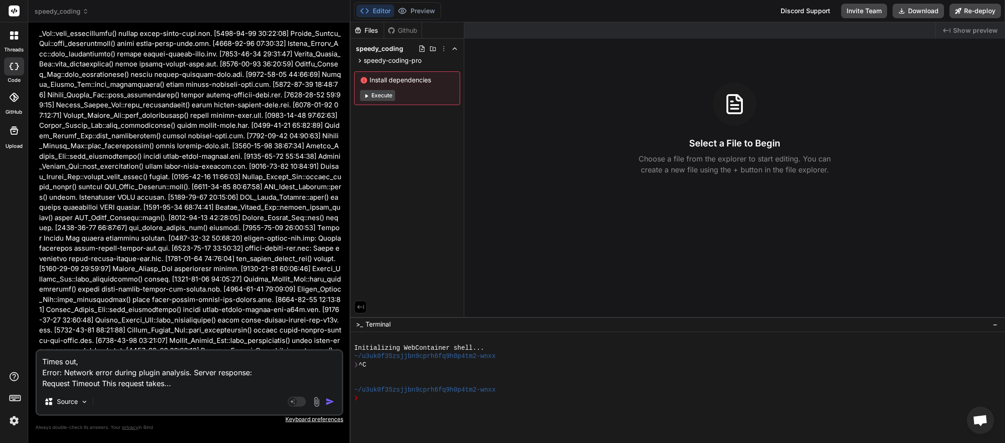
type textarea "x"
type textarea "Error: Network error during plugin analysis. Server response: Request Timeout T…"
type textarea "x"
type textarea "Error: Network error during plugin analysis. Server response: Request Timeout T…"
type textarea "x"
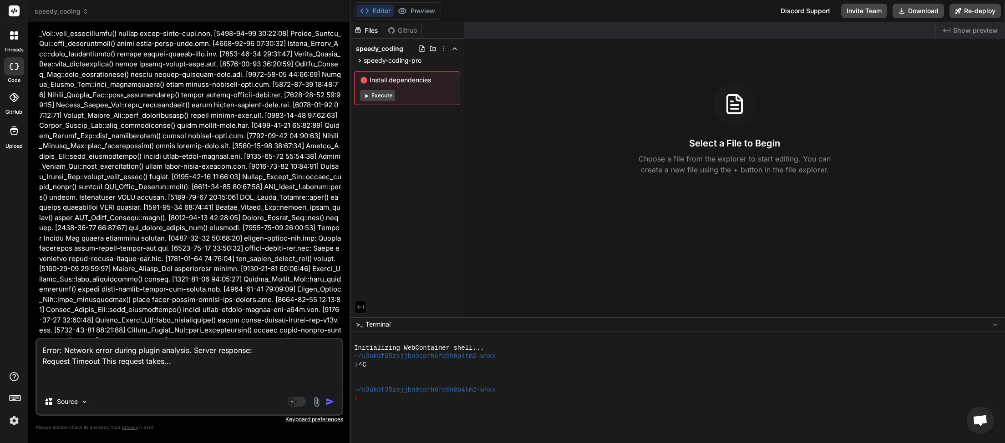
type textarea "Error: Network error during plugin analysis. Server response: Request Timeout T…"
type textarea "x"
type textarea "Error: Network error during plugin analysis. Server response: Request Timeout T…"
type textarea "x"
type textarea "Error: Network error during plugin analysis. Server response: Request Timeout T…"
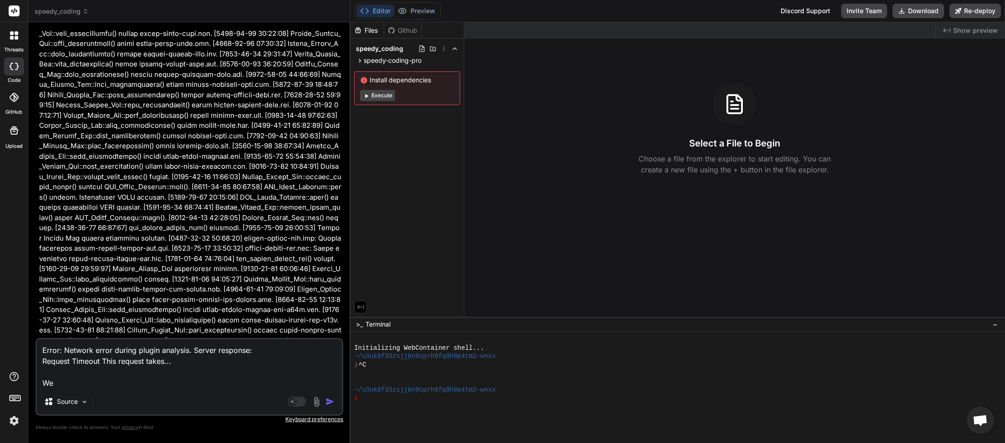
type textarea "x"
type textarea "Error: Network error during plugin analysis. Server response: Request Timeout T…"
type textarea "x"
type textarea "Error: Network error during plugin analysis. Server response: Request Timeout T…"
type textarea "x"
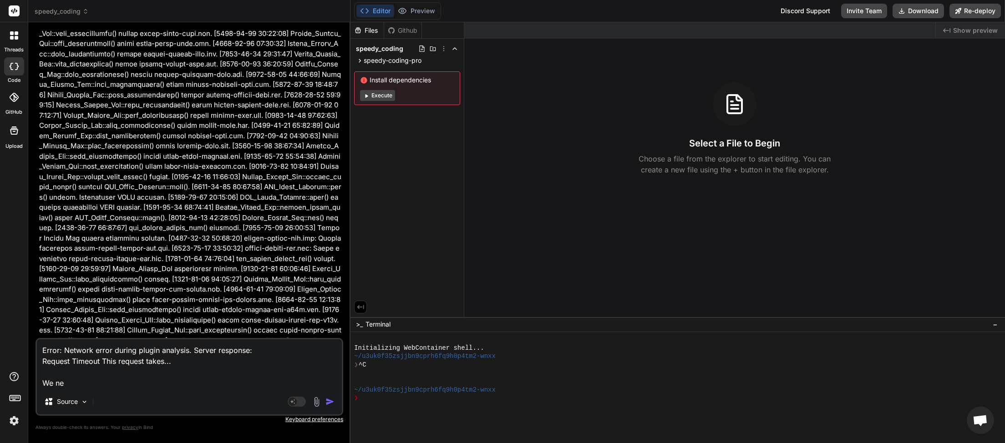
type textarea "Error: Network error during plugin analysis. Server response: Request Timeout T…"
type textarea "x"
type textarea "Error: Network error during plugin analysis. Server response: Request Timeout T…"
type textarea "x"
type textarea "Error: Network error during plugin analysis. Server response: Request Timeout T…"
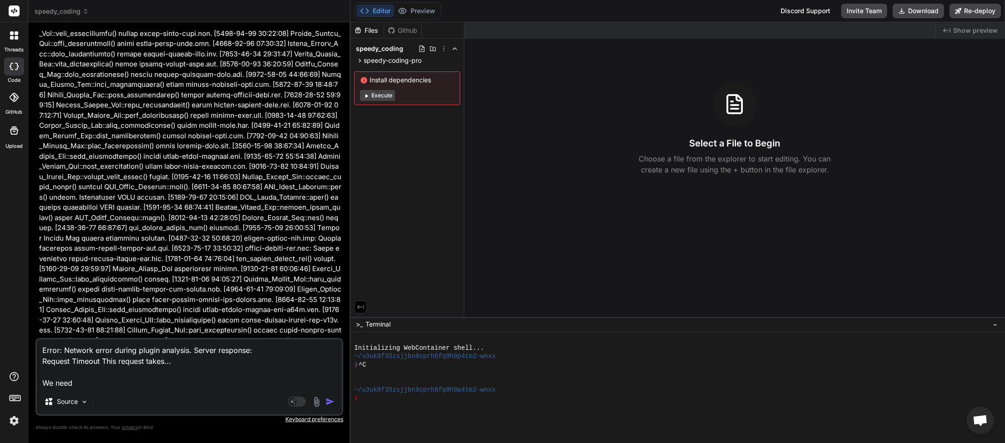
type textarea "x"
type textarea "Error: Network error during plugin analysis. Server response: Request Timeout T…"
type textarea "x"
type textarea "Error: Network error during plugin analysis. Server response: Request Timeout T…"
type textarea "x"
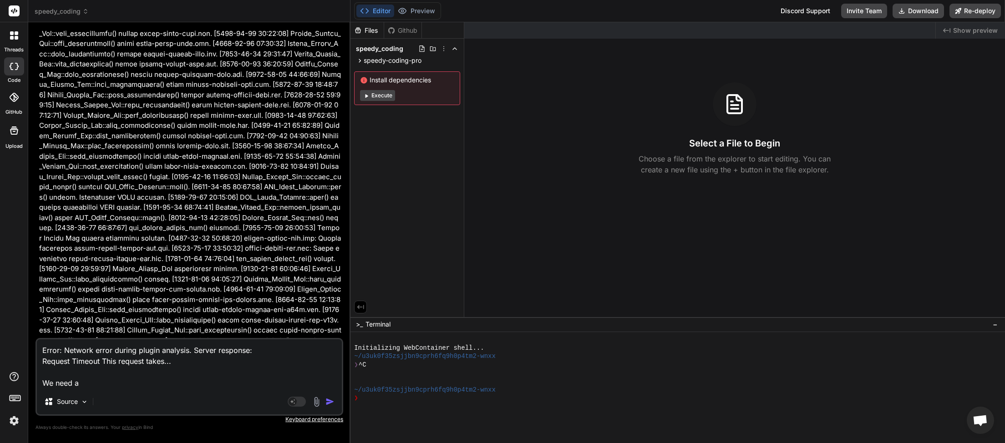
type textarea "Error: Network error during plugin analysis. Server response: Request Timeout T…"
type textarea "x"
type textarea "Error: Network error during plugin analysis. Server response: Request Timeout T…"
type textarea "x"
type textarea "Error: Network error during plugin analysis. Server response: Request Timeout T…"
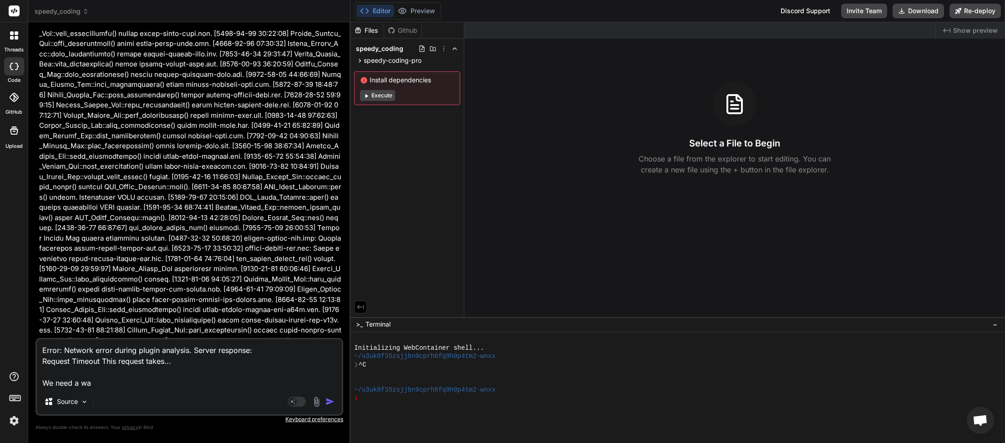
type textarea "x"
type textarea "Error: Network error during plugin analysis. Server response: Request Timeout T…"
type textarea "x"
type textarea "Error: Network error during plugin analysis. Server response: Request Timeout T…"
type textarea "x"
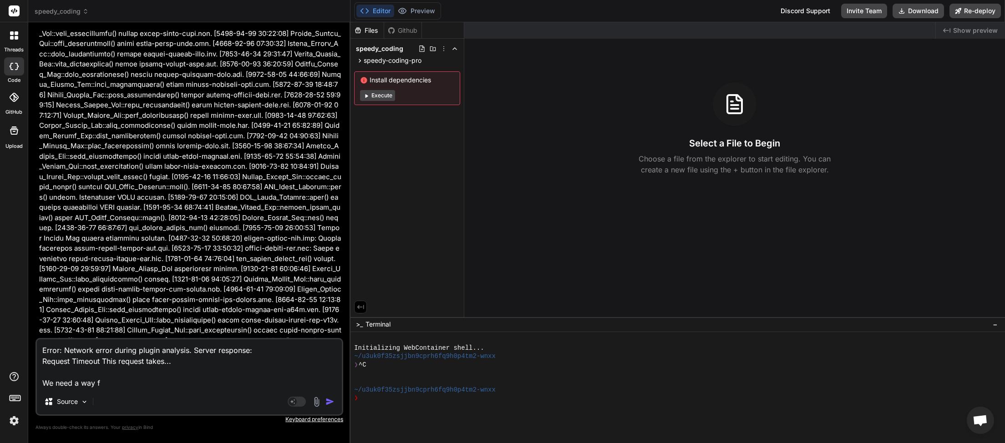
type textarea "Error: Network error during plugin analysis. Server response: Request Timeout T…"
type textarea "x"
type textarea "Error: Network error during plugin analysis. Server response: Request Timeout T…"
type textarea "x"
type textarea "Error: Network error during plugin analysis. Server response: Request Timeout T…"
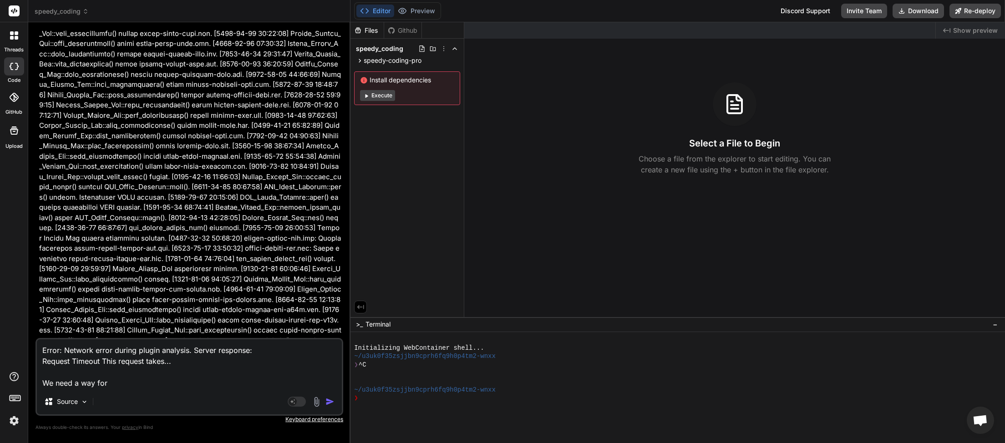
type textarea "x"
type textarea "Error: Network error during plugin analysis. Server response: Request Timeout T…"
type textarea "x"
type textarea "Error: Network error during plugin analysis. Server response: Request Timeout T…"
type textarea "x"
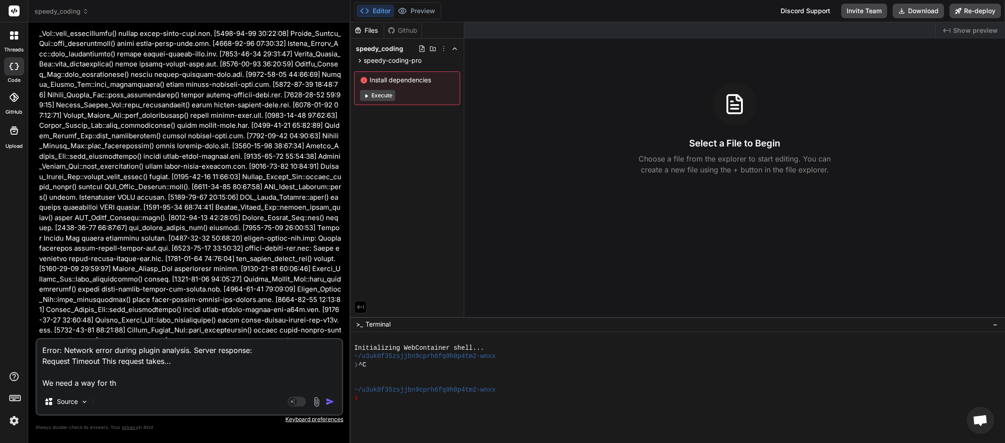
type textarea "Error: Network error during plugin analysis. Server response: Request Timeout T…"
type textarea "x"
type textarea "Error: Network error during plugin analysis. Server response: Request Timeout T…"
type textarea "x"
type textarea "Error: Network error during plugin analysis. Server response: Request Timeout T…"
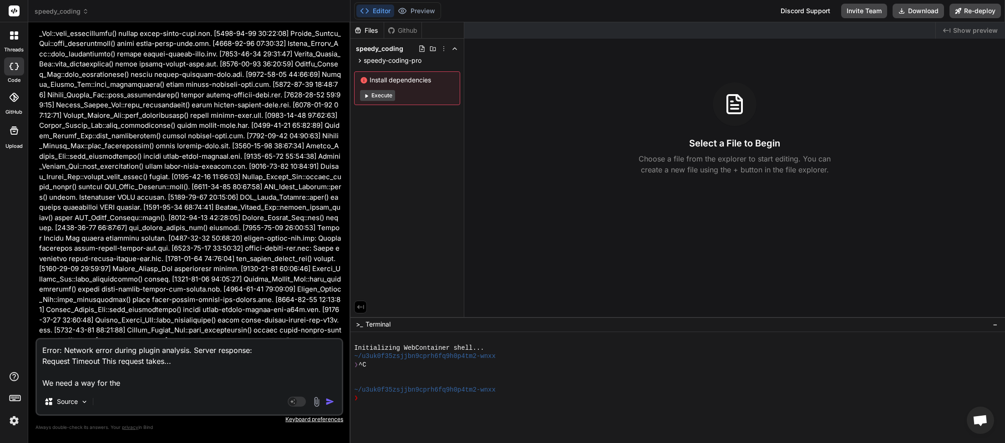
type textarea "x"
type textarea "Error: Network error during plugin analysis. Server response: Request Timeout T…"
type textarea "x"
type textarea "Error: Network error during plugin analysis. Server response: Request Timeout T…"
type textarea "x"
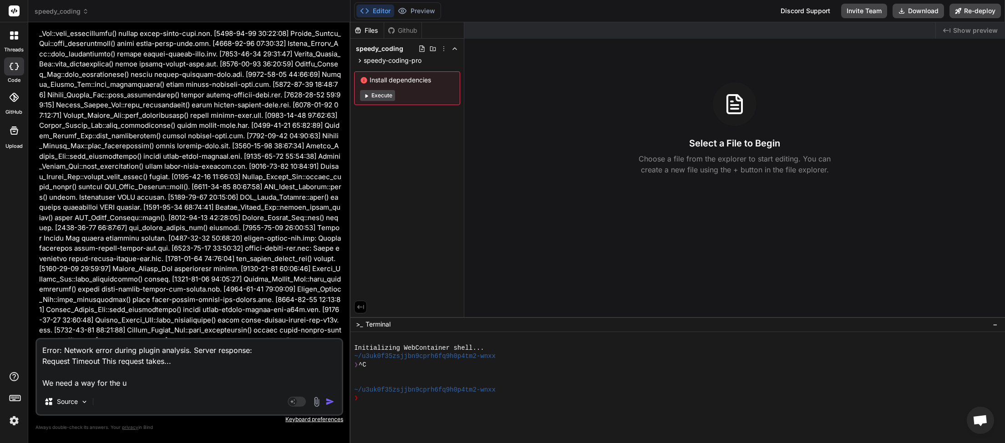
type textarea "Error: Network error during plugin analysis. Server response: Request Timeout T…"
type textarea "x"
type textarea "Error: Network error during plugin analysis. Server response: Request Timeout T…"
type textarea "x"
type textarea "Error: Network error during plugin analysis. Server response: Request Timeout T…"
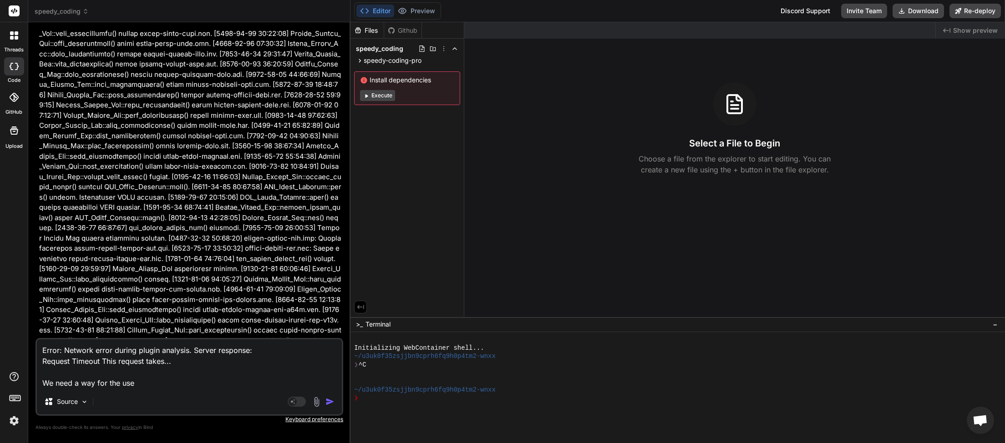
type textarea "x"
type textarea "Error: Network error during plugin analysis. Server response: Request Timeout T…"
type textarea "x"
type textarea "Error: Network error during plugin analysis. Server response: Request Timeout T…"
type textarea "x"
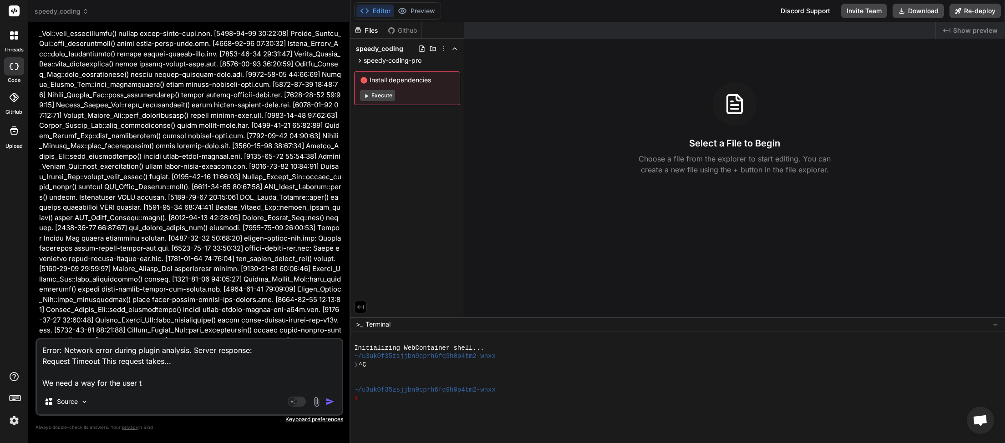
type textarea "Error: Network error during plugin analysis. Server response: Request Timeout T…"
type textarea "x"
type textarea "Error: Network error during plugin analysis. Server response: Request Timeout T…"
type textarea "x"
type textarea "Error: Network error during plugin analysis. Server response: Request Timeout T…"
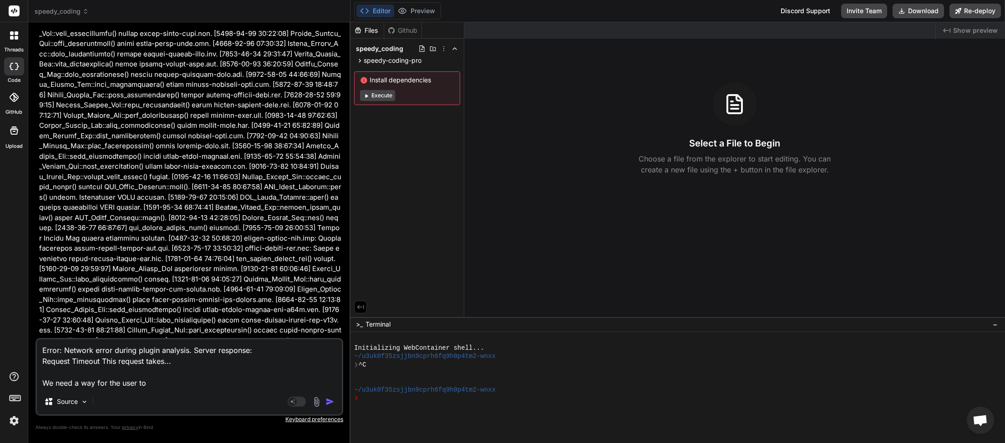
type textarea "x"
type textarea "Error: Network error during plugin analysis. Server response: Request Timeout T…"
type textarea "x"
type textarea "Error: Network error during plugin analysis. Server response: Request Timeout T…"
type textarea "x"
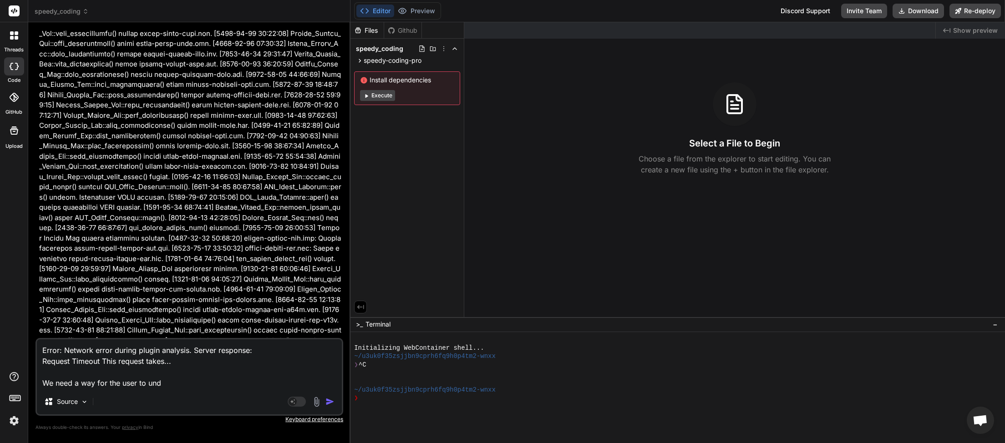
type textarea "Error: Network error during plugin analysis. Server response: Request Timeout T…"
type textarea "x"
type textarea "Error: Network error during plugin analysis. Server response: Request Timeout T…"
type textarea "x"
type textarea "Error: Network error during plugin analysis. Server response: Request Timeout T…"
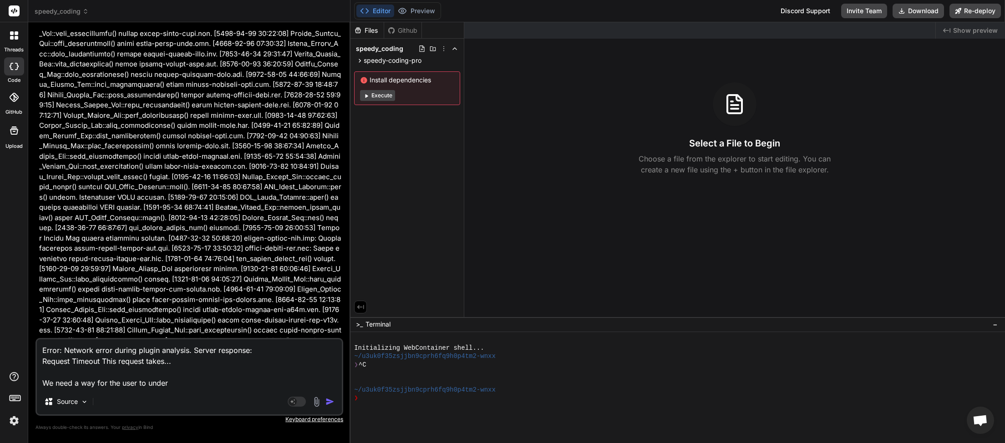
type textarea "x"
type textarea "Error: Network error during plugin analysis. Server response: Request Timeout T…"
type textarea "x"
type textarea "Error: Network error during plugin analysis. Server response: Request Timeout T…"
type textarea "x"
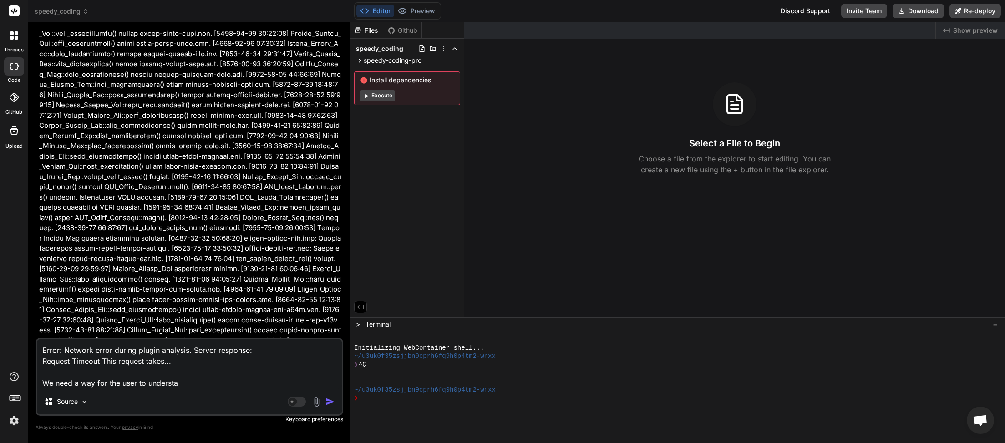
type textarea "Error: Network error during plugin analysis. Server response: Request Timeout T…"
type textarea "x"
type textarea "Error: Network error during plugin analysis. Server response: Request Timeout T…"
type textarea "x"
type textarea "Error: Network error during plugin analysis. Server response: Request Timeout T…"
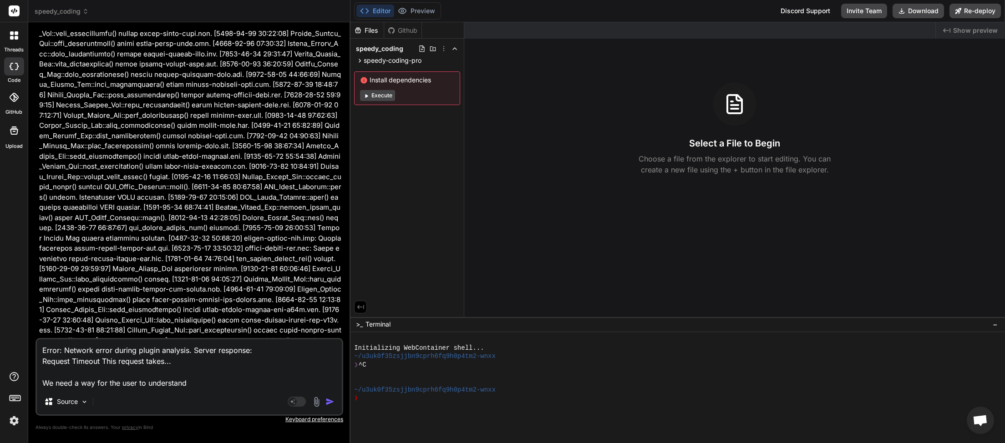
type textarea "x"
type textarea "Error: Network error during plugin analysis. Server response: Request Timeout T…"
type textarea "x"
type textarea "Error: Network error during plugin analysis. Server response: Request Timeout T…"
type textarea "x"
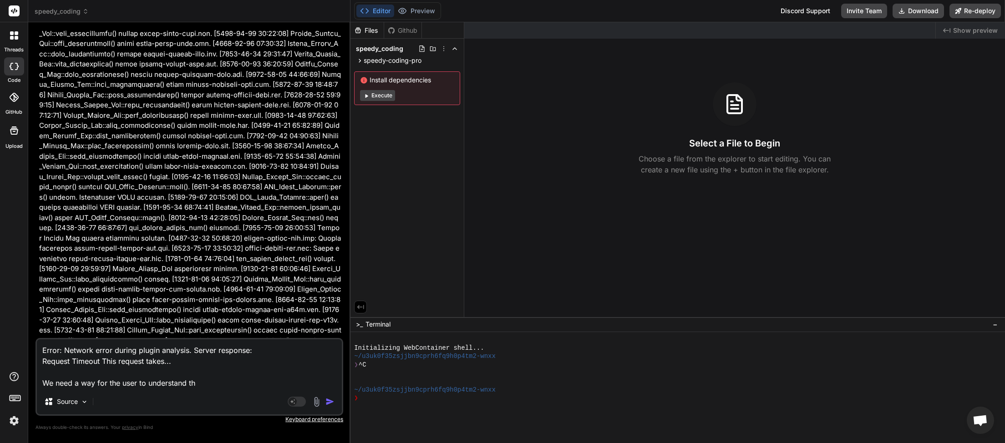
type textarea "Error: Network error during plugin analysis. Server response: Request Timeout T…"
type textarea "x"
type textarea "Error: Network error during plugin analysis. Server response: Request Timeout T…"
type textarea "x"
type textarea "Error: Network error during plugin analysis. Server response: Request Timeout T…"
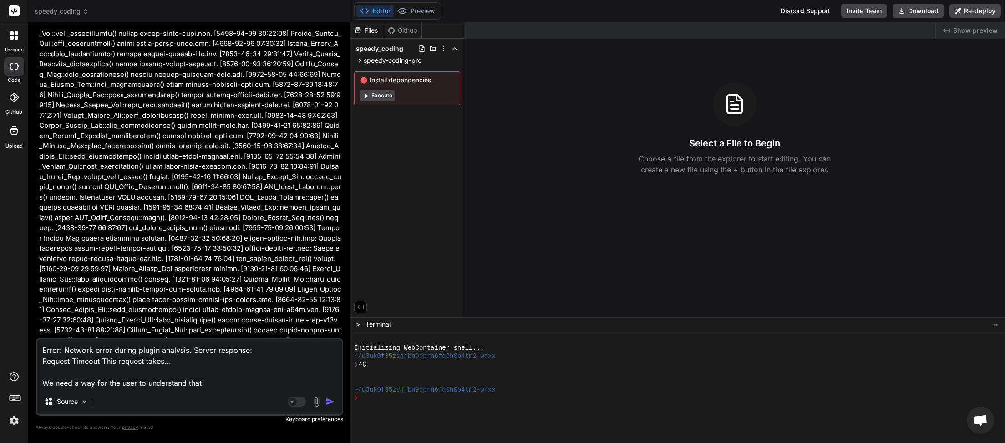
type textarea "x"
type textarea "Error: Network error during plugin analysis. Server response: Request Timeout T…"
type textarea "x"
type textarea "Error: Network error during plugin analysis. Server response: Request Timeout T…"
type textarea "x"
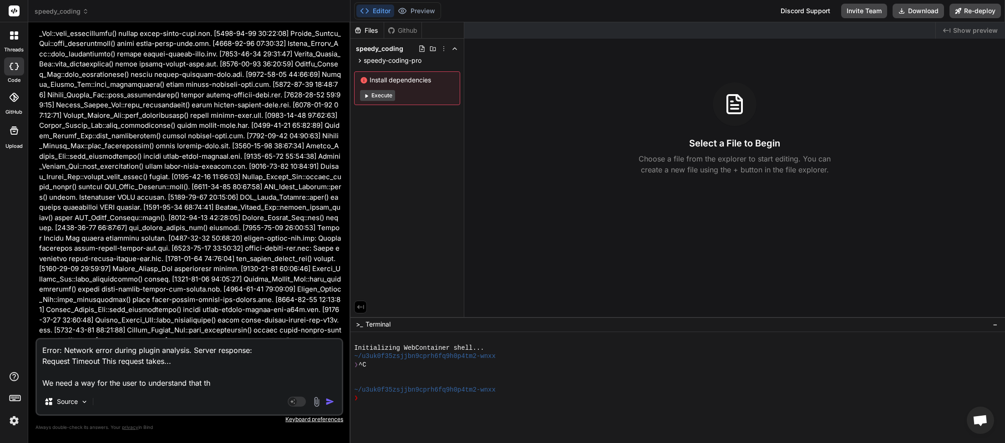
type textarea "Error: Network error during plugin analysis. Server response: Request Timeout T…"
type textarea "x"
type textarea "Error: Network error during plugin analysis. Server response: Request Timeout T…"
type textarea "x"
type textarea "Error: Network error during plugin analysis. Server response: Request Timeout T…"
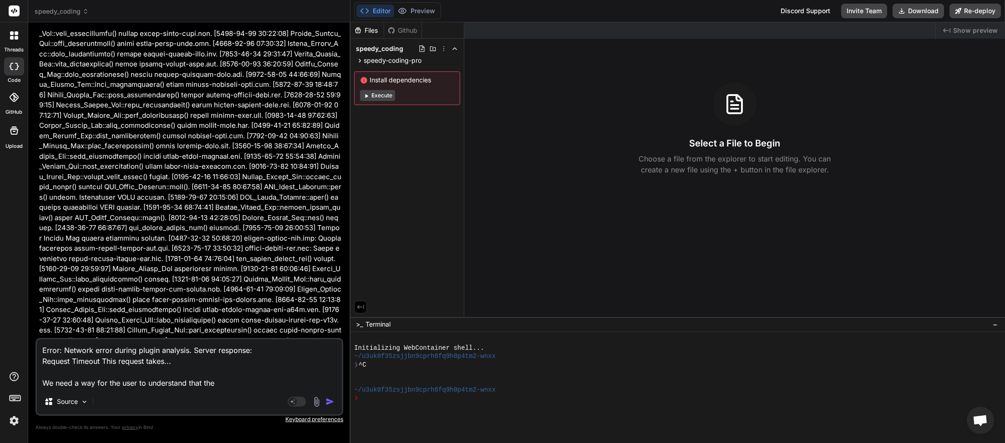
type textarea "x"
type textarea "Error: Network error during plugin analysis. Server response: Request Timeout T…"
type textarea "x"
type textarea "Error: Network error during plugin analysis. Server response: Request Timeout T…"
type textarea "x"
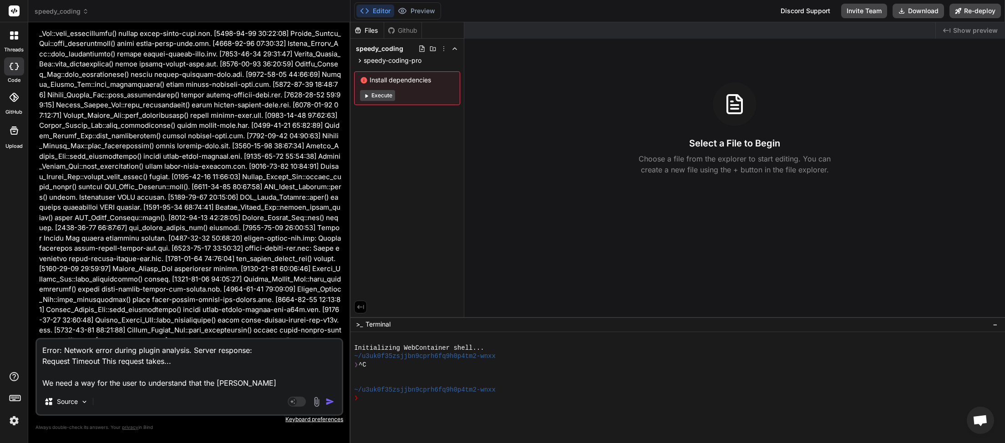
type textarea "Error: Network error during plugin analysis. Server response: Request Timeout T…"
type textarea "x"
type textarea "Error: Network error during plugin analysis. Server response: Request Timeout T…"
type textarea "x"
type textarea "Error: Network error during plugin analysis. Server response: Request Timeout T…"
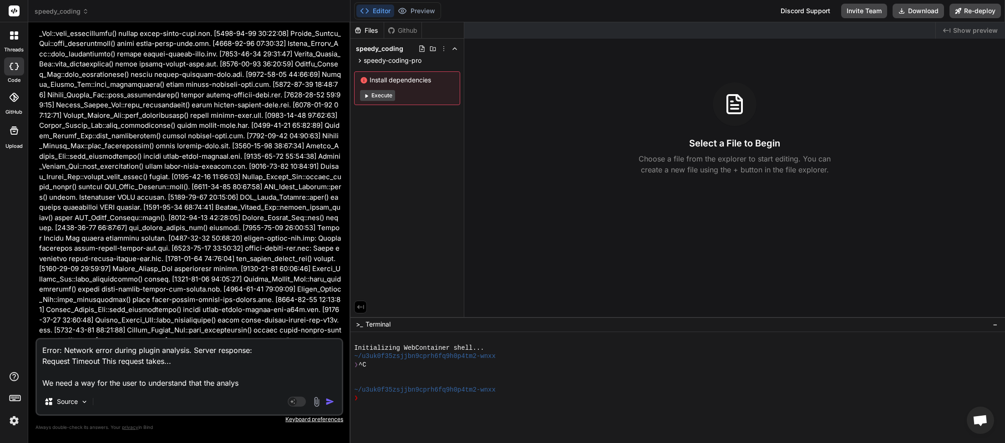
type textarea "x"
type textarea "Error: Network error during plugin analysis. Server response: Request Timeout T…"
type textarea "x"
type textarea "Error: Network error during plugin analysis. Server response: Request Timeout T…"
type textarea "x"
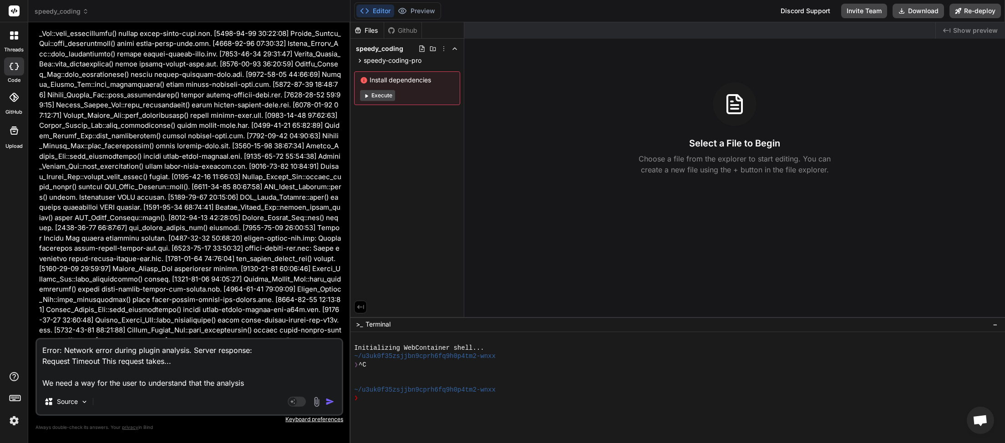
type textarea "Error: Network error during plugin analysis. Server response: Request Timeout T…"
type textarea "x"
type textarea "Error: Network error during plugin analysis. Server response: Request Timeout T…"
type textarea "x"
type textarea "Error: Network error during plugin analysis. Server response: Request Timeout T…"
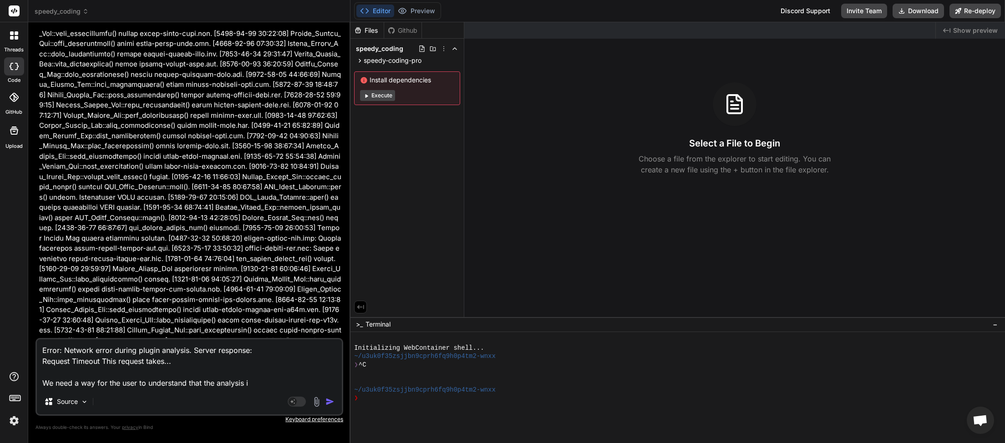
type textarea "x"
type textarea "Error: Network error during plugin analysis. Server response: Request Timeout T…"
type textarea "x"
type textarea "Error: Network error during plugin analysis. Server response: Request Timeout T…"
type textarea "x"
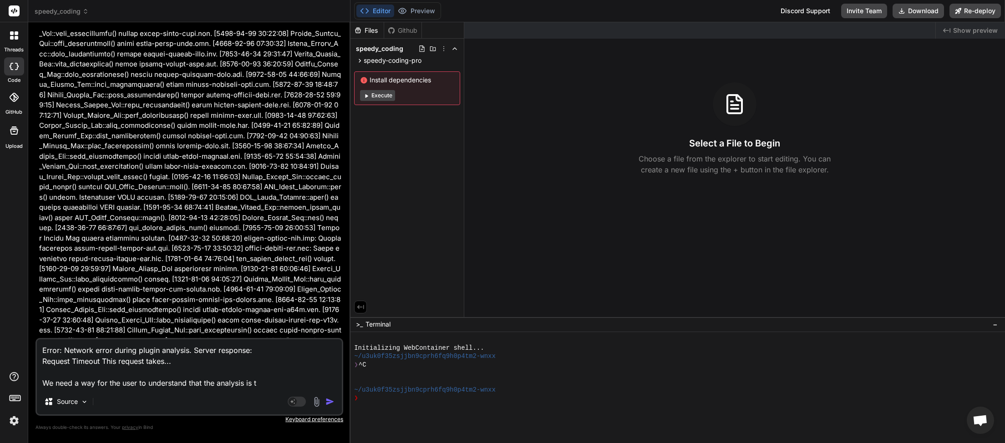
type textarea "Error: Network error during plugin analysis. Server response: Request Timeout T…"
type textarea "x"
type textarea "Error: Network error during plugin analysis. Server response: Request Timeout T…"
type textarea "x"
type textarea "Error: Network error during plugin analysis. Server response: Request Timeout T…"
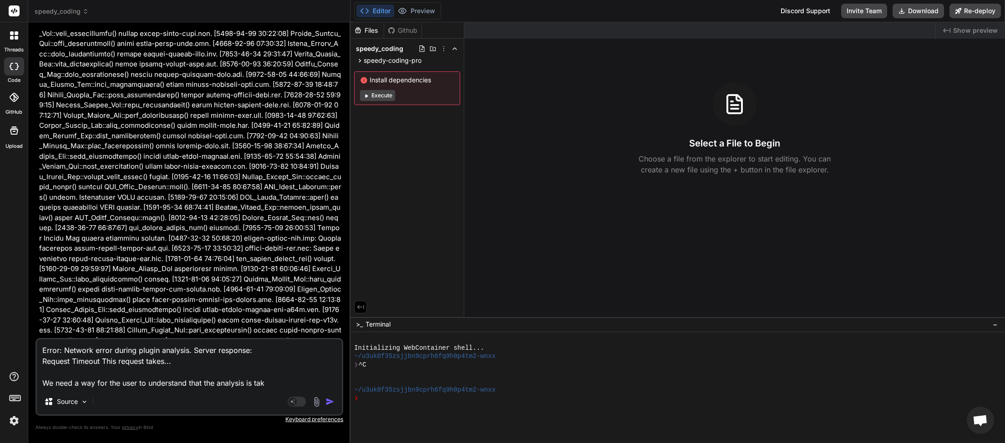
type textarea "x"
type textarea "Error: Network error during plugin analysis. Server response: Request Timeout T…"
type textarea "x"
type textarea "Error: Network error during plugin analysis. Server response: Request Timeout T…"
type textarea "x"
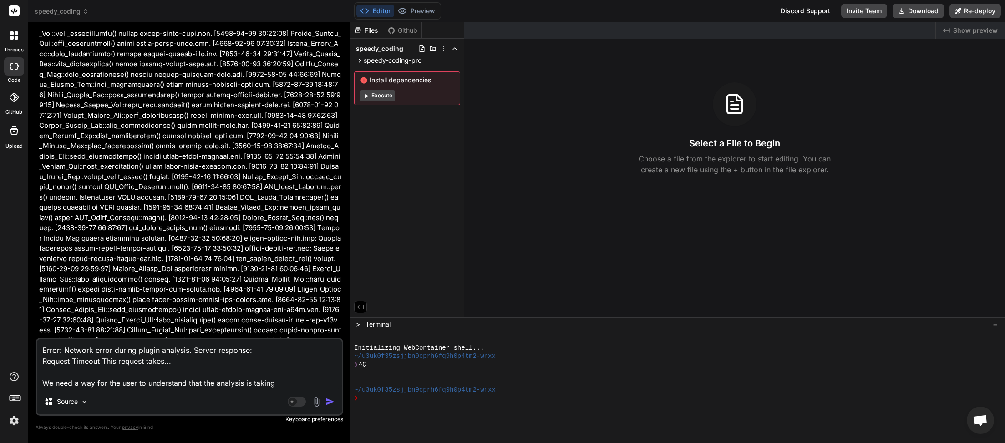
type textarea "Error: Network error during plugin analysis. Server response: Request Timeout T…"
type textarea "x"
type textarea "Error: Network error during plugin analysis. Server response: Request Timeout T…"
type textarea "x"
type textarea "Error: Network error during plugin analysis. Server response: Request Timeout T…"
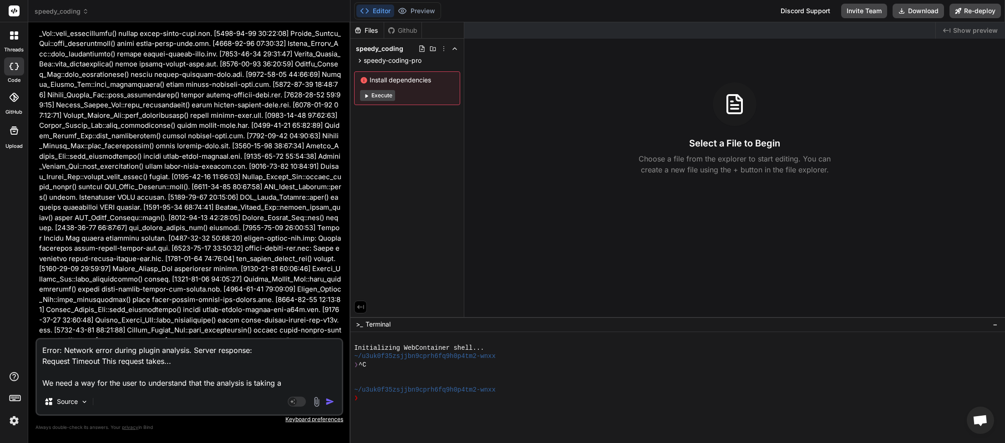
type textarea "x"
type textarea "Error: Network error during plugin analysis. Server response: Request Timeout T…"
type textarea "x"
type textarea "Error: Network error during plugin analysis. Server response: Request Timeout T…"
type textarea "x"
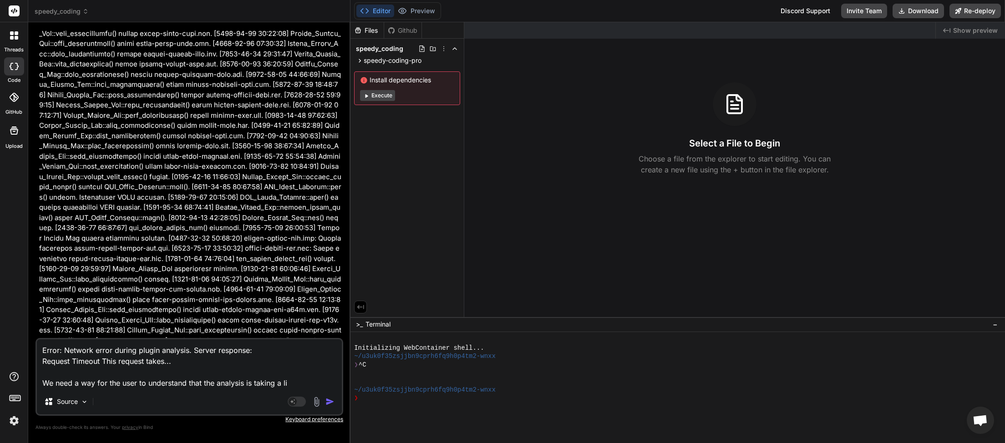
type textarea "Error: Network error during plugin analysis. Server response: Request Timeout T…"
type textarea "x"
type textarea "Error: Network error during plugin analysis. Server response: Request Timeout T…"
type textarea "x"
type textarea "Error: Network error during plugin analysis. Server response: Request Timeout T…"
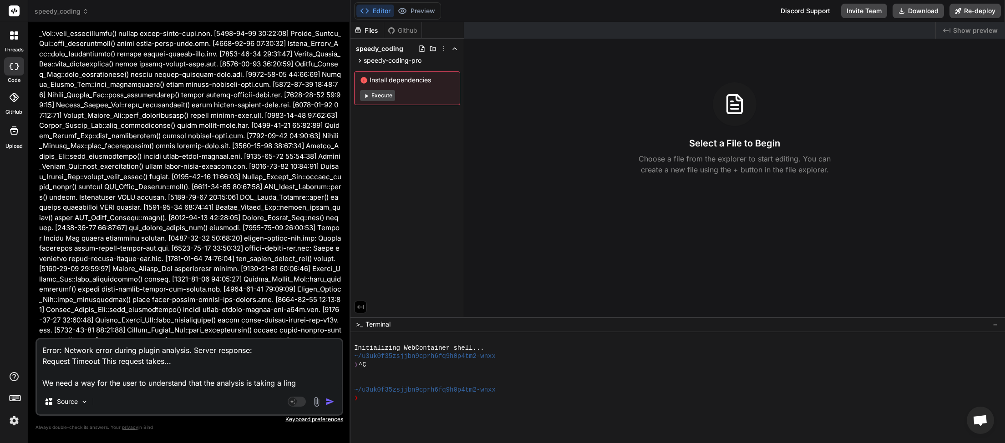
type textarea "x"
type textarea "Error: Network error during plugin analysis. Server response: Request Timeout T…"
type textarea "x"
type textarea "Error: Network error during plugin analysis. Server response: Request Timeout T…"
type textarea "x"
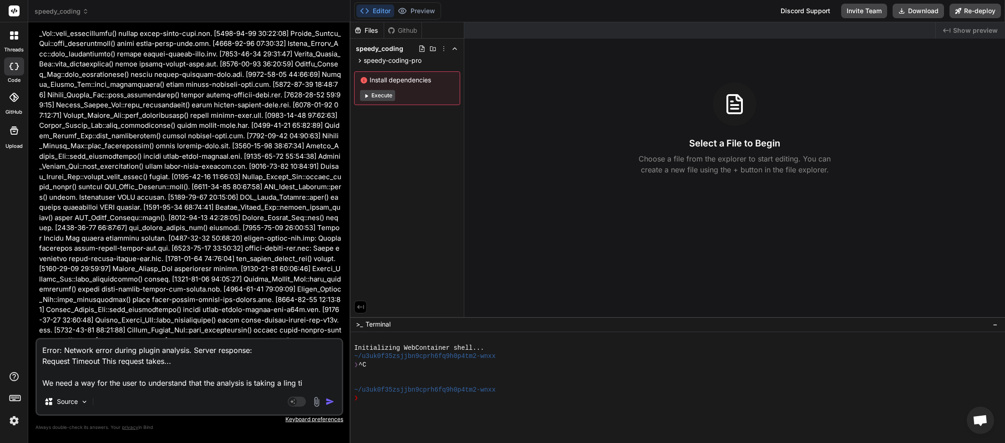
type textarea "Error: Network error during plugin analysis. Server response: Request Timeout T…"
type textarea "x"
type textarea "Error: Network error during plugin analysis. Server response: Request Timeout T…"
click at [77, 383] on textarea "Error: Network error during plugin analysis. Server response: Request Timeout T…" at bounding box center [189, 364] width 305 height 50
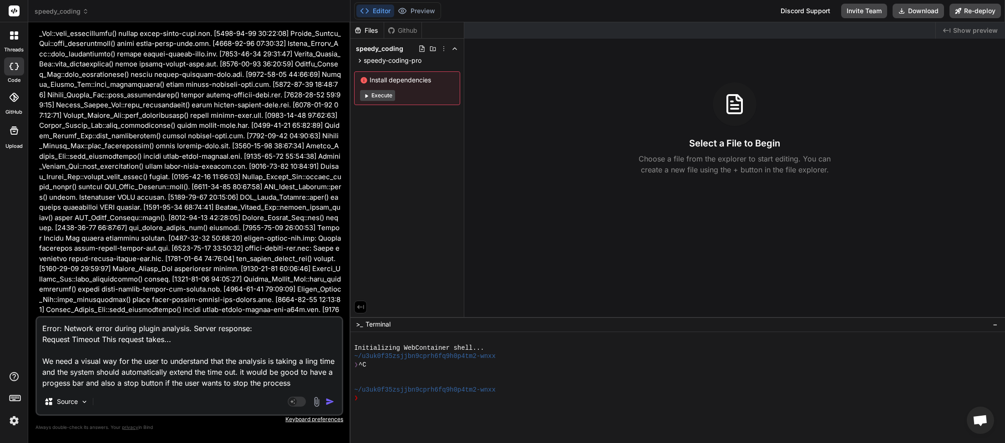
click at [303, 383] on textarea "Error: Network error during plugin analysis. Server response: Request Timeout T…" at bounding box center [189, 353] width 305 height 71
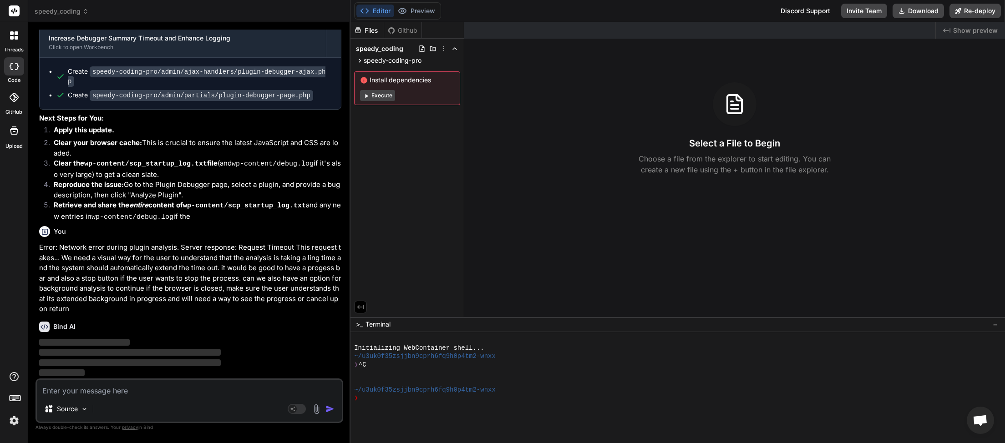
scroll to position [73151, 0]
click at [115, 389] on textarea at bounding box center [189, 388] width 305 height 16
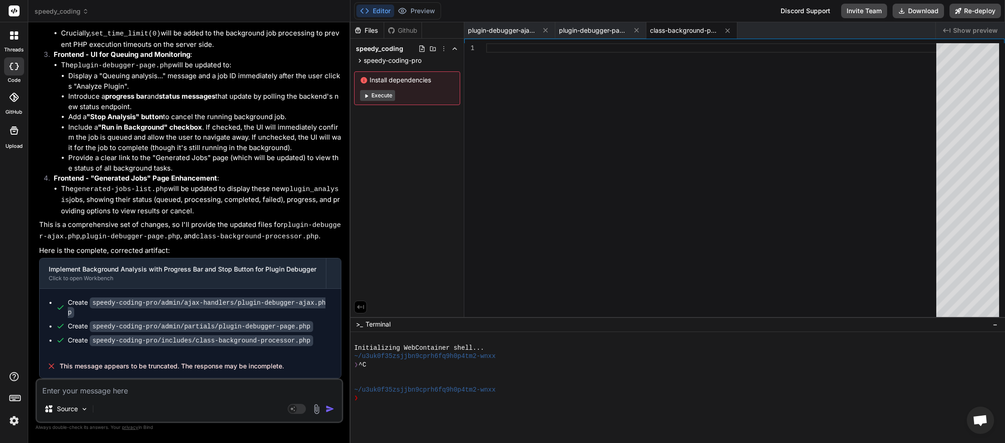
scroll to position [73661, 0]
drag, startPoint x: 278, startPoint y: 368, endPoint x: 61, endPoint y: 371, distance: 217.1
click at [61, 371] on div "This message appears to be truncated. The response may be incomplete." at bounding box center [190, 366] width 301 height 24
copy span "This message appears to be truncated. The response may be incomplete."
paste textarea "This message appears to be truncated. The response may be incomplete."
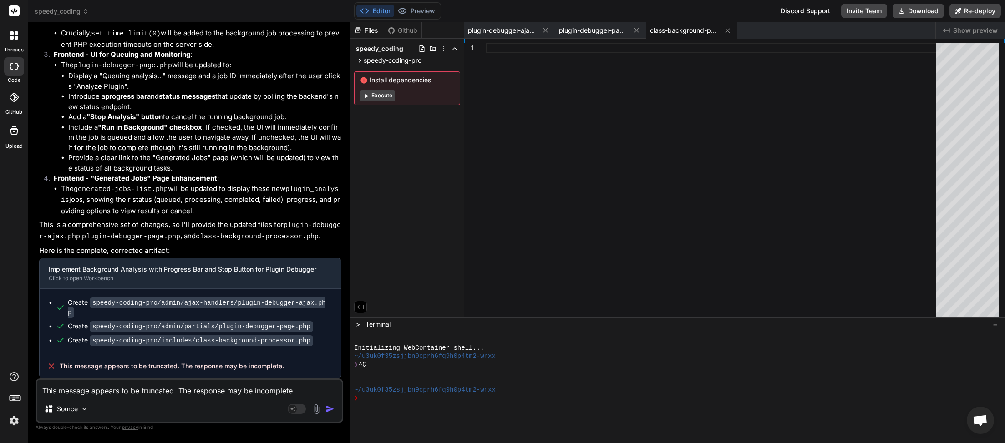
click at [327, 410] on img "button" at bounding box center [329, 409] width 9 height 9
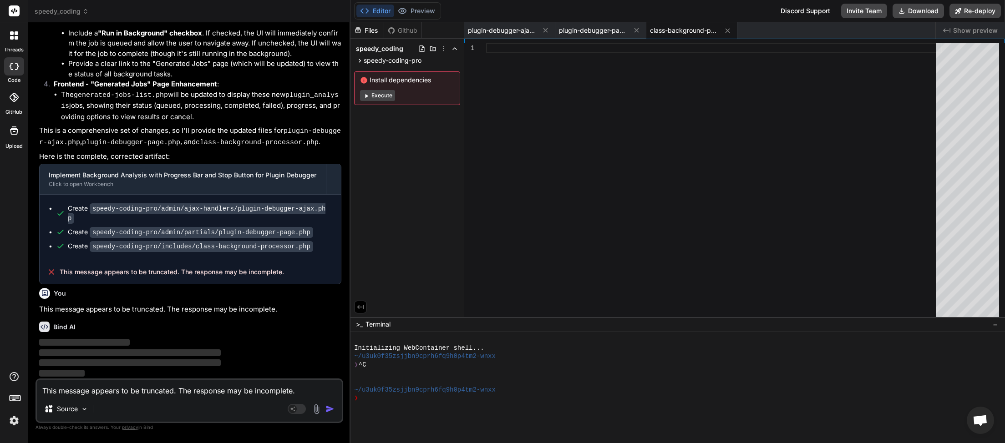
scroll to position [73756, 0]
click at [150, 388] on textarea "This message appears to be truncated. The response may be incomplete." at bounding box center [189, 388] width 305 height 16
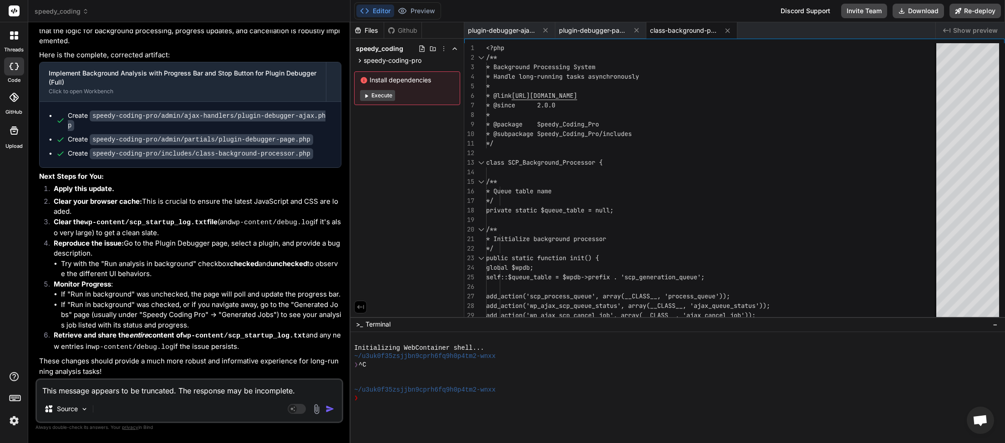
scroll to position [74101, 0]
click at [906, 14] on button "Download" at bounding box center [917, 11] width 51 height 15
click at [120, 388] on textarea "This message appears to be truncated. The response may be incomplete." at bounding box center [189, 388] width 305 height 16
paste textarea "Failed to queue job: Failed to queue analysis job: Failed to add job to queue: …"
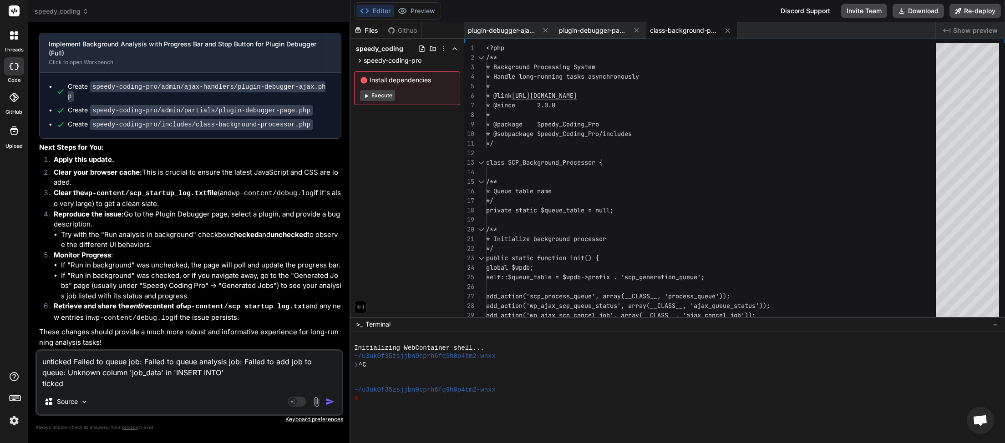
paste textarea "Failed to queue job: Failed to queue analysis job: Failed to add job to queue: …"
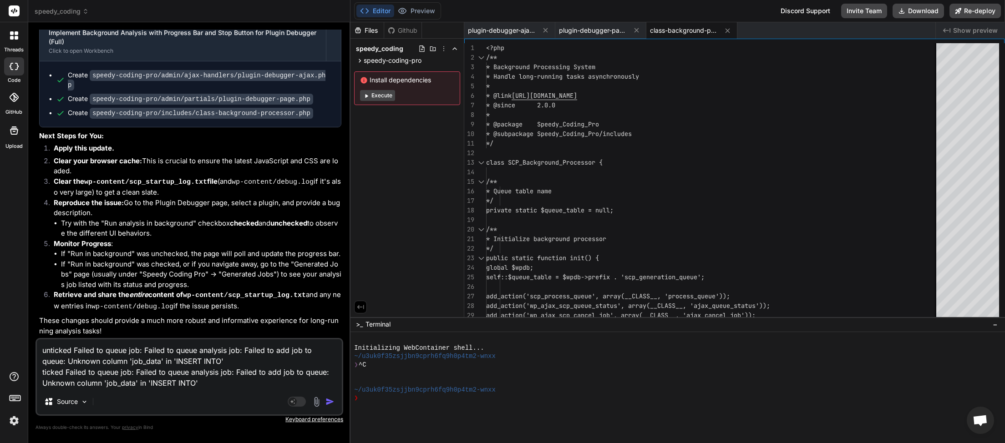
click at [328, 400] on img "button" at bounding box center [329, 401] width 9 height 9
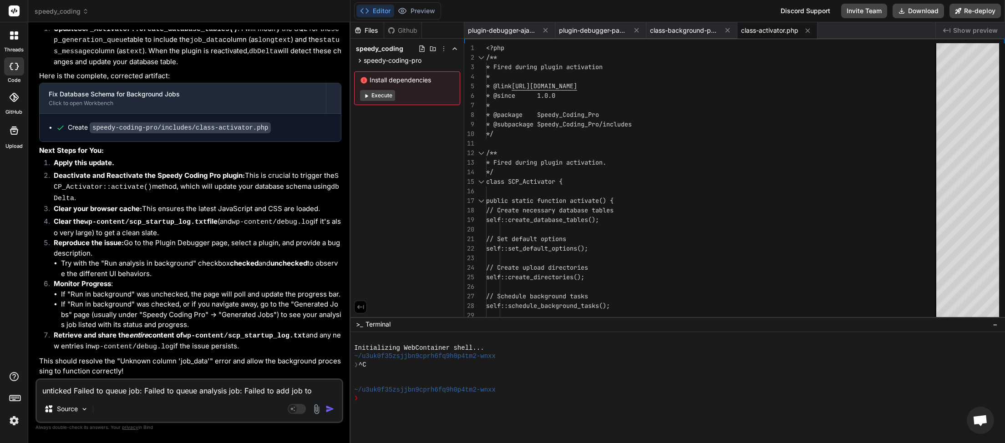
scroll to position [74616, 0]
click at [910, 14] on button "Download" at bounding box center [917, 11] width 51 height 15
paste textarea "Failed to queue job: Failed to queue analysis job: Failed to add job to queue: …"
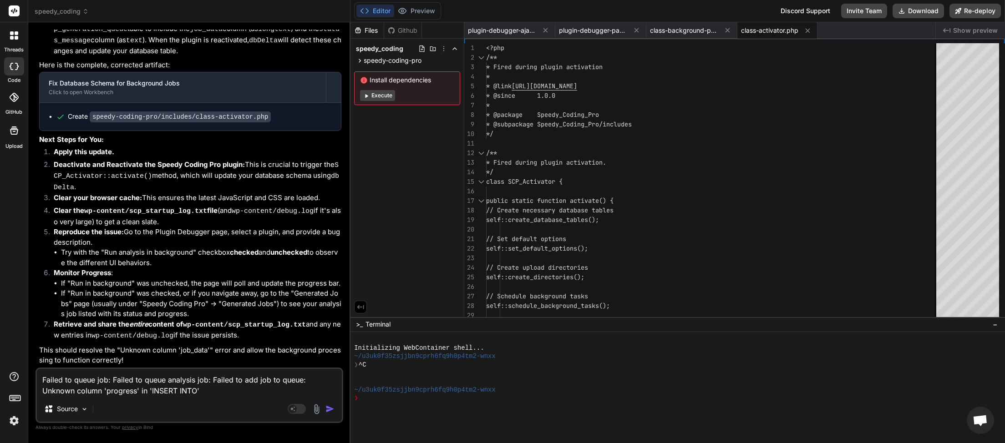
scroll to position [74627, 0]
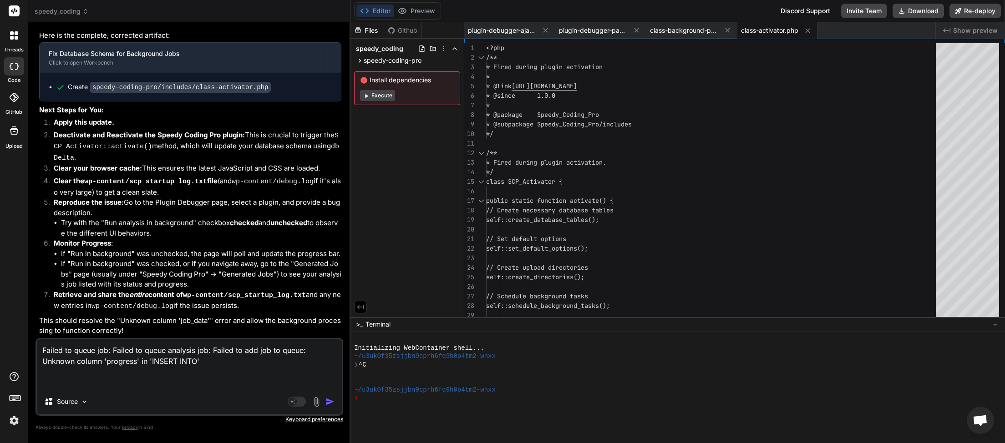
paste textarea "[[DATE] 04:45:23 UTC] WordPress database error Unknown column &#039;progress&#0…"
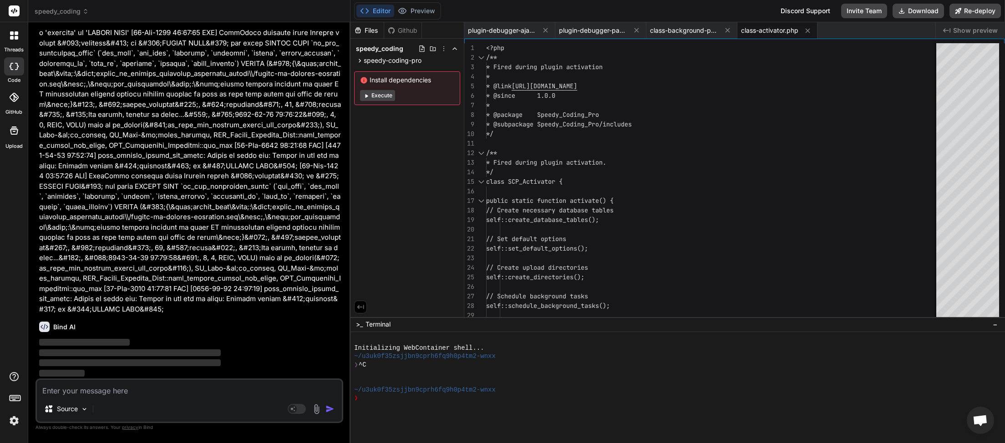
scroll to position [74997, 0]
click at [152, 390] on textarea at bounding box center [189, 388] width 305 height 16
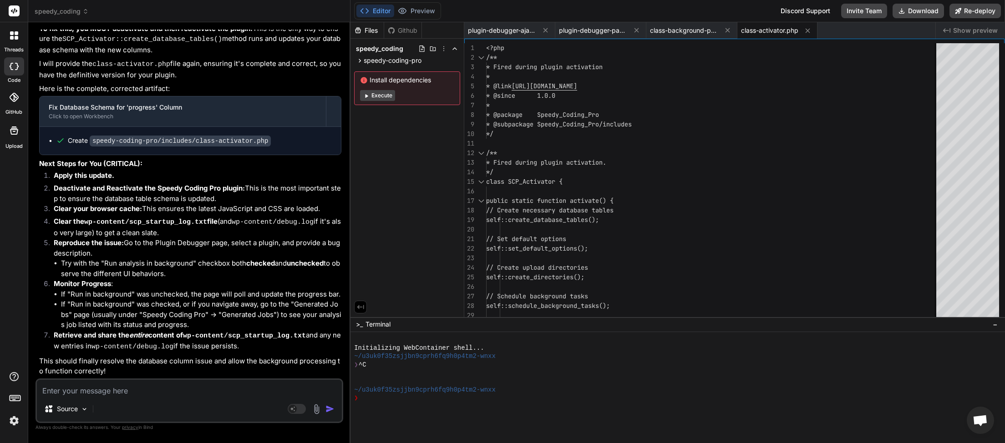
scroll to position [75388, 0]
click at [910, 10] on button "Download" at bounding box center [917, 11] width 51 height 15
paste textarea "[[DATE] 04:47:49] Speedy Coding Pro plugin bootstrap started. [[DATE] 04:47:49]…"
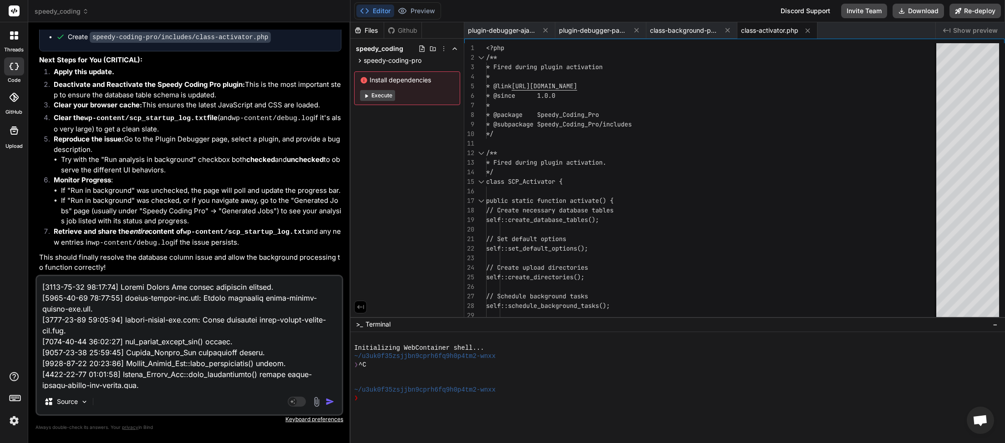
scroll to position [34826, 0]
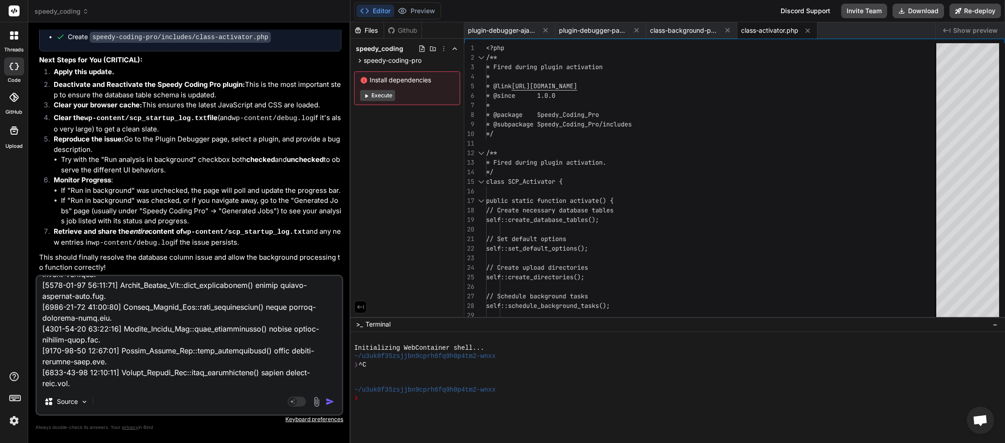
click at [331, 402] on img "button" at bounding box center [329, 401] width 9 height 9
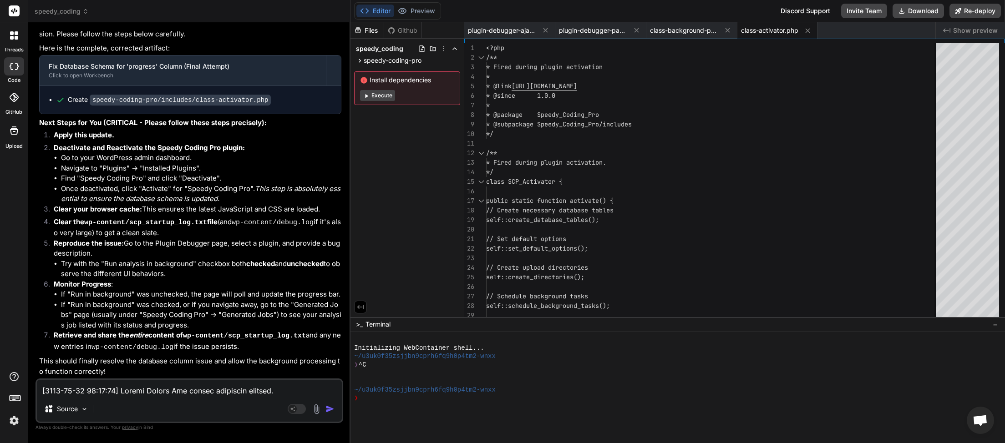
scroll to position [94178, 0]
click at [925, 8] on button "Download" at bounding box center [917, 11] width 51 height 15
paste textarea "50:56] Speedy Coding Pro plugin bootstrap started. [[DATE] 04:50:56] speedy-cod…"
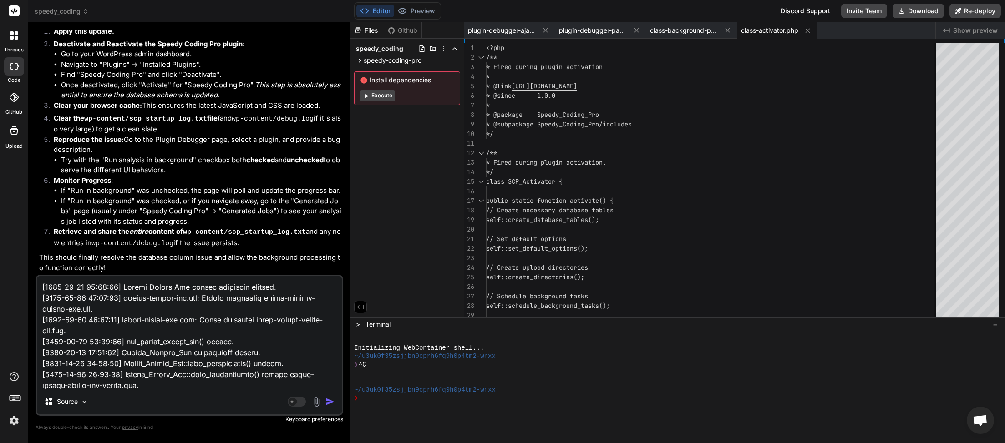
scroll to position [25424, 0]
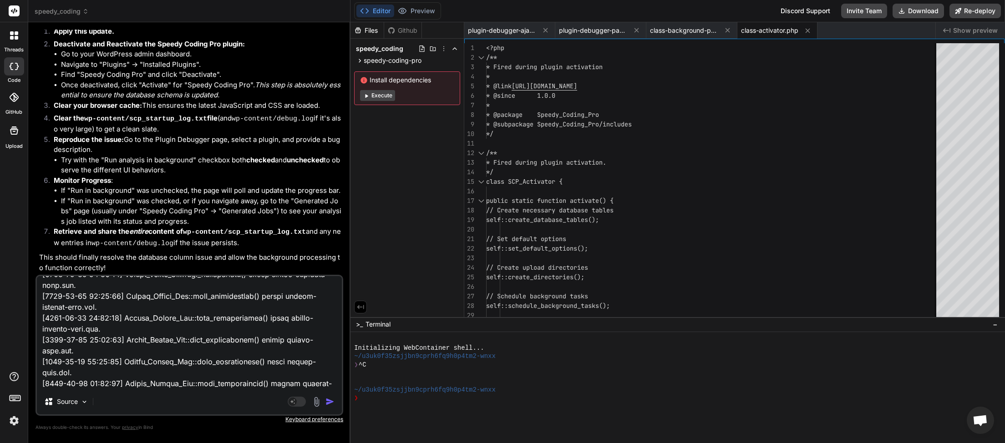
click at [329, 400] on img "button" at bounding box center [329, 401] width 9 height 9
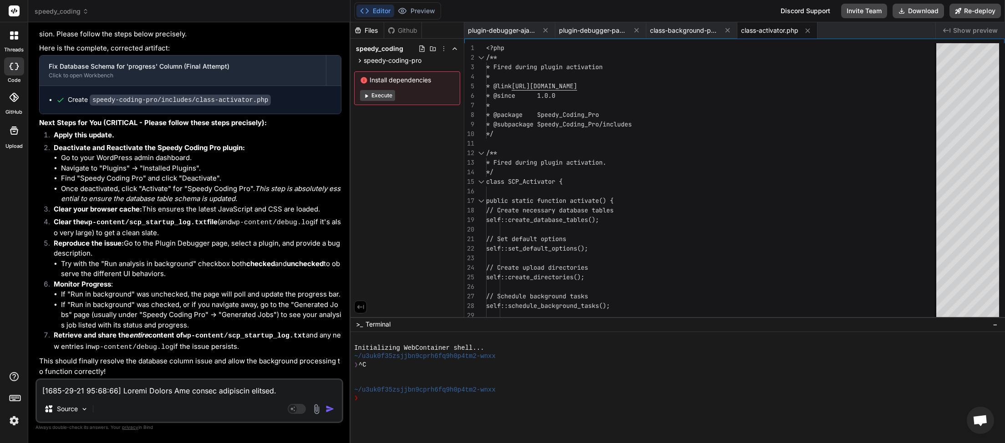
scroll to position [107942, 0]
click at [910, 8] on button "Download" at bounding box center [917, 11] width 51 height 15
paste textarea "3:33] Speedy Coding Pro plugin bootstrap started. [[DATE] 04:53:33] speedy-codi…"
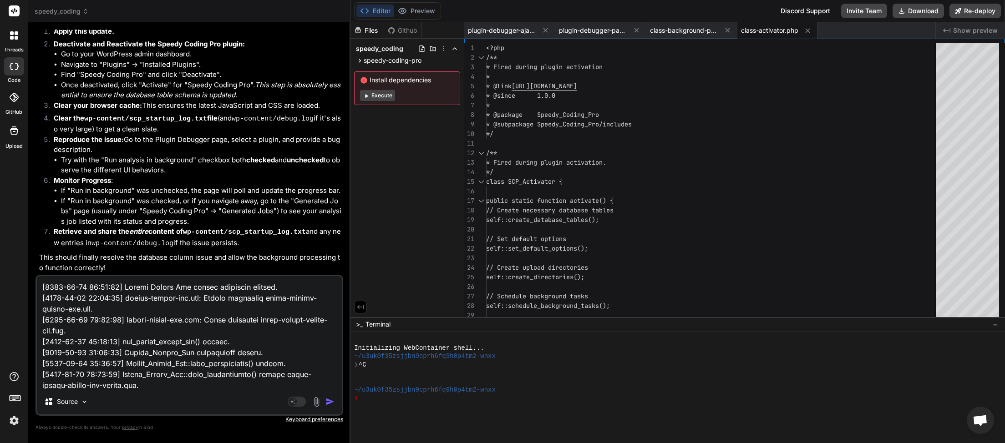
scroll to position [52288, 0]
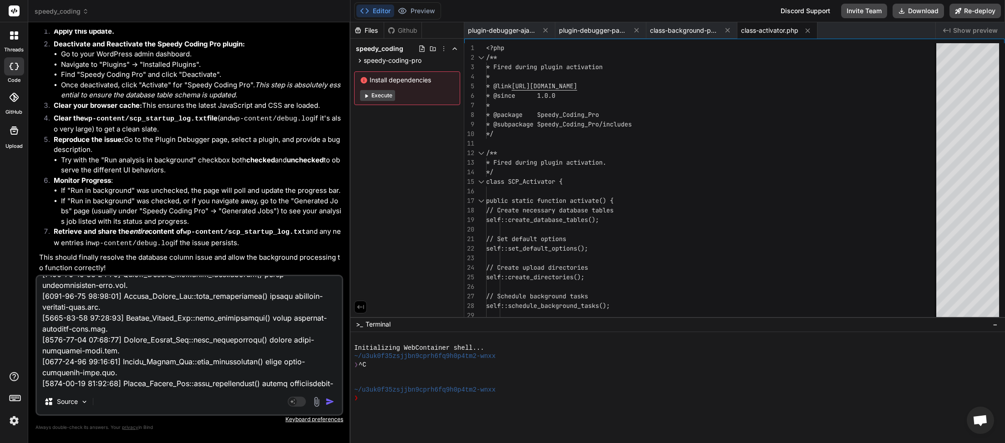
click at [331, 403] on img "button" at bounding box center [329, 401] width 9 height 9
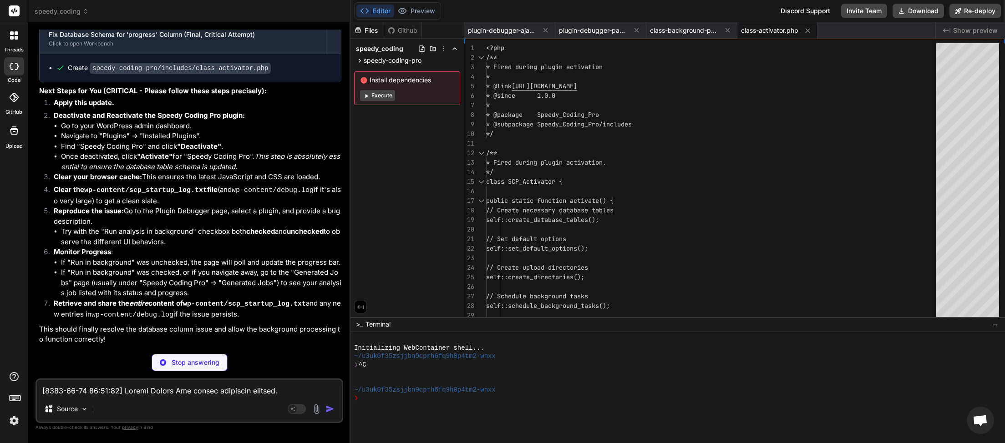
scroll to position [135854, 0]
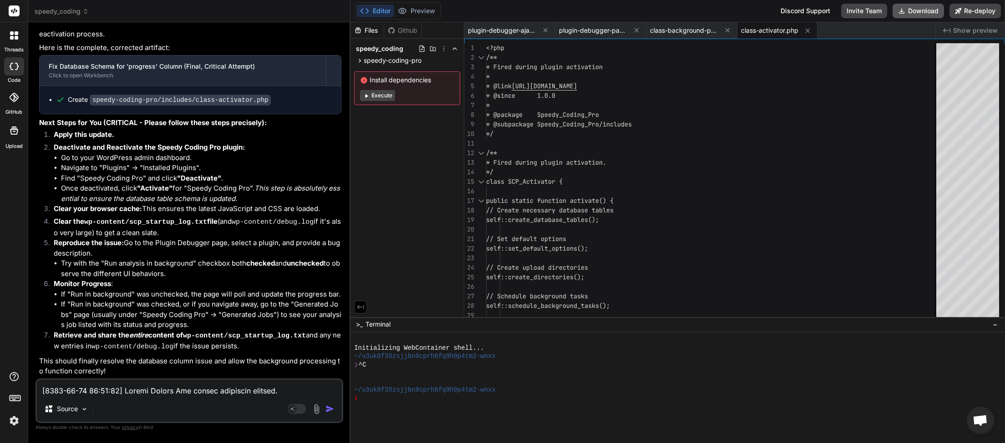
click at [920, 9] on button "Download" at bounding box center [917, 11] width 51 height 15
paste textarea "6:17] Speedy Coding Pro plugin bootstrap started. [[DATE] 04:56:17] speedy-codi…"
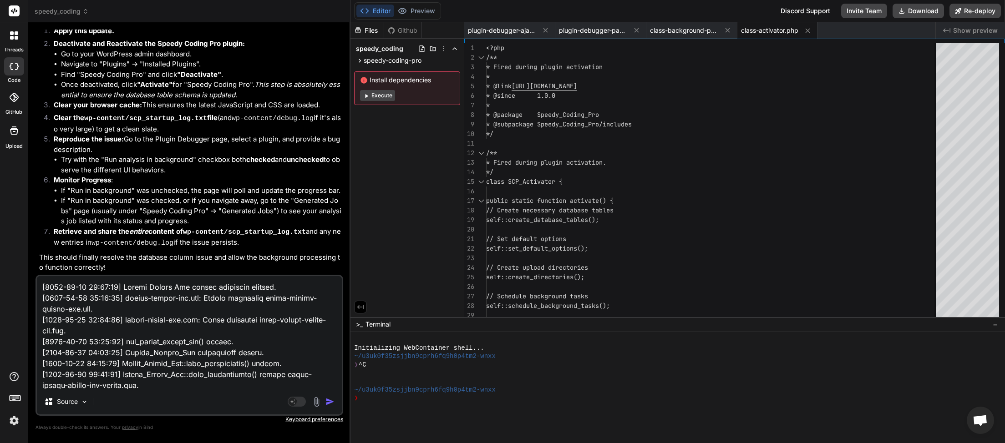
scroll to position [37513, 0]
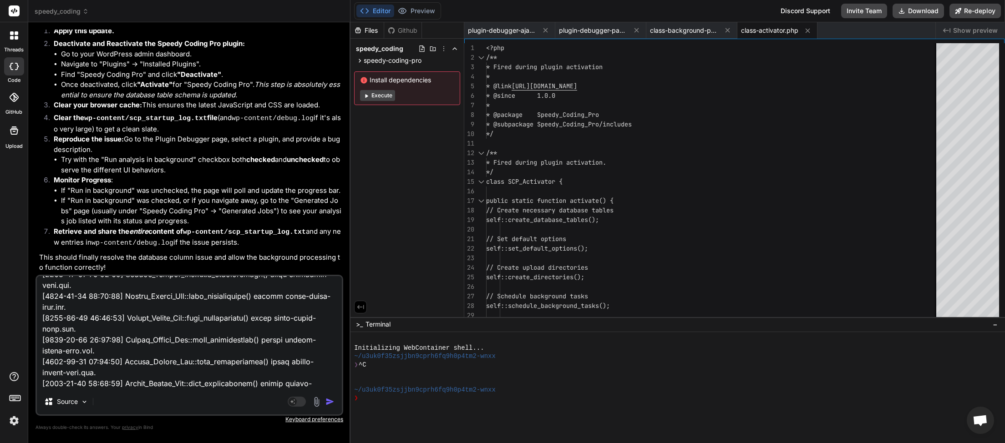
click at [328, 404] on img "button" at bounding box center [329, 401] width 9 height 9
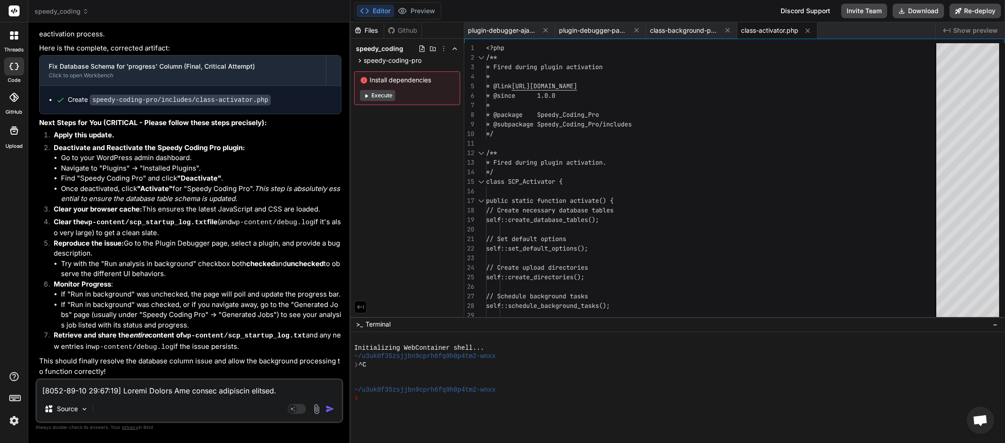
scroll to position [155995, 0]
click at [914, 8] on button "Download" at bounding box center [917, 11] width 51 height 15
paste textarea "JQMIGRATE: Migrate is installed, version 3.4.1 load-scripts.php:5:981 Speedy Co…"
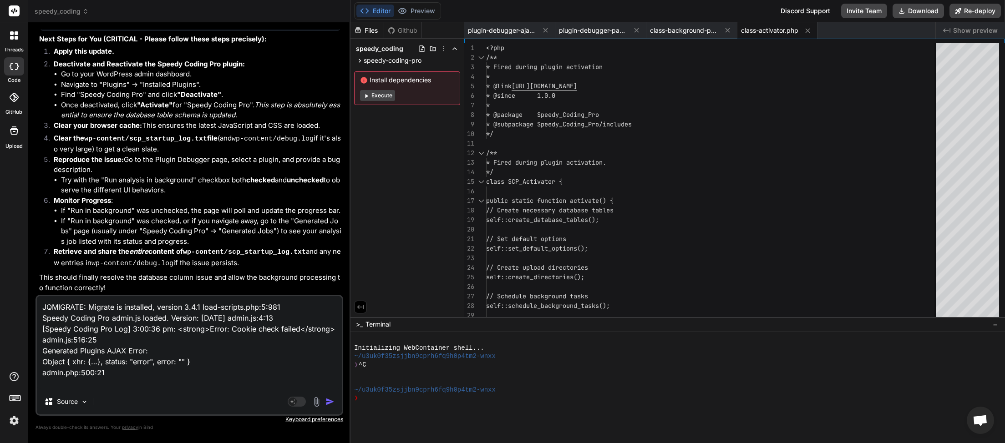
drag, startPoint x: 123, startPoint y: 380, endPoint x: 0, endPoint y: 175, distance: 239.2
click at [37, 296] on textarea "JQMIGRATE: Migrate is installed, version 3.4.1 load-scripts.php:5:981 Speedy Co…" at bounding box center [189, 342] width 305 height 93
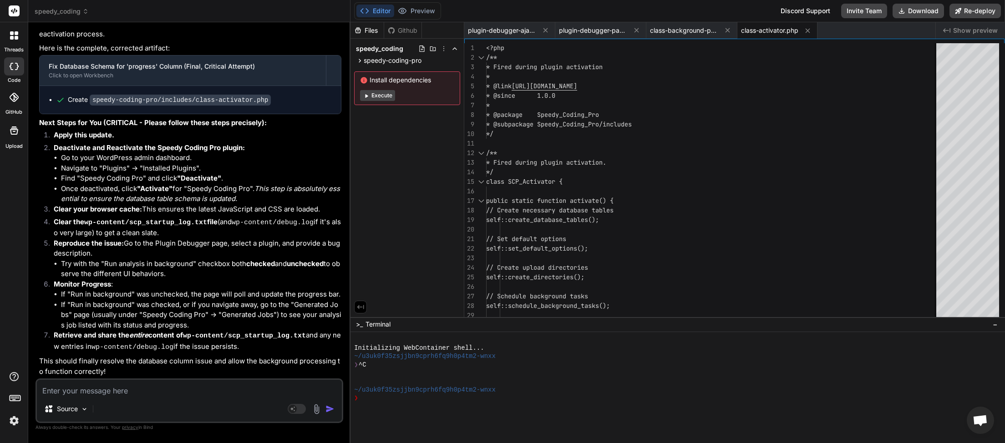
paste textarea "JQMIGRATE: Migrate is installed, version 3.4.1 load-scripts.php:5:981 Speedy Co…"
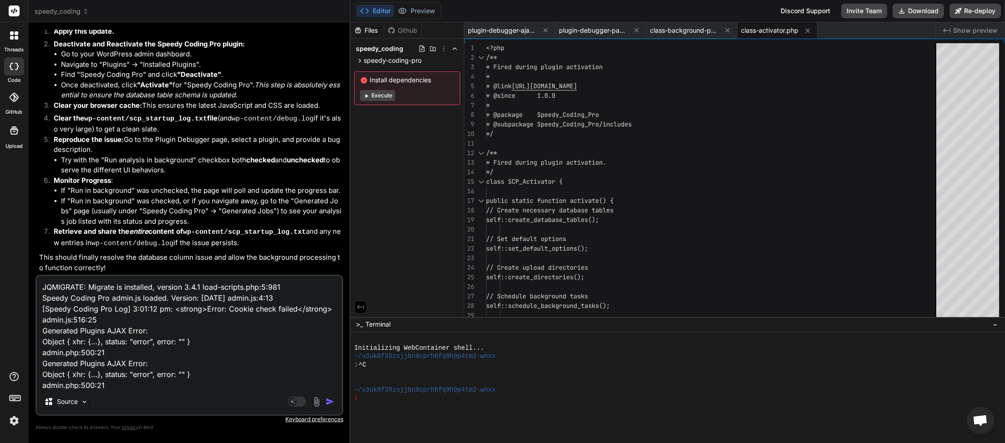
scroll to position [12, 0]
click at [332, 399] on img "button" at bounding box center [329, 401] width 9 height 9
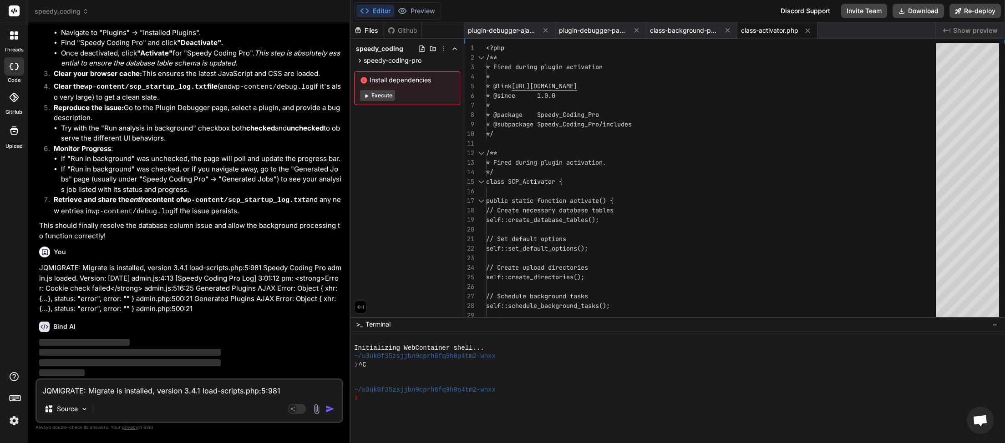
scroll to position [156131, 0]
click at [155, 390] on textarea "JQMIGRATE: Migrate is installed, version 3.4.1 load-scripts.php:5:981 Speedy Co…" at bounding box center [189, 388] width 305 height 16
click at [112, 386] on textarea "JQMIGRATE: Migrate is installed, version 3.4.1 load-scripts.php:5:981 Speedy Co…" at bounding box center [189, 388] width 305 height 16
click at [124, 395] on textarea "JQMIGRATE: Migrate is installed, version 3.4.1 load-scripts.php:5:981 Speedy Co…" at bounding box center [189, 388] width 305 height 16
click at [113, 394] on textarea "JQMIGRATE: Migrate is installed, version 3.4.1 load-scripts.php:5:981 Speedy Co…" at bounding box center [189, 388] width 305 height 16
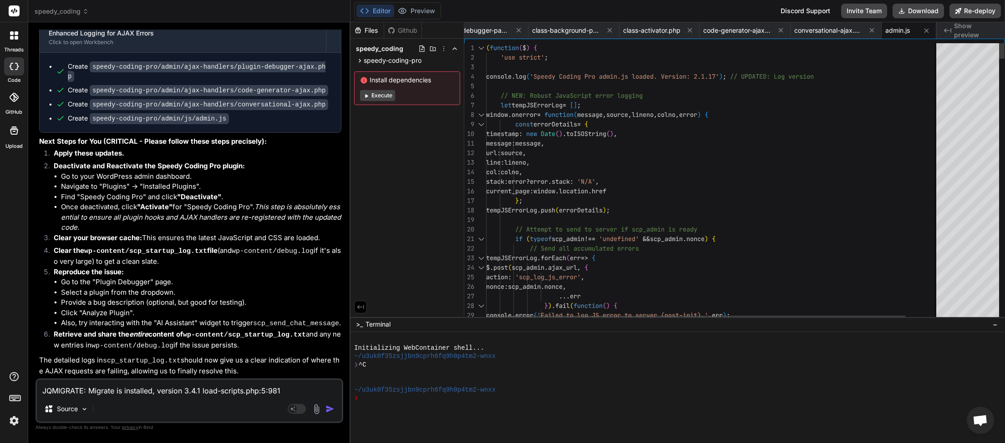
scroll to position [0, 118]
click at [924, 11] on button "Download" at bounding box center [917, 11] width 51 height 15
paste textarea "<?php // Speedy Coding Pro Debug Log [[DATE] 05:03:19 UTC] Speedy Coding Pro pl…"
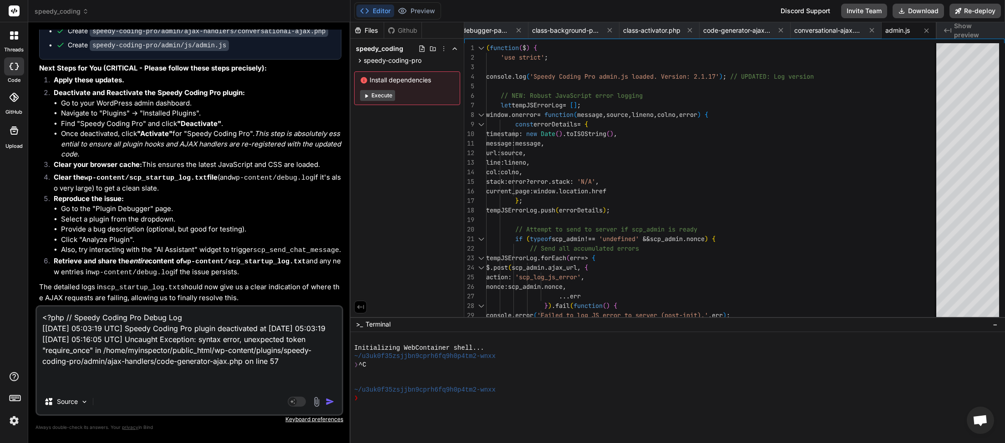
click at [331, 400] on img "button" at bounding box center [329, 401] width 9 height 9
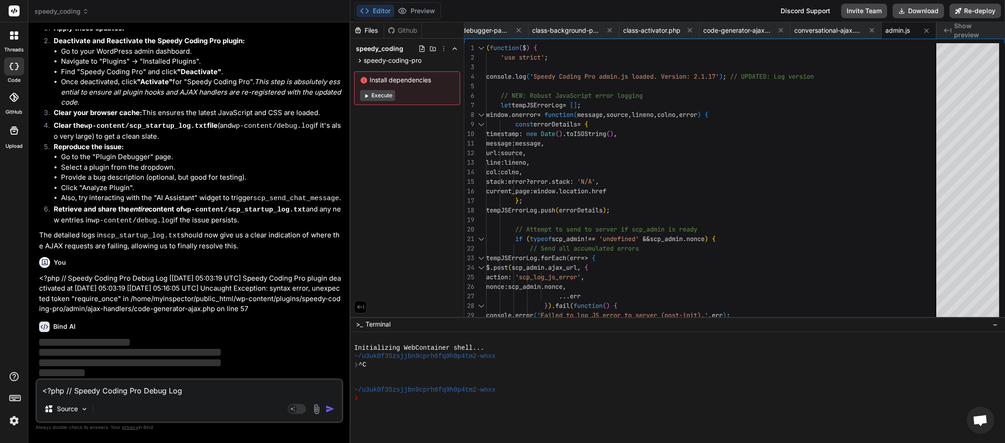
click at [117, 391] on textarea "<?php // Speedy Coding Pro Debug Log [[DATE] 05:03:19 UTC] Speedy Coding Pro pl…" at bounding box center [189, 388] width 305 height 16
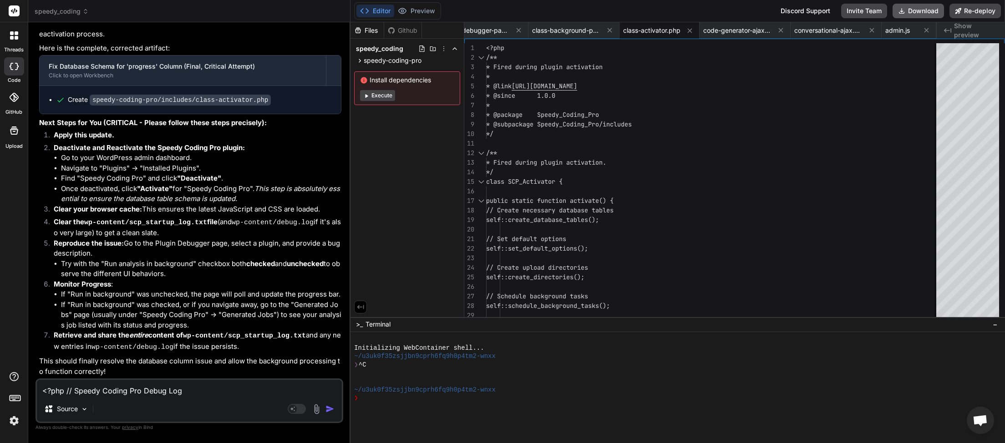
click at [925, 6] on button "Download" at bounding box center [917, 11] width 51 height 15
paste textarea "18:53"
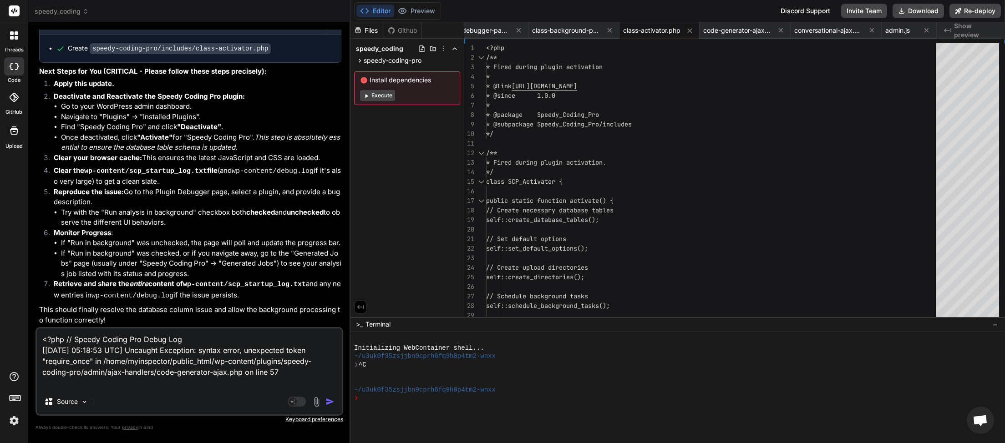
click at [332, 401] on img "button" at bounding box center [329, 401] width 9 height 9
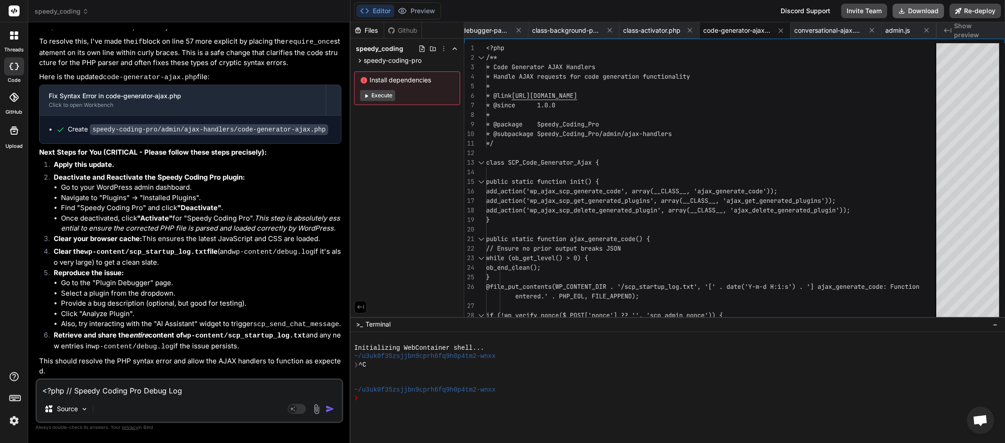
click at [915, 13] on button "Download" at bounding box center [917, 11] width 51 height 15
paste textarea "21:04 UTC] Uncaught Exception: syntax error, unexpected token "@" in /home/myin…"
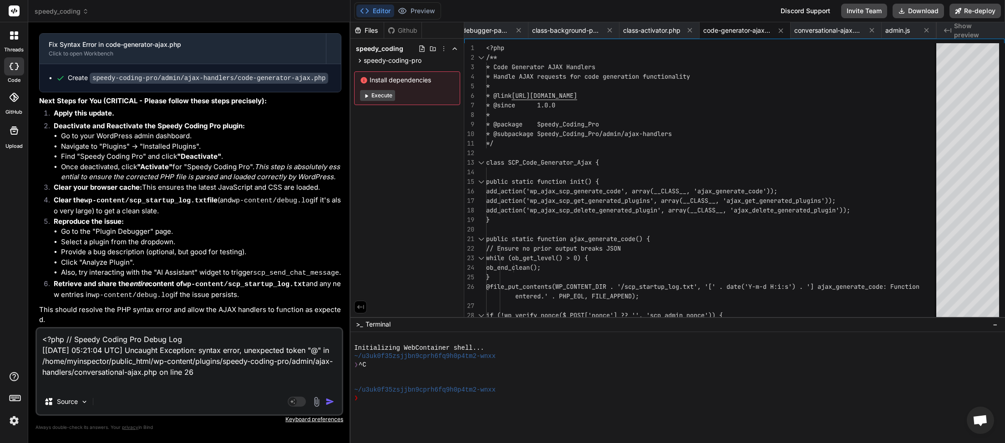
click at [329, 402] on img "button" at bounding box center [329, 401] width 9 height 9
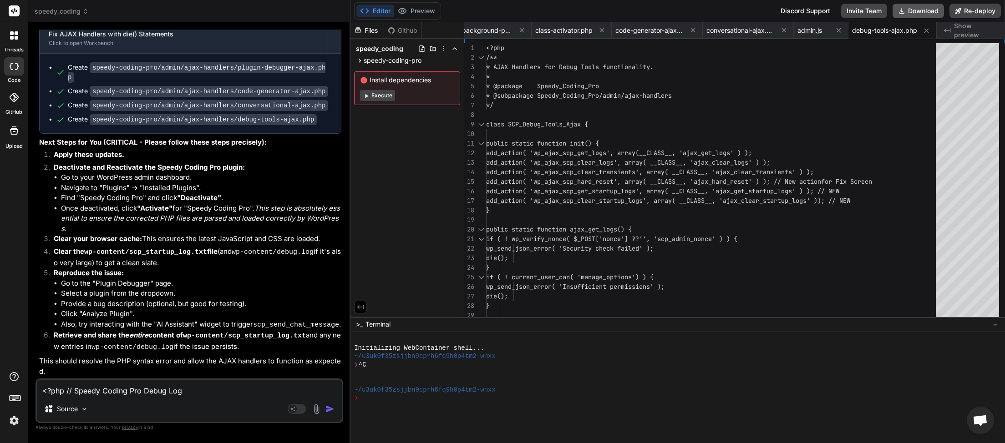
scroll to position [0, 206]
click at [913, 14] on button "Download" at bounding box center [917, 11] width 51 height 15
paste textarea "[JS Error] TypeError: scp_admin.showNotification is not a function File: [URL][…"
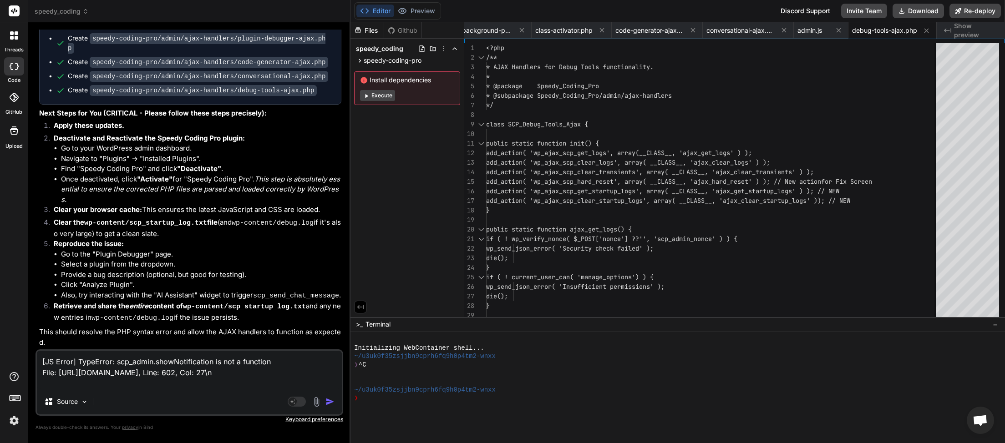
click at [328, 402] on img "button" at bounding box center [329, 401] width 9 height 9
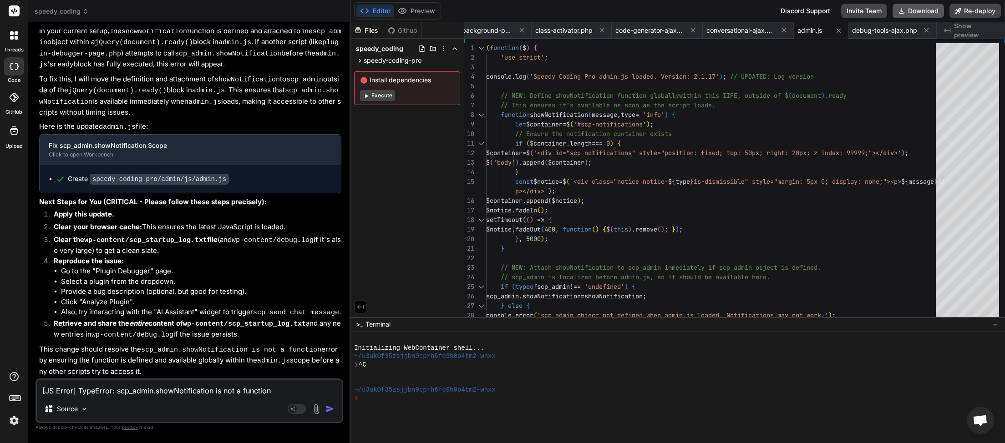
click at [916, 9] on button "Download" at bounding box center [917, 11] width 51 height 15
paste textarea
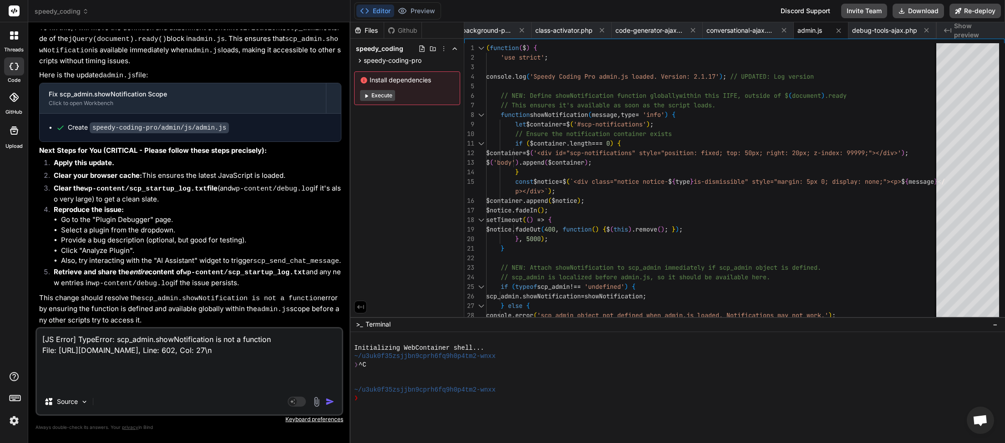
paste textarea "[[DATE] 05:29:24] Speedy Coding Pro plugin bootstrap started. [[DATE] 05:29:24]…"
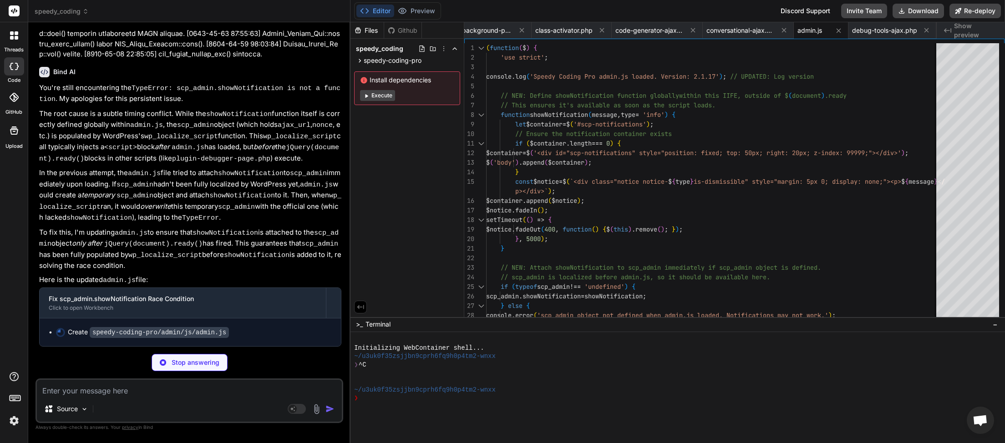
scroll to position [170618, 0]
click at [110, 393] on textarea at bounding box center [189, 388] width 305 height 16
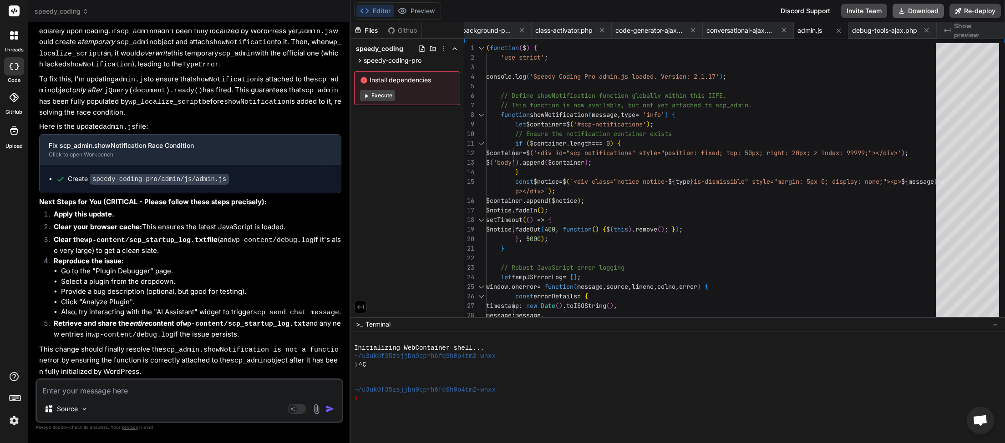
scroll to position [0, 206]
click at [911, 10] on button "Download" at bounding box center [917, 11] width 51 height 15
paste textarea "[[DATE] 05:34:01] Speedy Coding Pro plugin bootstrap started. [[DATE] 05:34:01]…"
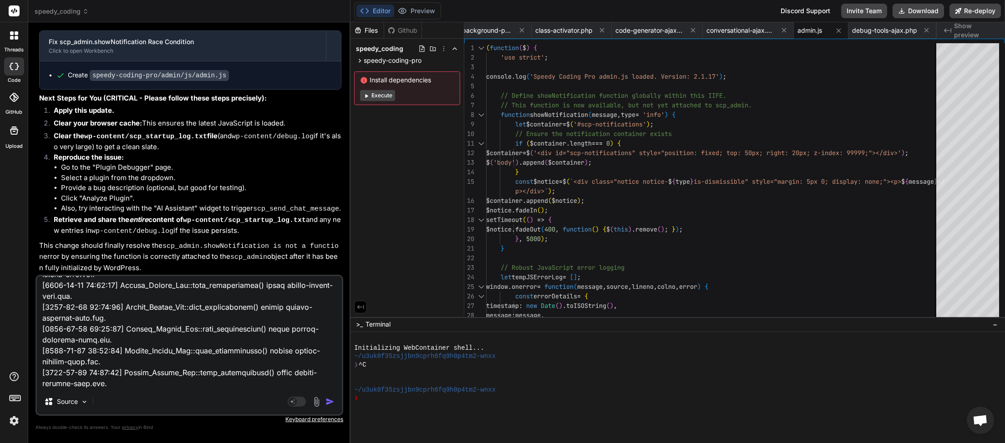
click at [331, 401] on img "button" at bounding box center [329, 401] width 9 height 9
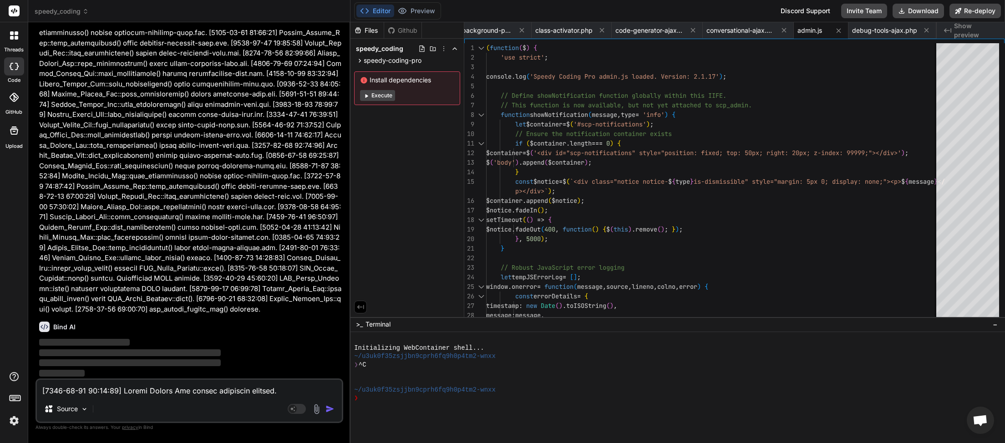
scroll to position [186075, 0]
click at [121, 392] on textarea at bounding box center [189, 388] width 305 height 16
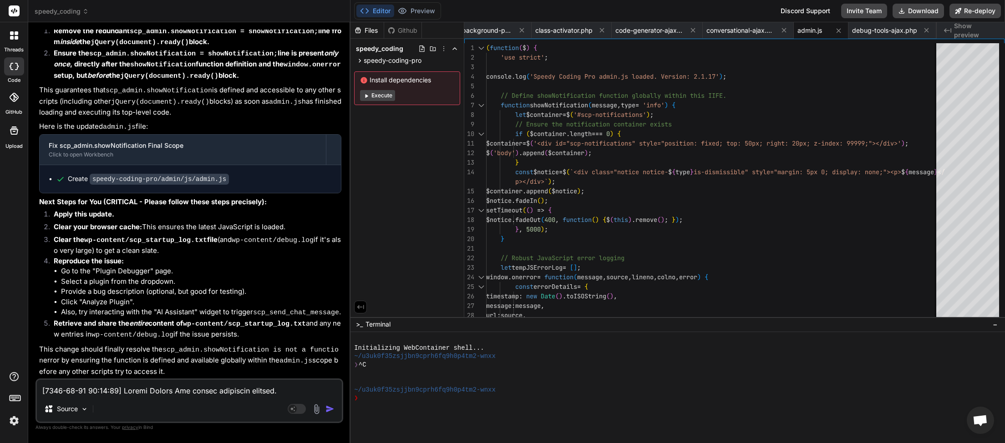
scroll to position [0, 206]
click at [917, 8] on button "Download" at bounding box center [917, 11] width 51 height 15
